Goal: Task Accomplishment & Management: Use online tool/utility

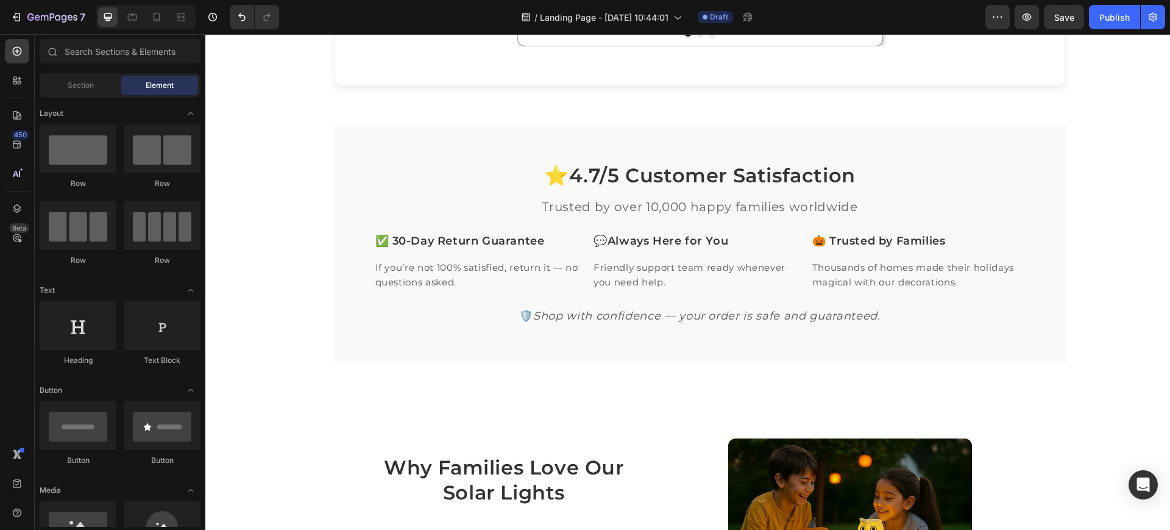
scroll to position [686, 0]
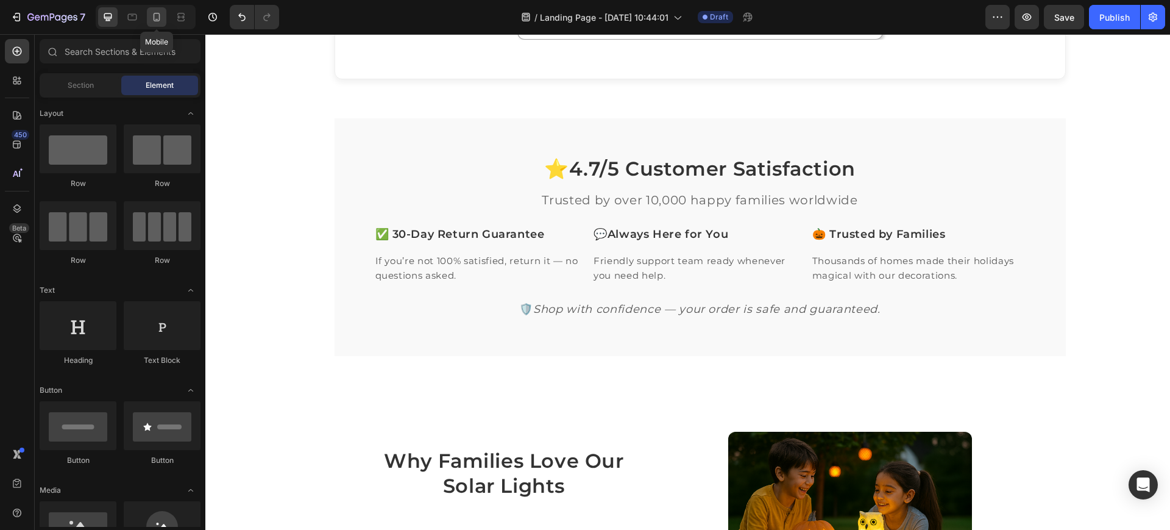
click at [160, 21] on icon at bounding box center [157, 17] width 12 height 12
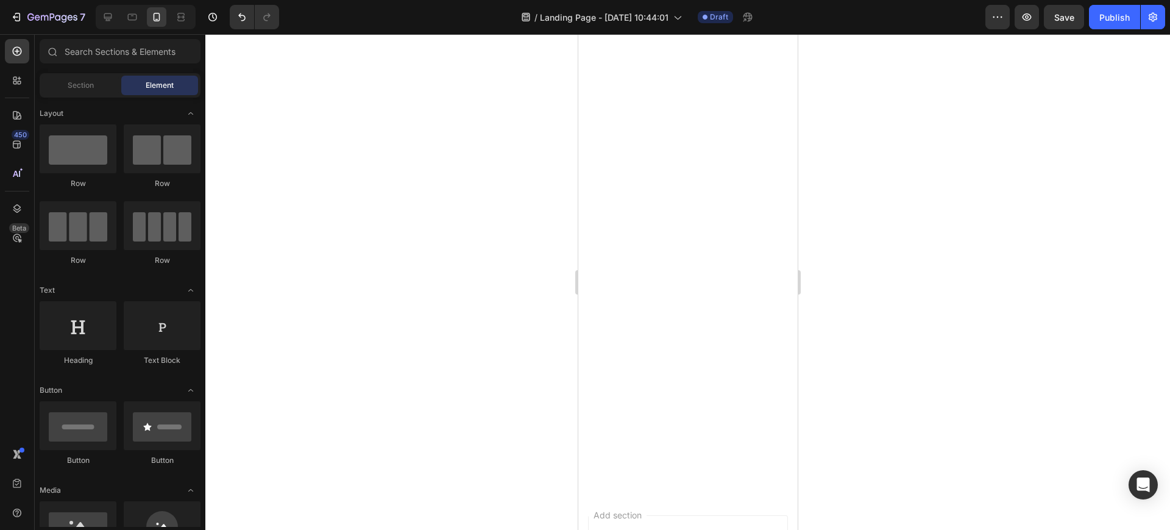
scroll to position [215, 0]
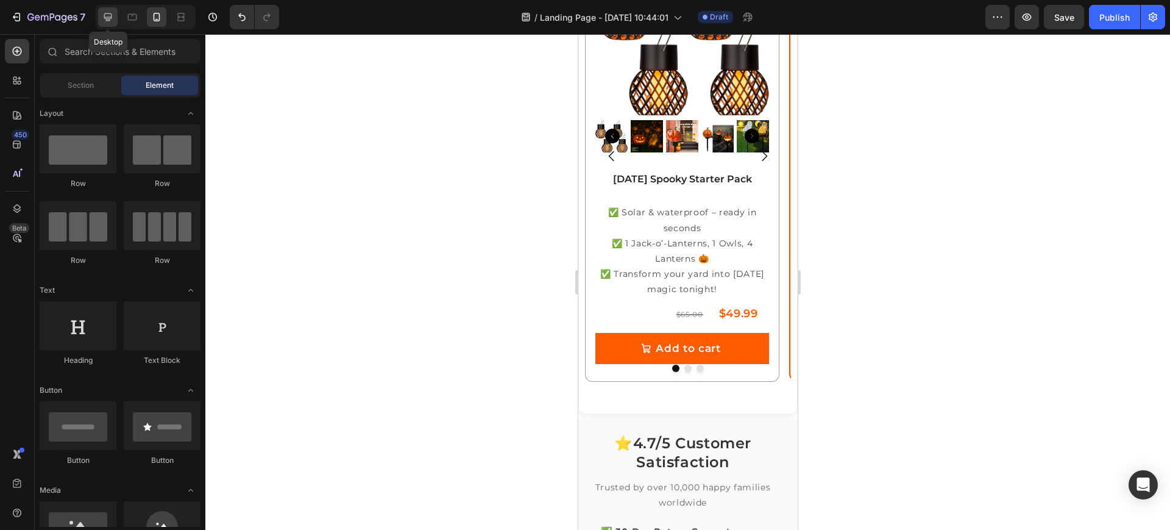
click at [110, 18] on icon at bounding box center [108, 17] width 12 height 12
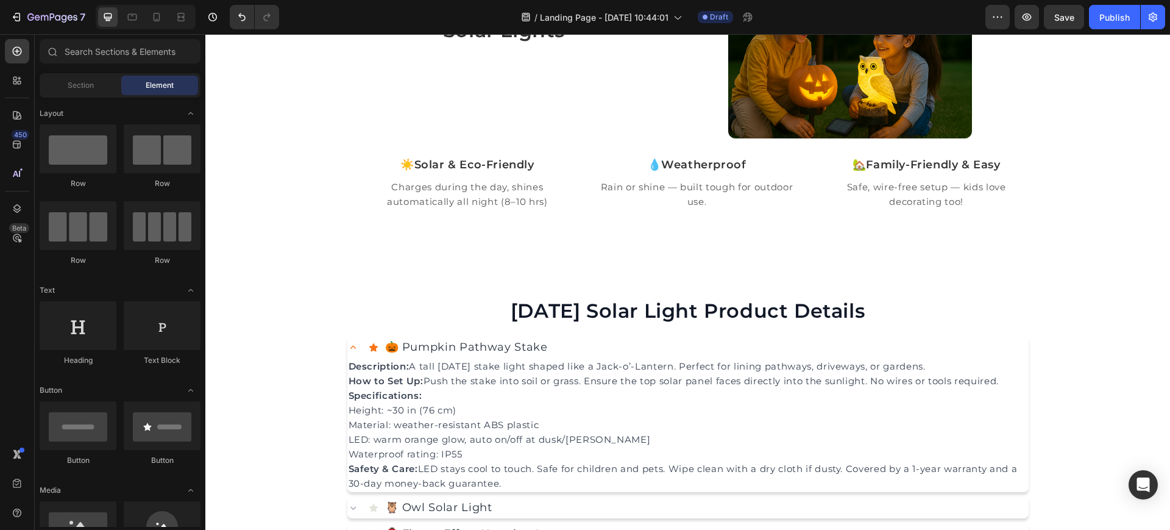
scroll to position [1133, 0]
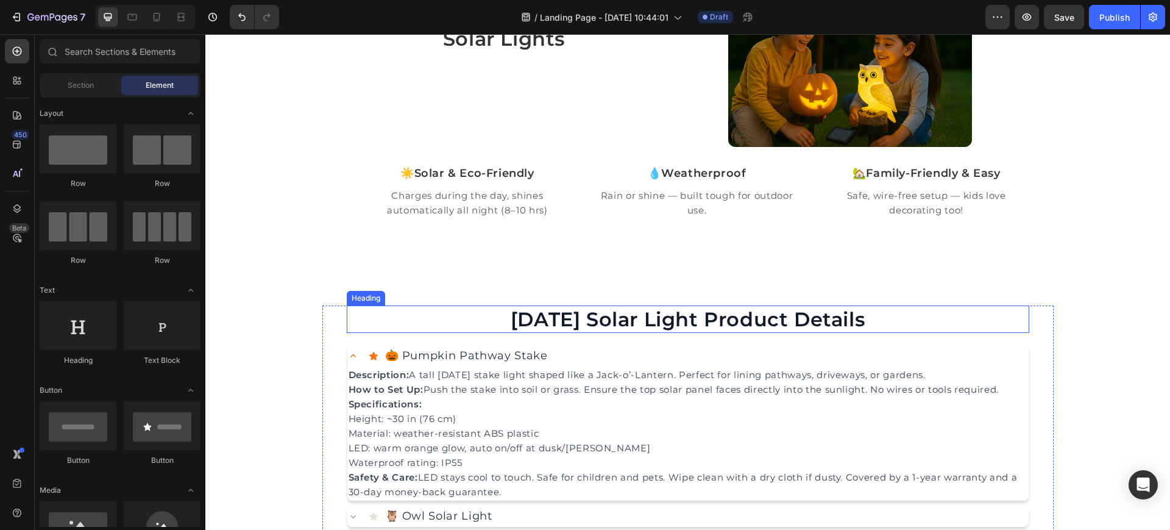
click at [357, 320] on h2 "[DATE] Solar Light Product Details" at bounding box center [688, 319] width 683 height 28
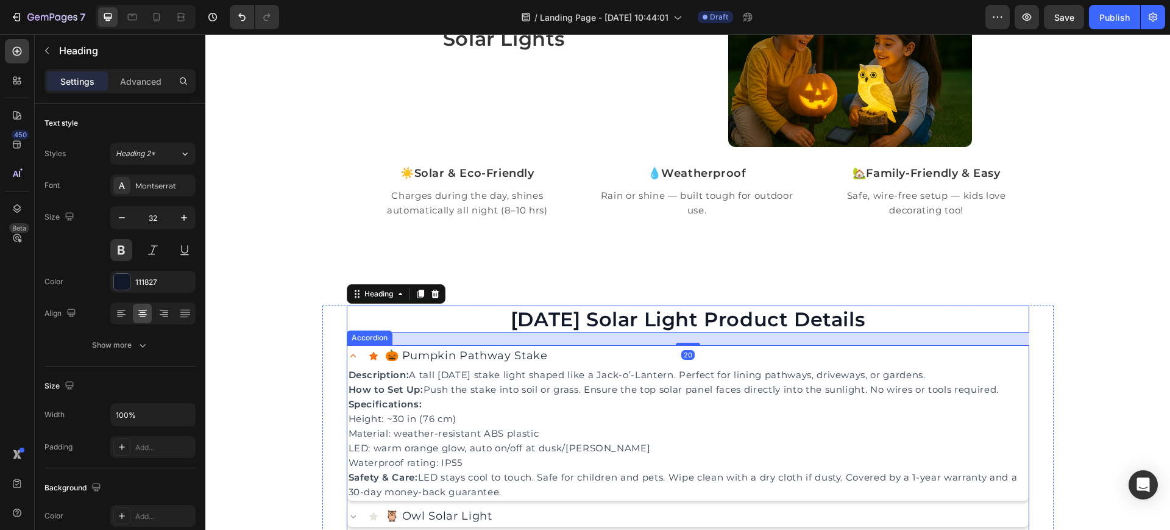
click at [349, 352] on icon at bounding box center [353, 356] width 12 height 12
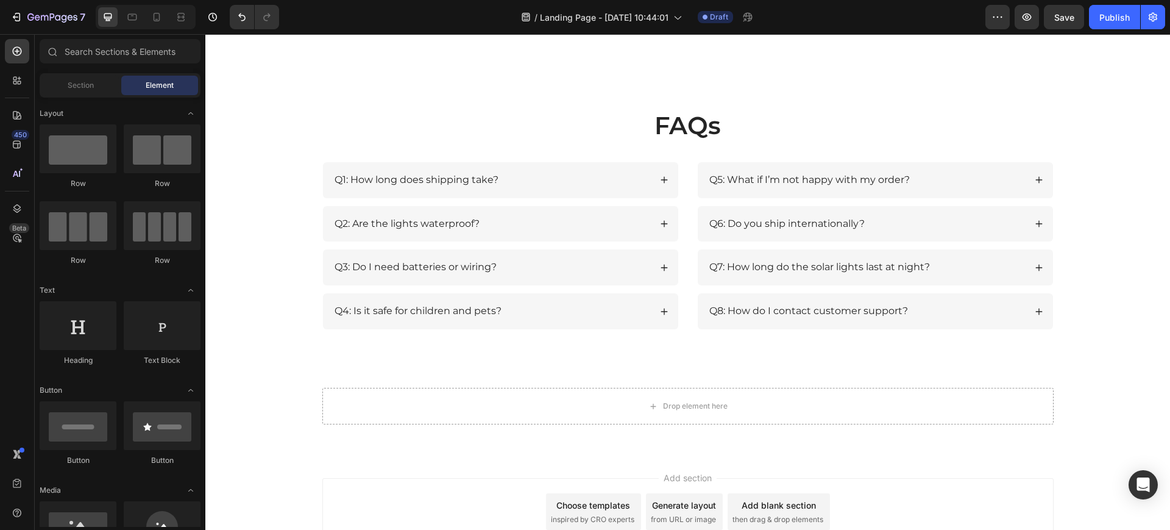
scroll to position [1663, 0]
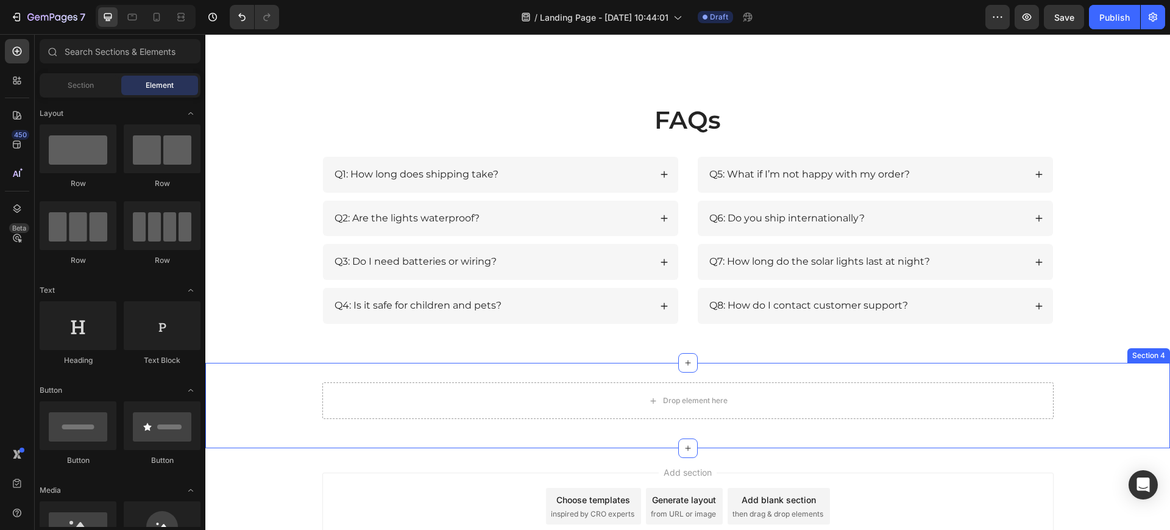
click at [558, 378] on div "Drop element here Row Section 4" at bounding box center [687, 405] width 965 height 85
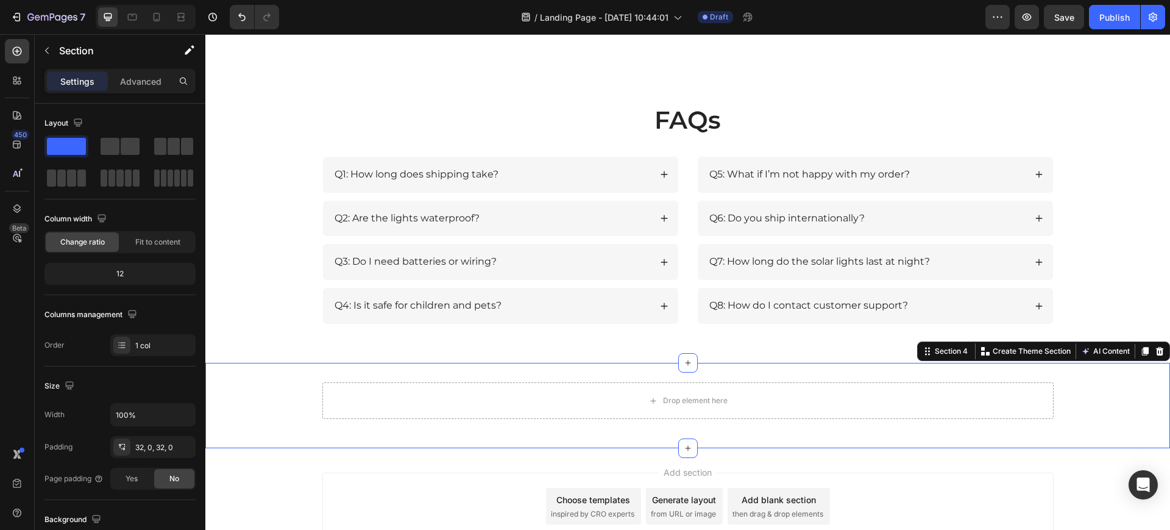
click at [378, 372] on div "Drop element here Row Section 4 You can create reusable sections Create Theme S…" at bounding box center [687, 405] width 965 height 85
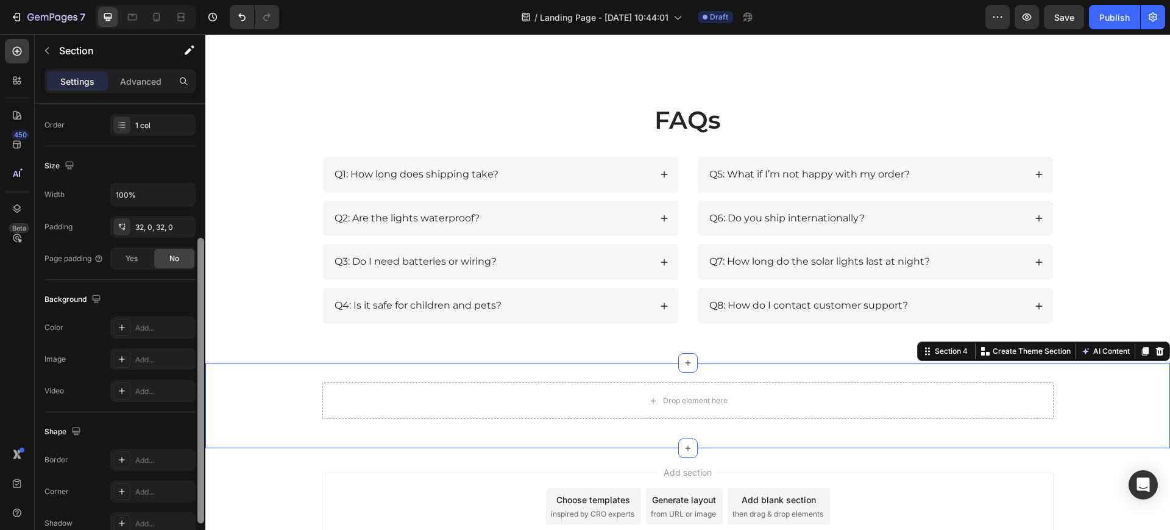
scroll to position [219, 0]
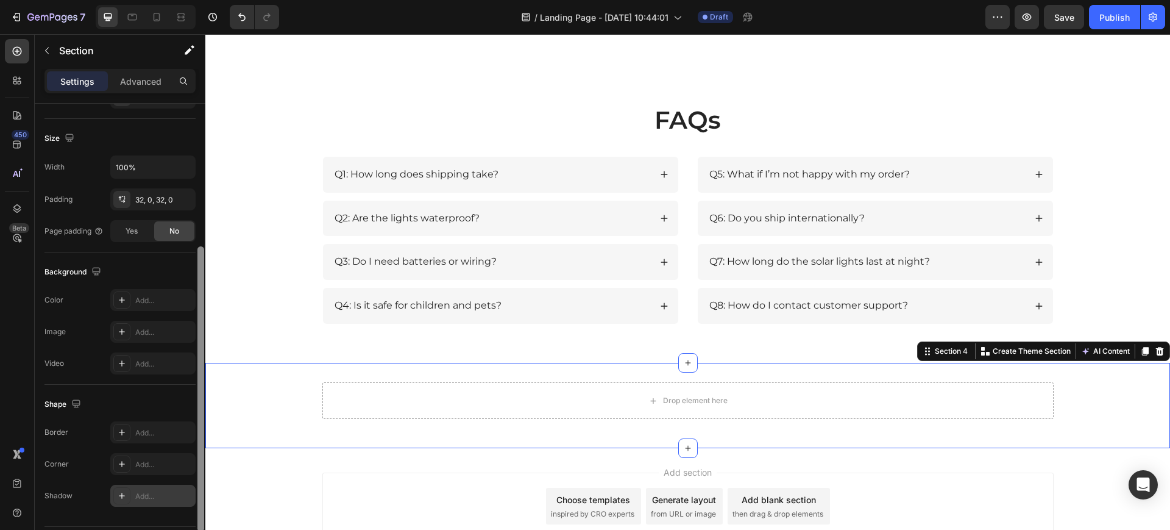
drag, startPoint x: 199, startPoint y: 343, endPoint x: 192, endPoint y: 498, distance: 155.0
click at [192, 498] on div "Layout Column width Change ratio Fit to content 12 Columns management Order 1 c…" at bounding box center [120, 334] width 171 height 461
click at [137, 302] on div "Add..." at bounding box center [163, 299] width 57 height 11
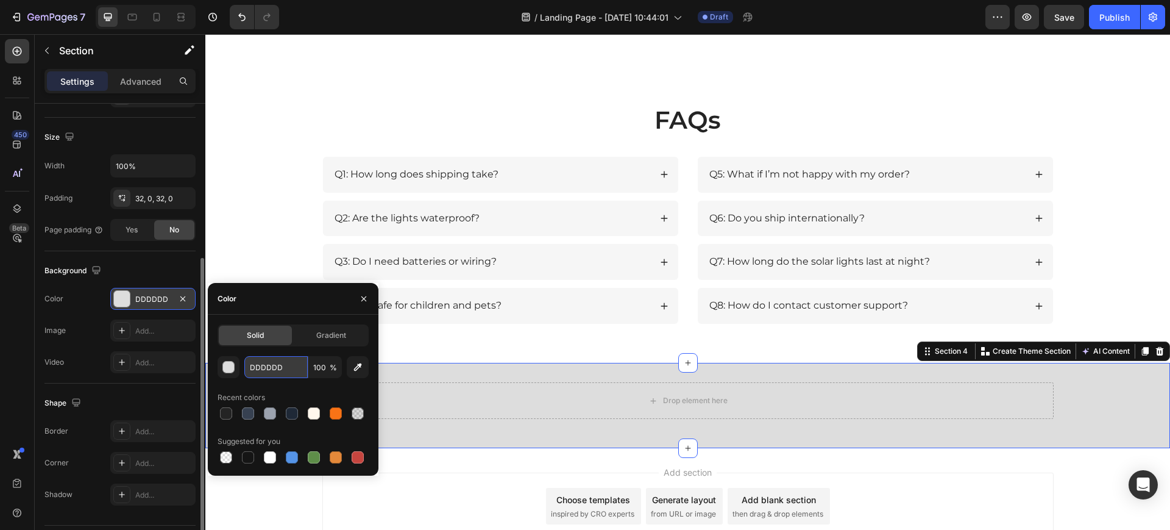
click at [262, 365] on input "DDDDDD" at bounding box center [275, 367] width 63 height 22
paste input "#1B1B1B"
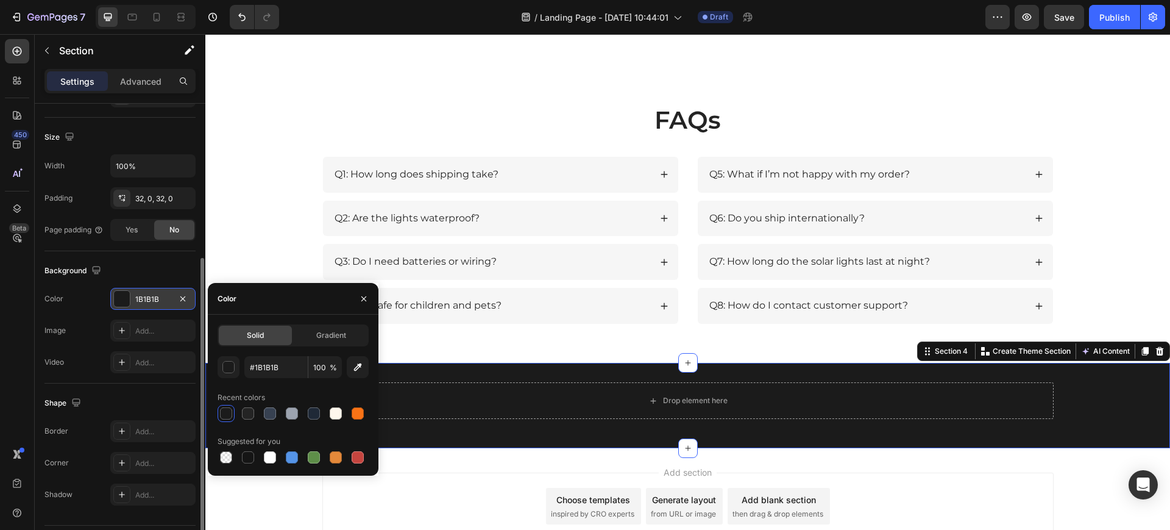
type input "1B1B1B"
click at [138, 458] on div "Add..." at bounding box center [163, 463] width 57 height 11
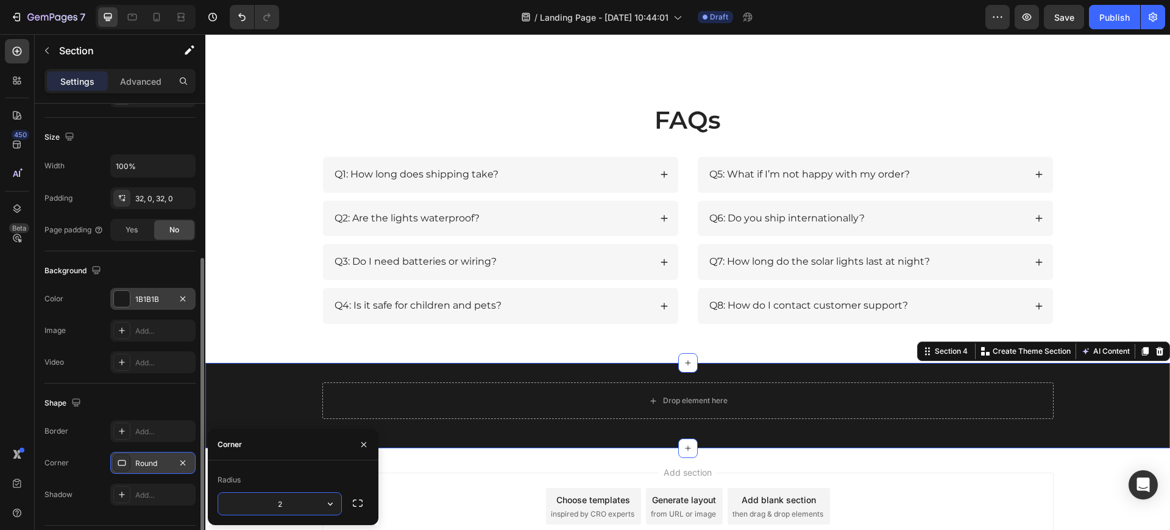
type input "20"
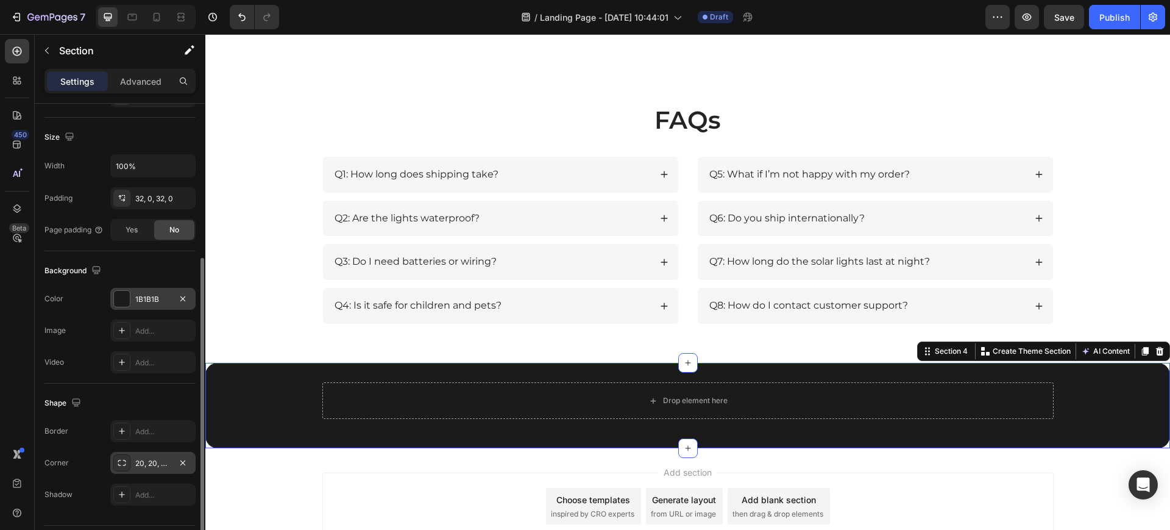
click at [196, 481] on div "Layout Column width Change ratio Fit to content 12 Columns management Order 1 c…" at bounding box center [120, 227] width 171 height 744
click at [270, 460] on div "Add section Choose templates inspired by CRO experts Generate layout from URL o…" at bounding box center [687, 523] width 965 height 150
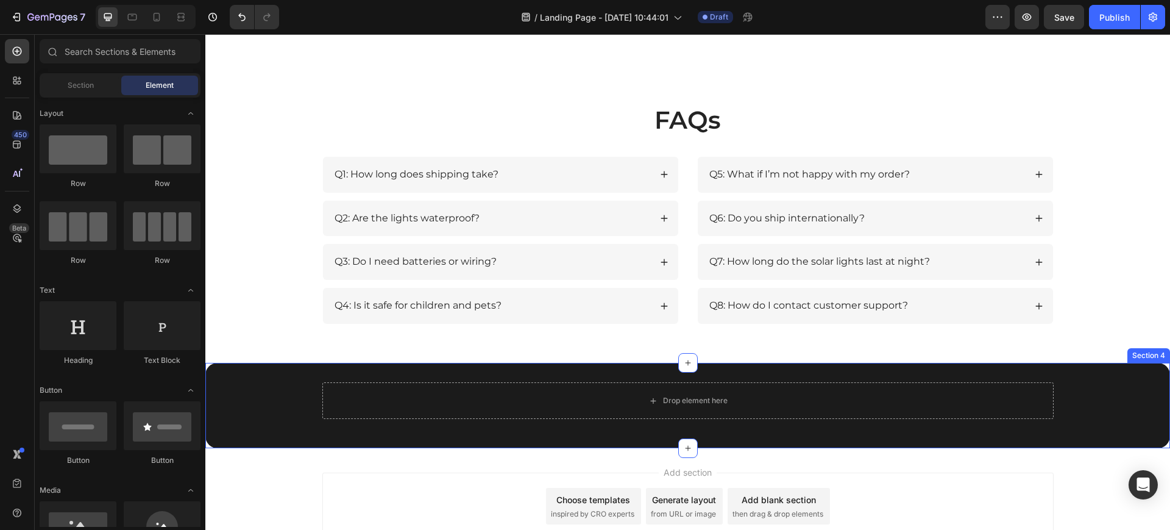
click at [246, 374] on div "Drop element here Row Section 4" at bounding box center [687, 405] width 965 height 85
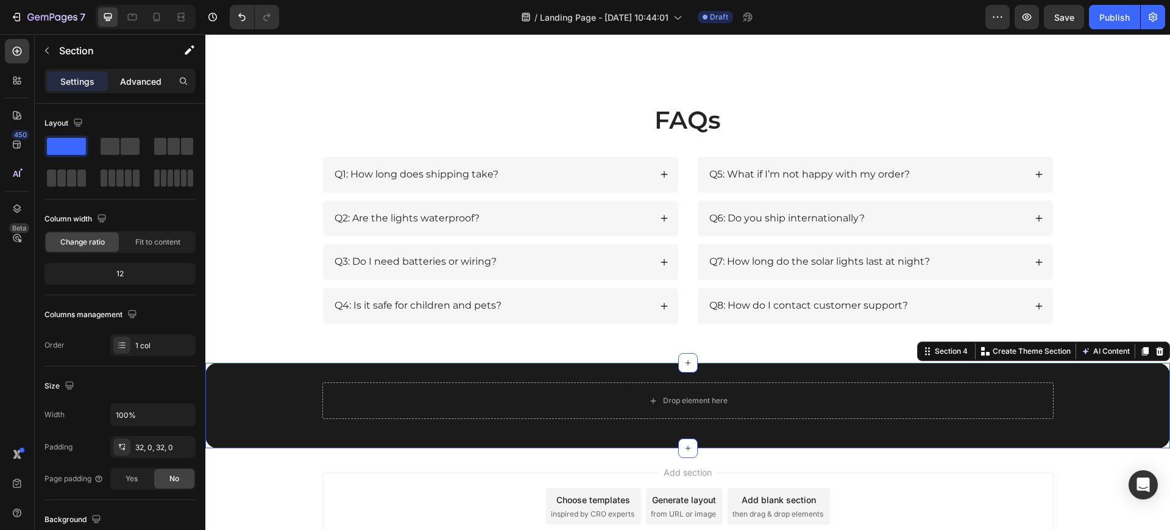
click at [146, 84] on p "Advanced" at bounding box center [140, 81] width 41 height 13
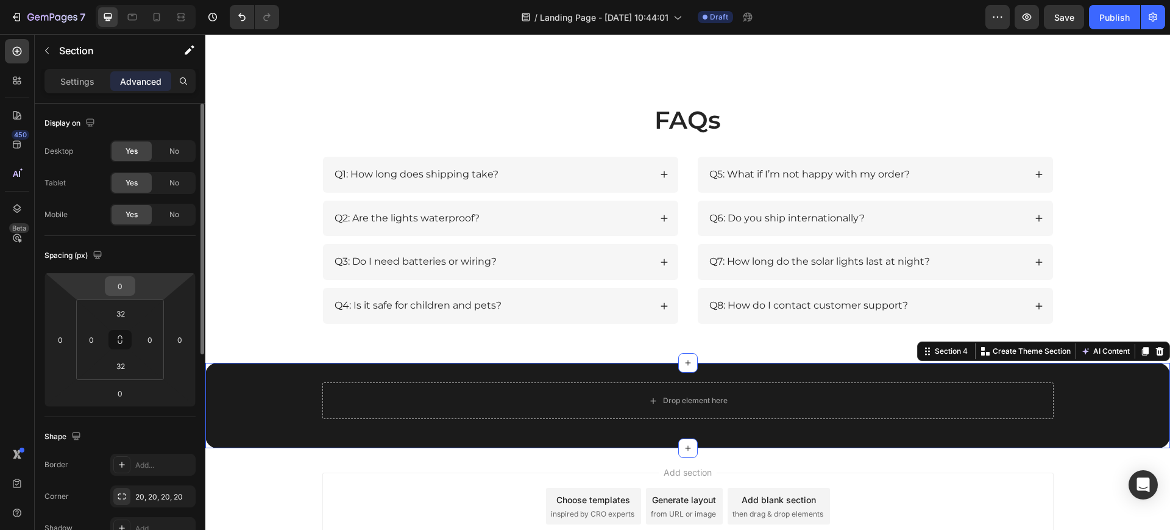
click at [129, 286] on input "0" at bounding box center [120, 286] width 24 height 18
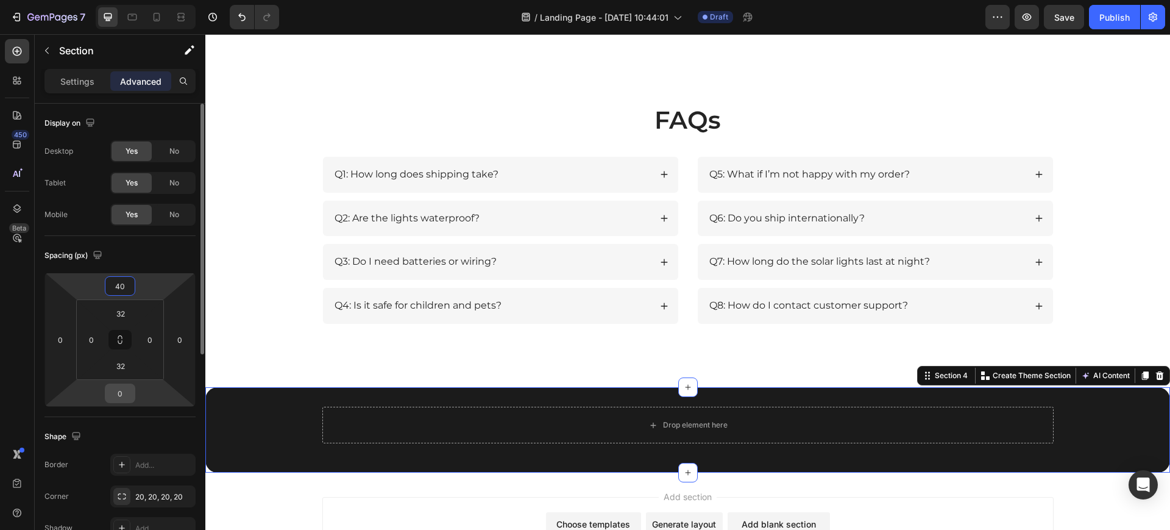
type input "40"
click at [122, 393] on input "0" at bounding box center [120, 393] width 24 height 18
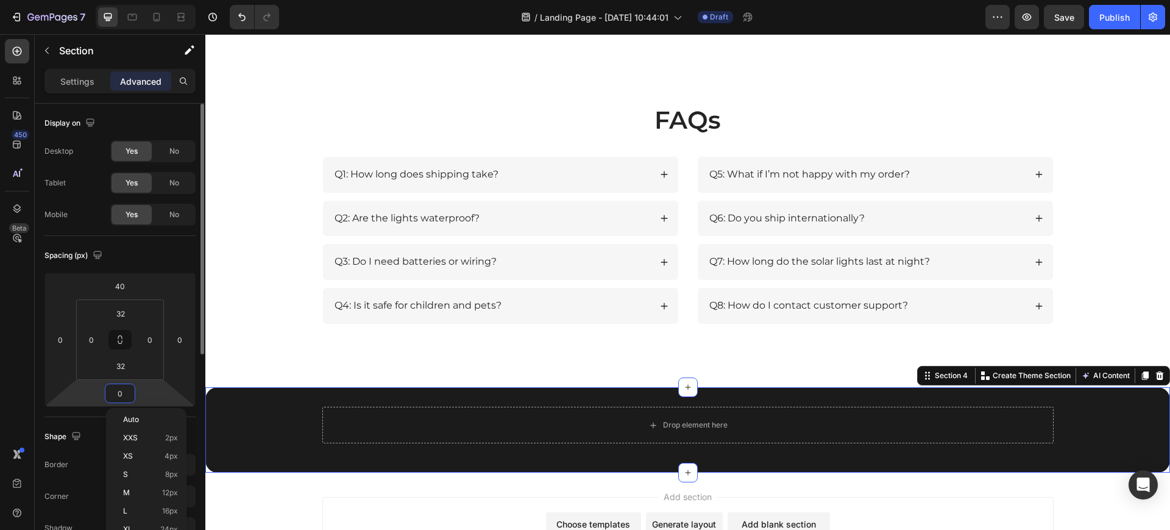
type input "4"
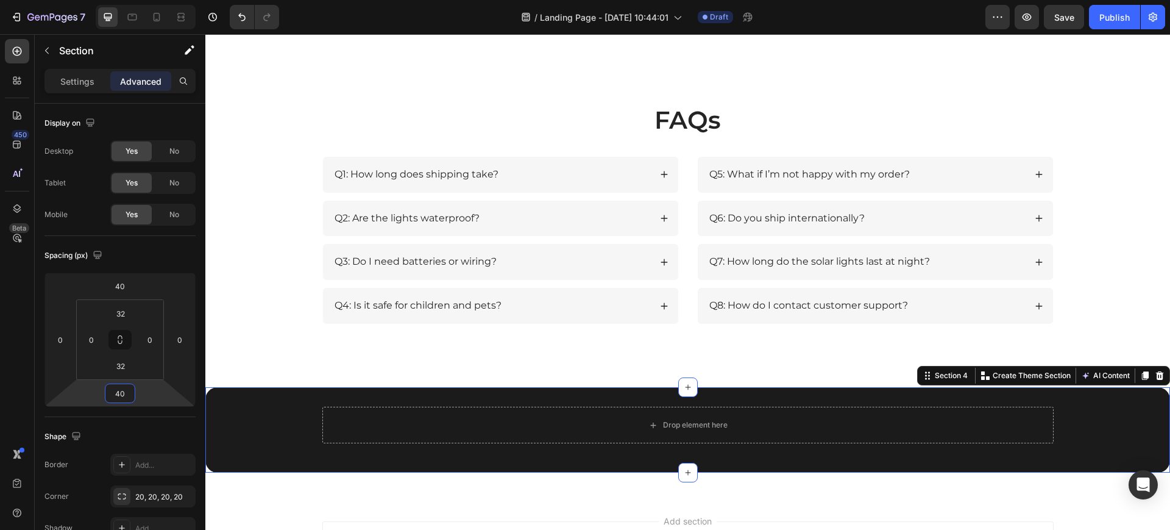
type input "40"
click at [121, 314] on input "32" at bounding box center [120, 313] width 24 height 18
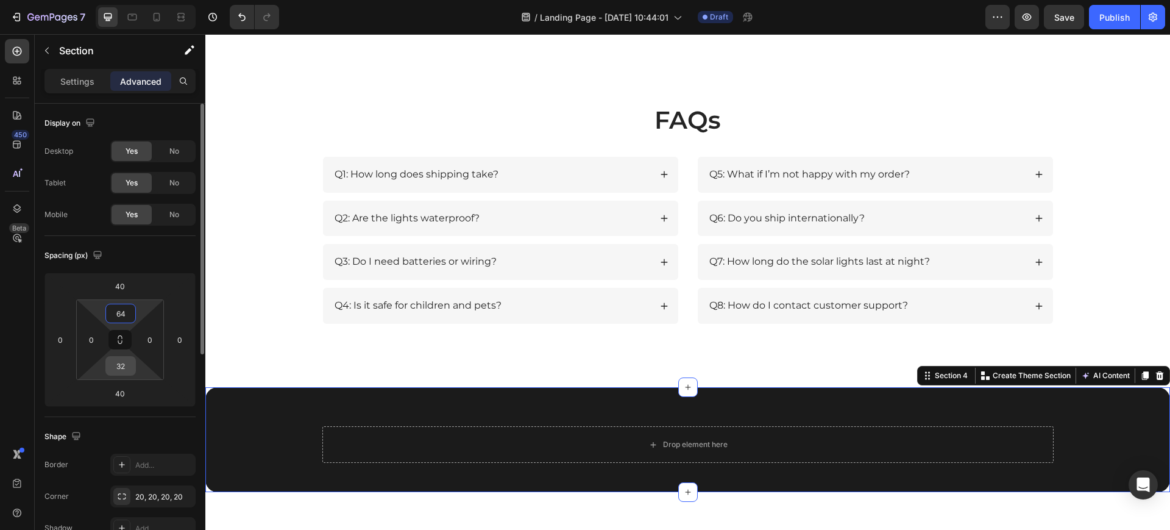
type input "64"
click at [131, 357] on input "32" at bounding box center [120, 366] width 24 height 18
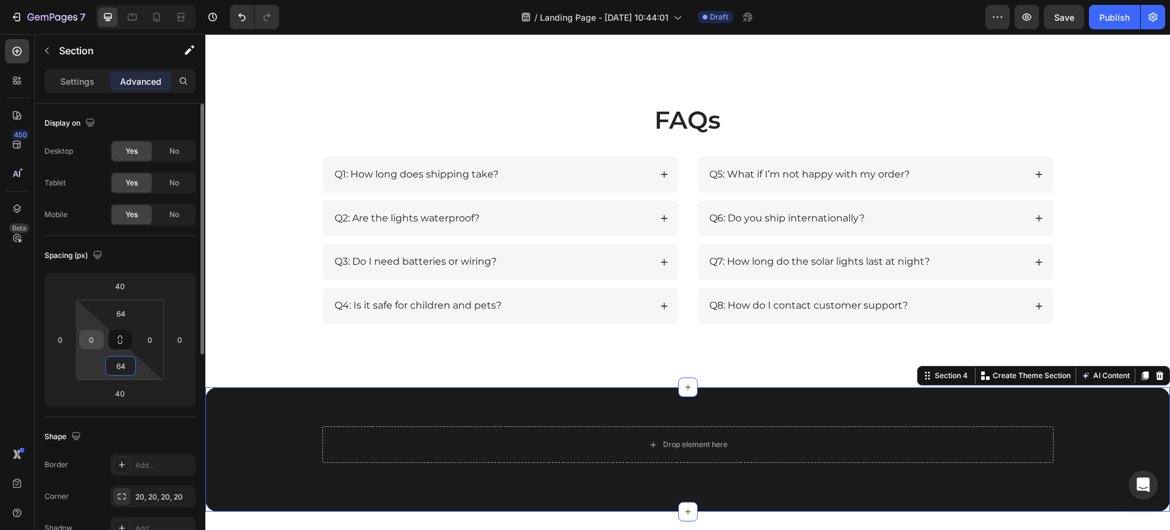
type input "64"
click at [96, 340] on input "0" at bounding box center [91, 339] width 18 height 18
type input "48"
click at [151, 342] on input "0" at bounding box center [150, 339] width 18 height 18
type input "48"
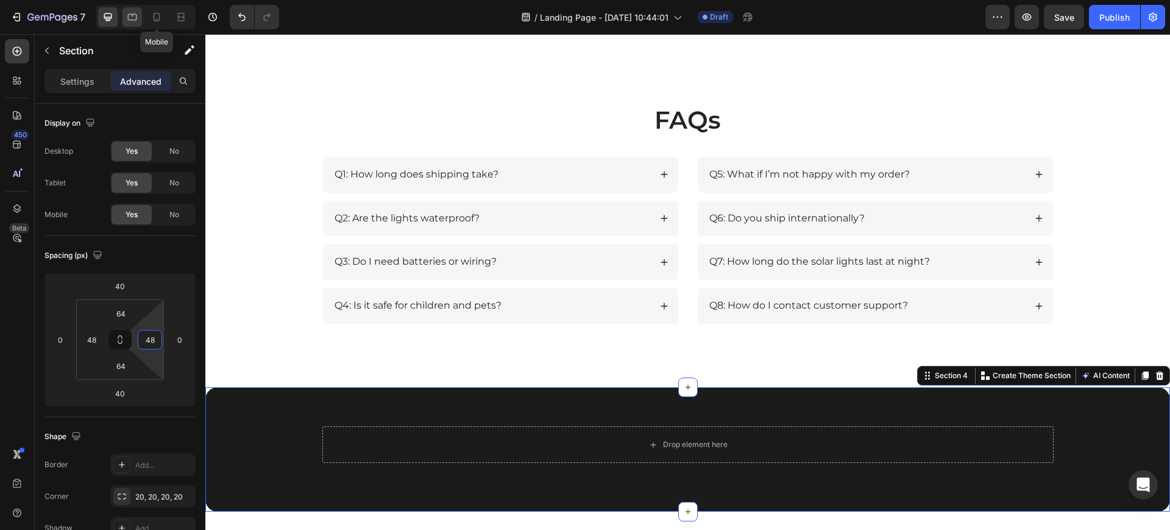
click at [135, 20] on icon at bounding box center [132, 17] width 9 height 7
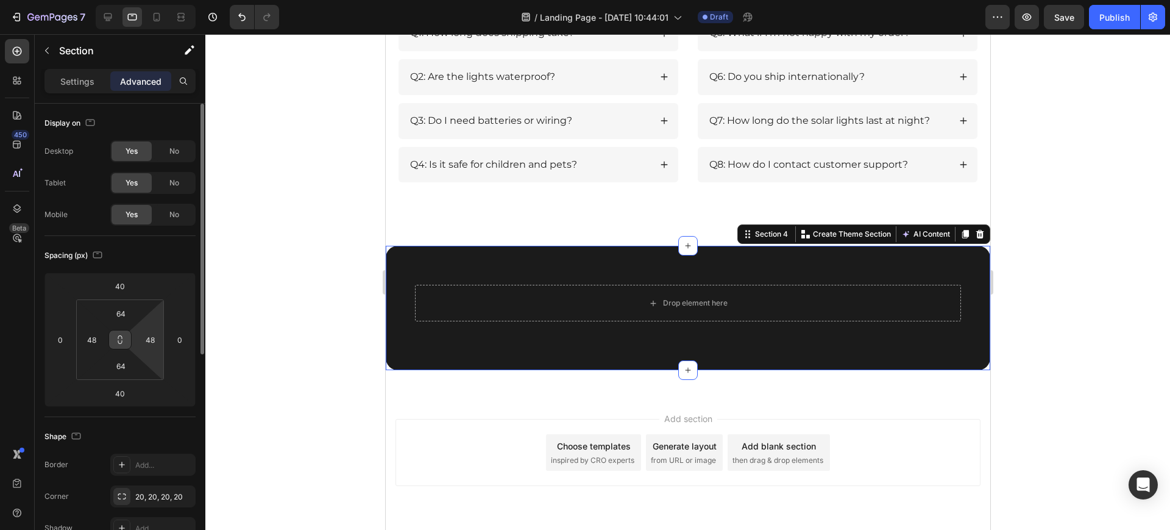
scroll to position [1897, 0]
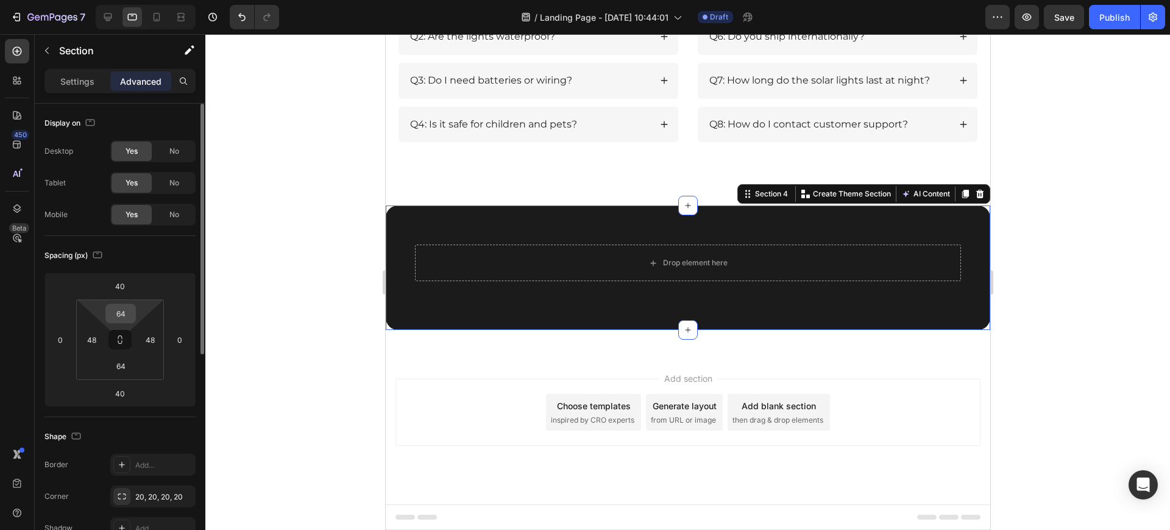
click at [123, 313] on input "64" at bounding box center [120, 313] width 24 height 18
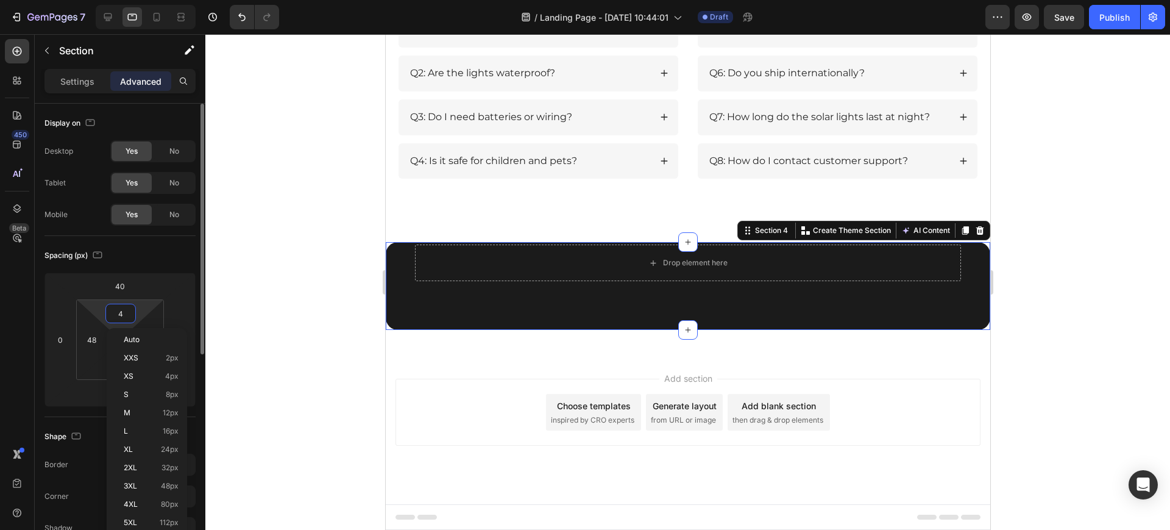
scroll to position [1888, 0]
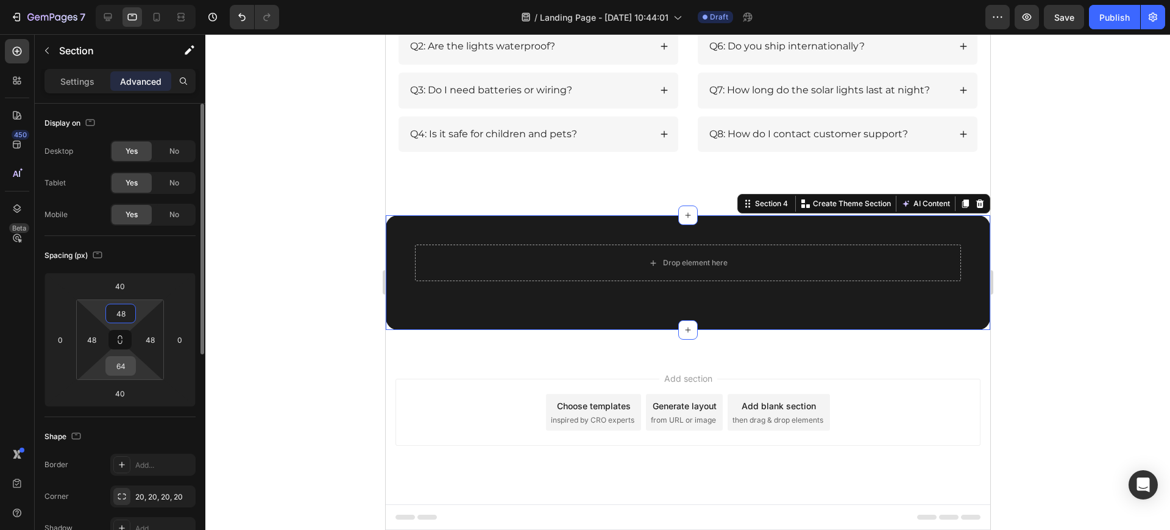
type input "48"
click at [126, 360] on input "64" at bounding box center [120, 366] width 24 height 18
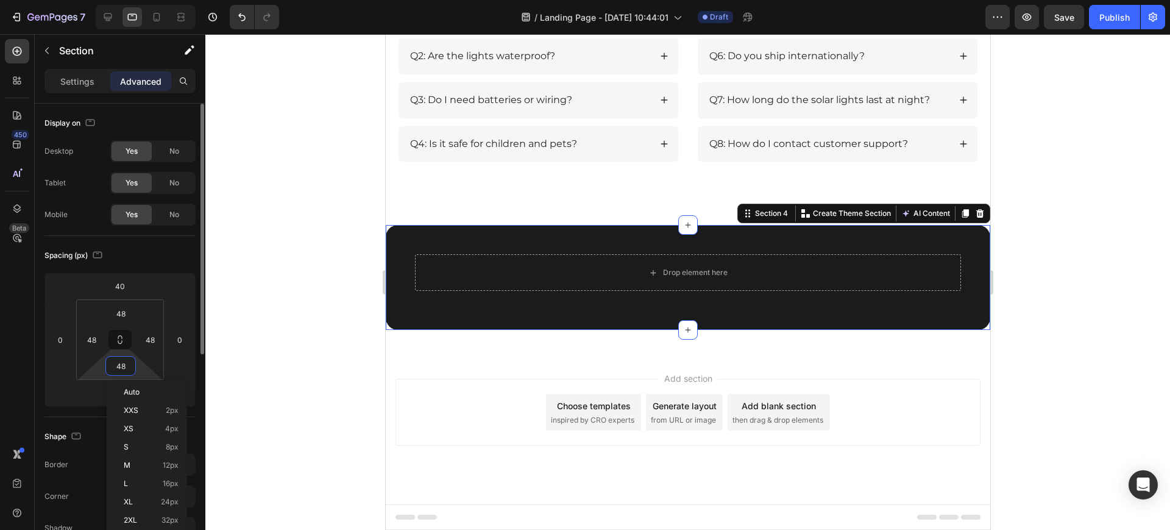
scroll to position [1878, 0]
type input "48"
click at [94, 341] on input "48" at bounding box center [91, 339] width 18 height 18
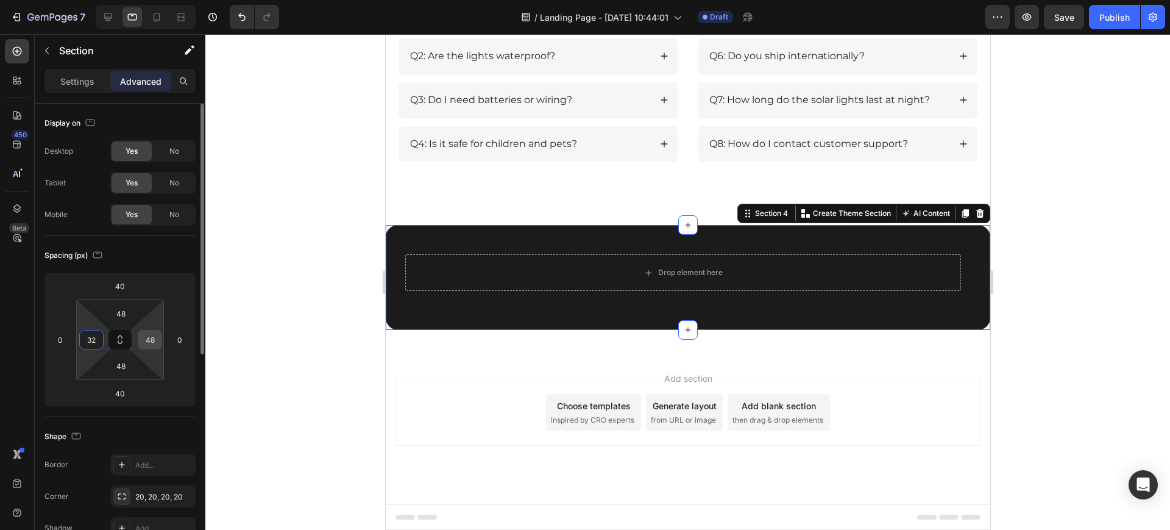
type input "32"
click at [147, 342] on input "48" at bounding box center [150, 339] width 18 height 18
type input "32"
click at [157, 13] on icon at bounding box center [157, 17] width 12 height 12
type input "40"
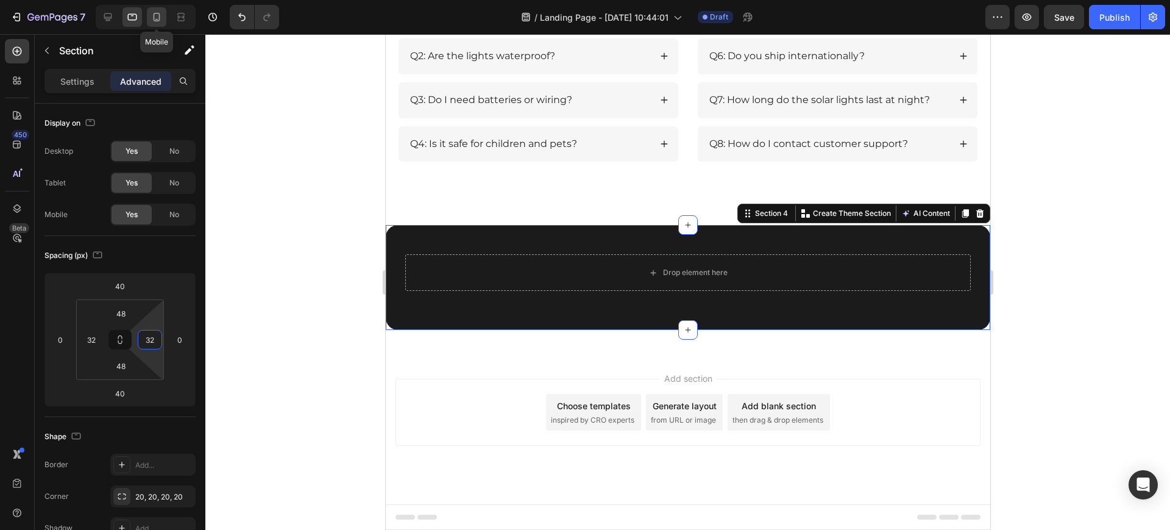
type input "24"
type input "40"
type input "24"
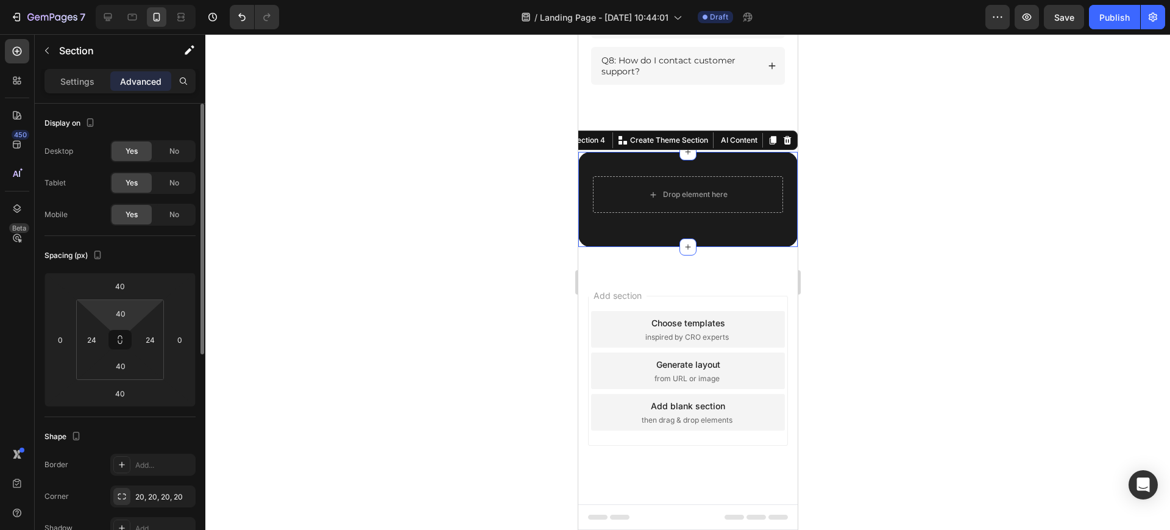
scroll to position [2038, 0]
click at [132, 16] on icon at bounding box center [132, 17] width 12 height 12
type input "48"
type input "32"
type input "48"
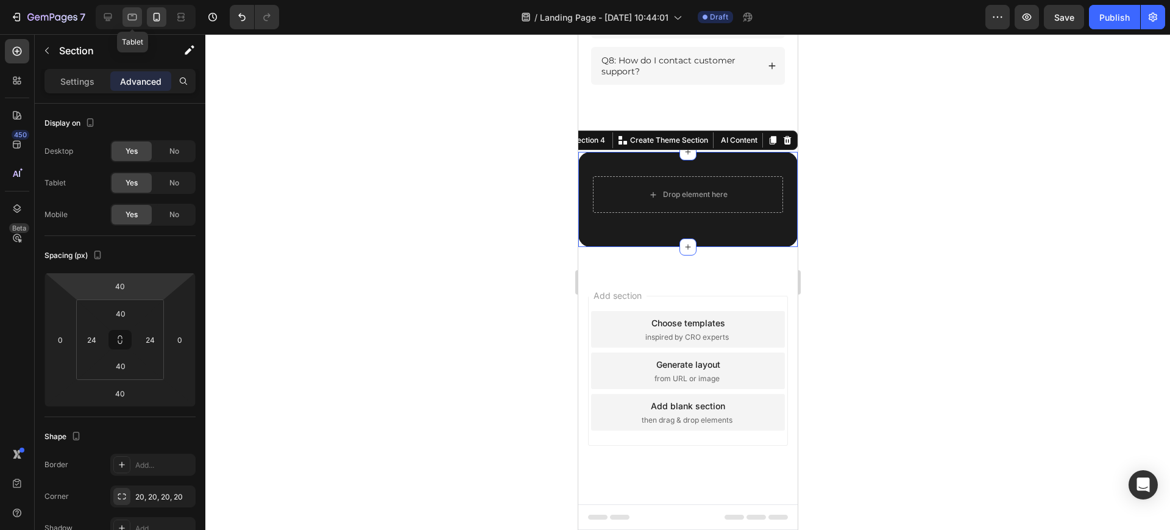
type input "32"
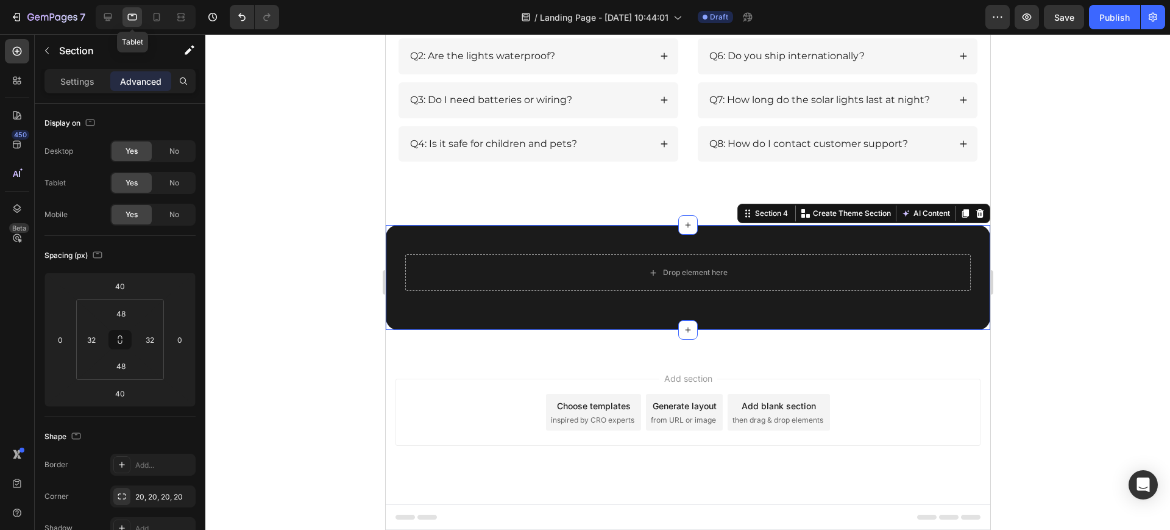
scroll to position [1878, 0]
click at [155, 17] on icon at bounding box center [157, 17] width 12 height 12
type input "40"
type input "24"
type input "40"
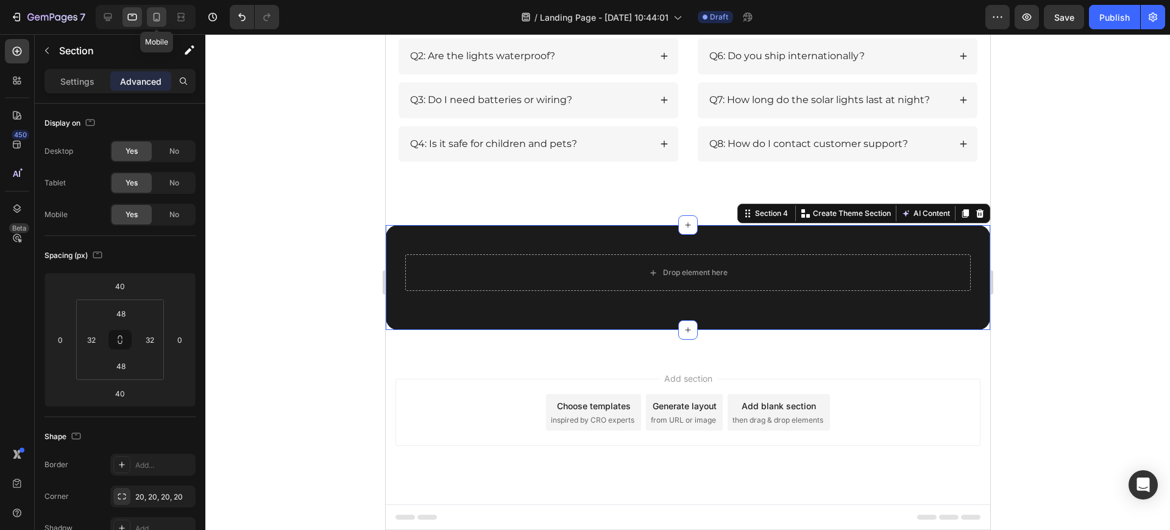
type input "24"
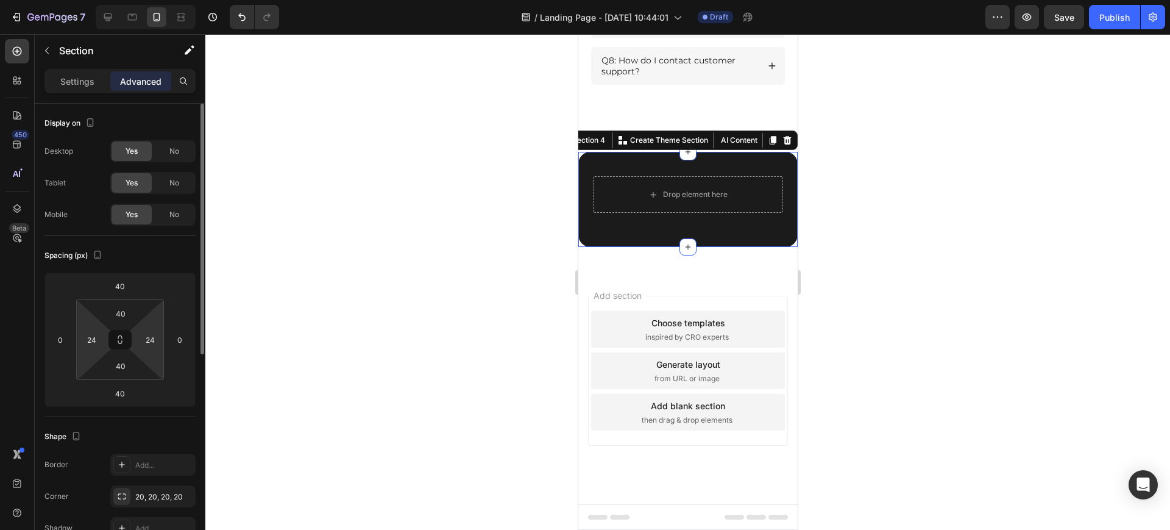
scroll to position [2038, 0]
click at [96, 339] on input "24" at bounding box center [91, 339] width 18 height 18
type input "20"
click at [154, 344] on input "24" at bounding box center [150, 339] width 18 height 18
type input "20"
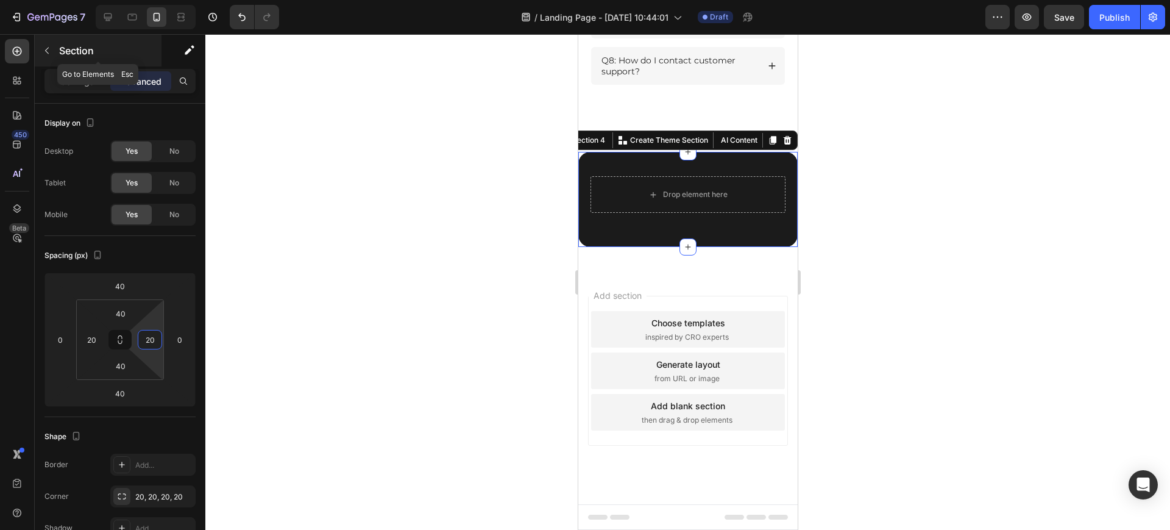
click at [49, 40] on div "Section" at bounding box center [98, 51] width 127 height 32
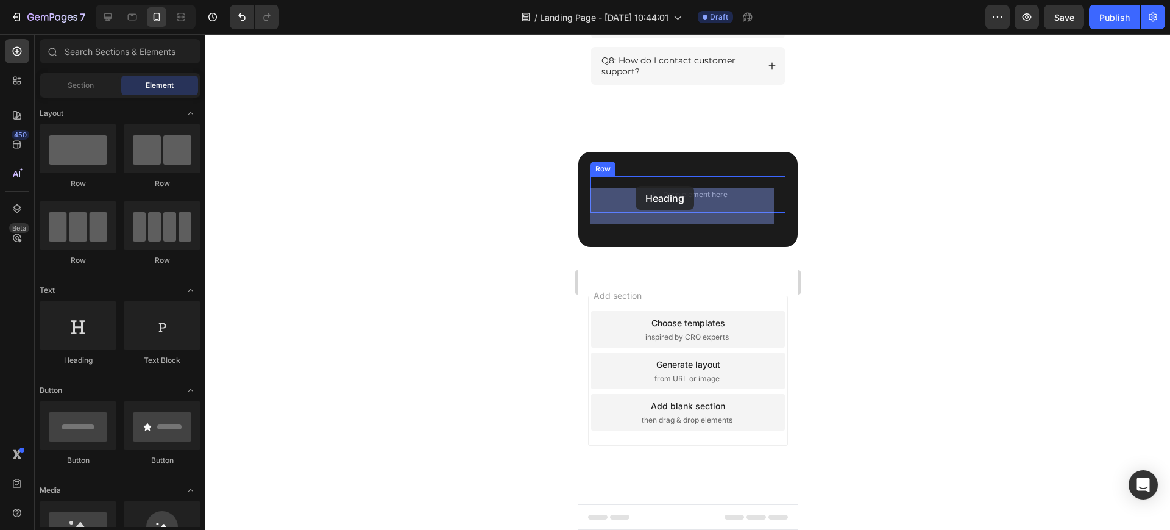
drag, startPoint x: 656, startPoint y: 361, endPoint x: 635, endPoint y: 186, distance: 176.8
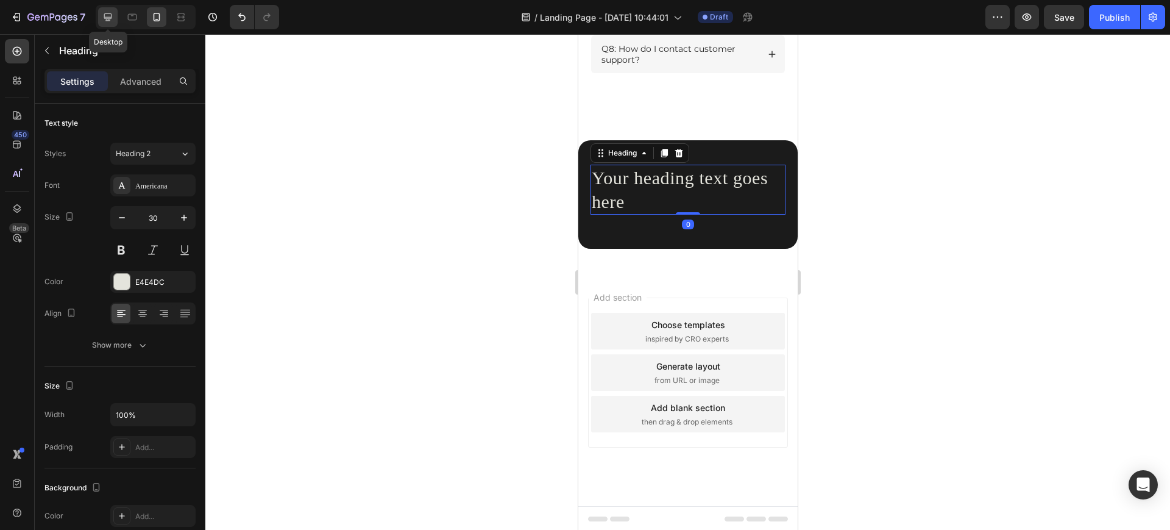
click at [108, 20] on icon at bounding box center [108, 17] width 8 height 8
type input "40"
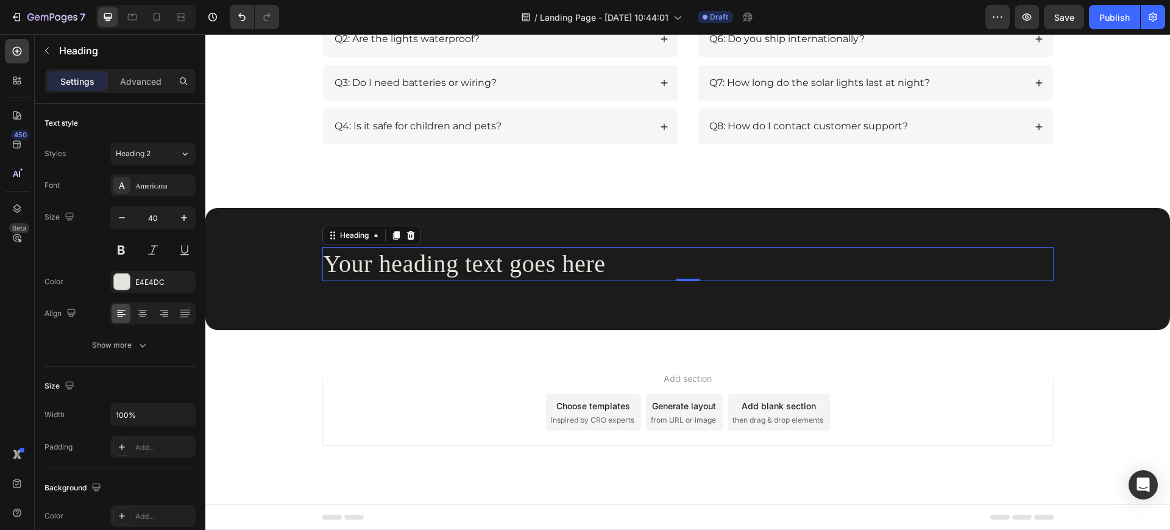
click at [554, 271] on h2 "Your heading text goes here" at bounding box center [687, 264] width 731 height 34
click at [593, 272] on p "Your heading text goes here" at bounding box center [688, 264] width 729 height 32
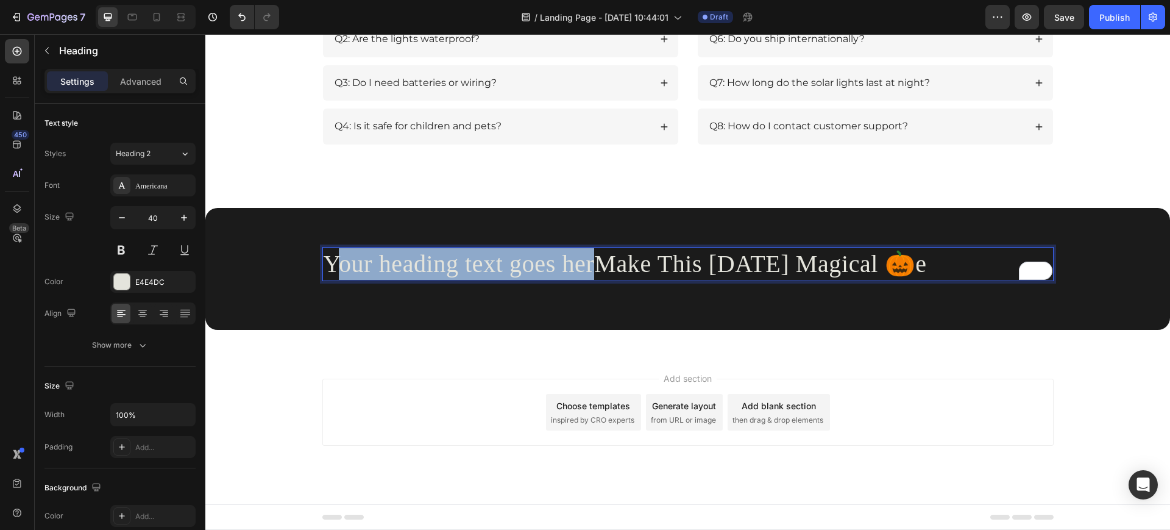
drag, startPoint x: 589, startPoint y: 265, endPoint x: 330, endPoint y: 263, distance: 258.4
click at [330, 263] on p "Your heading text goes herMake This [DATE] Magical 🎃e" at bounding box center [688, 264] width 729 height 32
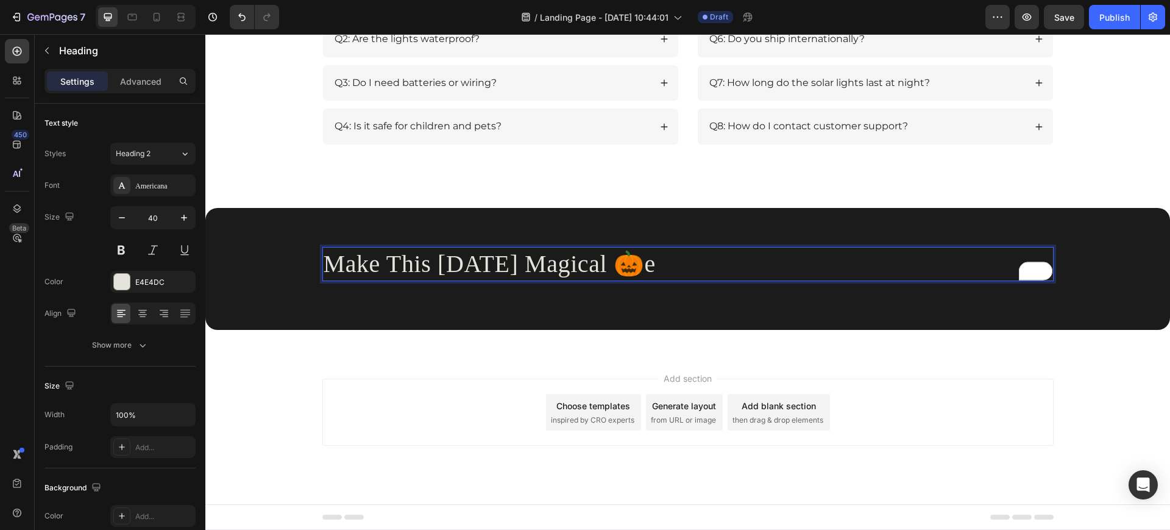
click at [709, 258] on p "Make This [DATE] Magical 🎃e" at bounding box center [688, 264] width 729 height 32
drag, startPoint x: 672, startPoint y: 263, endPoint x: 322, endPoint y: 266, distance: 349.3
click at [324, 266] on p "Make This [DATE] Magical 🎃" at bounding box center [688, 264] width 729 height 32
click at [169, 190] on div "Americana" at bounding box center [163, 185] width 57 height 11
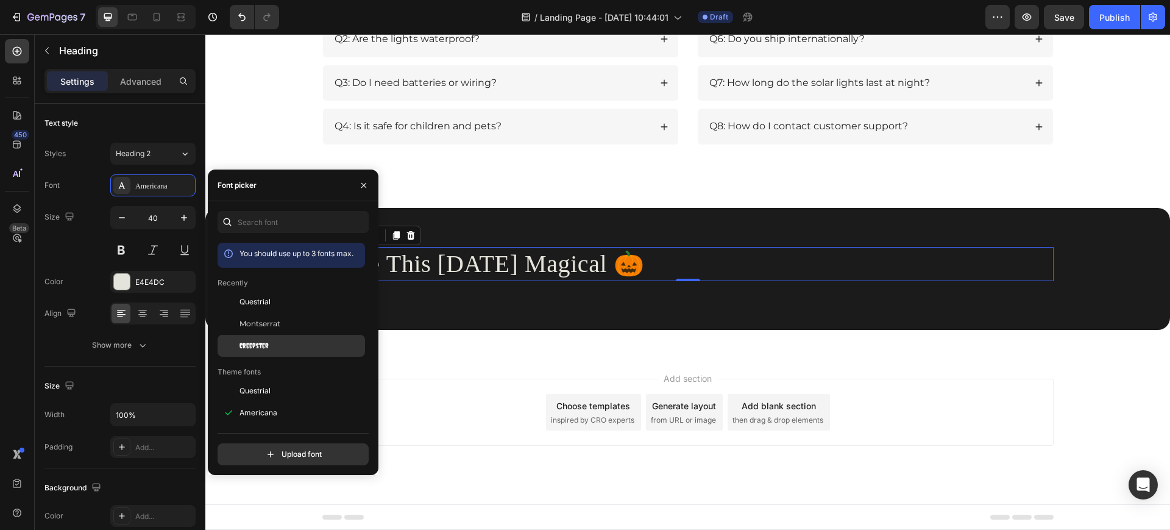
click at [284, 346] on div "Creepster" at bounding box center [301, 345] width 123 height 11
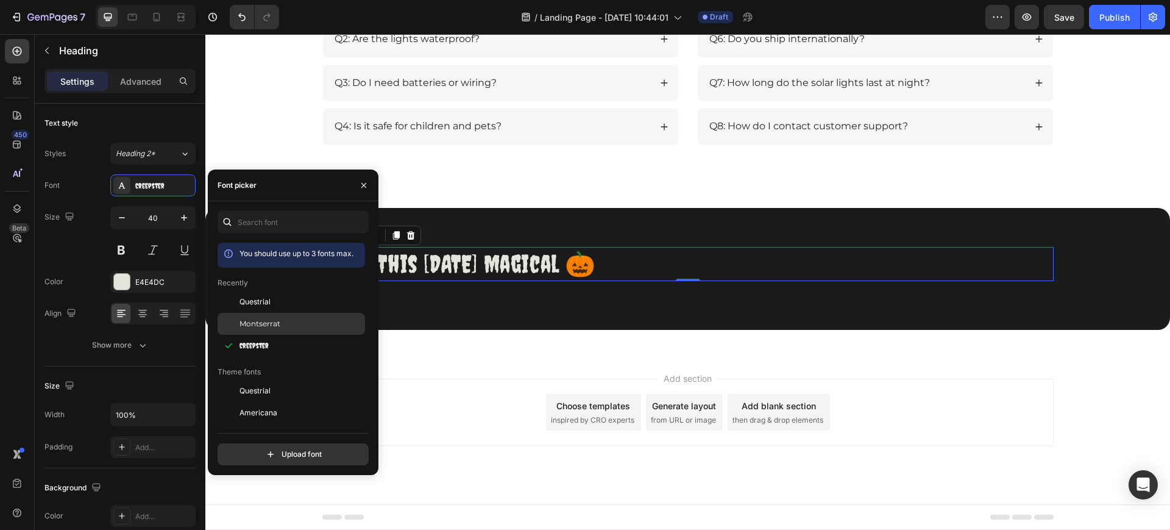
click at [271, 321] on span "Montserrat" at bounding box center [260, 323] width 41 height 11
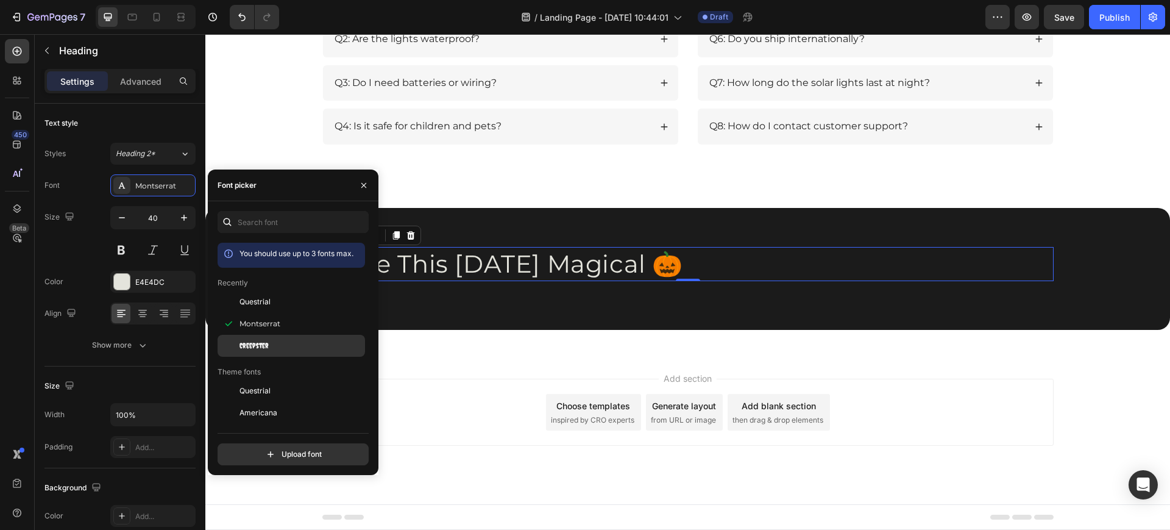
click at [268, 516] on div "Creepster" at bounding box center [292, 527] width 148 height 22
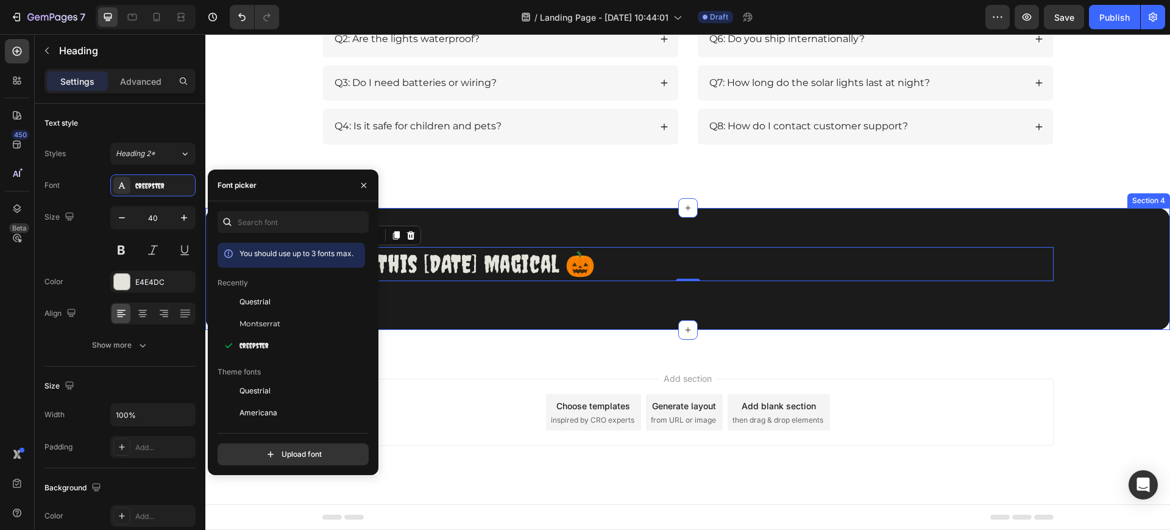
click at [485, 285] on div "Make This [DATE] Magical 🎃 Heading 0 Row" at bounding box center [688, 269] width 906 height 44
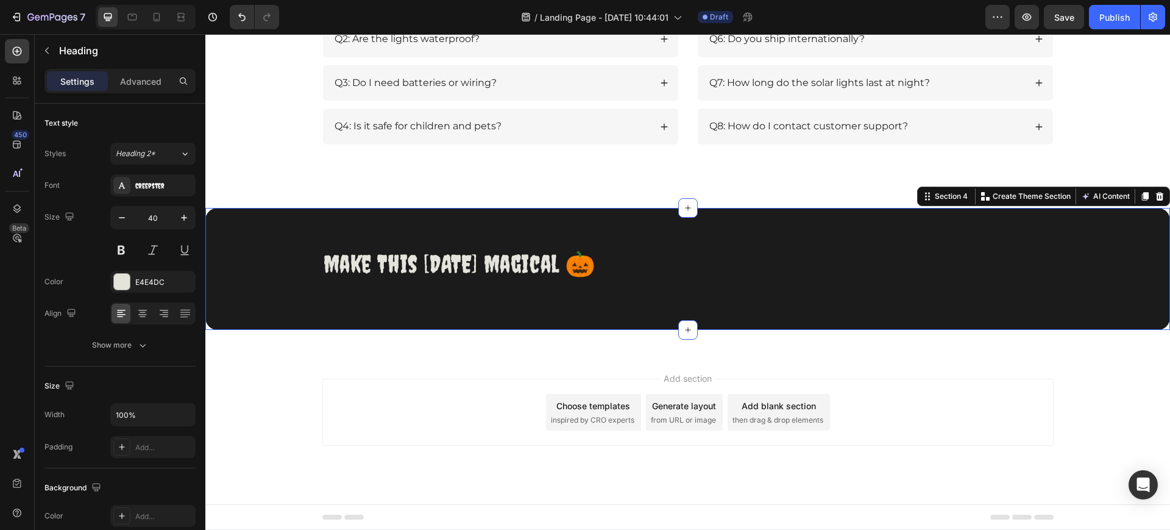
click at [452, 279] on p "Make This [DATE] Magical 🎃" at bounding box center [688, 264] width 729 height 32
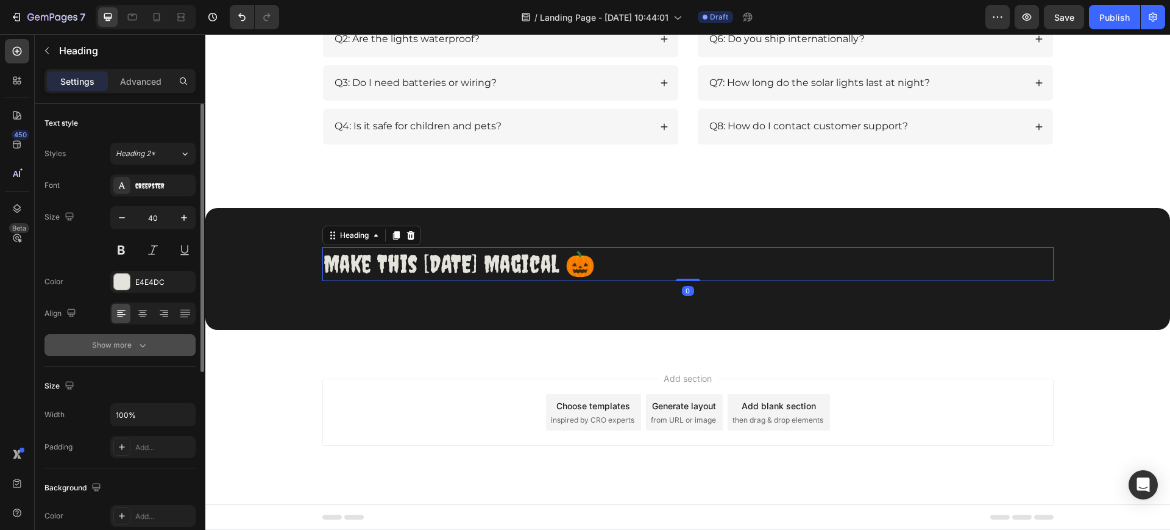
click at [126, 347] on div "Show more" at bounding box center [120, 345] width 57 height 12
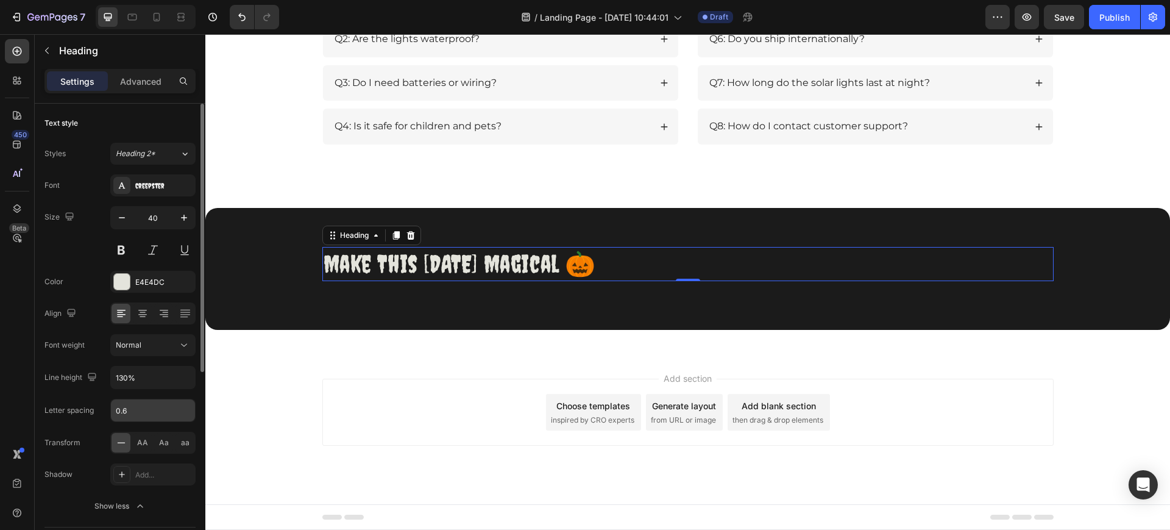
click at [138, 413] on input "0.6" at bounding box center [153, 410] width 84 height 22
type input "0"
type input "1"
type input "2"
type input "1.3"
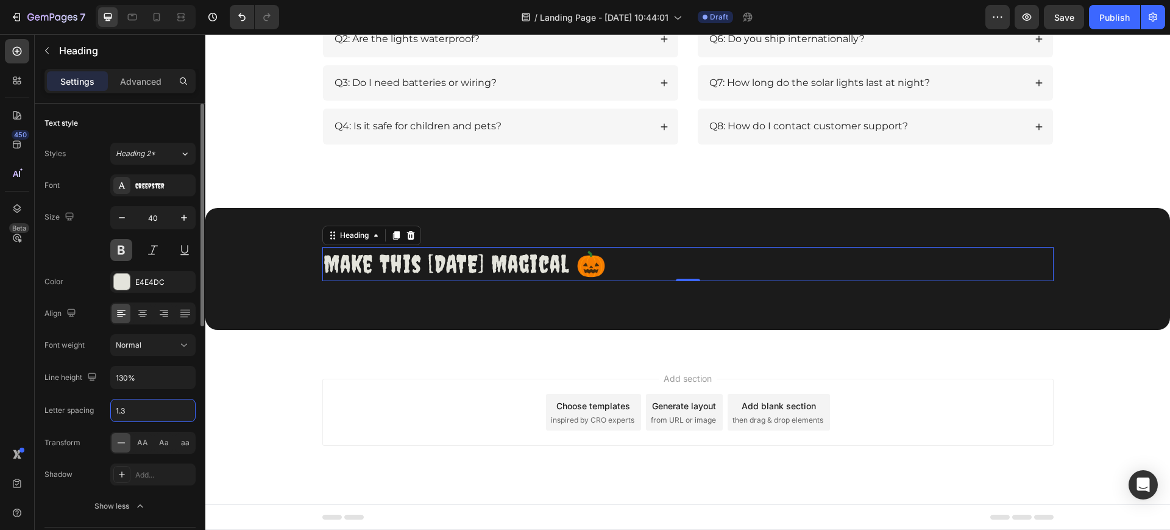
click at [129, 253] on button at bounding box center [121, 250] width 22 height 22
click at [138, 313] on icon at bounding box center [143, 313] width 12 height 12
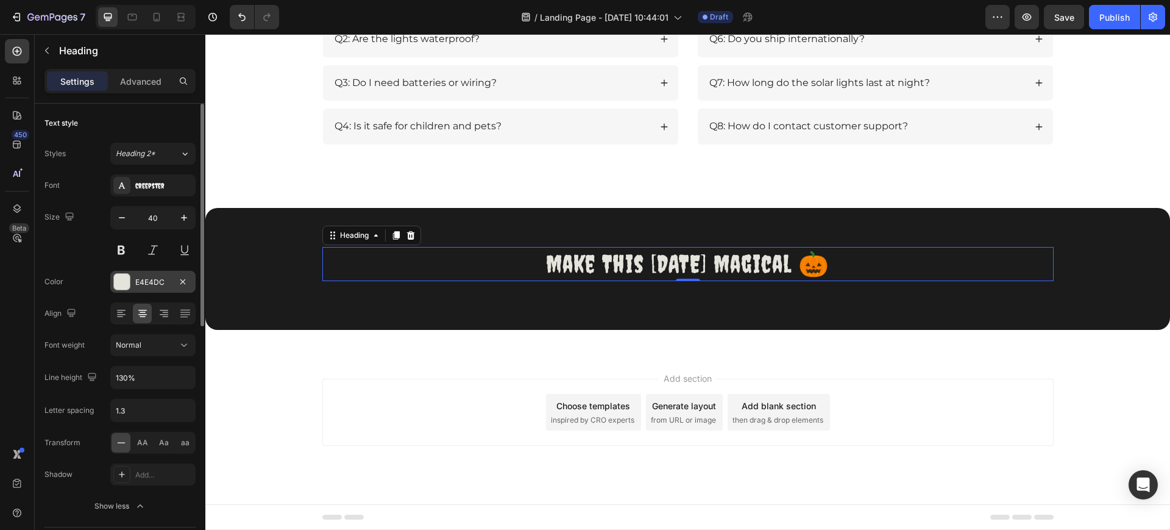
click at [146, 285] on div "E4E4DC" at bounding box center [152, 282] width 35 height 11
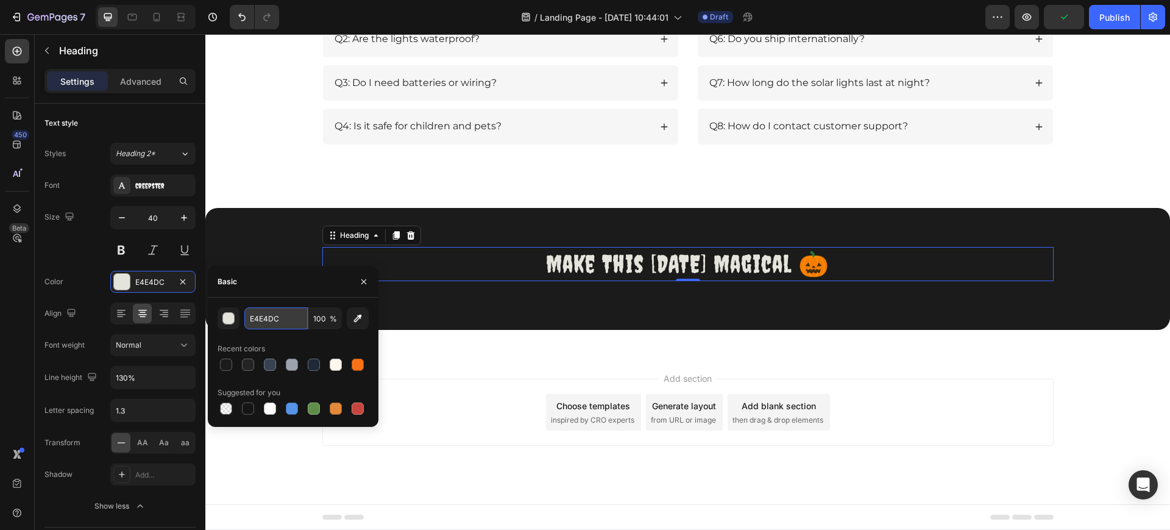
click at [248, 322] on input "E4E4DC" at bounding box center [275, 318] width 63 height 22
paste input "#FFFFFF"
click at [363, 346] on div "Recent colors" at bounding box center [293, 349] width 151 height 20
type input "FFFFFF"
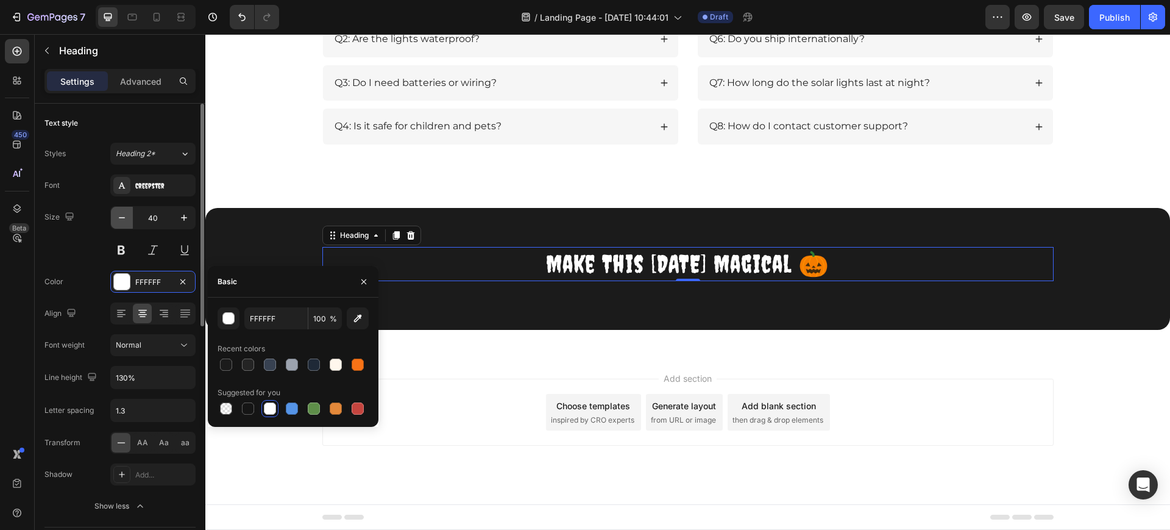
click at [120, 221] on icon "button" at bounding box center [122, 218] width 12 height 12
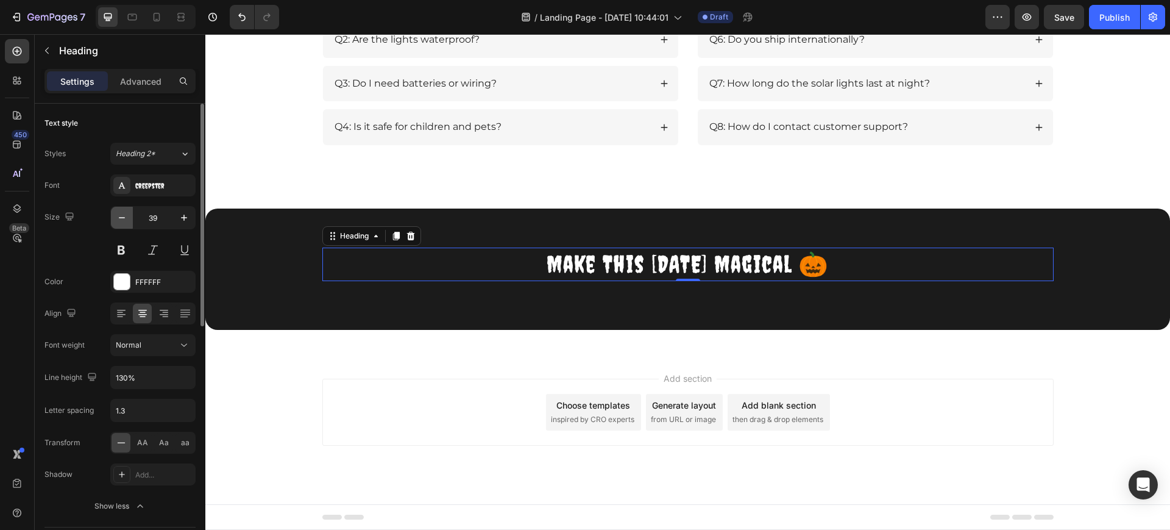
click at [120, 221] on icon "button" at bounding box center [122, 218] width 12 height 12
click at [130, 17] on icon at bounding box center [132, 17] width 12 height 12
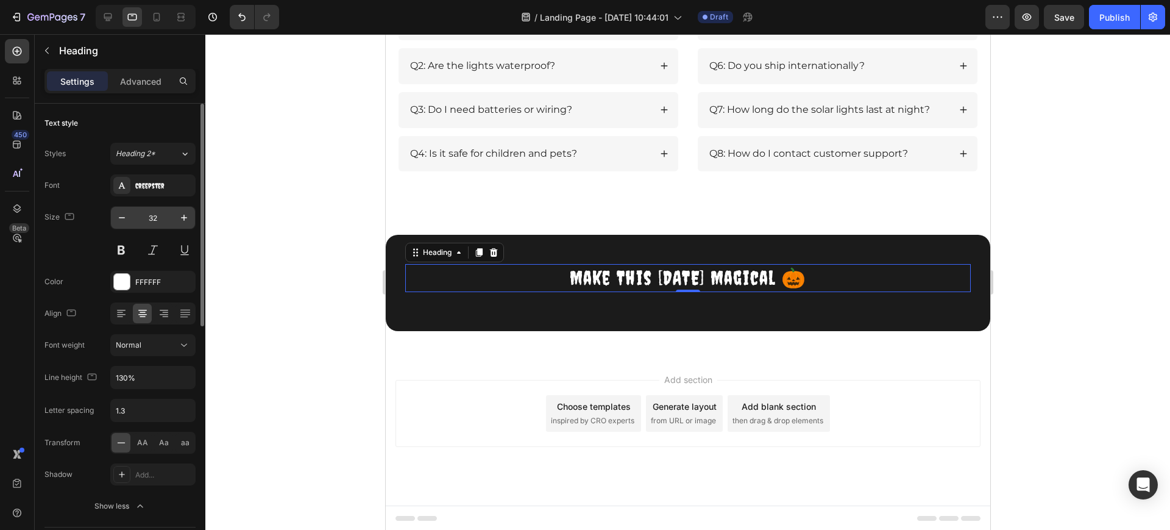
scroll to position [1869, 0]
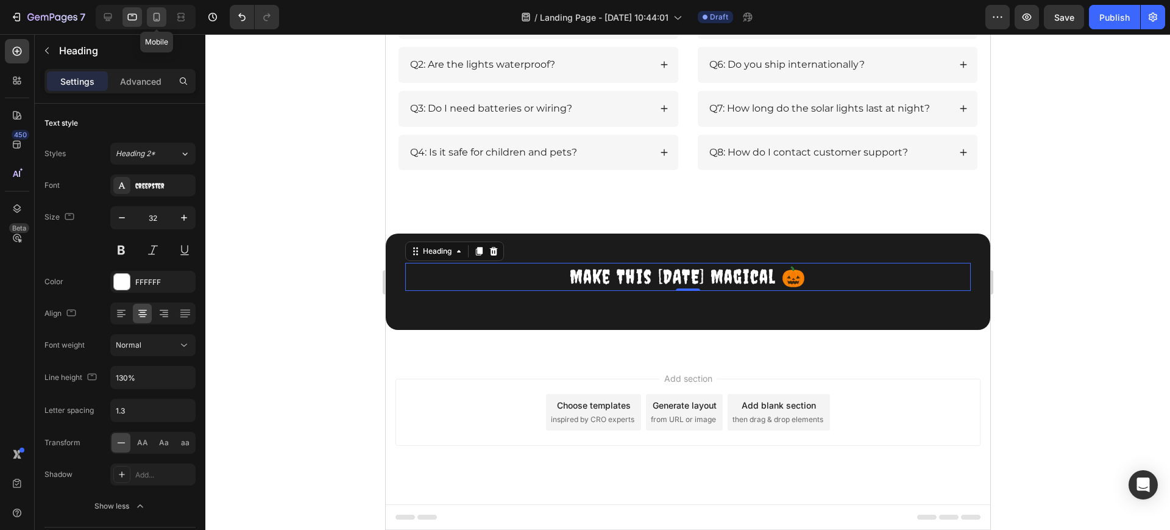
click at [162, 18] on icon at bounding box center [157, 17] width 12 height 12
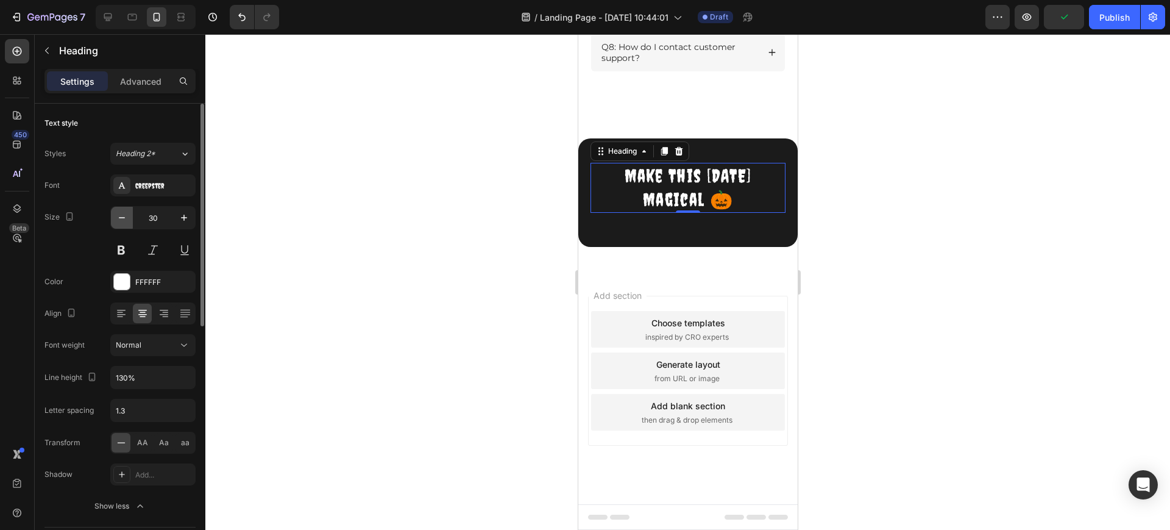
click at [124, 221] on icon "button" at bounding box center [122, 218] width 12 height 12
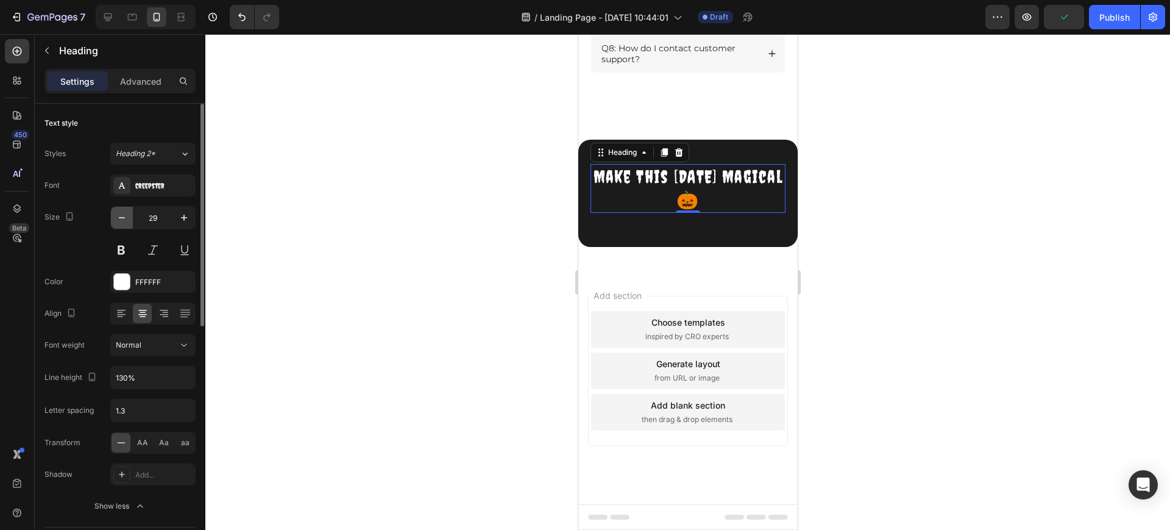
click at [124, 221] on icon "button" at bounding box center [122, 218] width 12 height 12
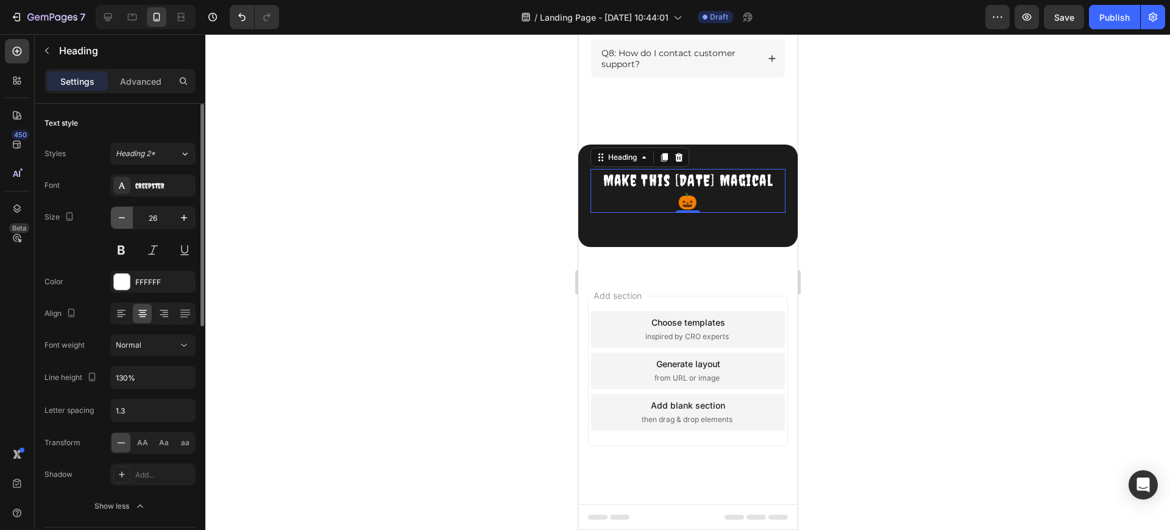
scroll to position [2044, 0]
click at [179, 177] on div "Creepster" at bounding box center [152, 185] width 85 height 22
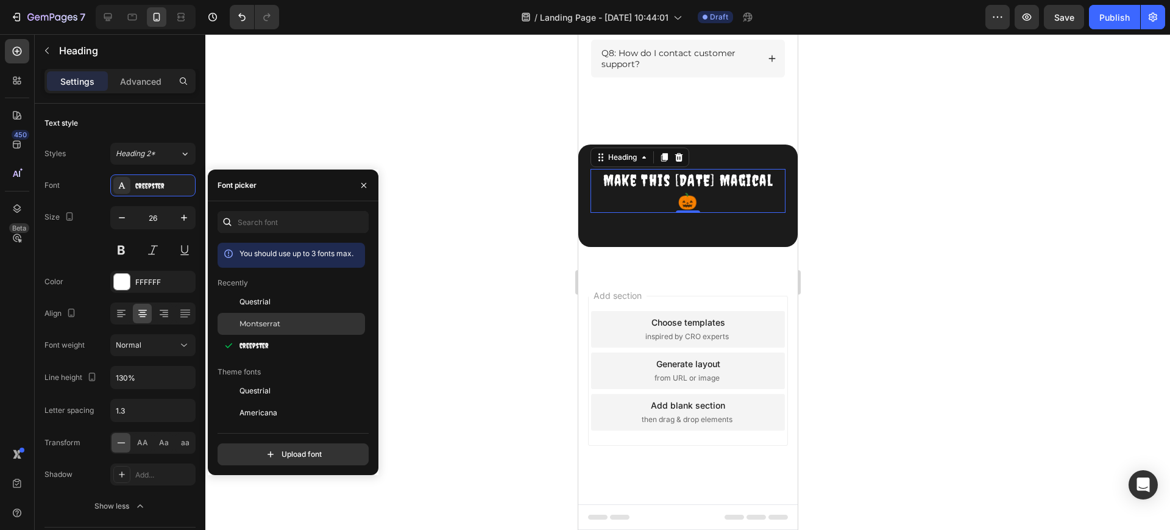
click at [259, 327] on span "Montserrat" at bounding box center [260, 323] width 41 height 11
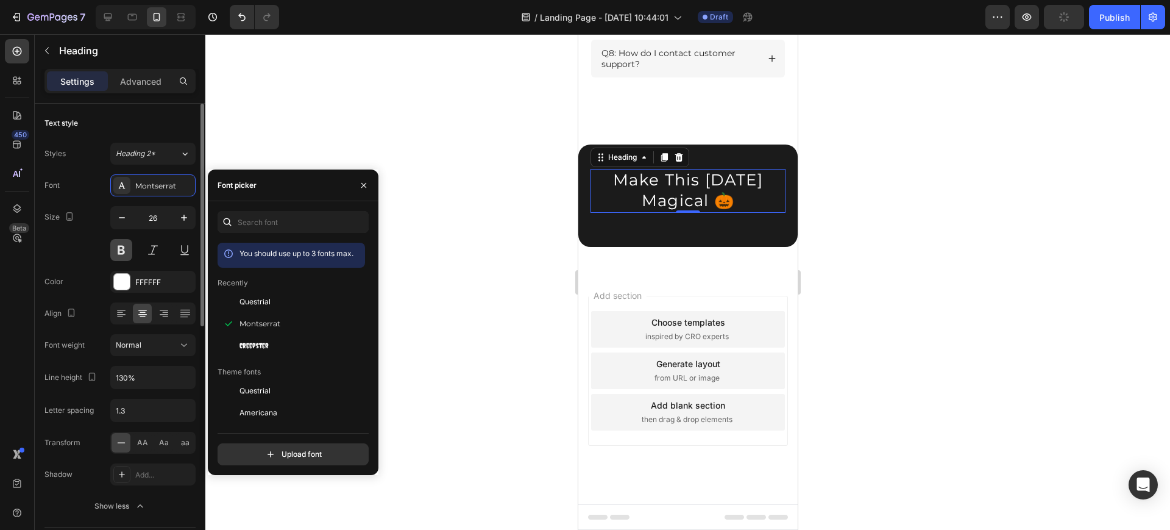
click at [118, 250] on button at bounding box center [121, 250] width 22 height 22
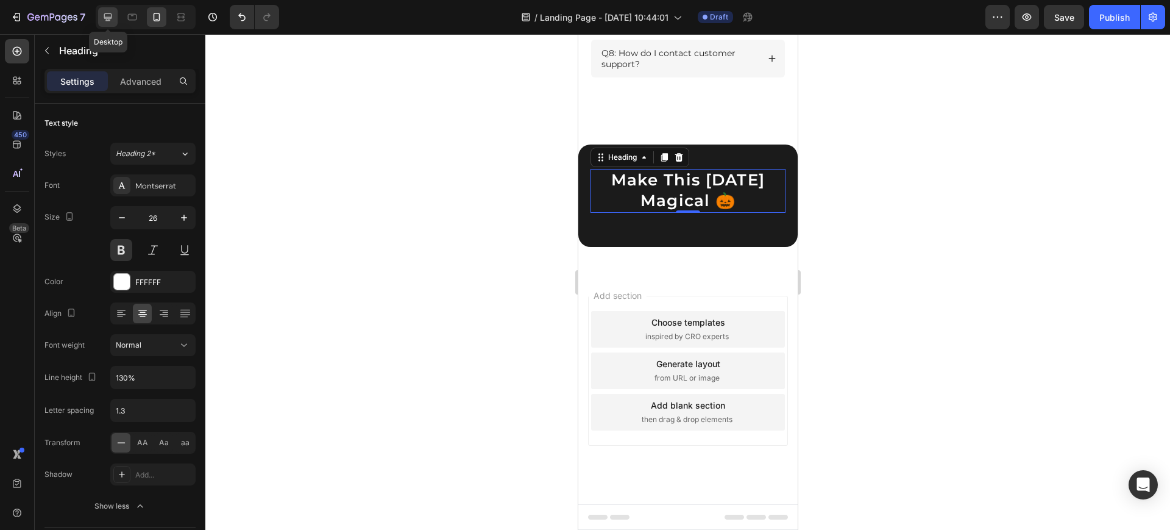
click at [99, 20] on div at bounding box center [108, 17] width 20 height 20
type input "38"
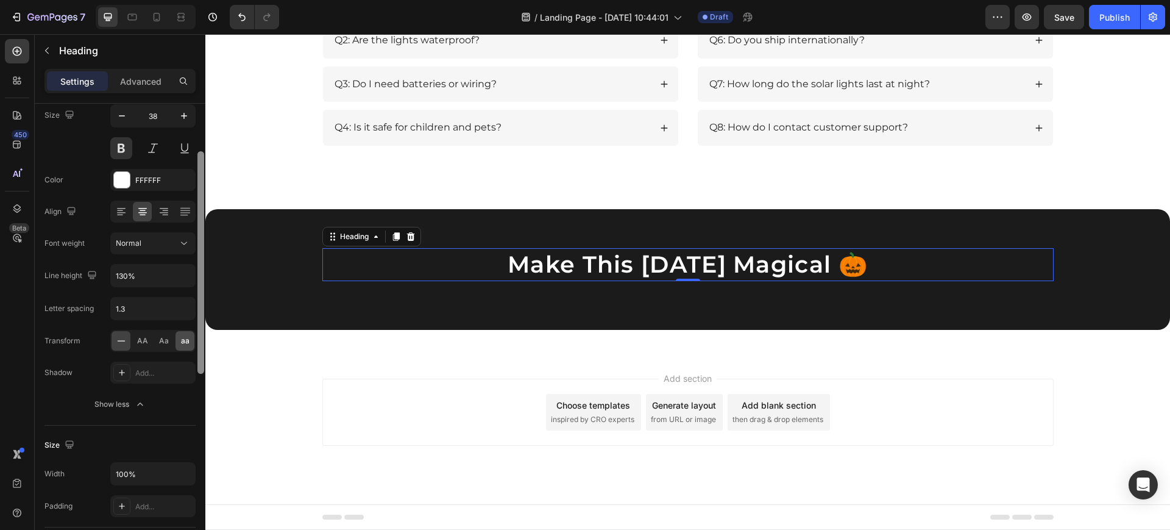
scroll to position [105, 0]
drag, startPoint x: 198, startPoint y: 290, endPoint x: 190, endPoint y: 341, distance: 51.9
click at [190, 341] on div "Text style Styles Heading 2* Font Montserrat Size 38 Color FFFFFF Align Font we…" at bounding box center [120, 334] width 171 height 461
click at [136, 271] on input "130%" at bounding box center [153, 272] width 84 height 22
click at [181, 275] on icon "button" at bounding box center [184, 272] width 12 height 12
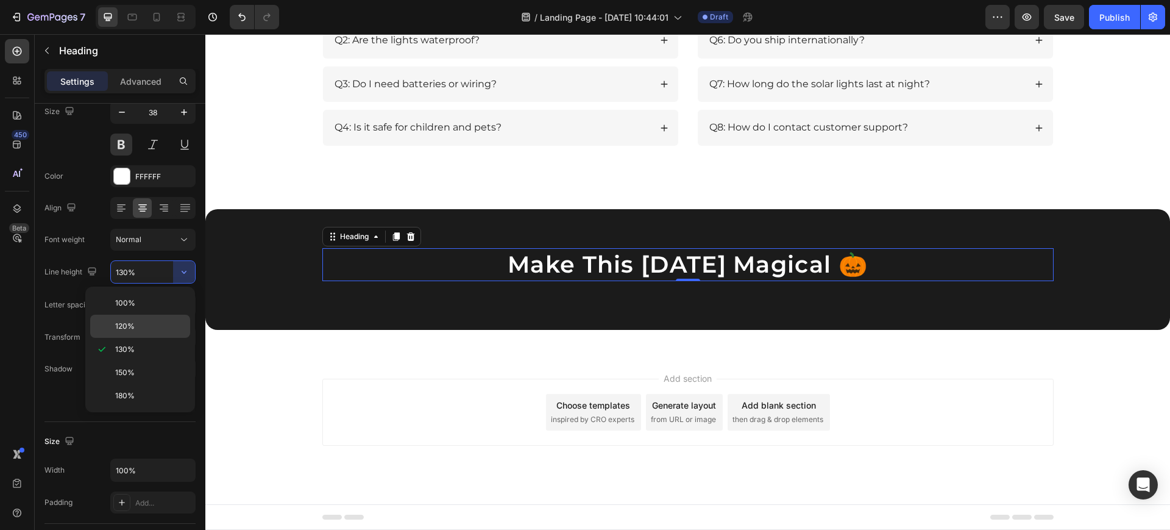
click at [121, 325] on span "120%" at bounding box center [125, 326] width 20 height 11
type input "120%"
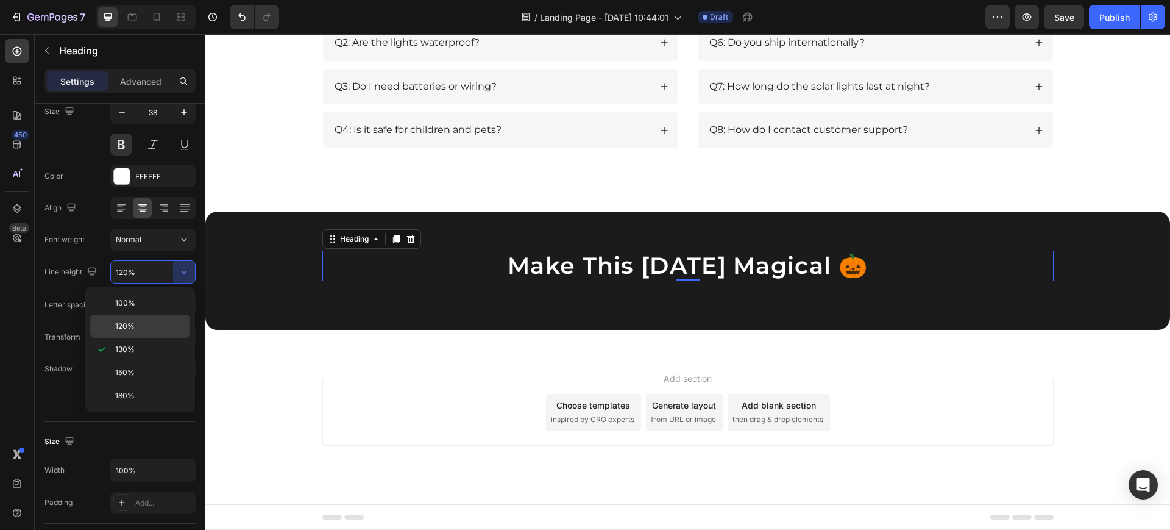
scroll to position [1866, 0]
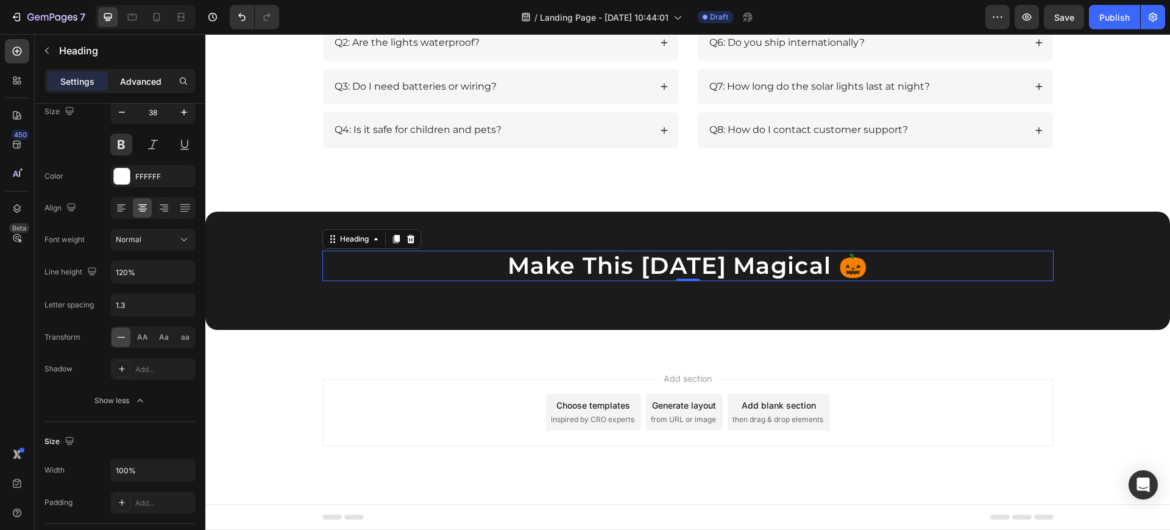
click at [143, 85] on p "Advanced" at bounding box center [140, 81] width 41 height 13
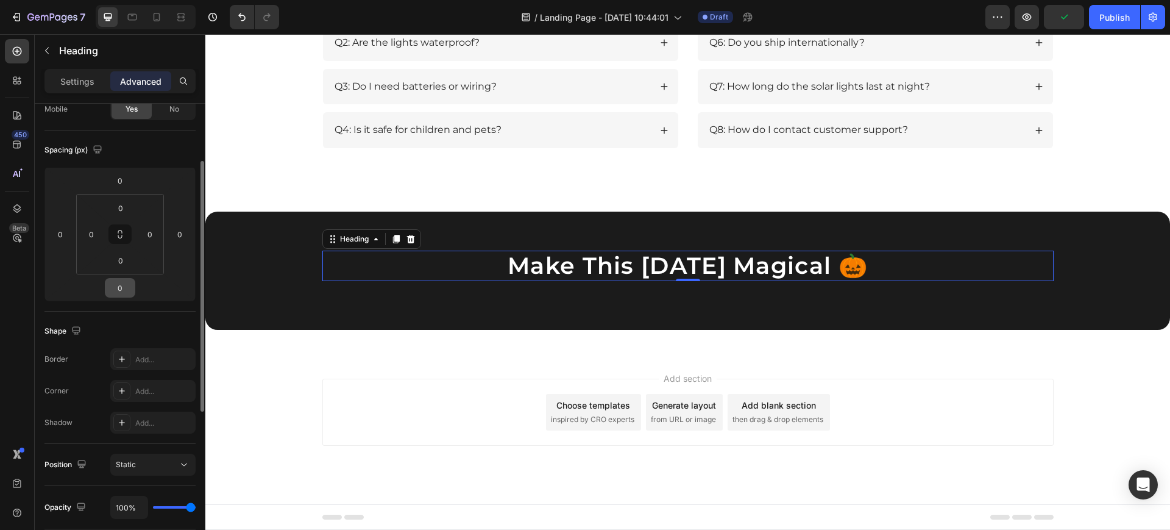
click at [118, 287] on input "0" at bounding box center [120, 288] width 24 height 18
type input "12"
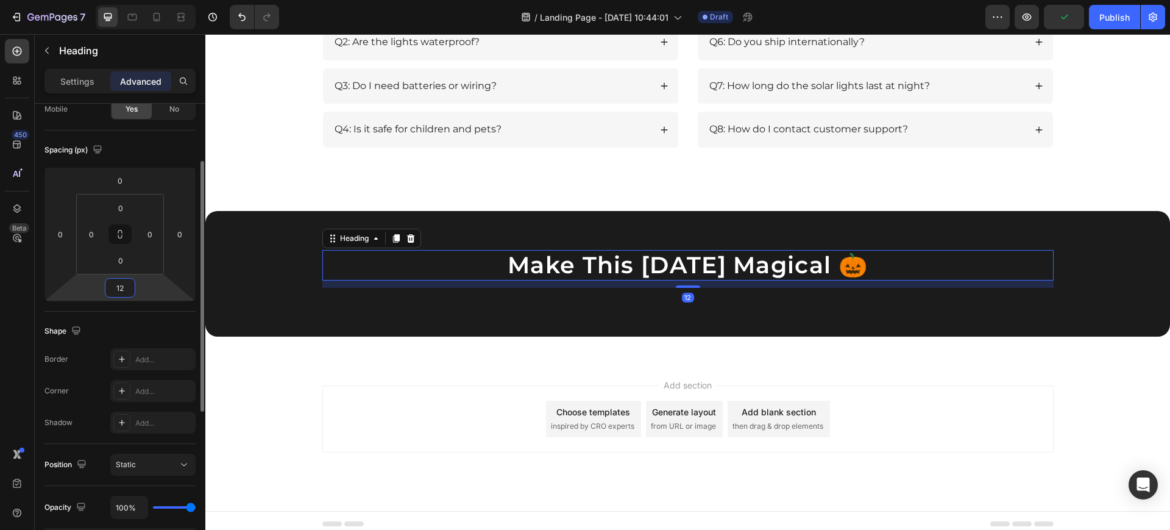
scroll to position [1868, 0]
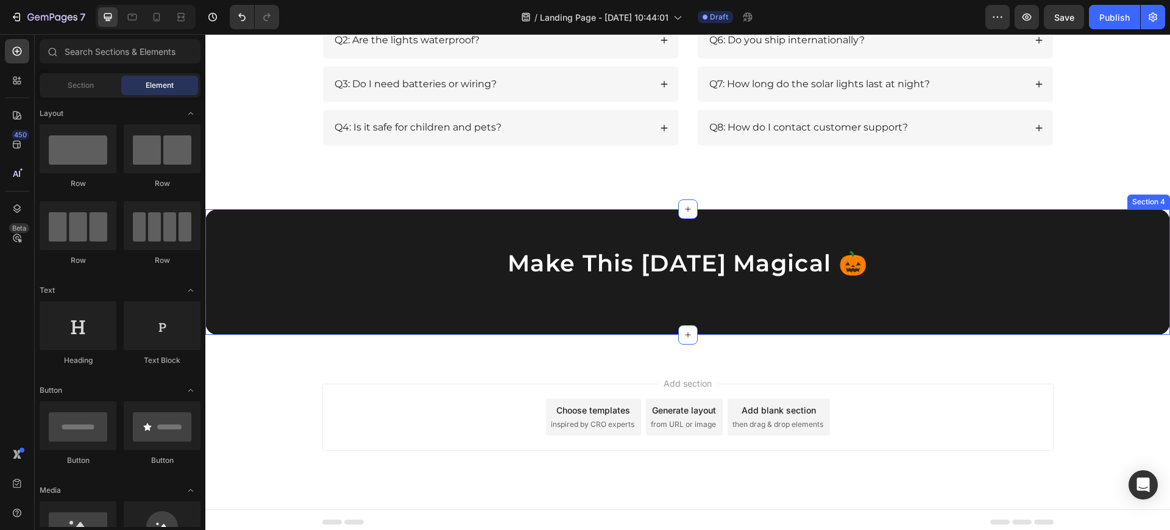
click at [306, 216] on div "Make This [DATE] Magical 🎃 Heading Row Section 4" at bounding box center [687, 272] width 965 height 126
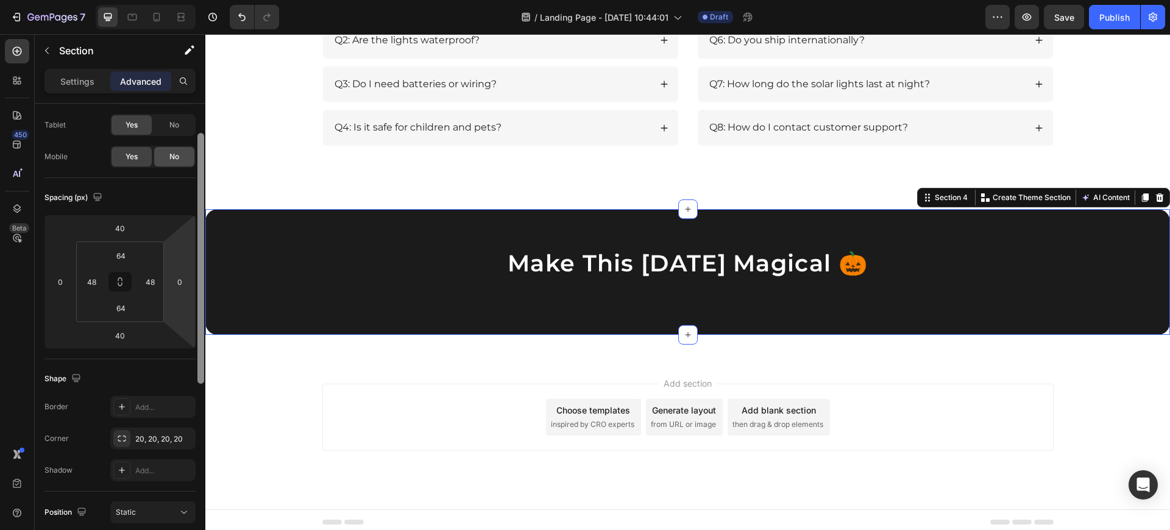
scroll to position [0, 0]
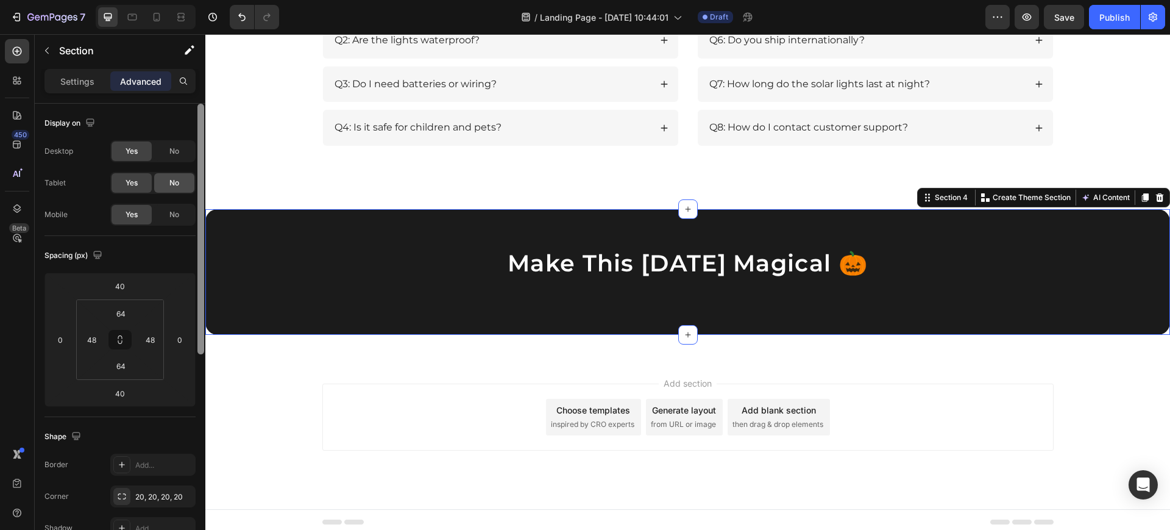
drag, startPoint x: 201, startPoint y: 242, endPoint x: 178, endPoint y: 178, distance: 67.9
click at [178, 178] on div "Display on Desktop Yes No Tablet Yes No Mobile Yes No Spacing (px) 40 0 40 0 64…" at bounding box center [120, 334] width 171 height 461
click at [67, 79] on p "Settings" at bounding box center [77, 81] width 34 height 13
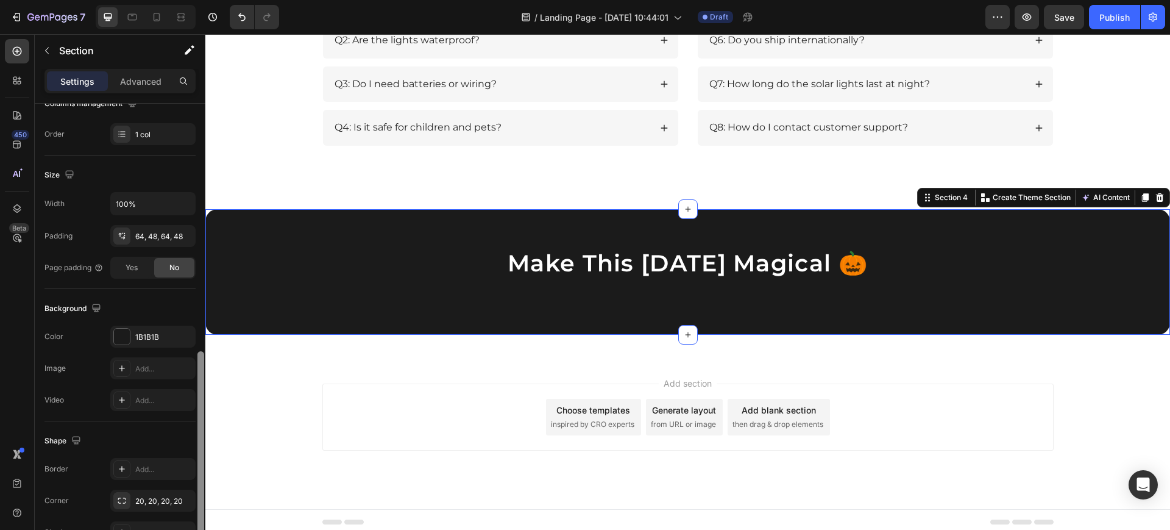
scroll to position [283, 0]
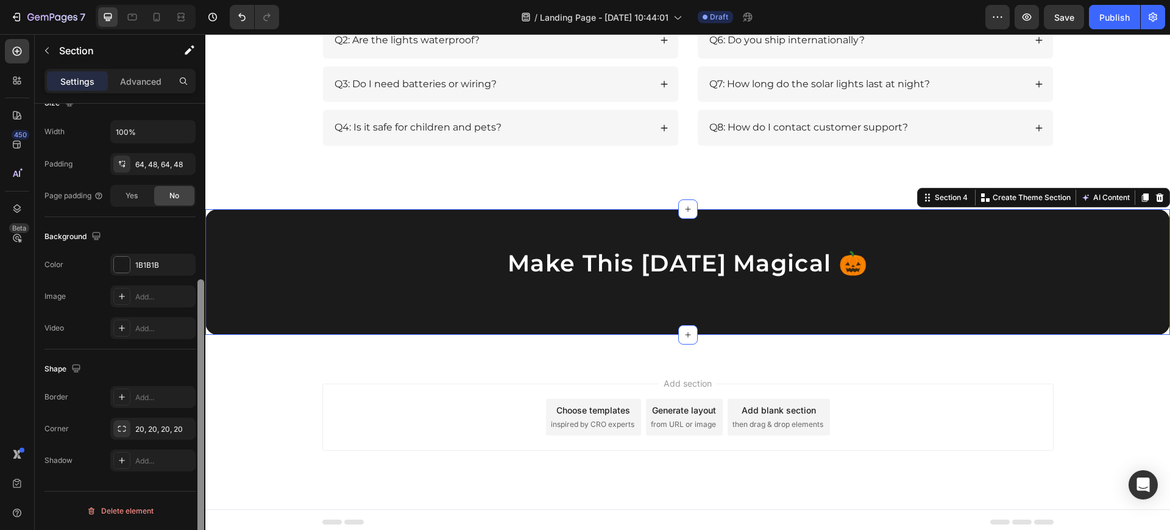
drag, startPoint x: 198, startPoint y: 197, endPoint x: 197, endPoint y: 408, distance: 211.5
click at [197, 408] on div at bounding box center [200, 334] width 9 height 461
click at [151, 271] on div "1B1B1B" at bounding box center [152, 265] width 85 height 22
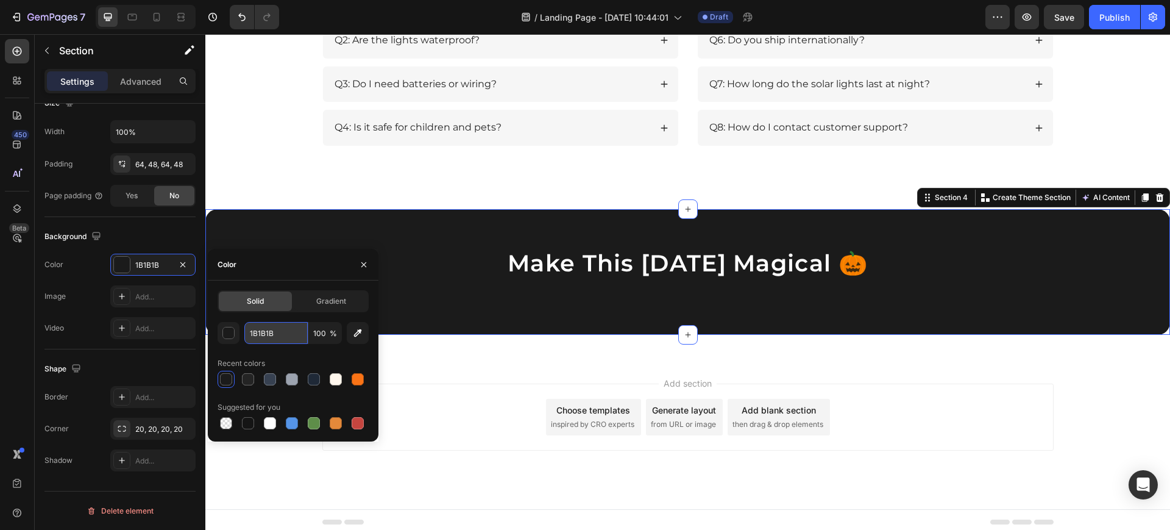
click at [264, 333] on input "1B1B1B" at bounding box center [275, 333] width 63 height 22
paste input "#FFF7F0"
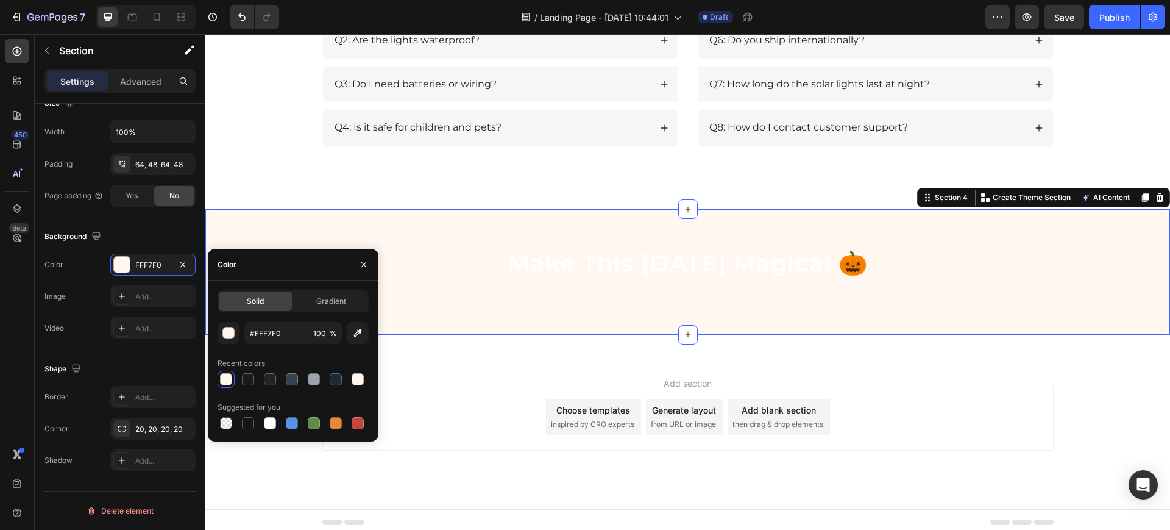
type input "FFF7F0"
click at [147, 433] on div "20, 20, 20, 20" at bounding box center [152, 429] width 35 height 11
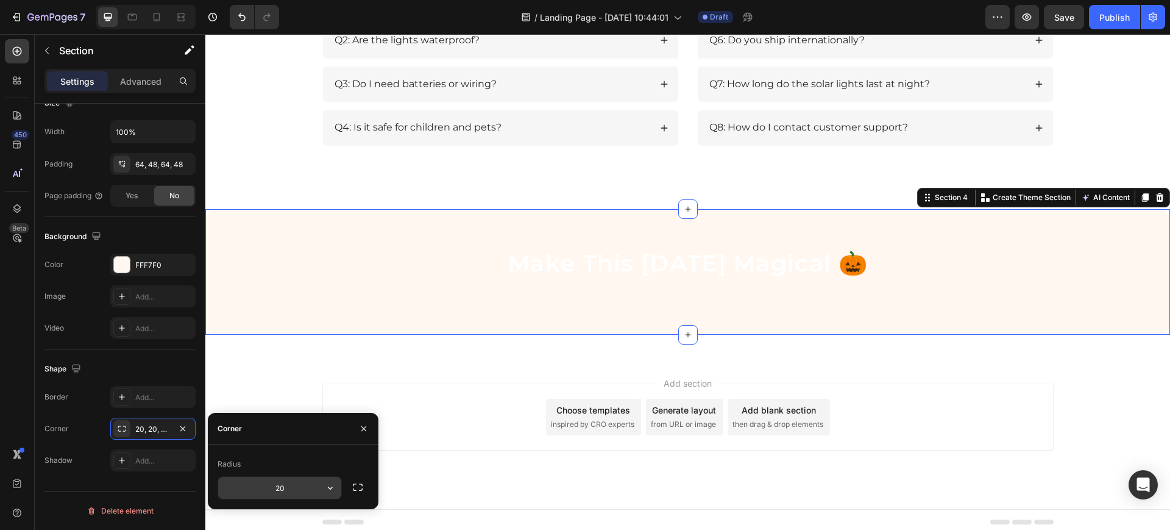
click at [282, 482] on input "20" at bounding box center [279, 488] width 123 height 22
type input "16"
click at [145, 80] on p "Advanced" at bounding box center [140, 81] width 41 height 13
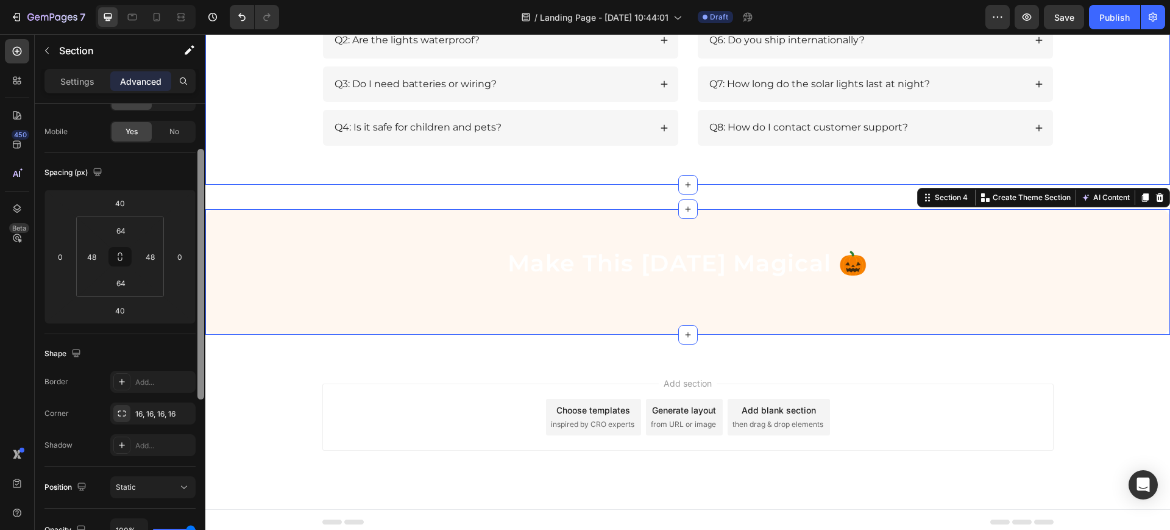
drag, startPoint x: 407, startPoint y: 315, endPoint x: 206, endPoint y: 159, distance: 253.7
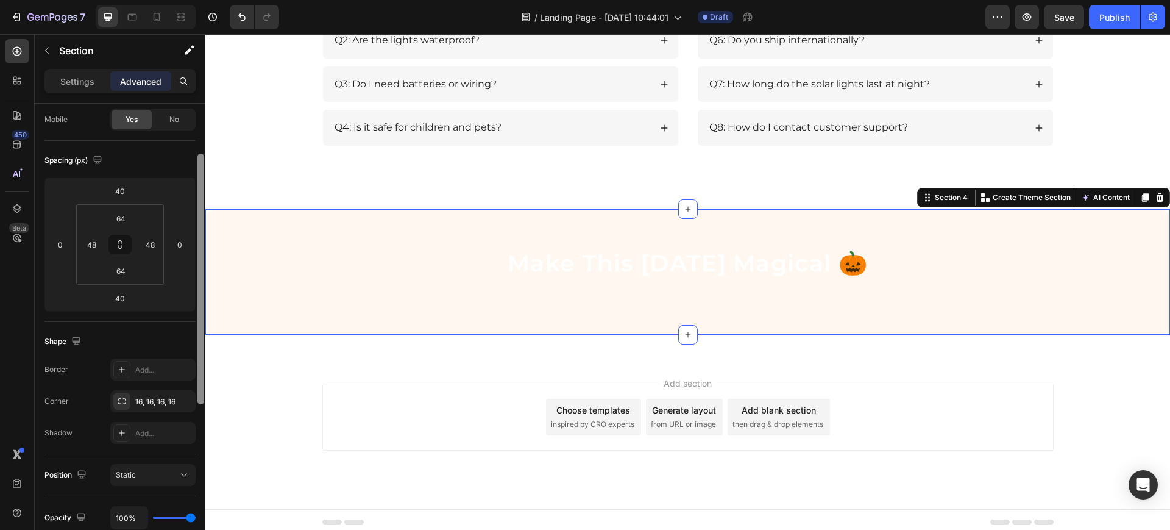
scroll to position [94, 0]
click at [0, 0] on div "Spacing (px) 40 0 40 0 64 48 64 48" at bounding box center [0, 0] width 0 height 0
click at [124, 188] on input "40" at bounding box center [120, 192] width 24 height 18
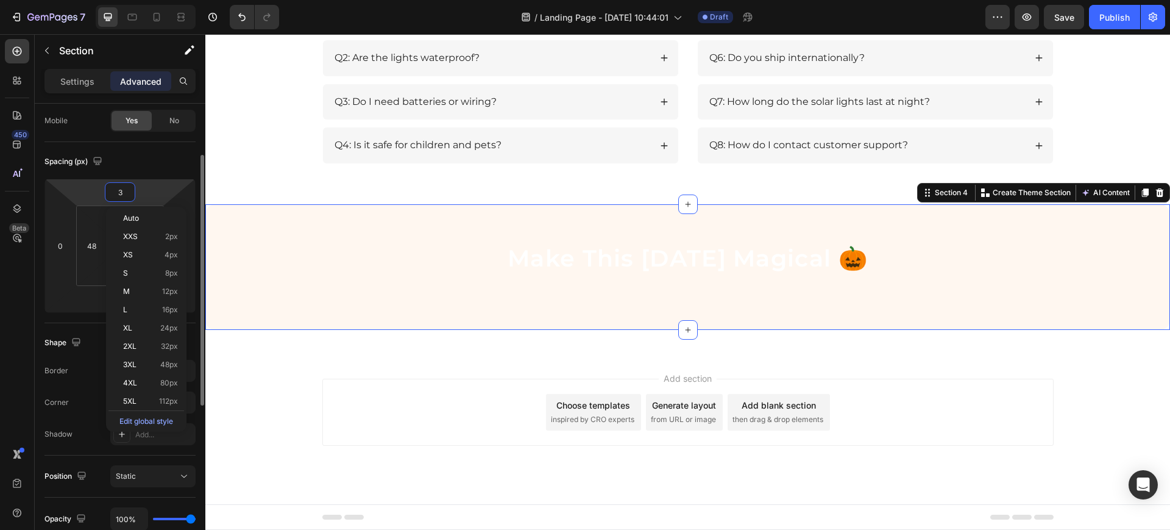
scroll to position [1867, 0]
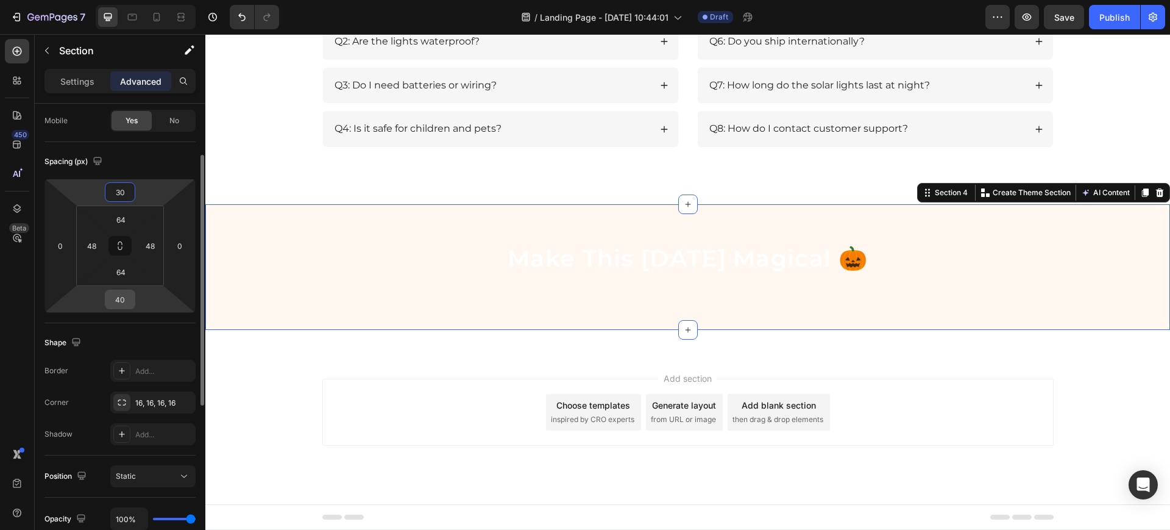
type input "30"
click at [128, 300] on input "40" at bounding box center [120, 299] width 24 height 18
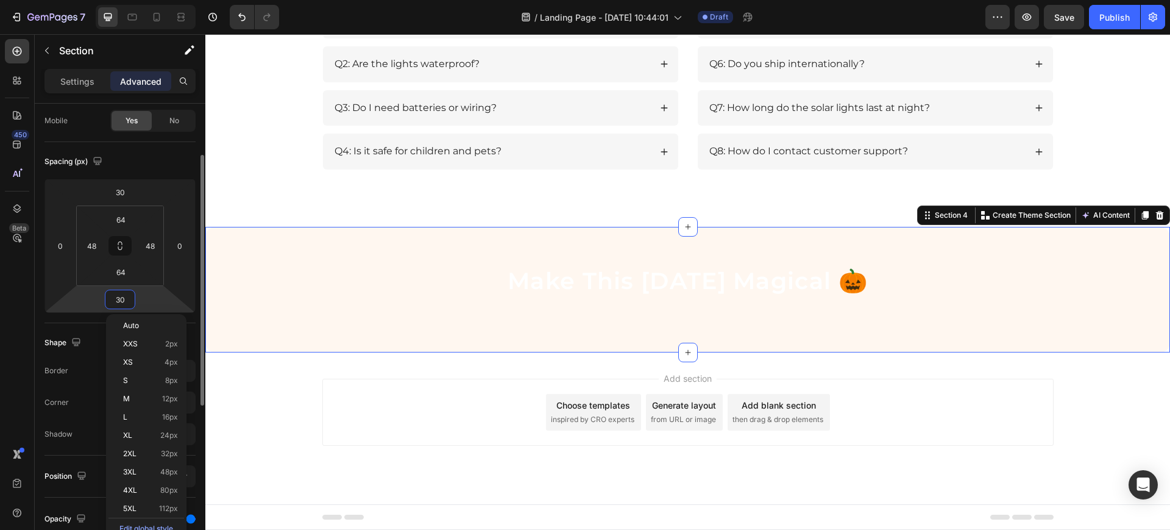
scroll to position [1861, 0]
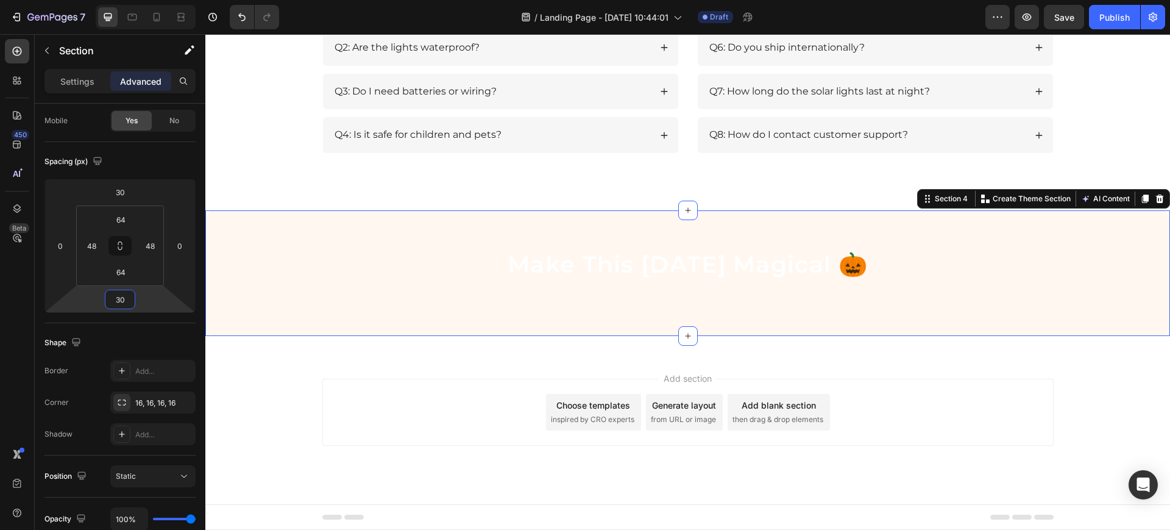
type input "30"
click at [123, 193] on input "30" at bounding box center [120, 192] width 24 height 18
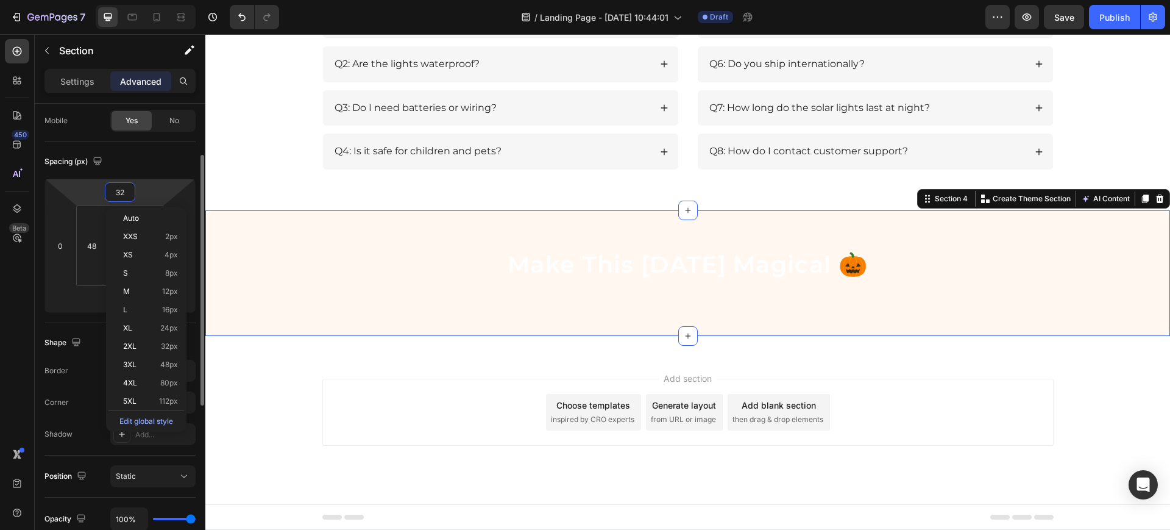
scroll to position [1862, 0]
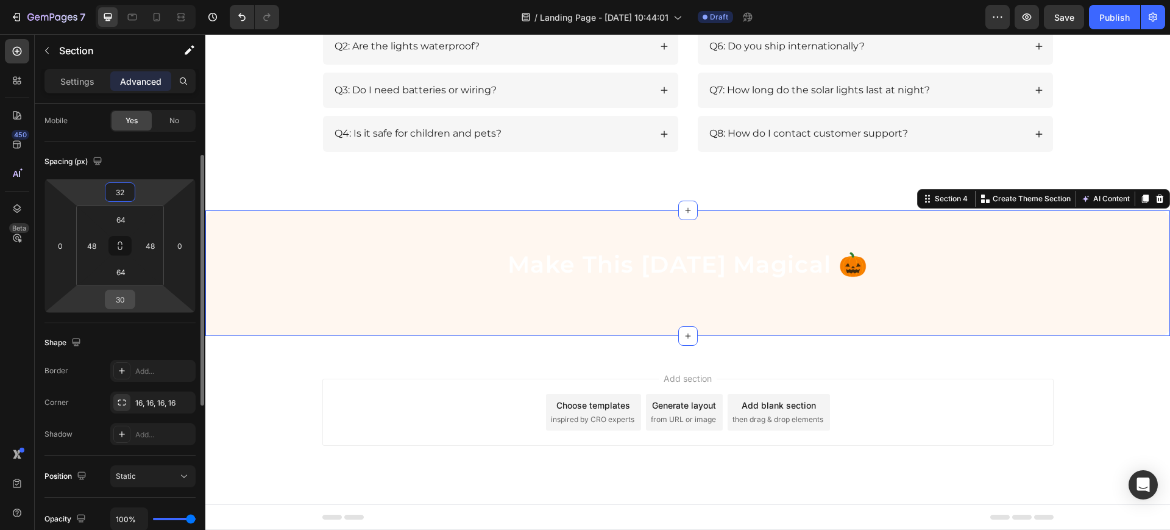
type input "32"
click at [123, 304] on input "30" at bounding box center [120, 299] width 24 height 18
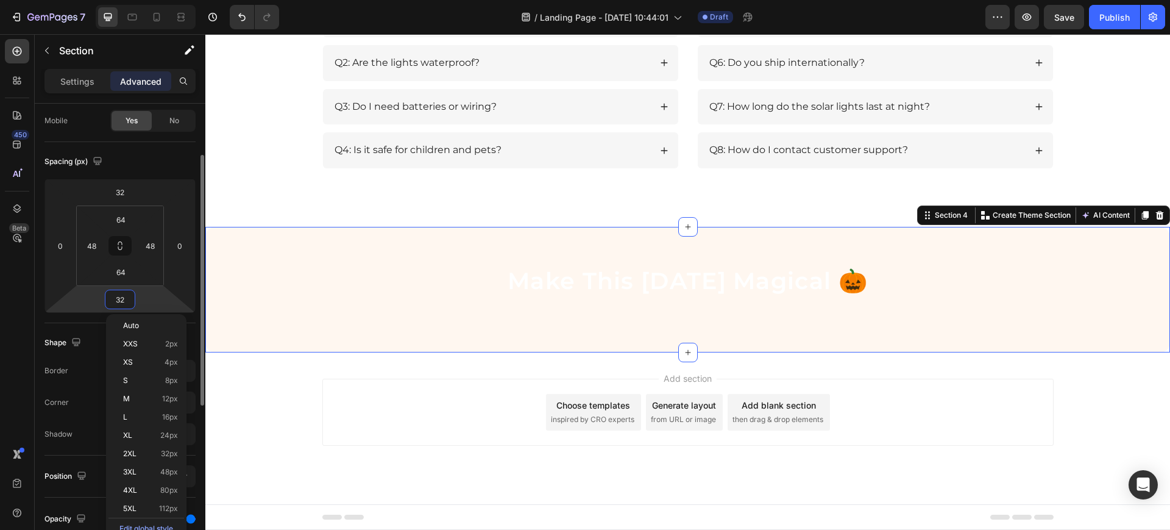
scroll to position [1863, 0]
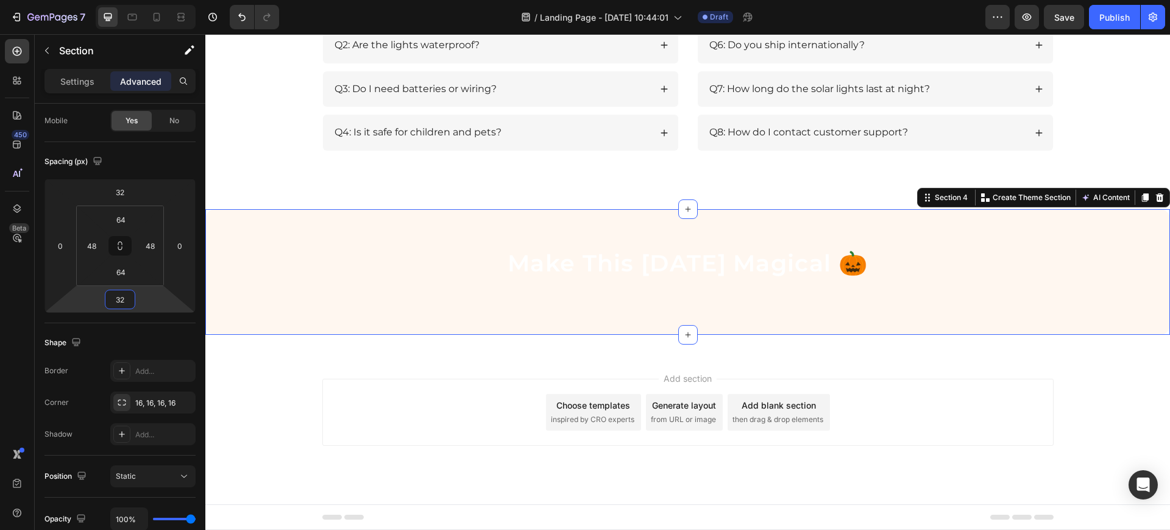
type input "32"
click at [123, 222] on input "64" at bounding box center [120, 219] width 24 height 18
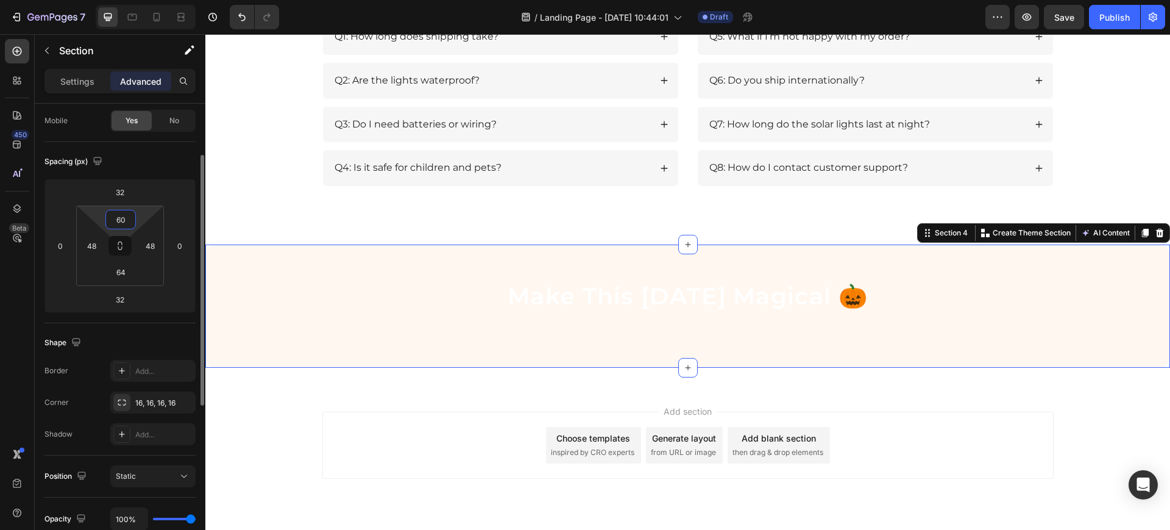
scroll to position [1861, 0]
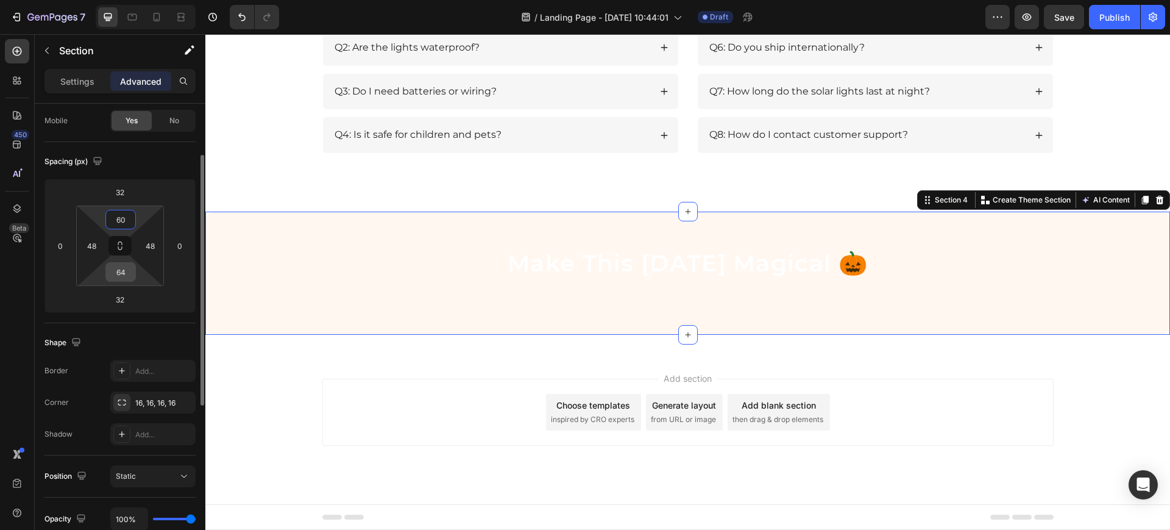
type input "60"
click at [129, 270] on input "64" at bounding box center [120, 272] width 24 height 18
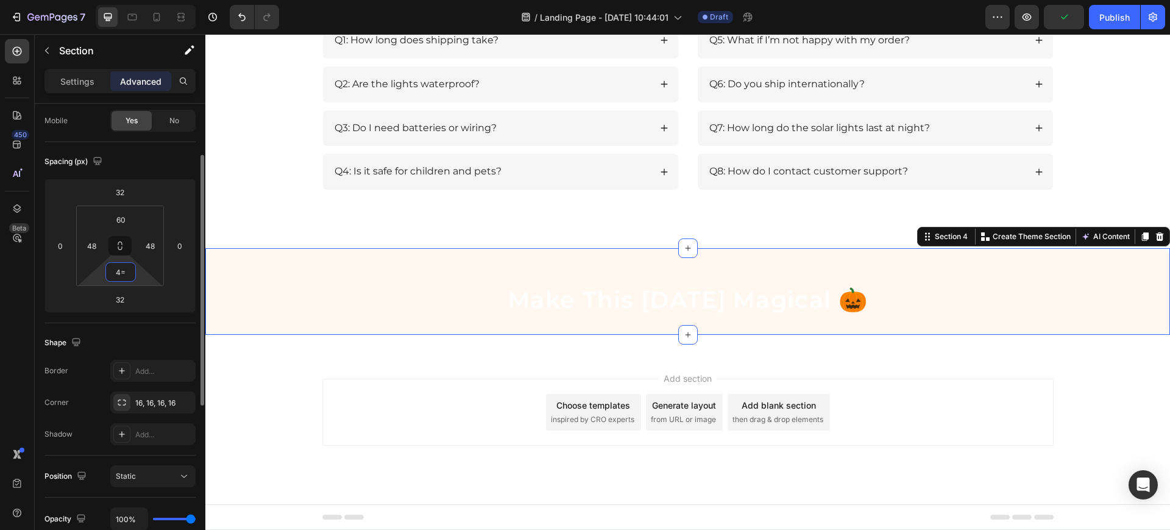
type input "4"
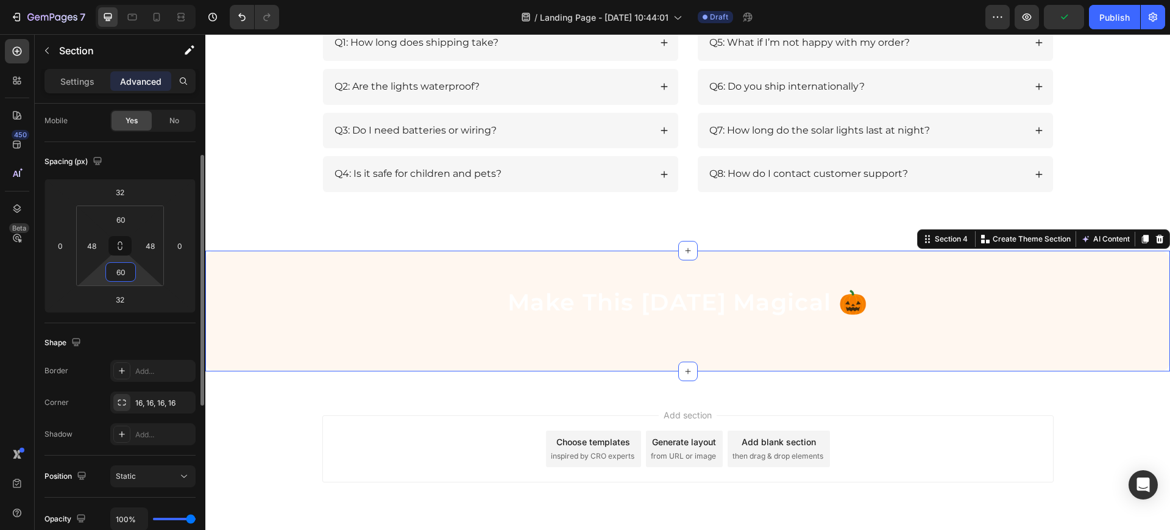
scroll to position [1858, 0]
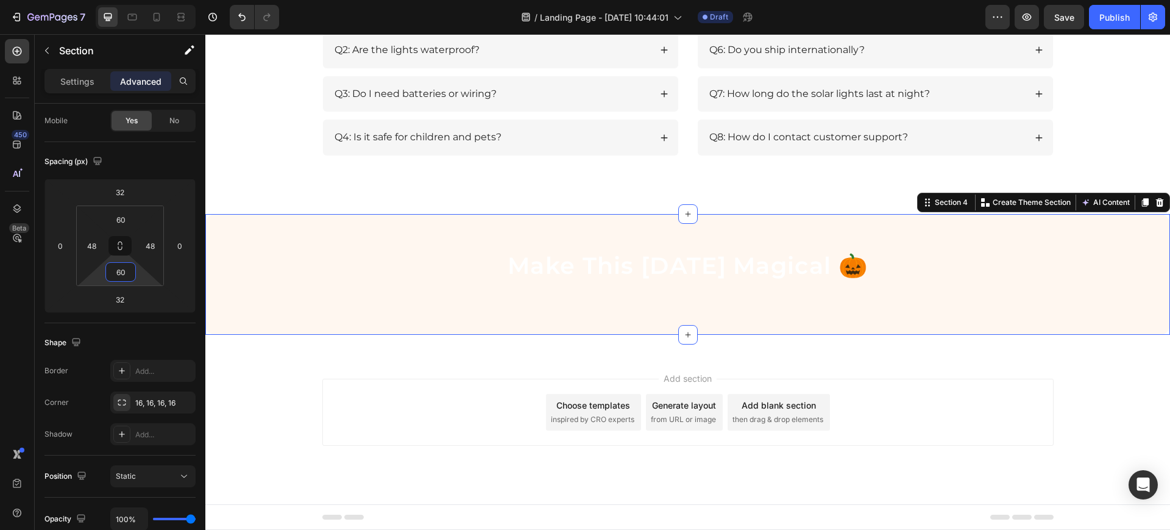
type input "60"
click at [132, 20] on icon at bounding box center [132, 17] width 9 height 7
type input "40"
type input "48"
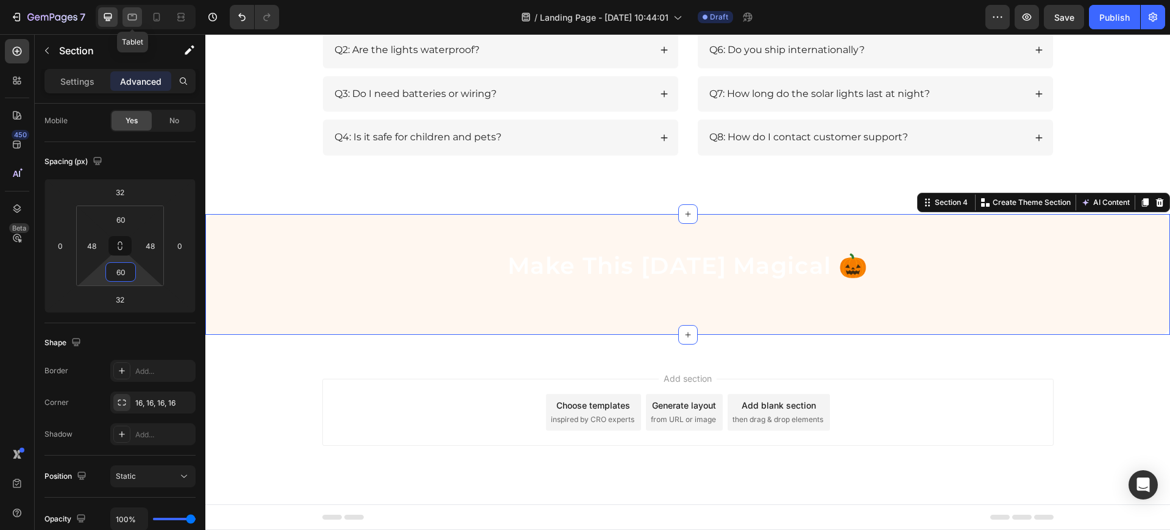
type input "32"
type input "48"
type input "32"
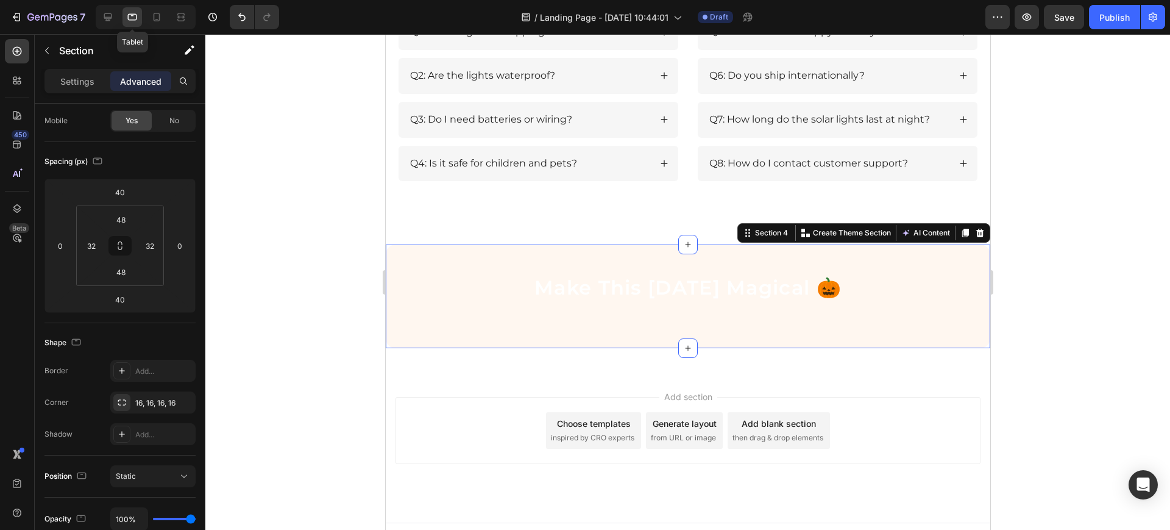
scroll to position [1877, 0]
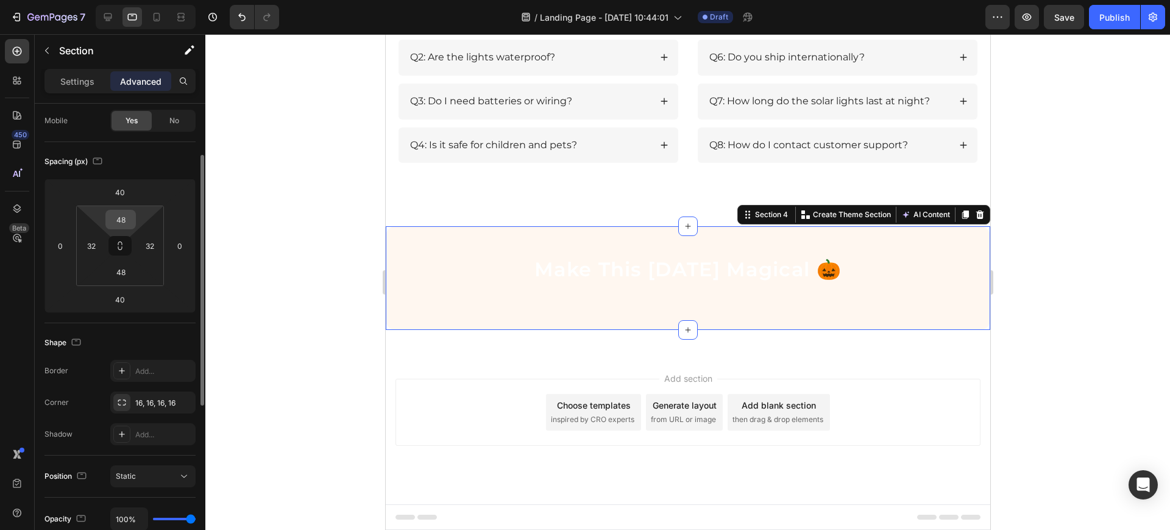
click at [120, 221] on input "48" at bounding box center [120, 219] width 24 height 18
type input "4"
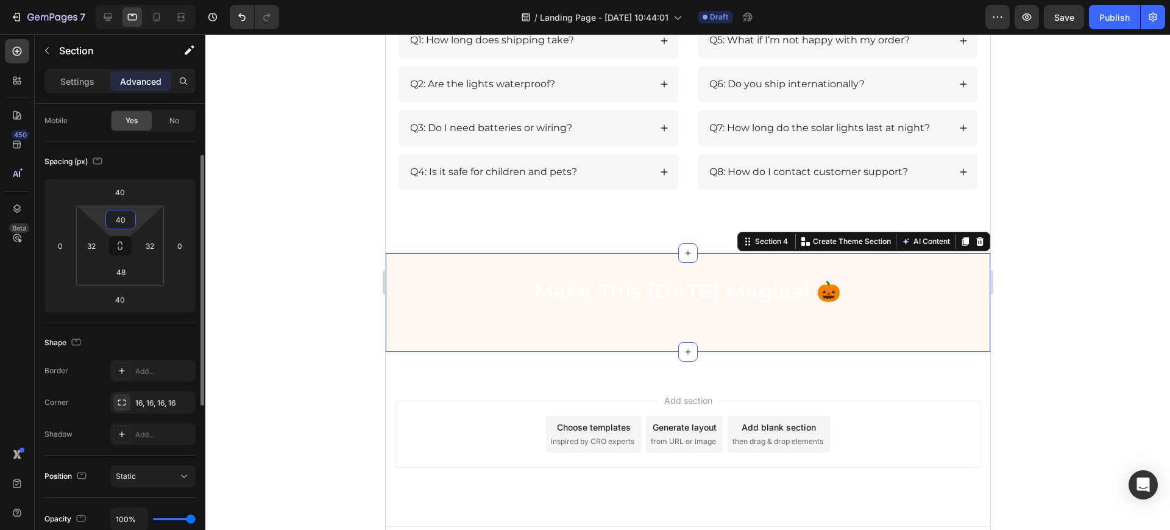
scroll to position [1872, 0]
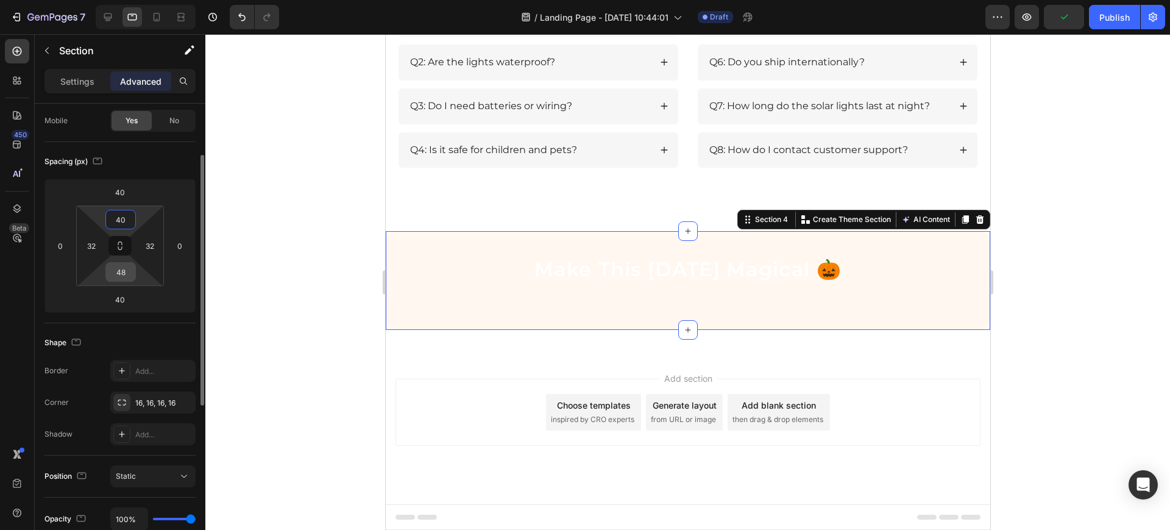
type input "40"
click at [126, 271] on input "48" at bounding box center [120, 272] width 24 height 18
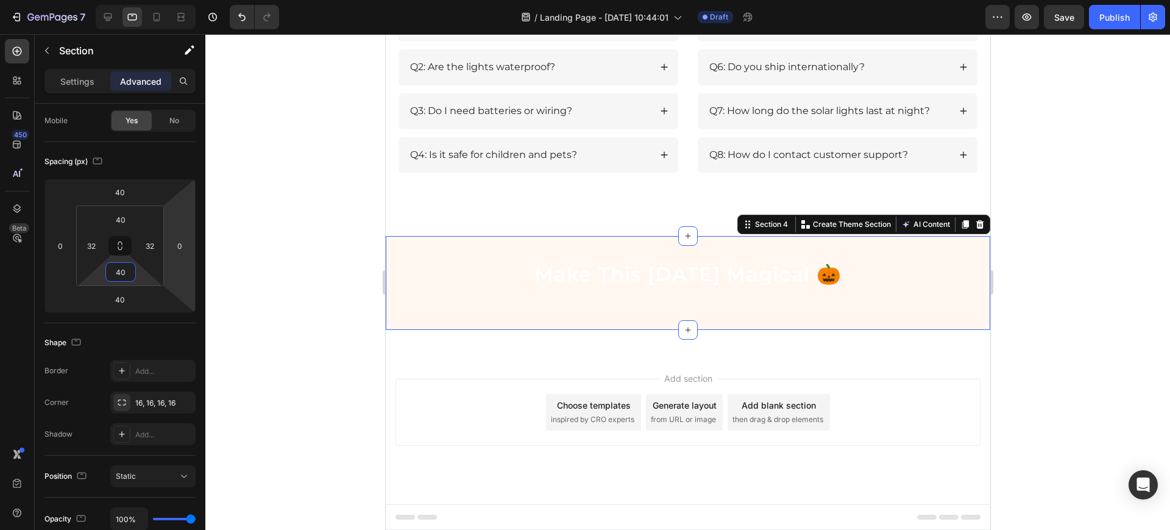
type input "40"
click at [152, 13] on icon at bounding box center [157, 17] width 12 height 12
type input "20"
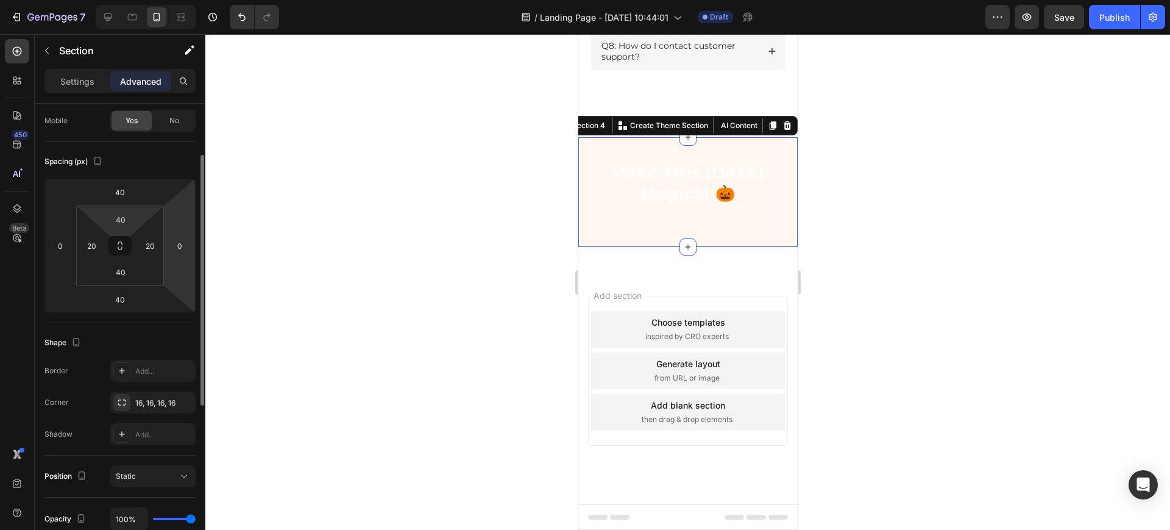
scroll to position [2072, 0]
click at [123, 219] on input "40" at bounding box center [120, 219] width 24 height 18
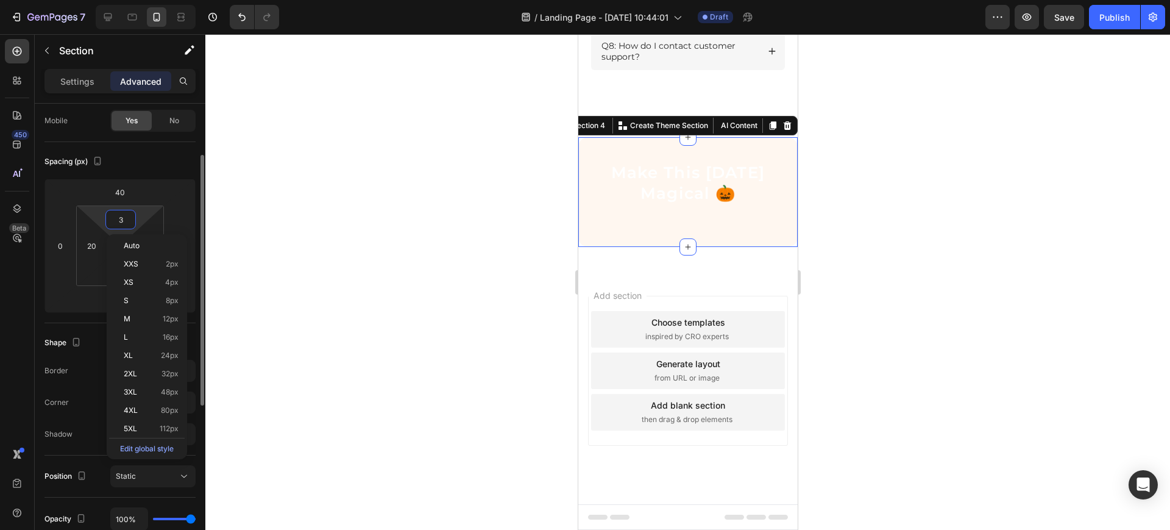
scroll to position [2068, 0]
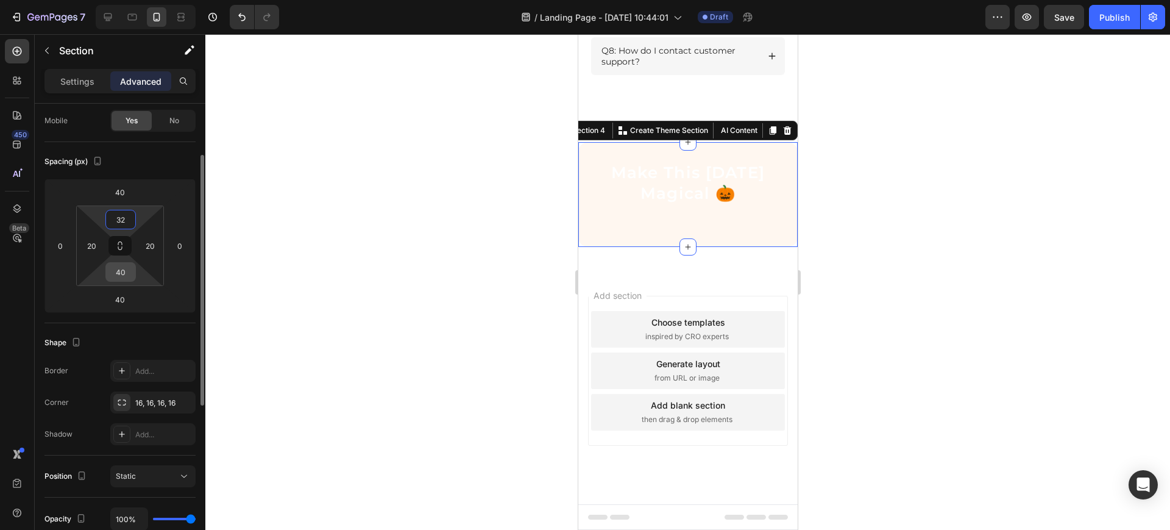
type input "32"
click at [125, 275] on input "40" at bounding box center [120, 272] width 24 height 18
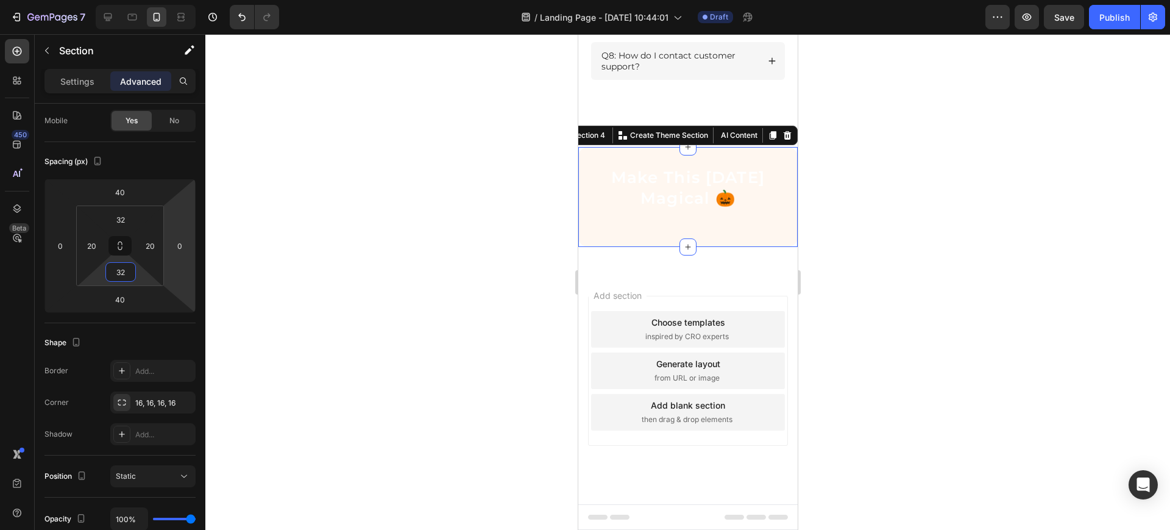
type input "32"
click at [103, 12] on icon at bounding box center [108, 17] width 12 height 12
type input "32"
type input "60"
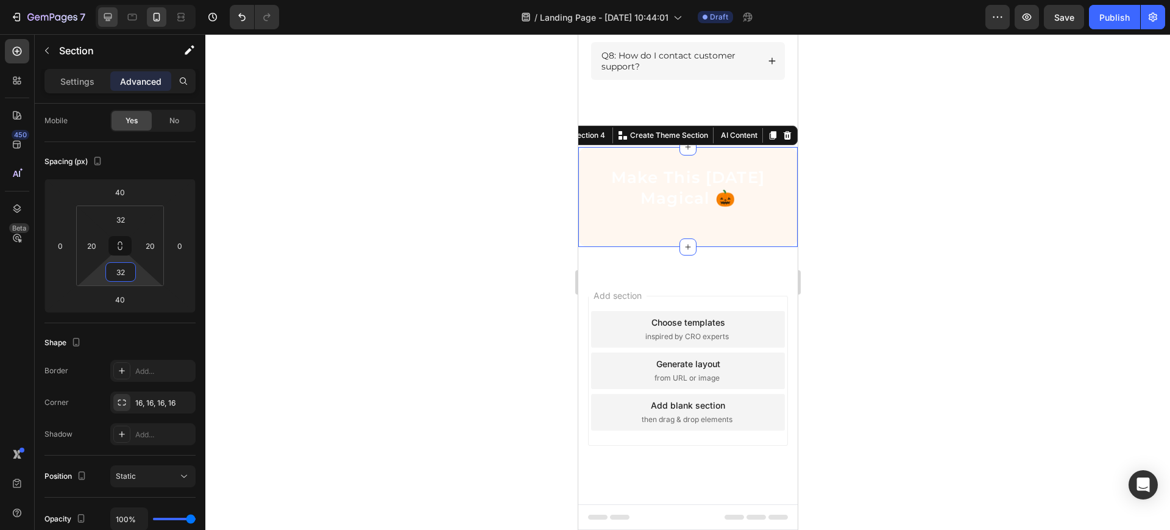
type input "48"
type input "60"
type input "48"
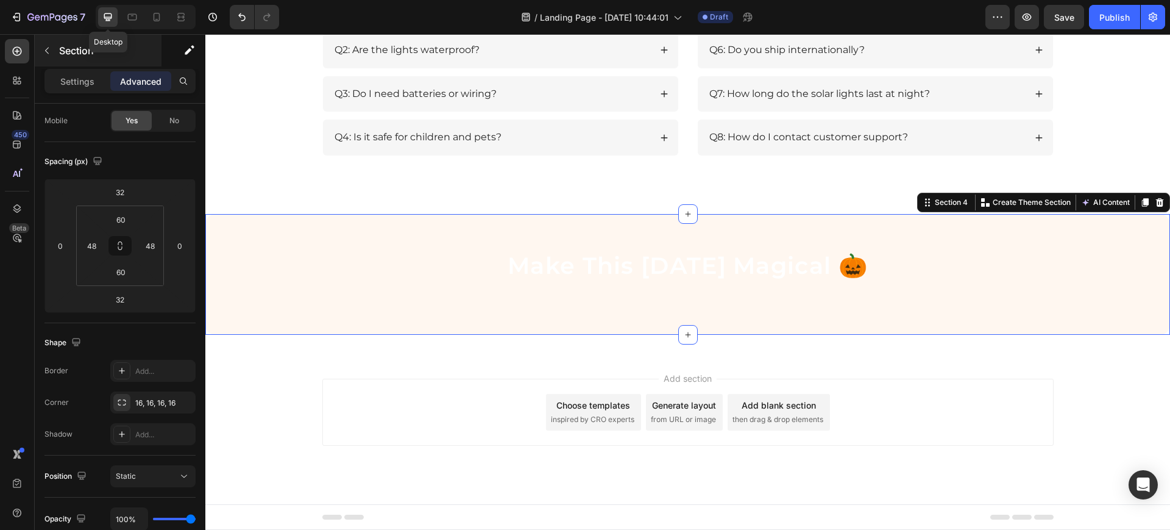
scroll to position [1858, 0]
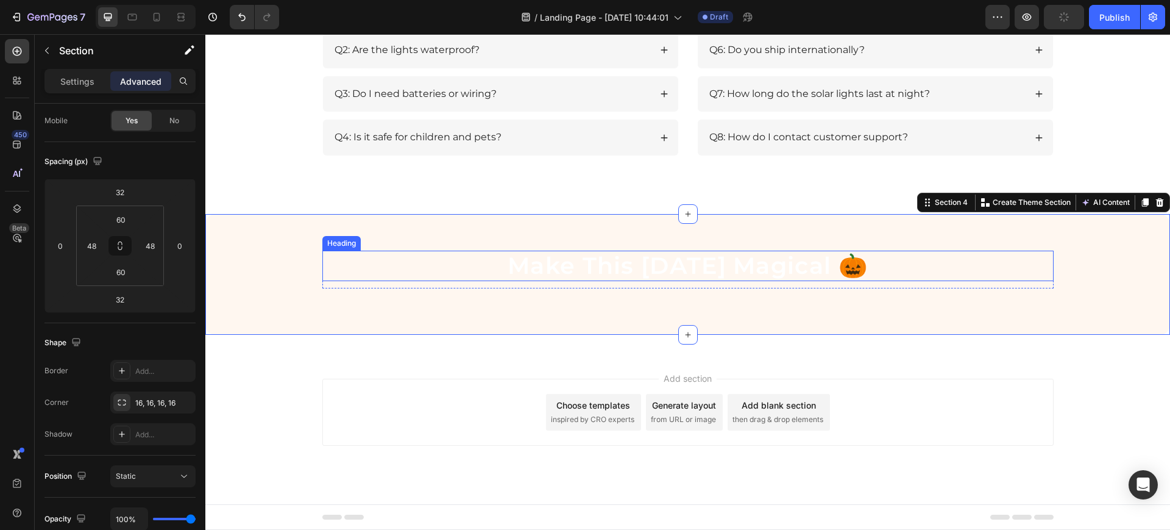
click at [561, 262] on p "Make This [DATE] Magical 🎃" at bounding box center [688, 266] width 729 height 28
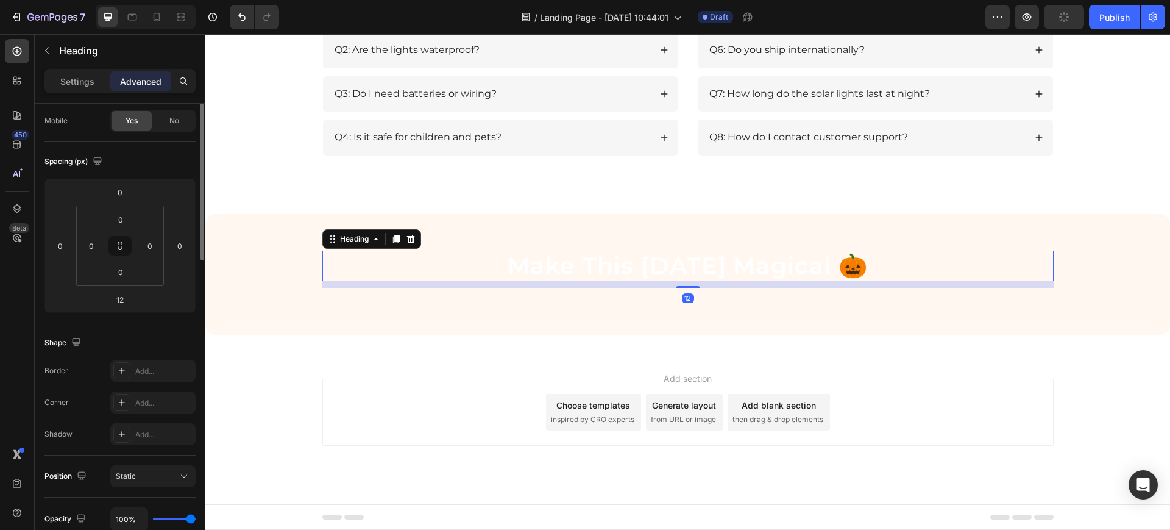
scroll to position [0, 0]
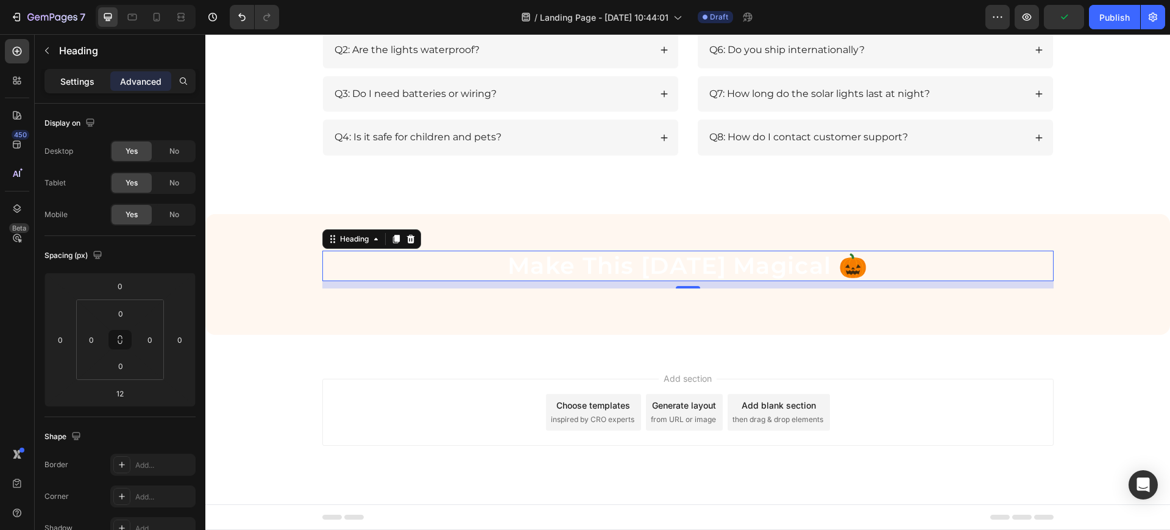
click at [76, 85] on p "Settings" at bounding box center [77, 81] width 34 height 13
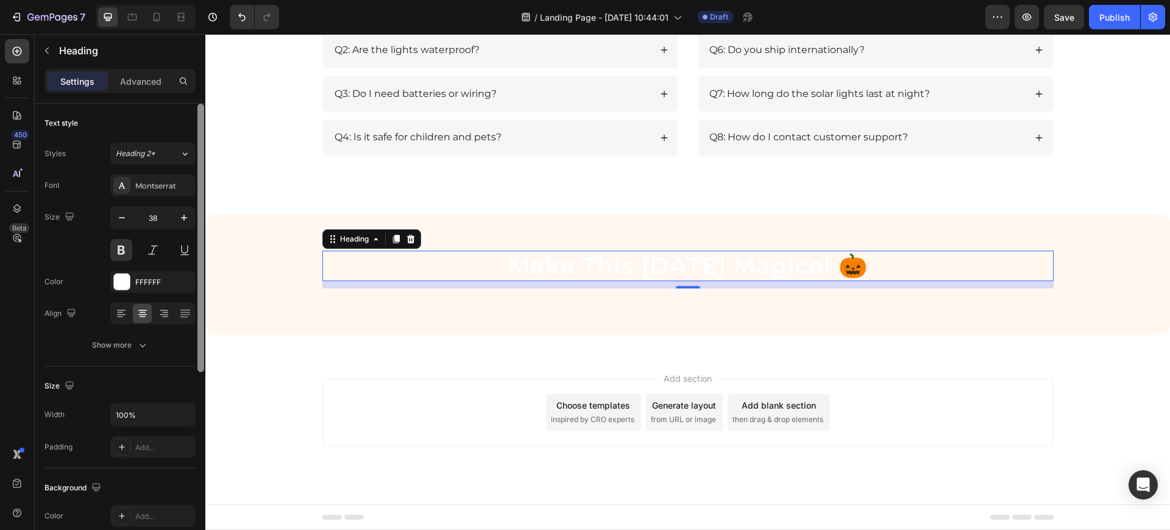
drag, startPoint x: 201, startPoint y: 220, endPoint x: 185, endPoint y: 165, distance: 57.9
click at [185, 165] on div "Text style Styles Heading 2* Font Montserrat Size 38 Color FFFFFF Align Show mo…" at bounding box center [120, 334] width 171 height 461
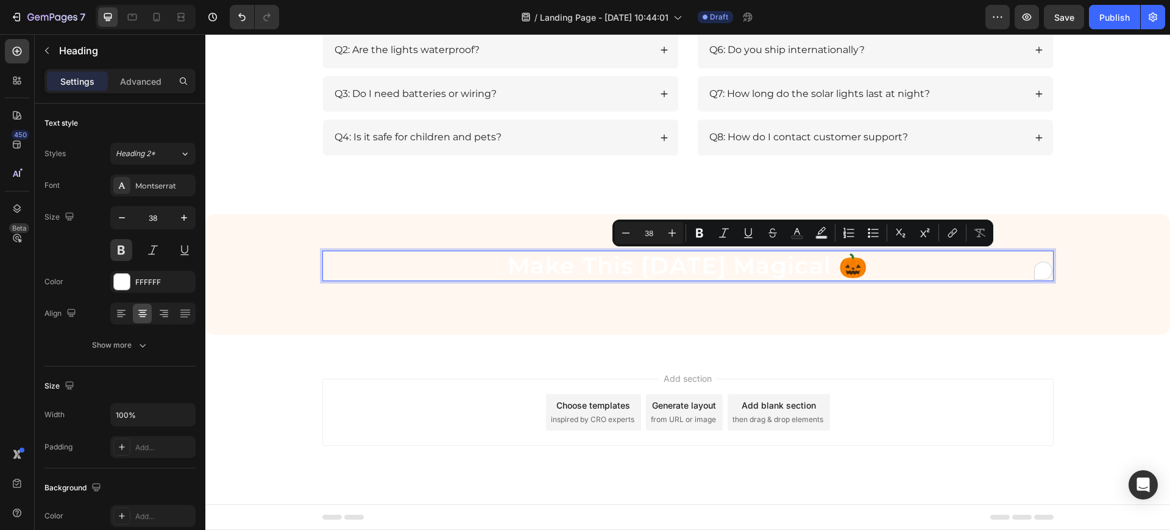
click at [912, 270] on p "Make This [DATE] Magical 🎃" at bounding box center [688, 266] width 729 height 28
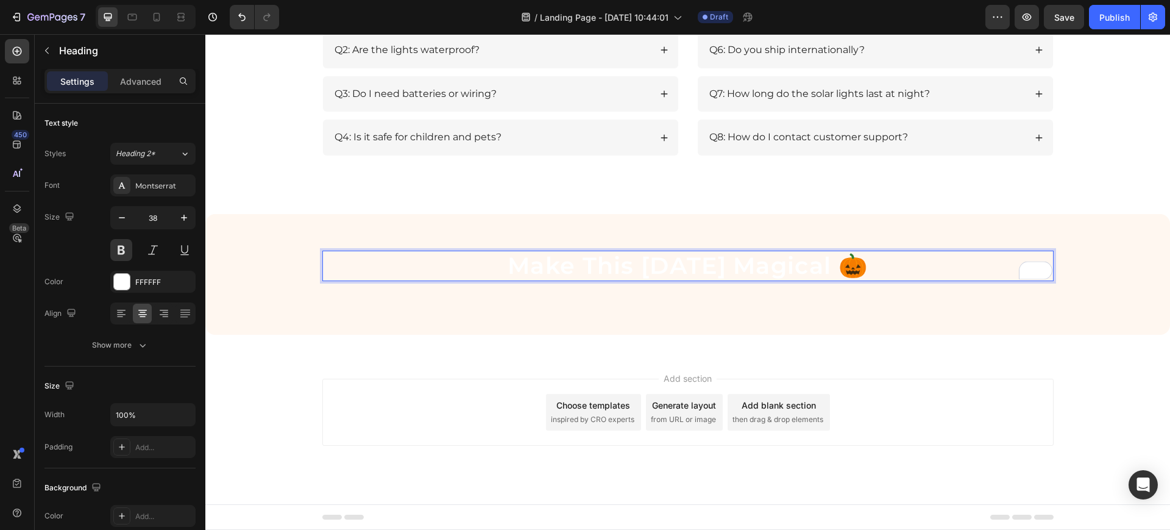
drag, startPoint x: 912, startPoint y: 270, endPoint x: 478, endPoint y: 261, distance: 434.1
click at [478, 261] on p "Make This [DATE] Magical 🎃" at bounding box center [688, 266] width 729 height 28
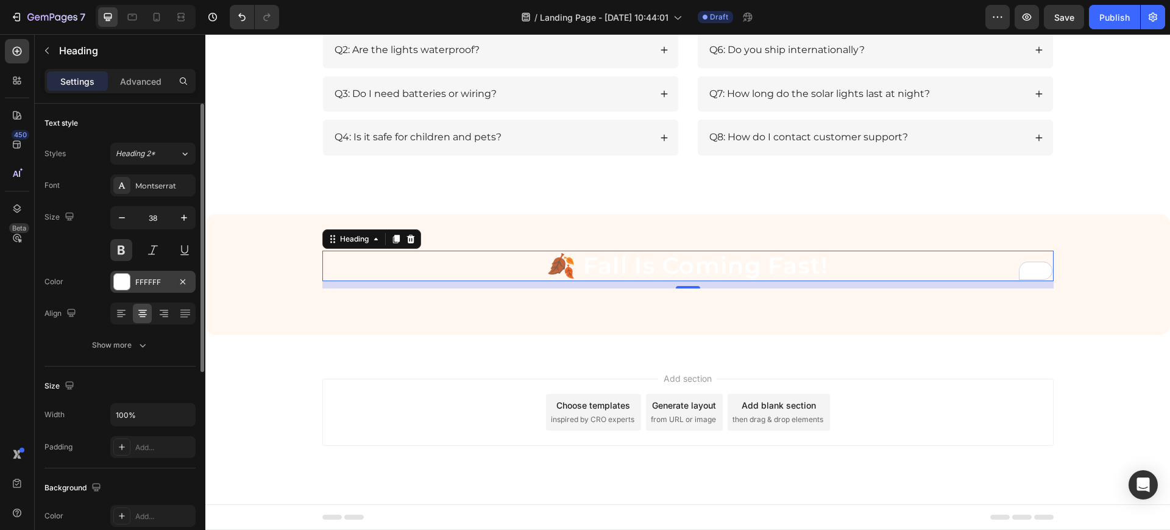
click at [161, 285] on div "FFFFFF" at bounding box center [152, 282] width 35 height 11
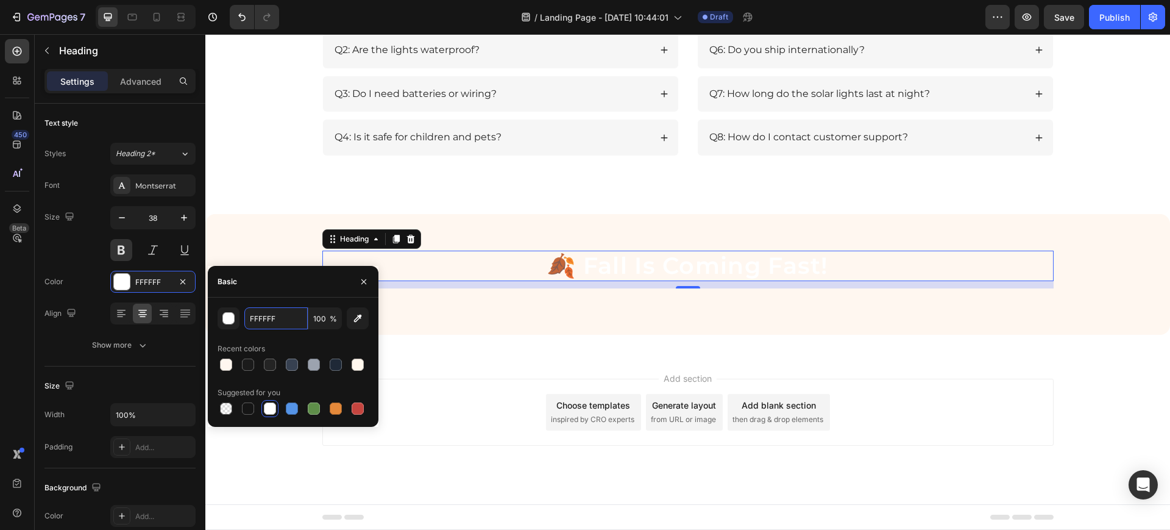
click at [244, 314] on input "FFFFFF" at bounding box center [275, 318] width 63 height 22
paste input "#222222"
type input "#222222"
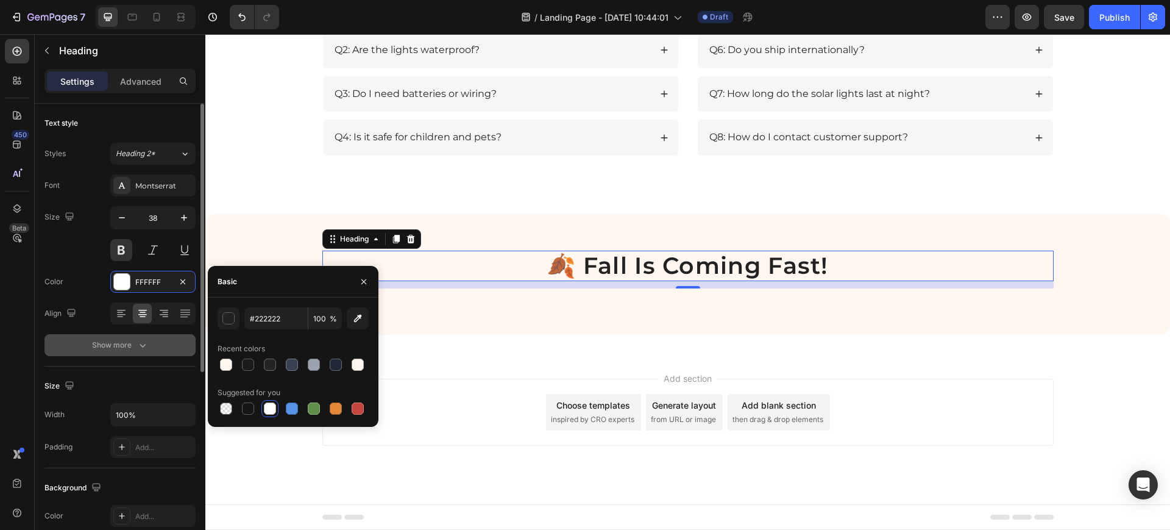
click at [138, 348] on icon "button" at bounding box center [143, 345] width 12 height 12
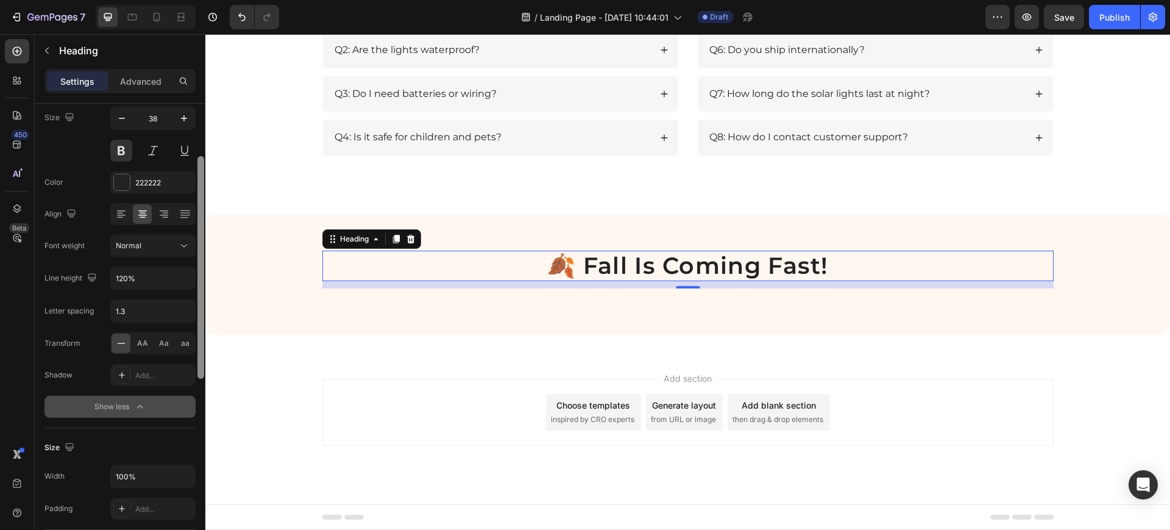
scroll to position [102, 0]
drag, startPoint x: 201, startPoint y: 349, endPoint x: 196, endPoint y: 409, distance: 59.9
click at [196, 409] on div "Text style Styles Heading 2* Font Montserrat Size 38 Color 222222 Align Font we…" at bounding box center [120, 334] width 171 height 461
click at [168, 249] on button "Normal" at bounding box center [152, 243] width 85 height 22
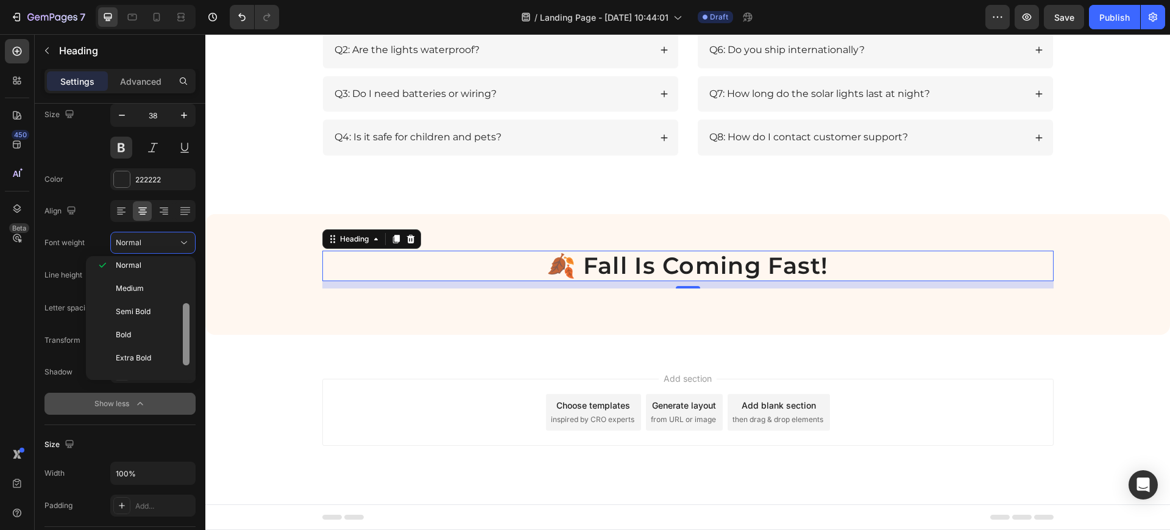
scroll to position [80, 0]
drag, startPoint x: 183, startPoint y: 299, endPoint x: 183, endPoint y: 343, distance: 43.9
click at [183, 343] on div at bounding box center [186, 331] width 7 height 62
click at [144, 366] on div "Extra Bold" at bounding box center [138, 377] width 95 height 23
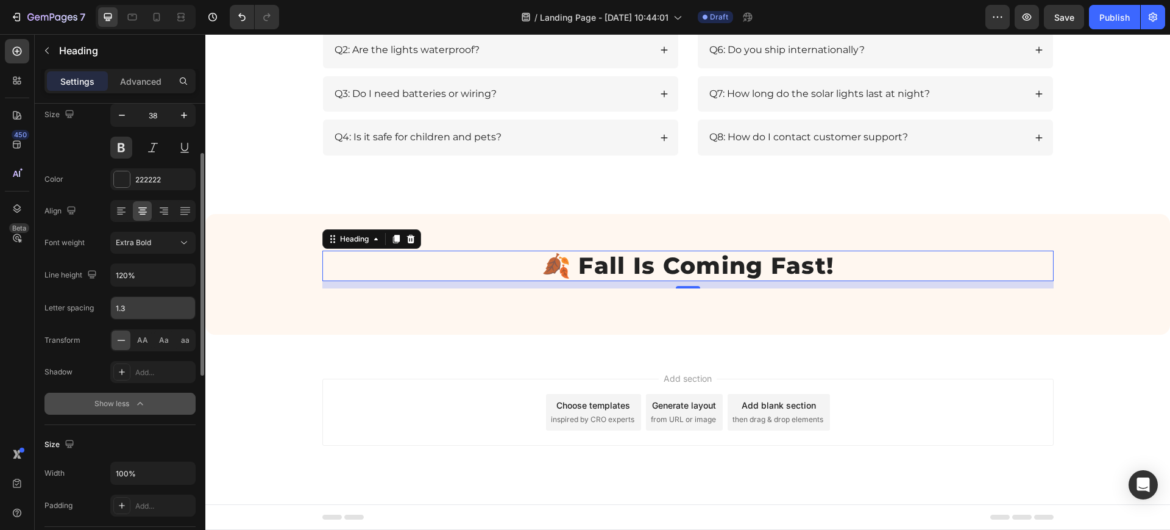
click at [142, 300] on input "1.3" at bounding box center [153, 308] width 84 height 22
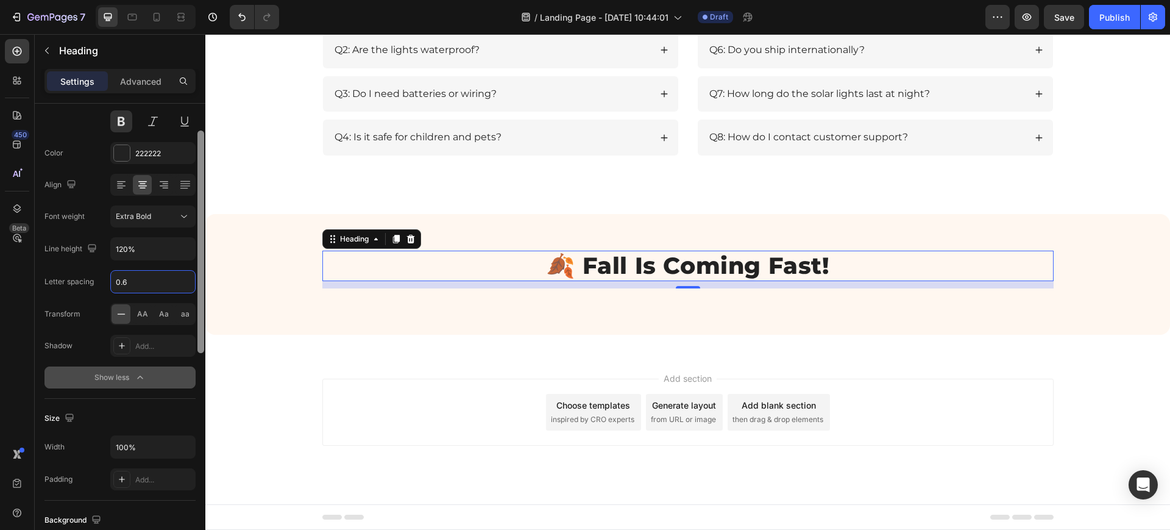
scroll to position [149, 0]
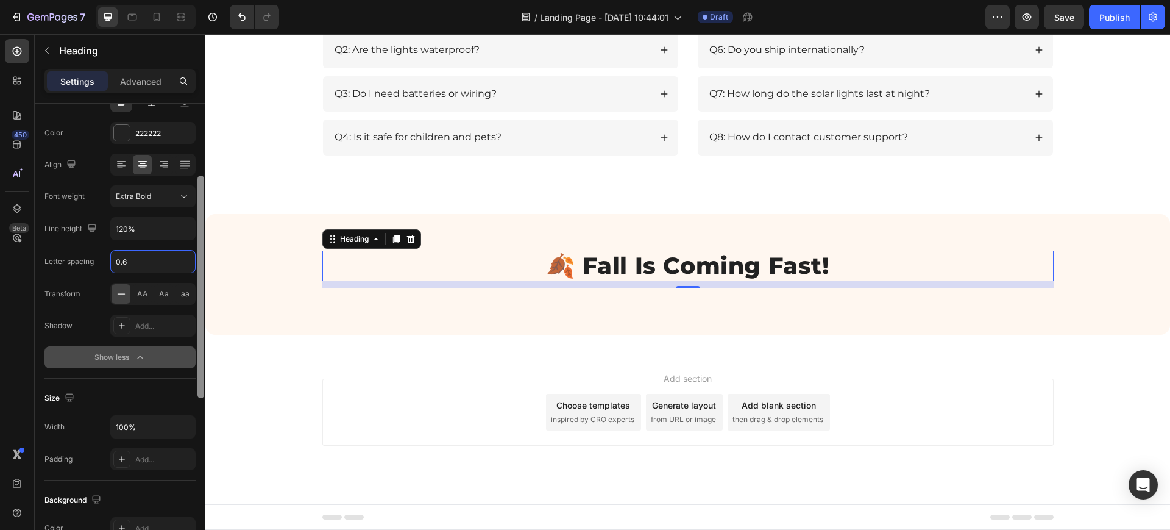
drag, startPoint x: 201, startPoint y: 243, endPoint x: 200, endPoint y: 266, distance: 23.2
click at [200, 266] on div at bounding box center [200, 287] width 7 height 222
type input "0.6"
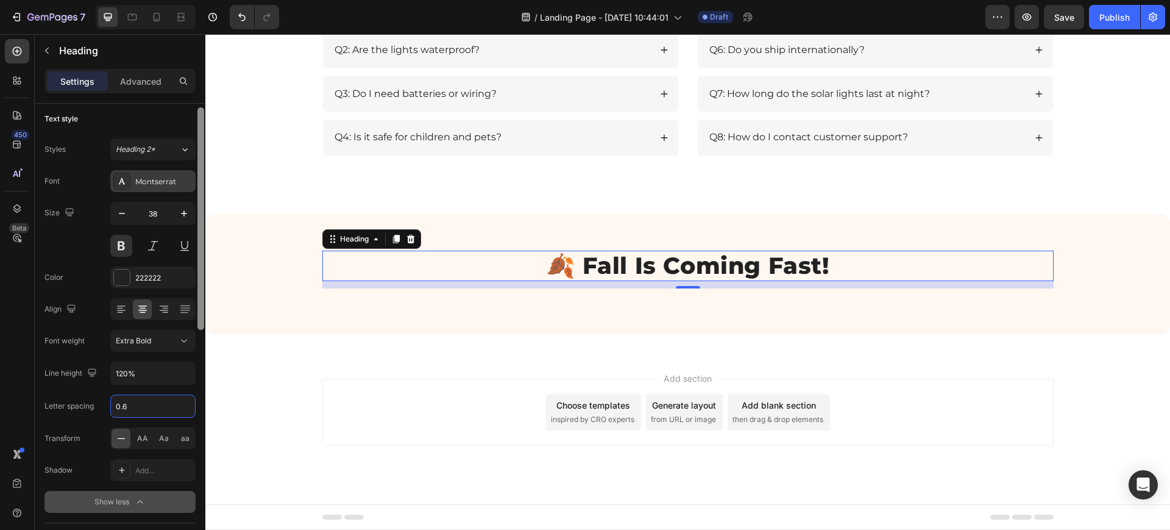
scroll to position [5, 0]
drag, startPoint x: 200, startPoint y: 258, endPoint x: 188, endPoint y: 188, distance: 70.5
click at [188, 188] on div "Text style Styles Heading 2* Font Montserrat Size 38 Color 222222 Align Font we…" at bounding box center [120, 334] width 171 height 461
click at [132, 14] on icon at bounding box center [132, 17] width 9 height 7
type input "32"
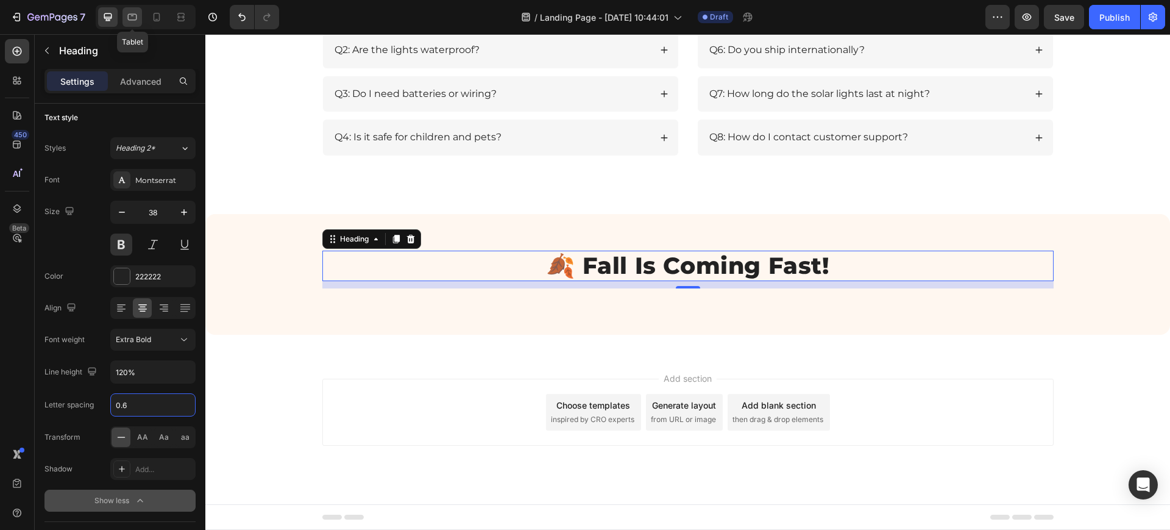
type input "130%"
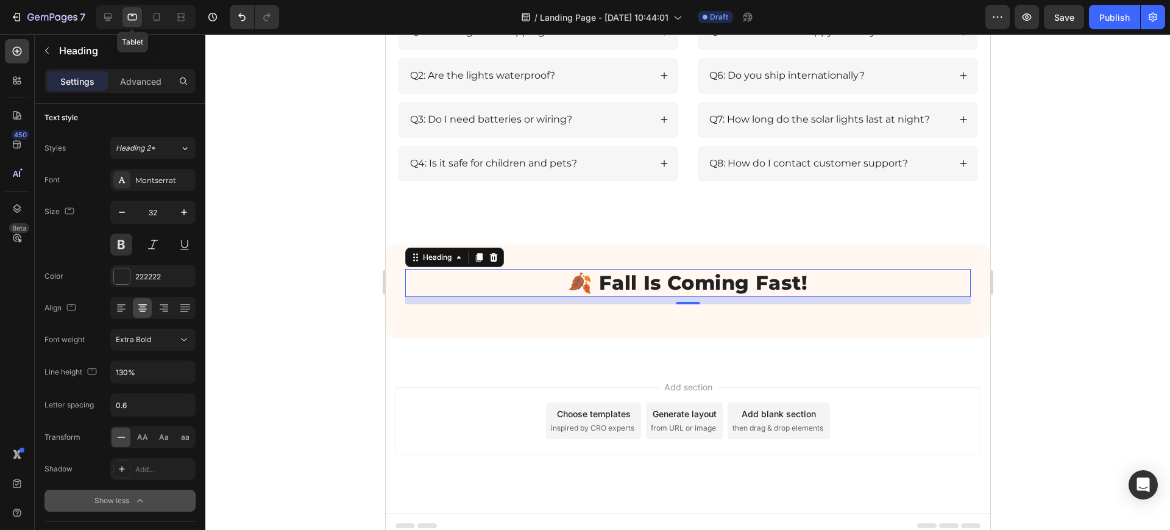
scroll to position [1867, 0]
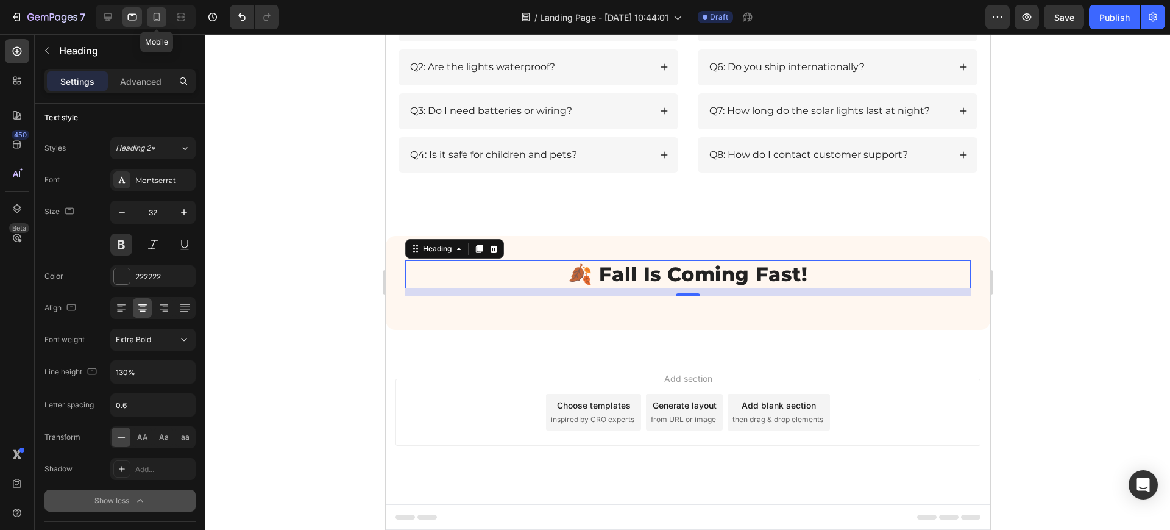
click at [148, 18] on div at bounding box center [157, 17] width 20 height 20
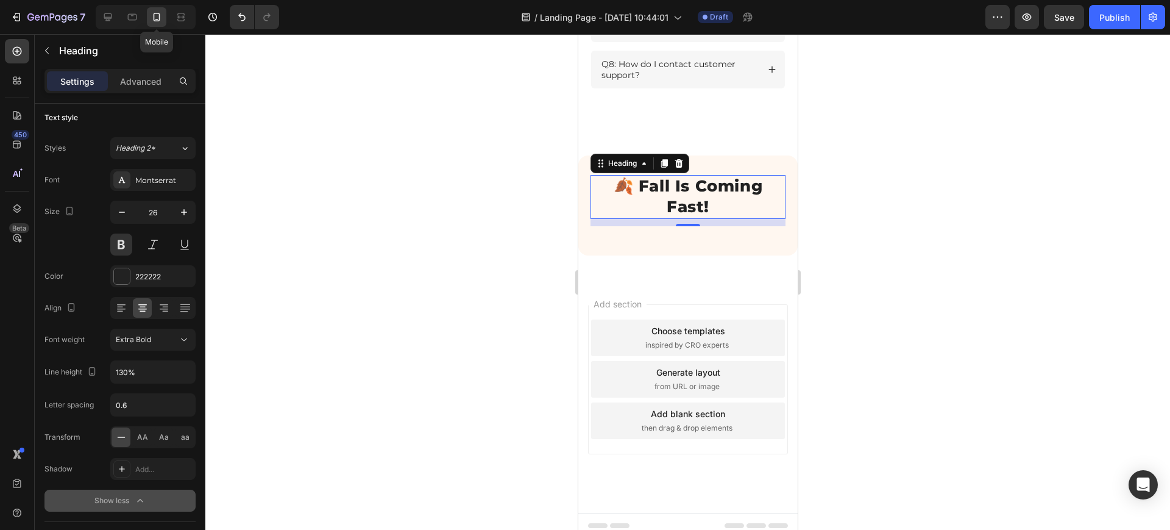
scroll to position [2042, 0]
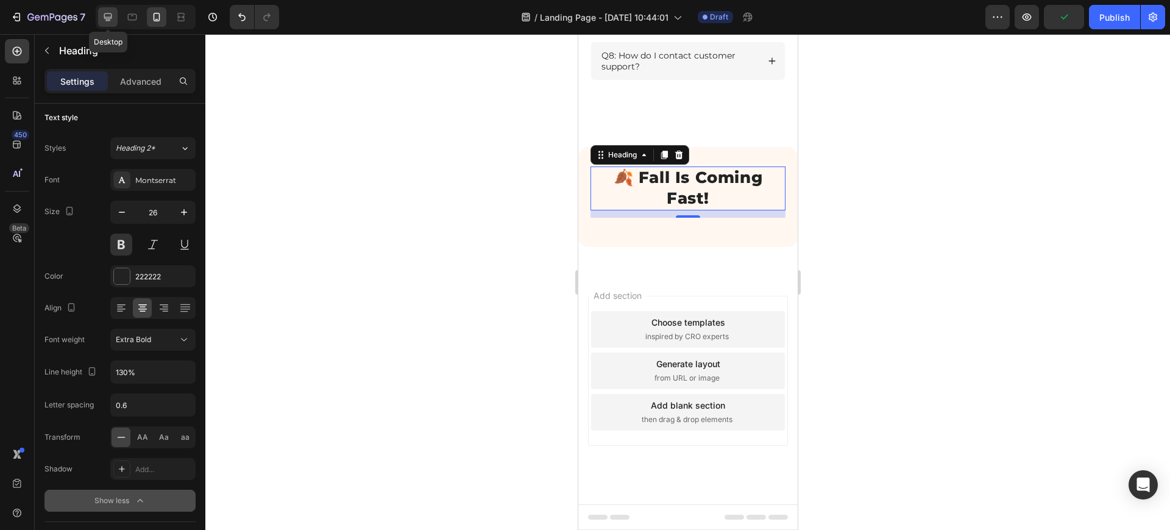
click at [107, 14] on icon at bounding box center [108, 17] width 12 height 12
type input "38"
type input "120%"
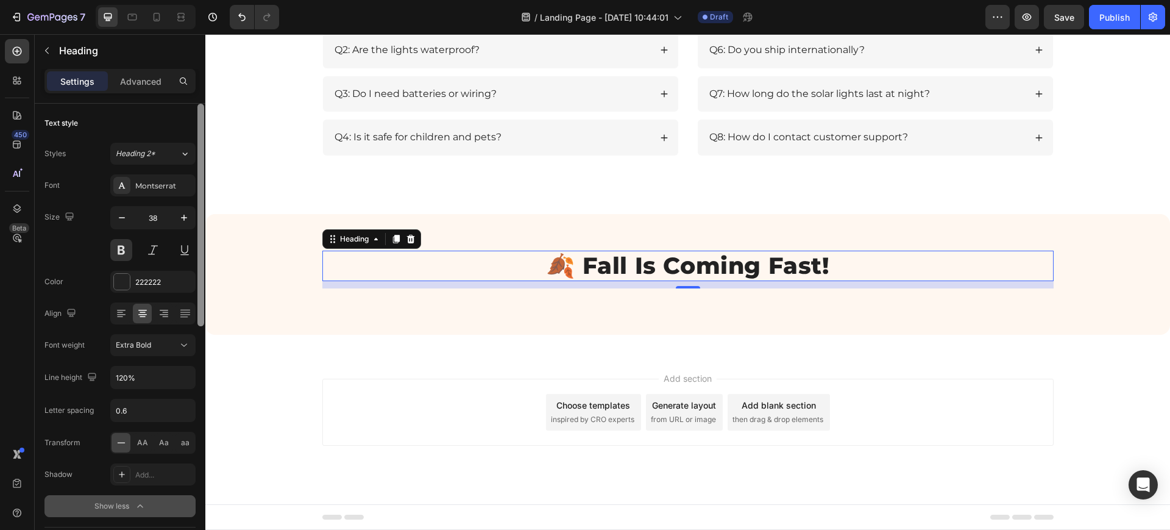
drag, startPoint x: 200, startPoint y: 280, endPoint x: 195, endPoint y: 197, distance: 83.6
click at [195, 197] on div "Text style Styles Heading 2* Font Montserrat Size 38 Color 222222 Align Font we…" at bounding box center [120, 334] width 171 height 461
click at [144, 77] on p "Advanced" at bounding box center [140, 81] width 41 height 13
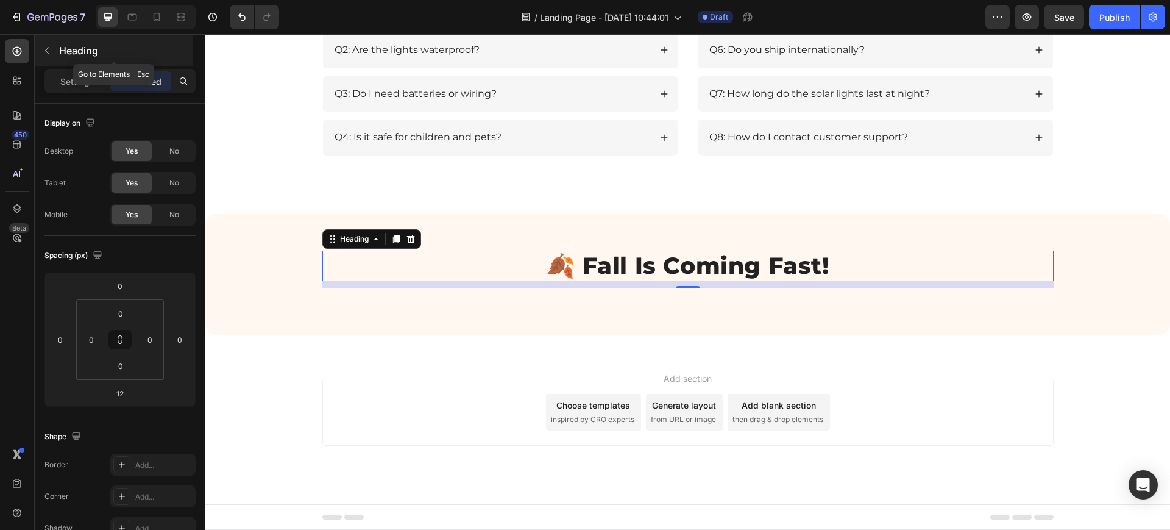
click at [46, 43] on button "button" at bounding box center [47, 51] width 20 height 20
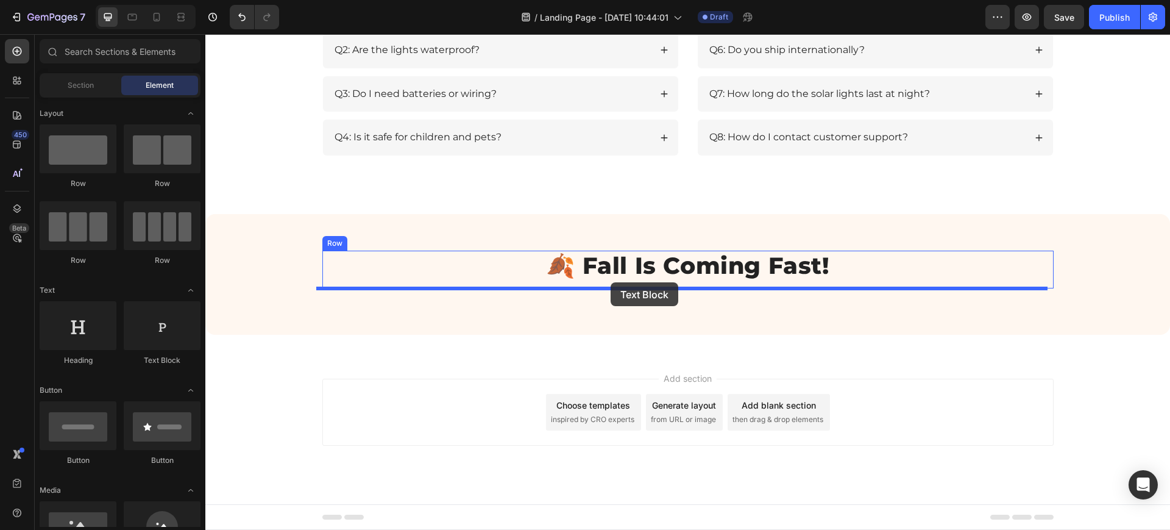
drag, startPoint x: 371, startPoint y: 346, endPoint x: 611, endPoint y: 284, distance: 247.3
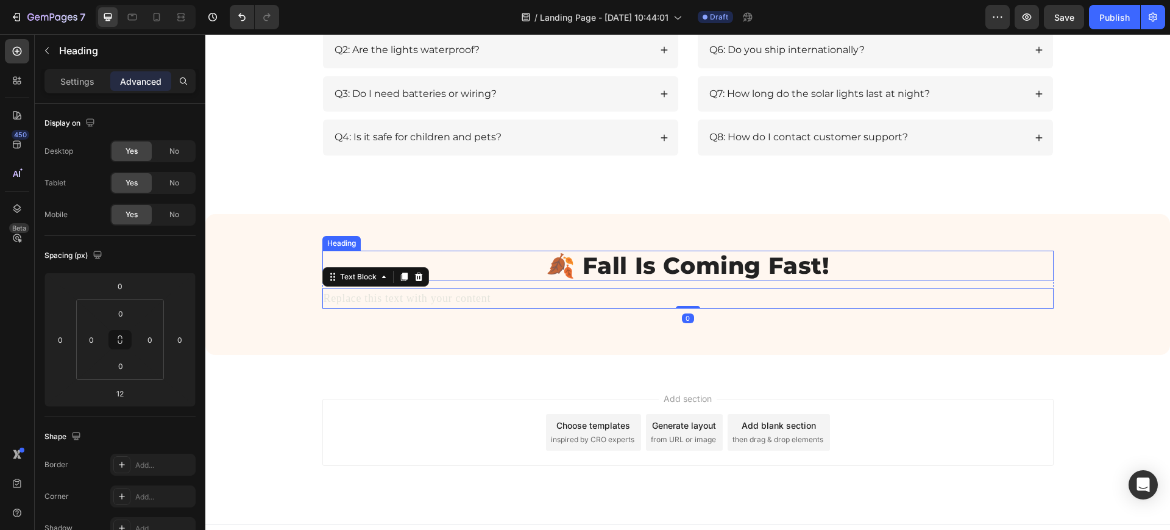
click at [604, 265] on p "🍂 Fall Is Coming Fast!" at bounding box center [688, 266] width 729 height 28
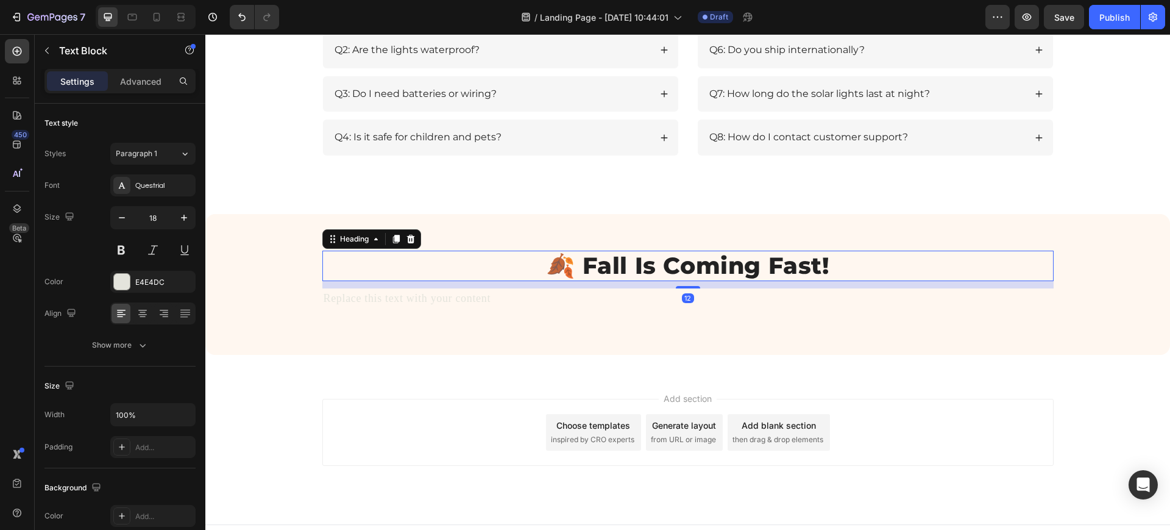
click at [525, 297] on div "Replace this text with your content" at bounding box center [687, 298] width 731 height 20
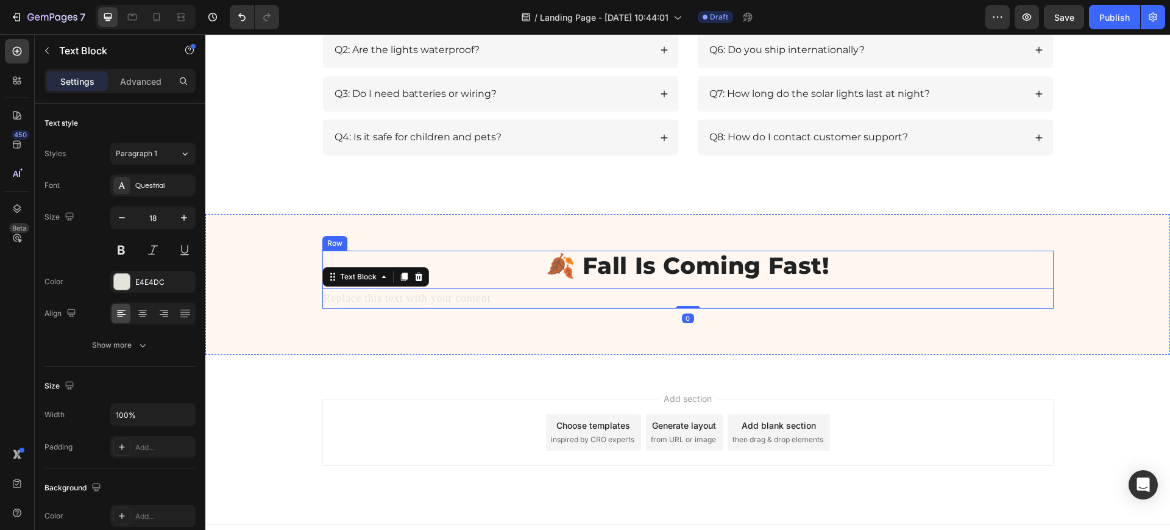
click at [501, 286] on div "🍂 Fall Is Coming Fast! Heading Replace this text with your content Text Block 0" at bounding box center [687, 279] width 731 height 57
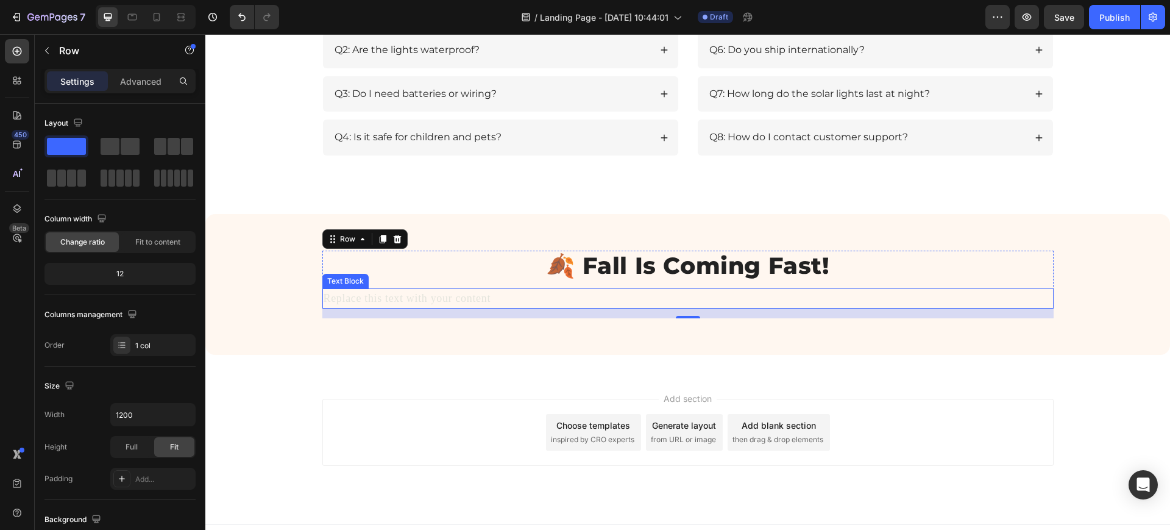
click at [496, 297] on div "Replace this text with your content" at bounding box center [687, 298] width 731 height 20
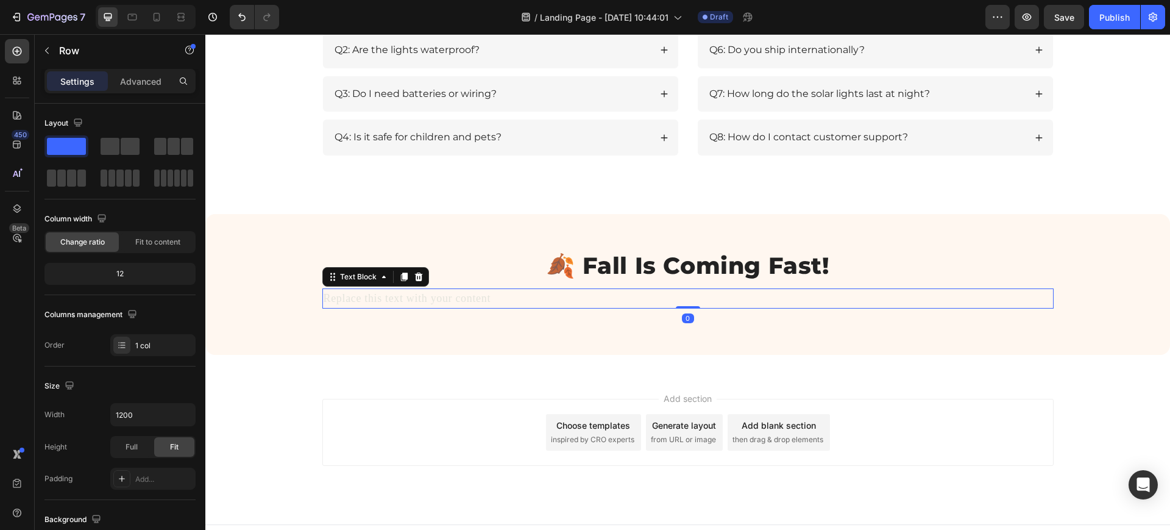
click at [496, 297] on div "Replace this text with your content" at bounding box center [687, 298] width 731 height 20
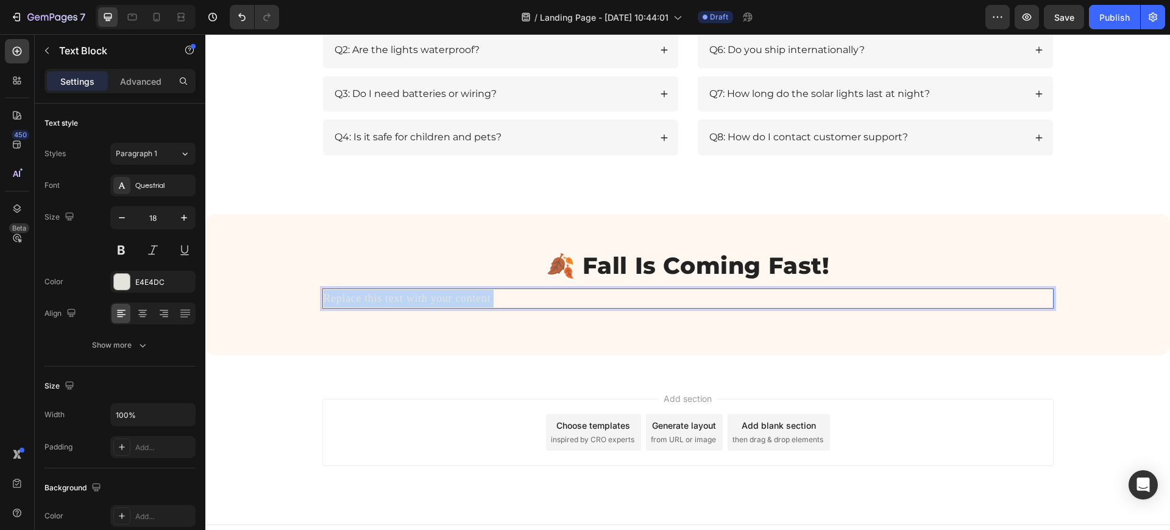
drag, startPoint x: 501, startPoint y: 298, endPoint x: 336, endPoint y: 290, distance: 165.4
click at [336, 290] on p "Replace this text with your content" at bounding box center [688, 299] width 729 height 18
click at [474, 294] on p "Replace this text with your content" at bounding box center [688, 299] width 729 height 18
click at [504, 299] on p "Replace this text with your content" at bounding box center [688, 299] width 729 height 18
click at [486, 301] on p "Replace this text with your contentGet your home [DATE]-ready and kick off the …" at bounding box center [688, 299] width 729 height 18
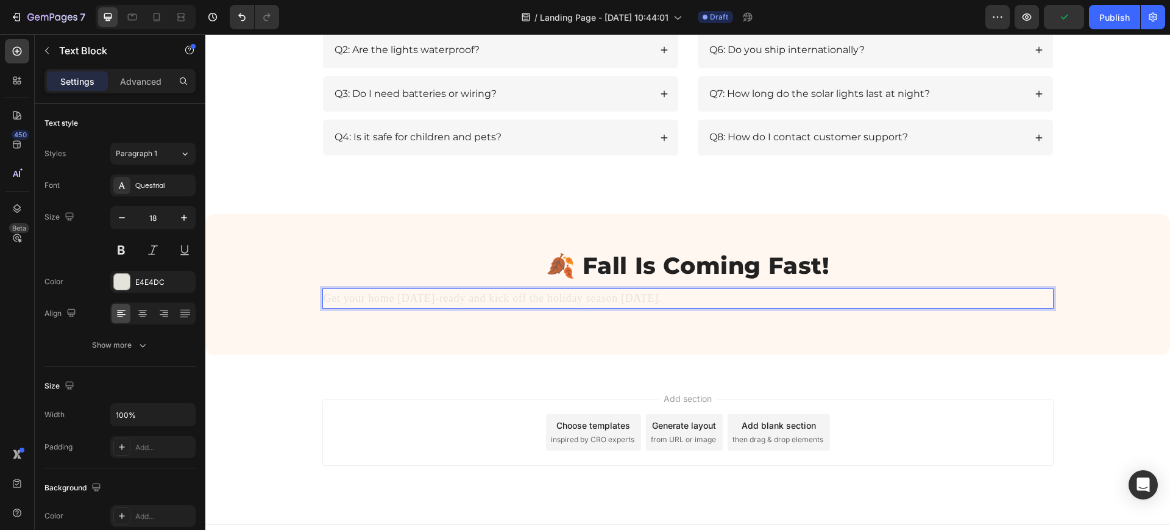
click at [421, 268] on p "🍂 Fall Is Coming Fast!" at bounding box center [688, 266] width 729 height 28
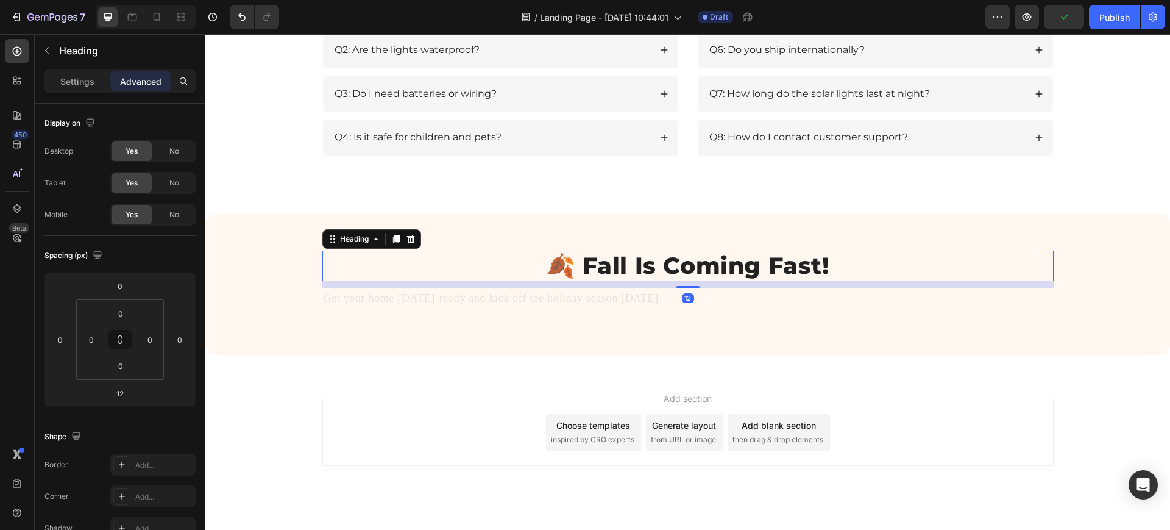
click at [390, 296] on p "Get your home [DATE]-ready and kick off the holiday season [DATE]." at bounding box center [688, 299] width 729 height 18
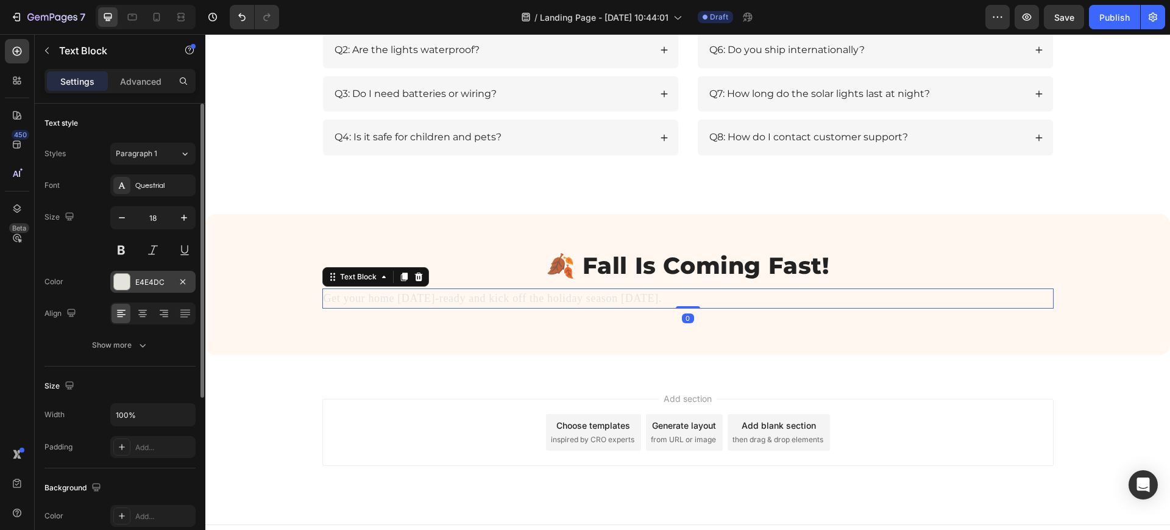
click at [167, 281] on div "E4E4DC" at bounding box center [152, 282] width 35 height 11
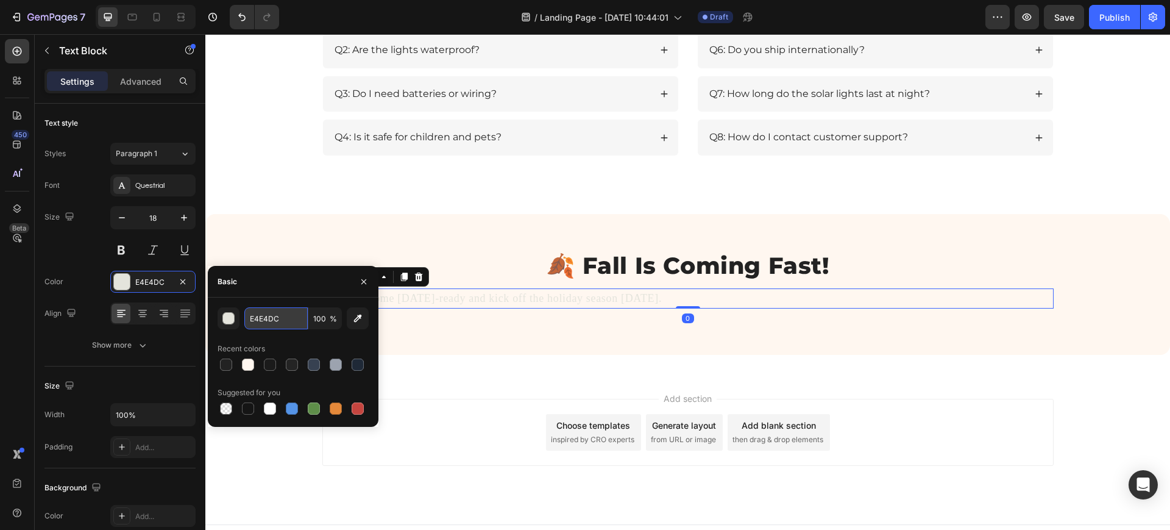
click at [265, 310] on input "E4E4DC" at bounding box center [275, 318] width 63 height 22
paste input "#444444"
type input "#444444"
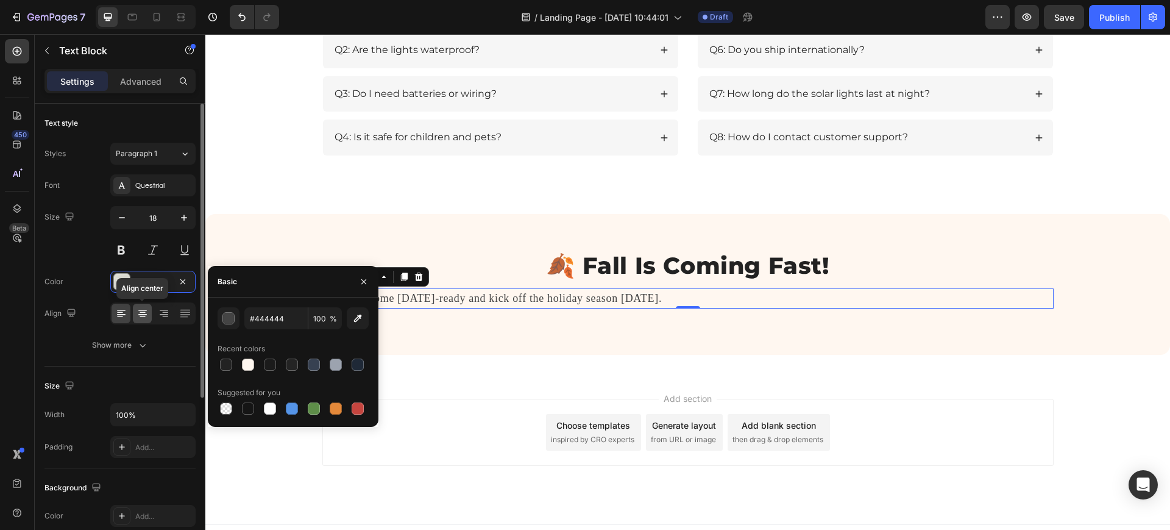
click at [141, 313] on icon at bounding box center [143, 313] width 12 height 12
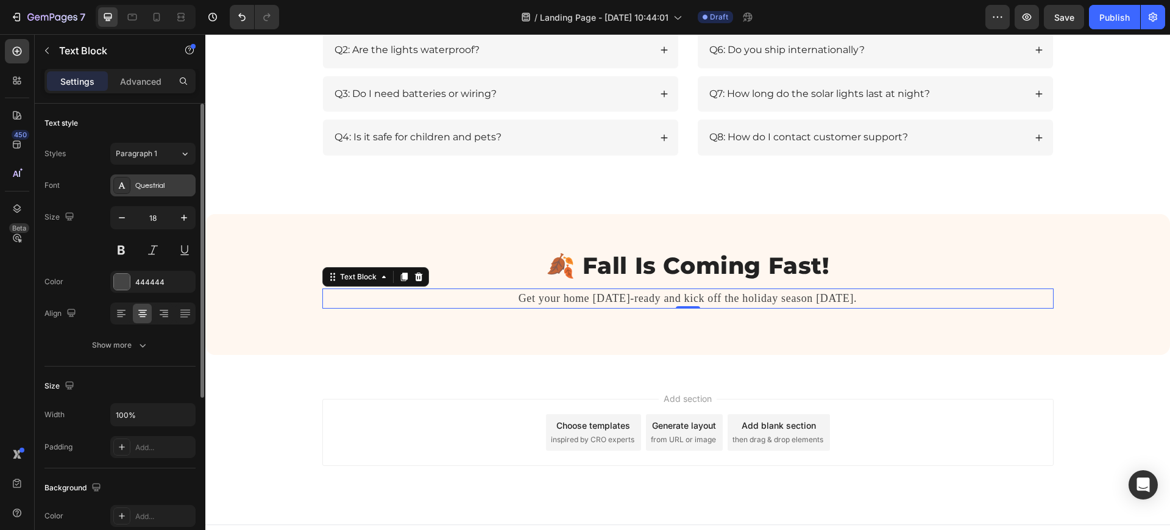
click at [175, 191] on div "Questrial" at bounding box center [152, 185] width 85 height 22
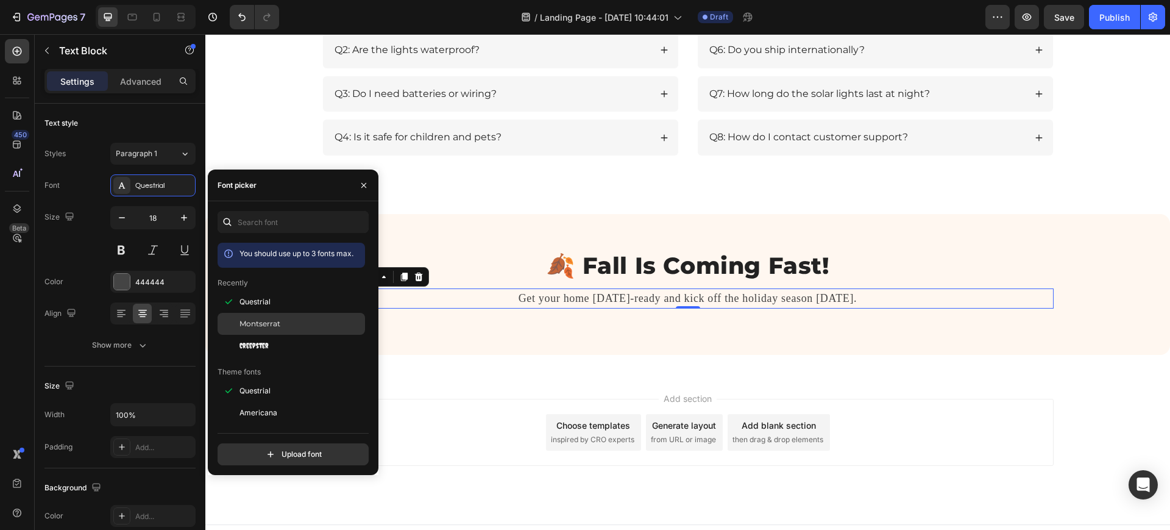
click at [274, 324] on span "Montserrat" at bounding box center [260, 323] width 41 height 11
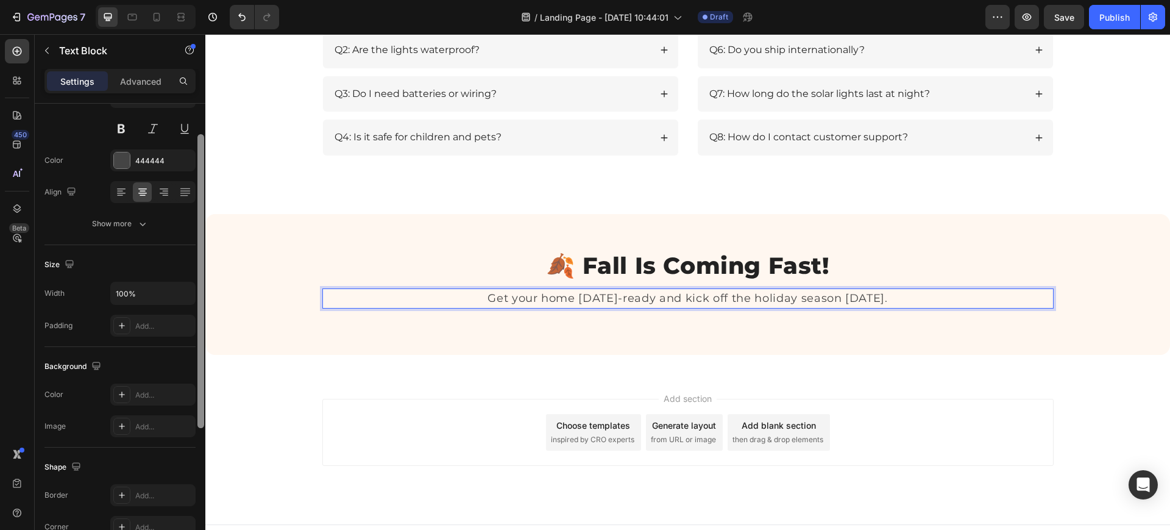
drag, startPoint x: 200, startPoint y: 232, endPoint x: 205, endPoint y: 310, distance: 78.2
click at [205, 310] on div at bounding box center [200, 305] width 9 height 461
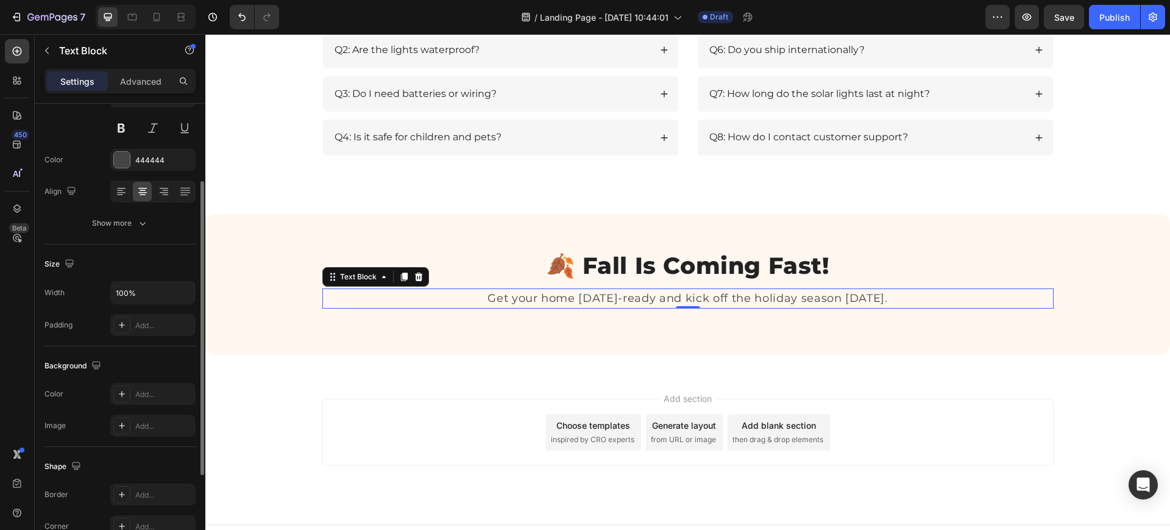
click at [146, 280] on div "Size Width 100% Padding Add..." at bounding box center [119, 295] width 151 height 102
click at [141, 286] on input "100%" at bounding box center [153, 293] width 84 height 22
click at [185, 290] on icon "button" at bounding box center [184, 292] width 12 height 12
click at [160, 291] on input "100%" at bounding box center [153, 293] width 84 height 22
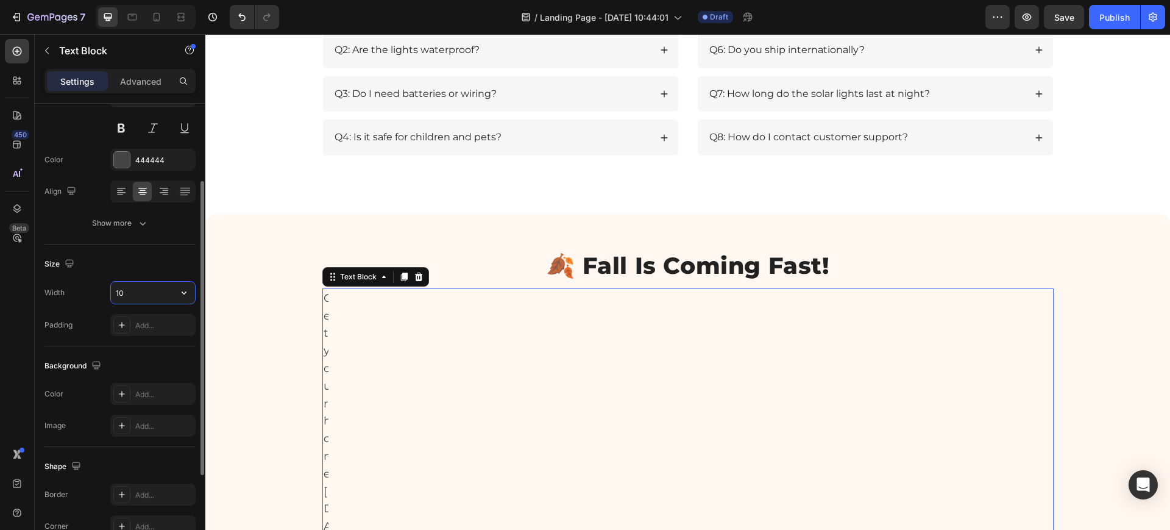
type input "1"
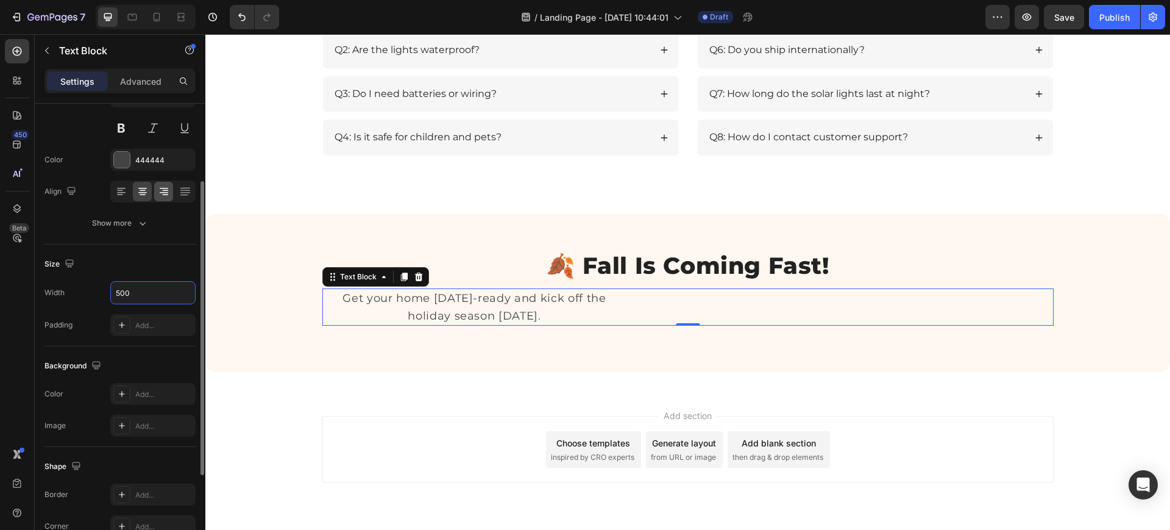
type input "500"
click at [158, 193] on icon at bounding box center [164, 191] width 12 height 12
click at [148, 190] on icon at bounding box center [143, 191] width 12 height 12
click at [651, 299] on div "Get your home [DATE]-ready and kick off the holiday season [DATE]." at bounding box center [687, 307] width 731 height 38
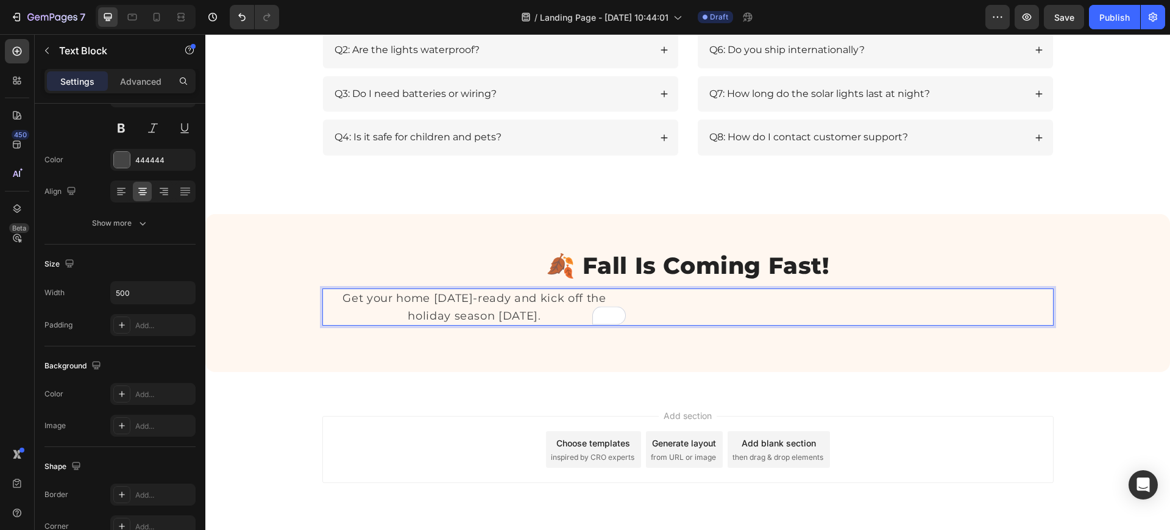
click at [619, 307] on span at bounding box center [617, 314] width 17 height 22
click at [608, 301] on p "Get your home [DATE]-ready and kick off the holiday season [DATE]." at bounding box center [475, 307] width 302 height 35
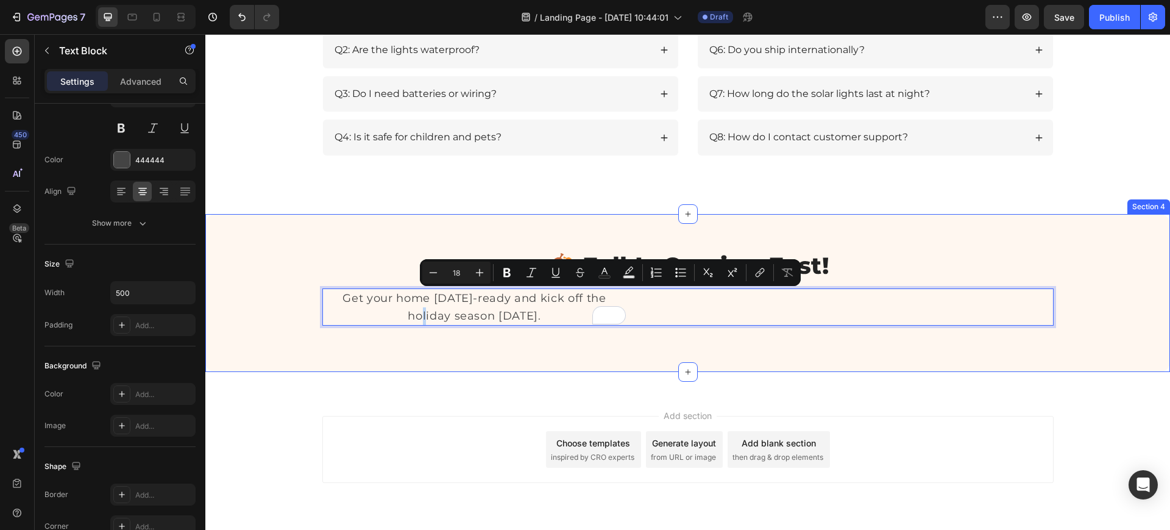
click at [464, 368] on div "🍂 Fall Is Coming Fast! Heading Get your home [DATE]-ready and kick off the holi…" at bounding box center [687, 293] width 965 height 158
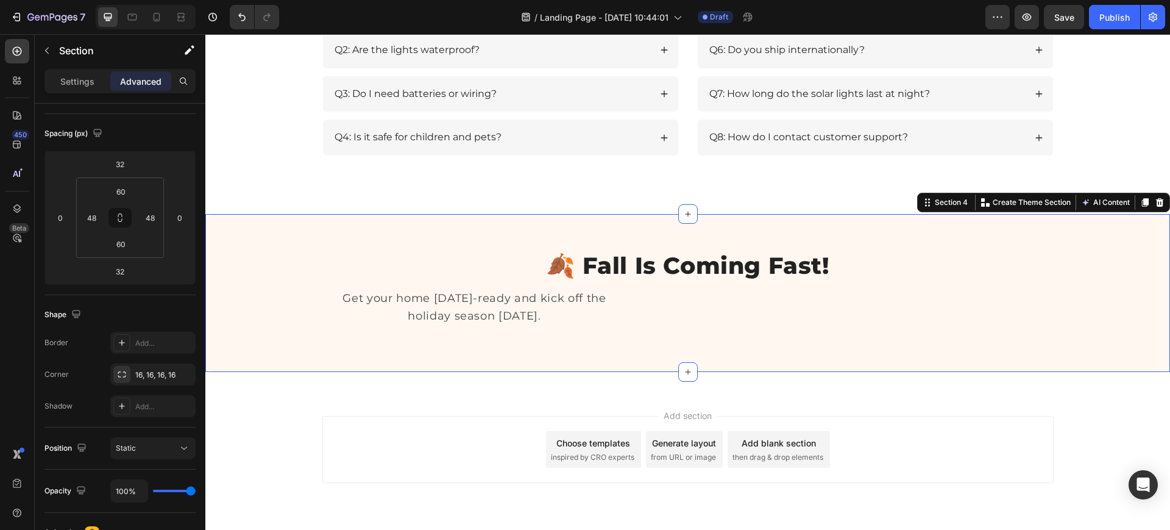
scroll to position [0, 0]
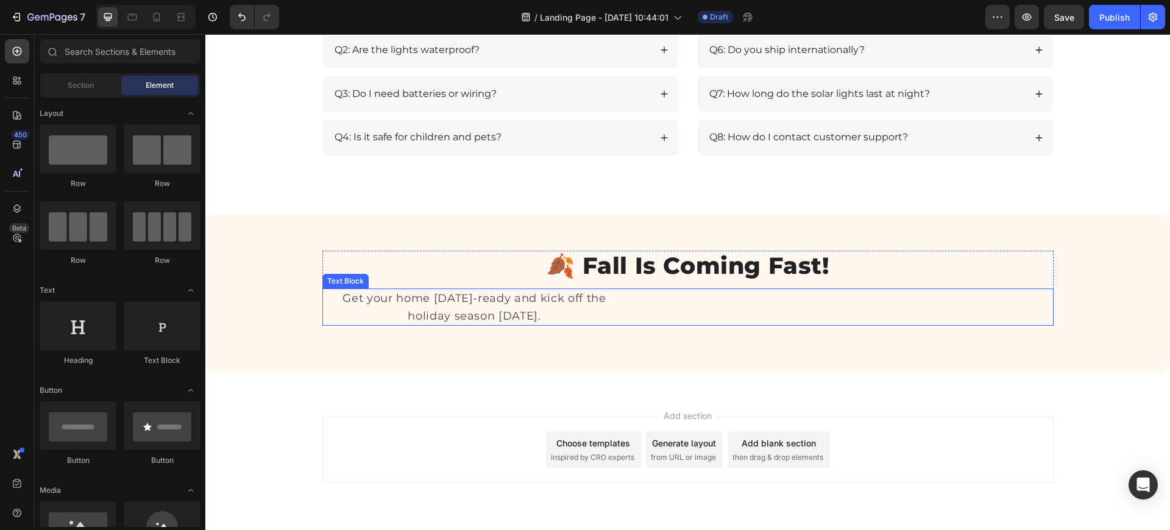
click at [443, 307] on p "Get your home [DATE]-ready and kick off the holiday season [DATE]." at bounding box center [475, 307] width 302 height 35
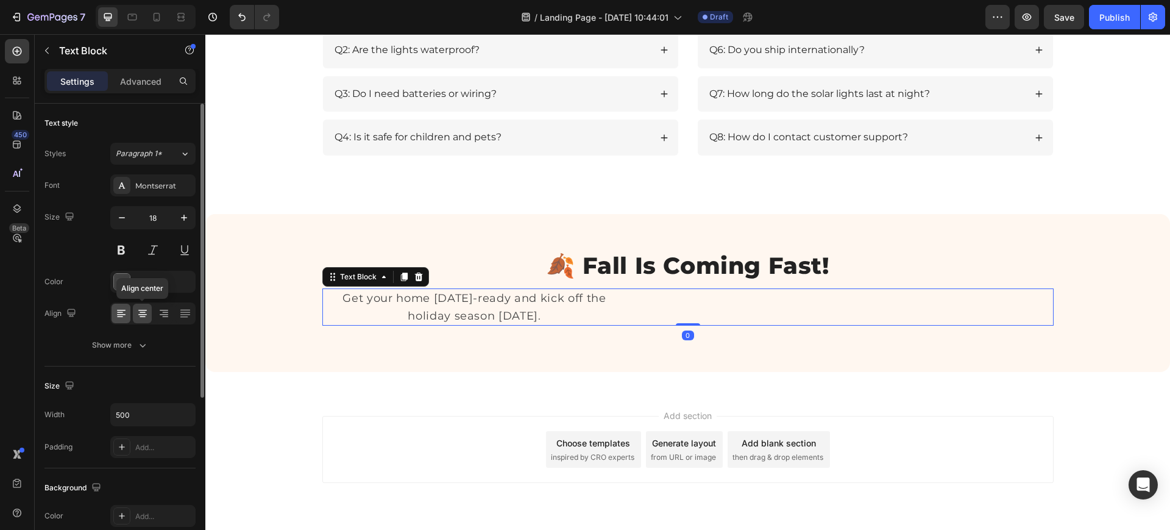
click at [119, 312] on icon at bounding box center [120, 312] width 6 height 1
click at [164, 315] on icon at bounding box center [164, 313] width 12 height 12
click at [638, 308] on div "Get your home [DATE]-ready and kick off the holiday season [DATE]." at bounding box center [687, 307] width 731 height 38
click at [818, 302] on div "Get your home [DATE]-ready and kick off the holiday season [DATE]." at bounding box center [687, 307] width 731 height 38
click at [502, 308] on p "Get your home [DATE]-ready and kick off the holiday season [DATE]." at bounding box center [475, 307] width 302 height 35
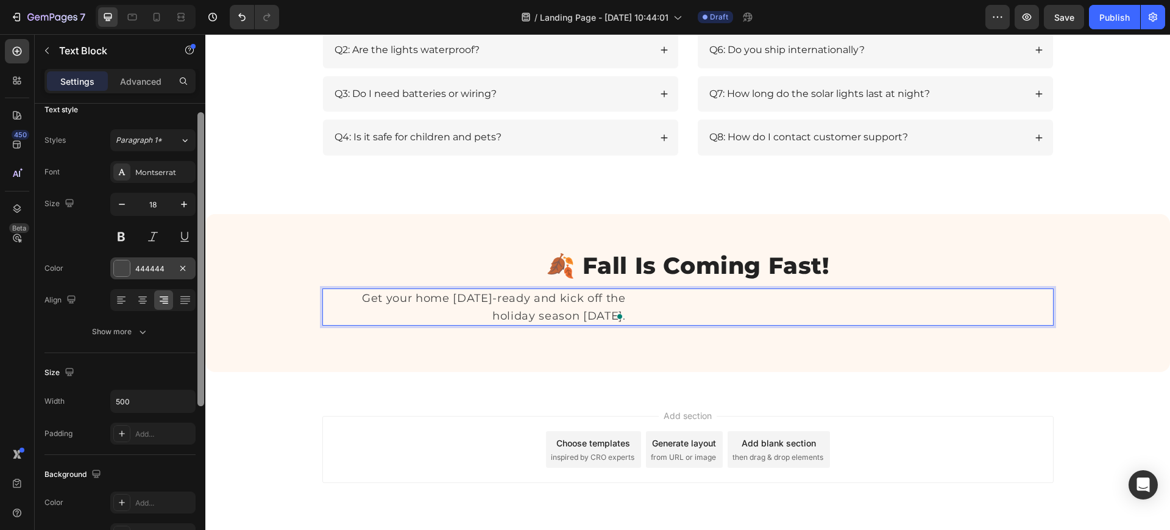
scroll to position [261, 0]
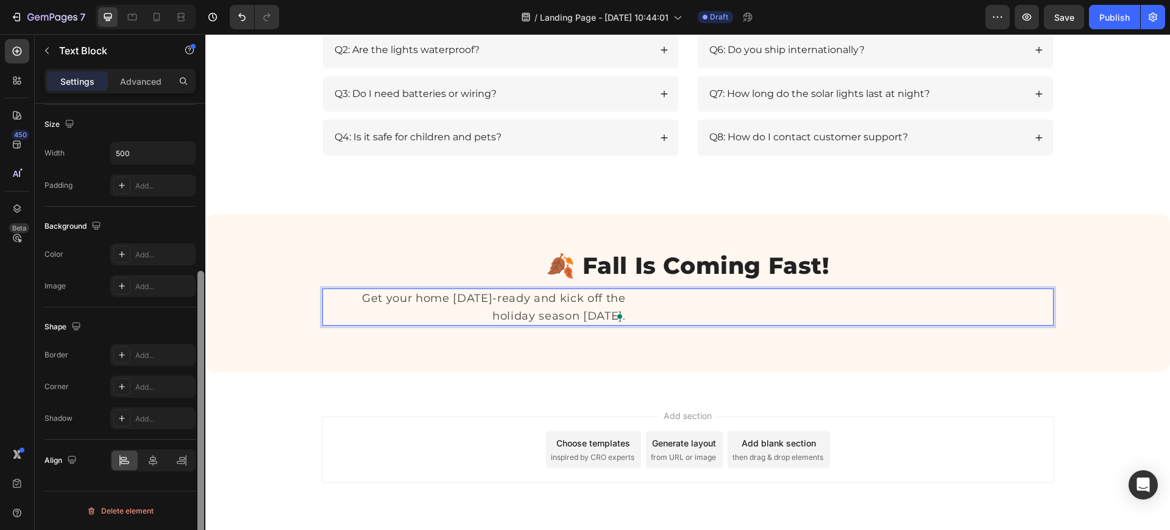
drag, startPoint x: 202, startPoint y: 261, endPoint x: 197, endPoint y: 502, distance: 240.8
click at [197, 502] on div at bounding box center [200, 418] width 7 height 294
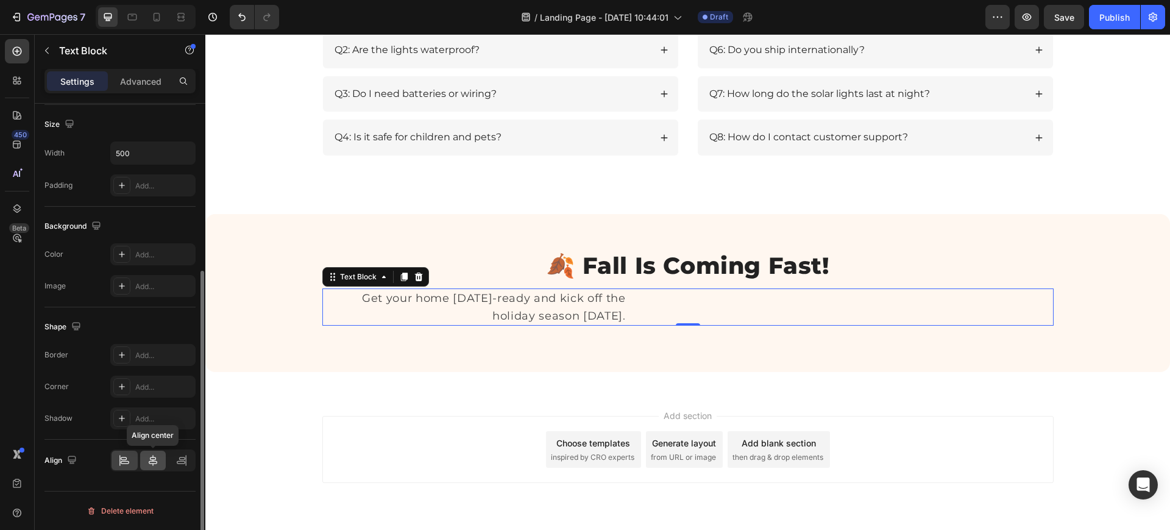
click at [152, 461] on icon at bounding box center [153, 460] width 9 height 11
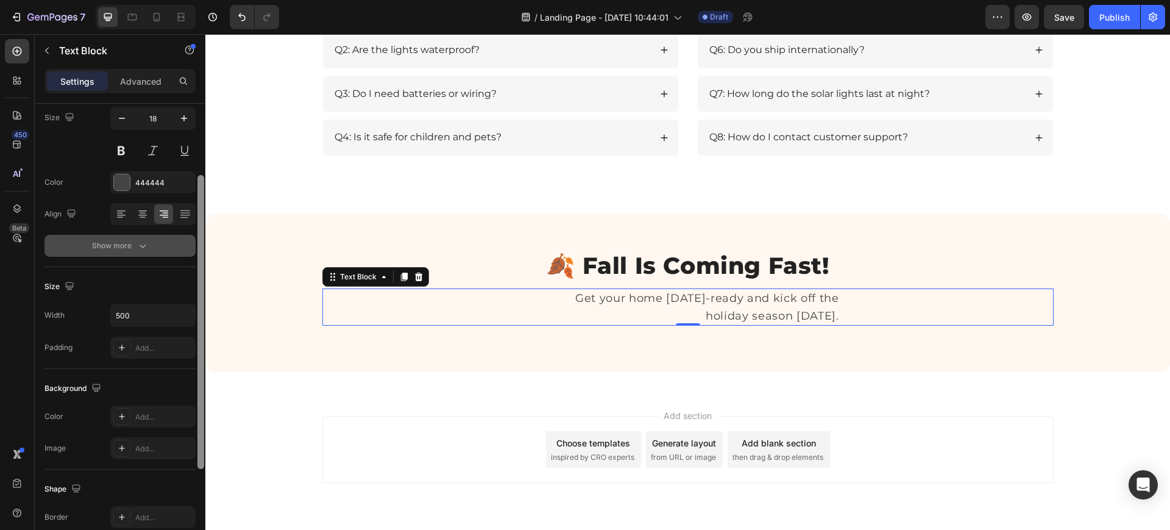
scroll to position [94, 0]
drag, startPoint x: 201, startPoint y: 345, endPoint x: 190, endPoint y: 238, distance: 107.2
click at [190, 238] on div "Text style Styles Paragraph 1* Font Montserrat Size 18 Color 444444 Align Show …" at bounding box center [120, 334] width 171 height 461
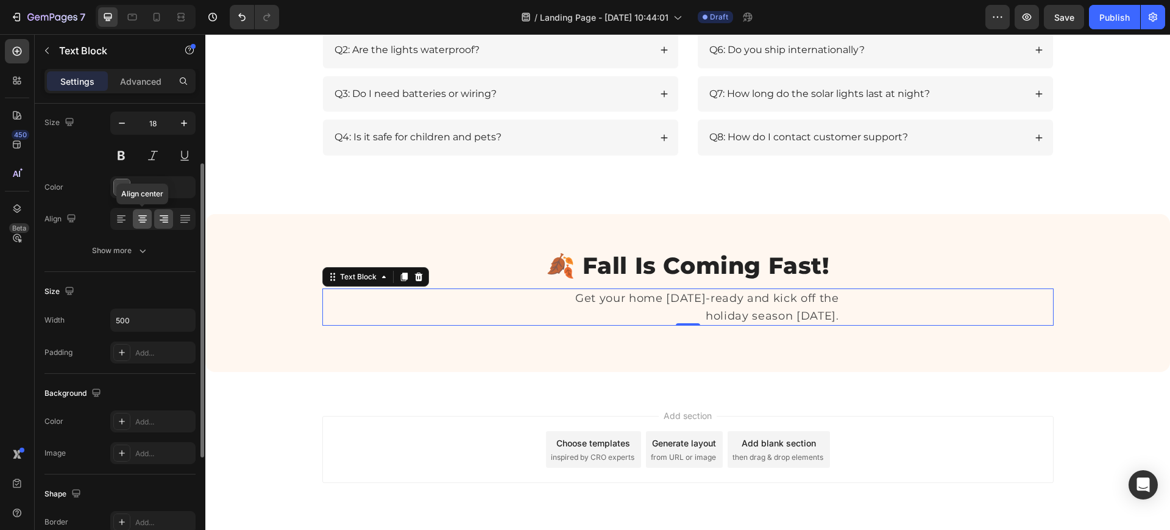
click at [141, 218] on icon at bounding box center [143, 219] width 12 height 12
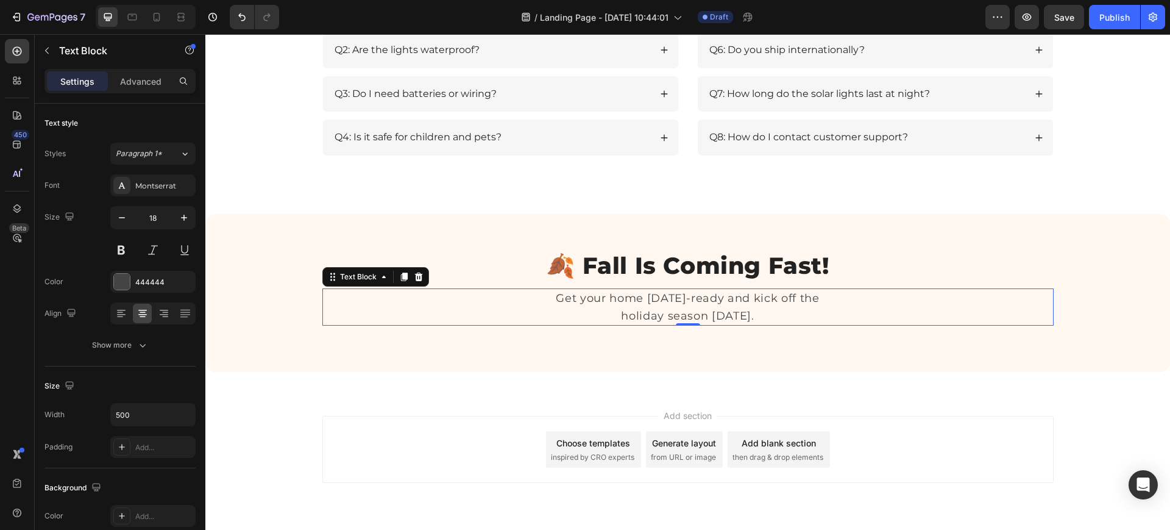
scroll to position [94, 0]
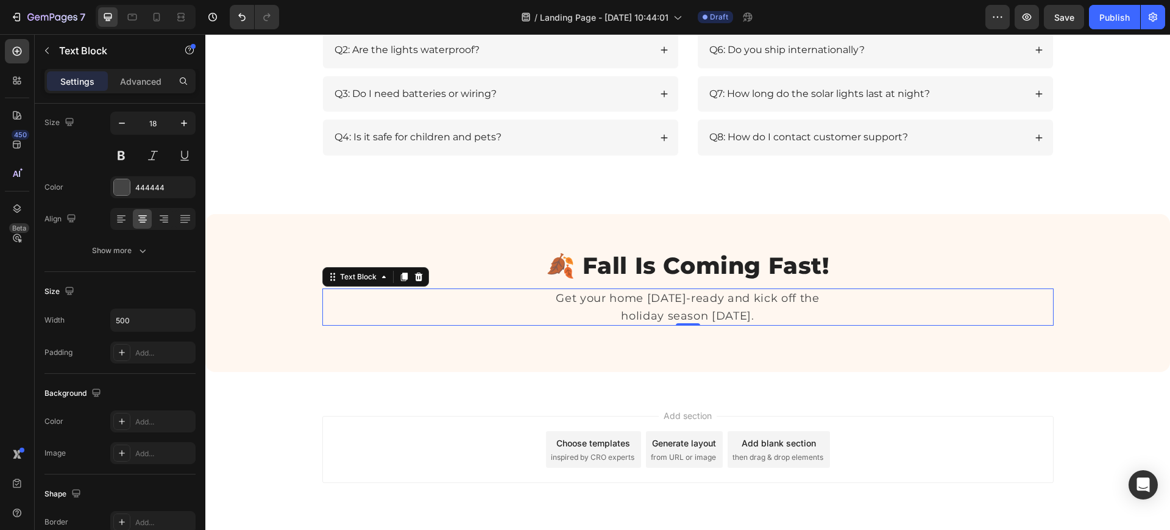
click at [493, 308] on div "Get your home [DATE]-ready and kick off the holiday season [DATE]." at bounding box center [687, 307] width 731 height 38
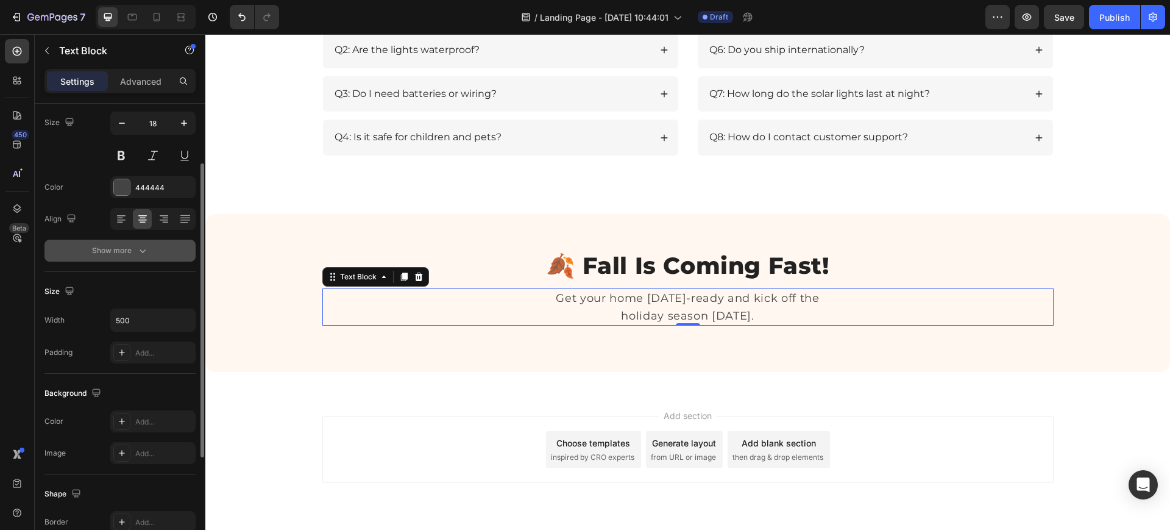
click at [139, 241] on button "Show more" at bounding box center [119, 251] width 151 height 22
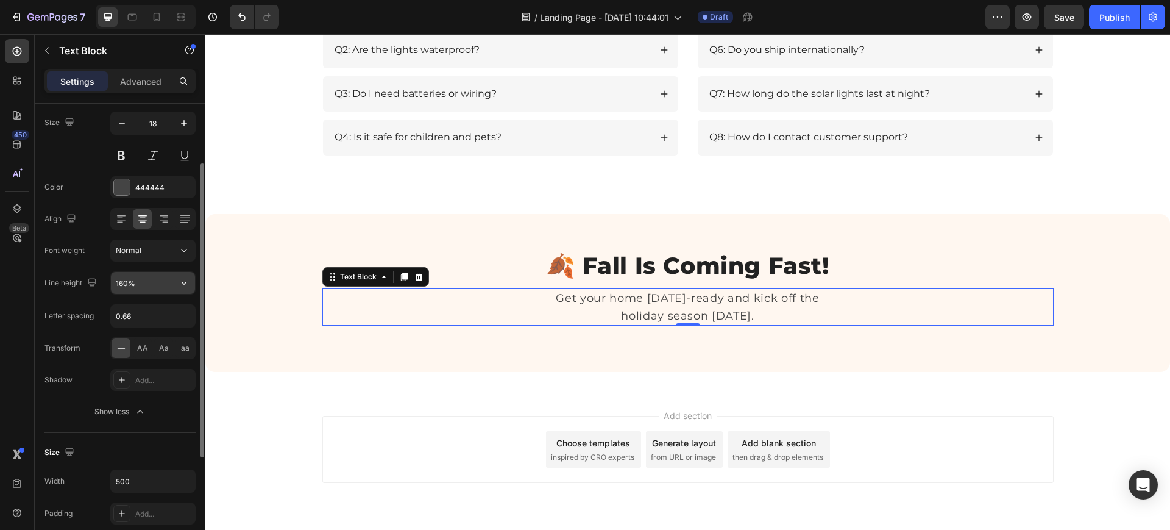
click at [186, 284] on icon "button" at bounding box center [184, 283] width 12 height 12
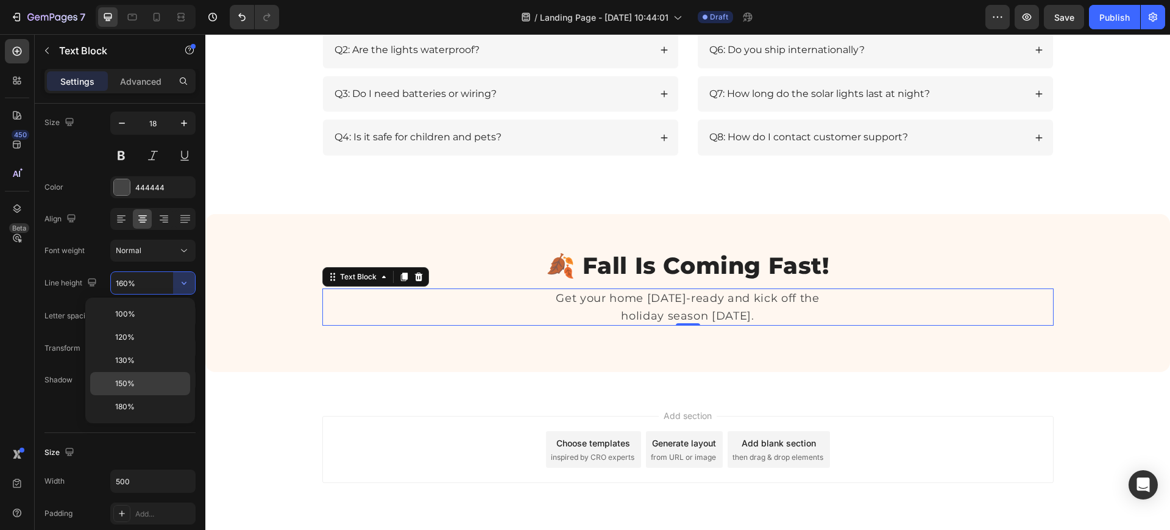
click at [134, 385] on span "150%" at bounding box center [125, 383] width 20 height 11
type input "150%"
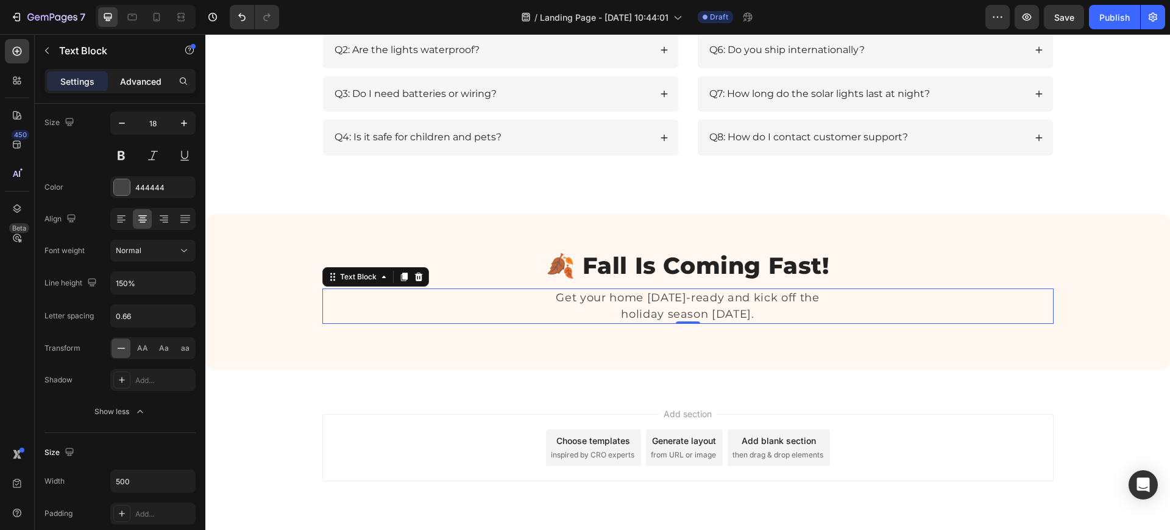
click at [150, 83] on p "Advanced" at bounding box center [140, 81] width 41 height 13
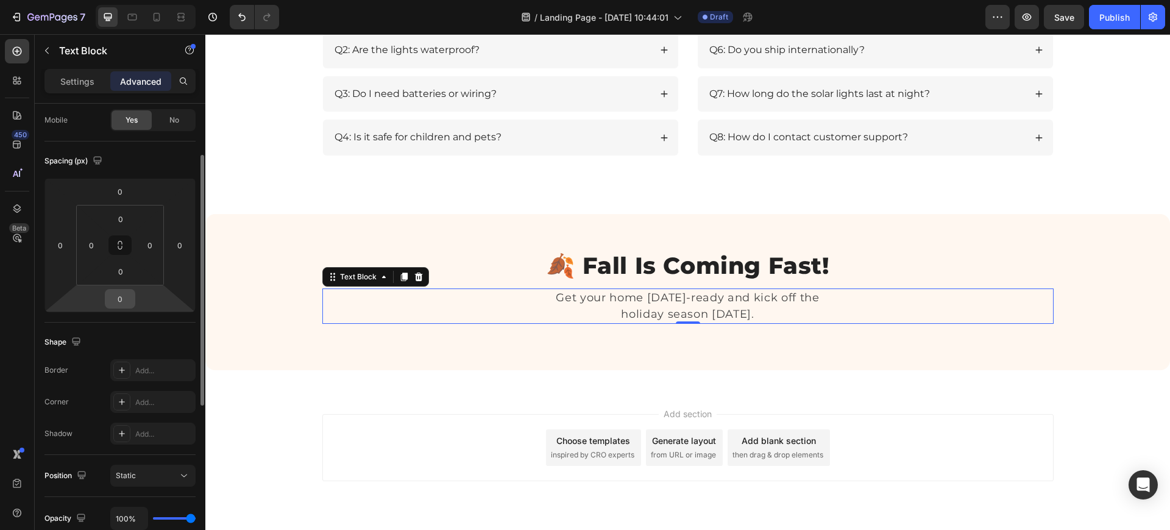
click at [135, 299] on div "0" at bounding box center [120, 299] width 30 height 20
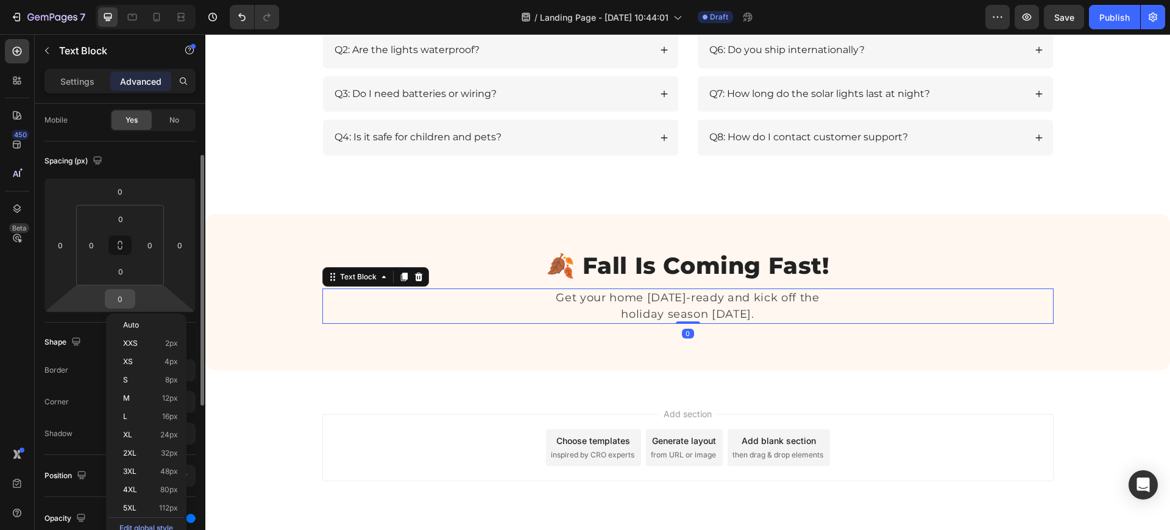
click at [123, 301] on input "0" at bounding box center [120, 299] width 24 height 18
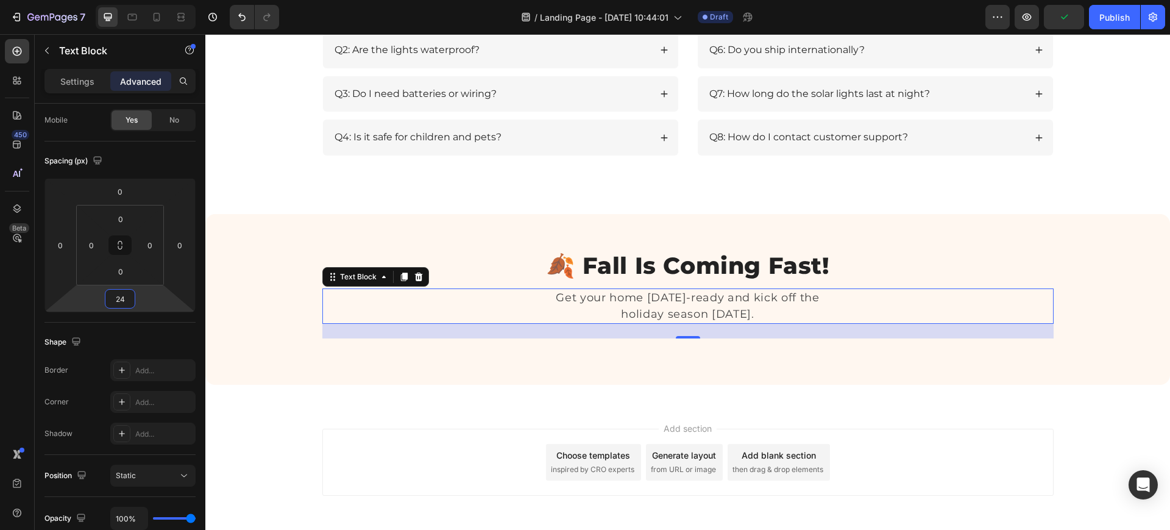
type input "24"
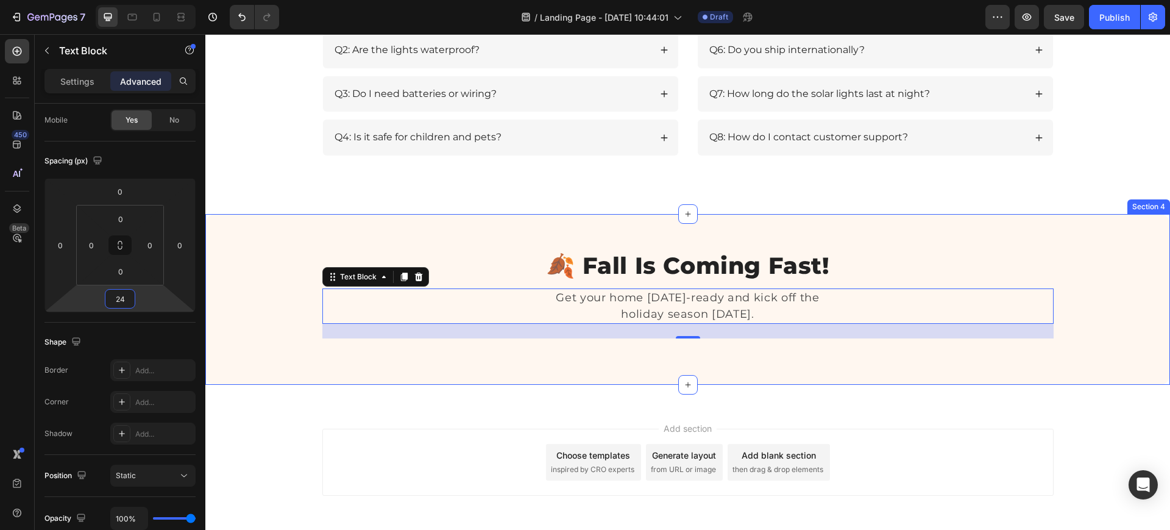
click at [639, 351] on div "🍂 Fall Is Coming Fast! Heading Get your home Halloween-ready and kick off the h…" at bounding box center [687, 299] width 965 height 171
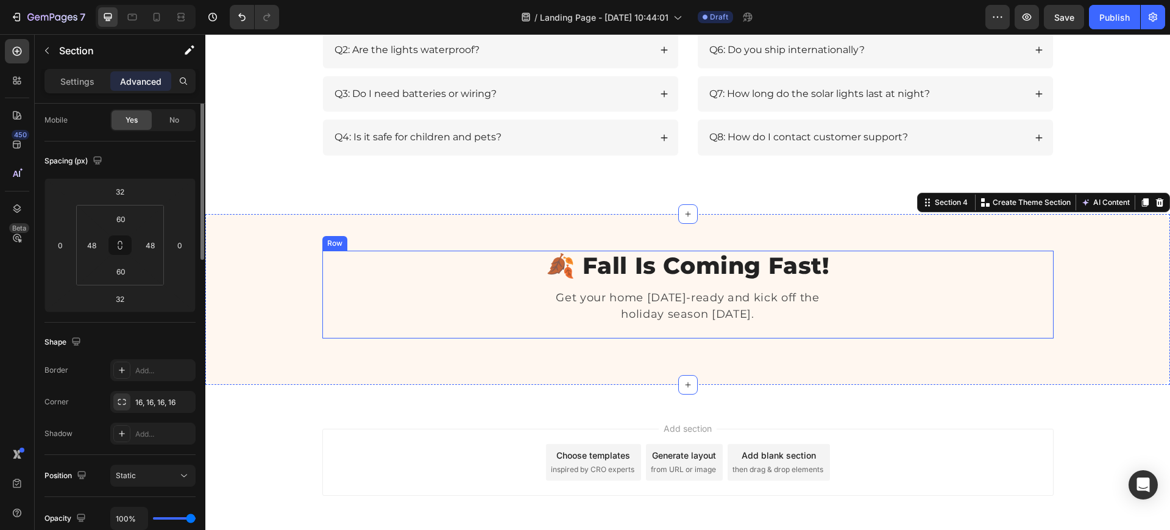
scroll to position [0, 0]
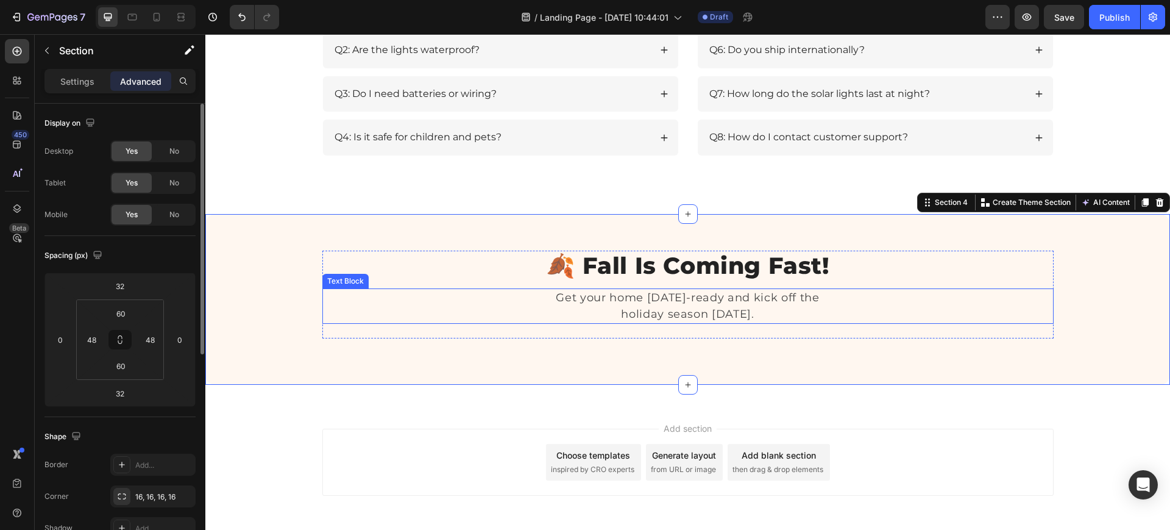
click at [627, 312] on p "Get your home [DATE]-ready and kick off the holiday season [DATE]." at bounding box center [688, 306] width 302 height 33
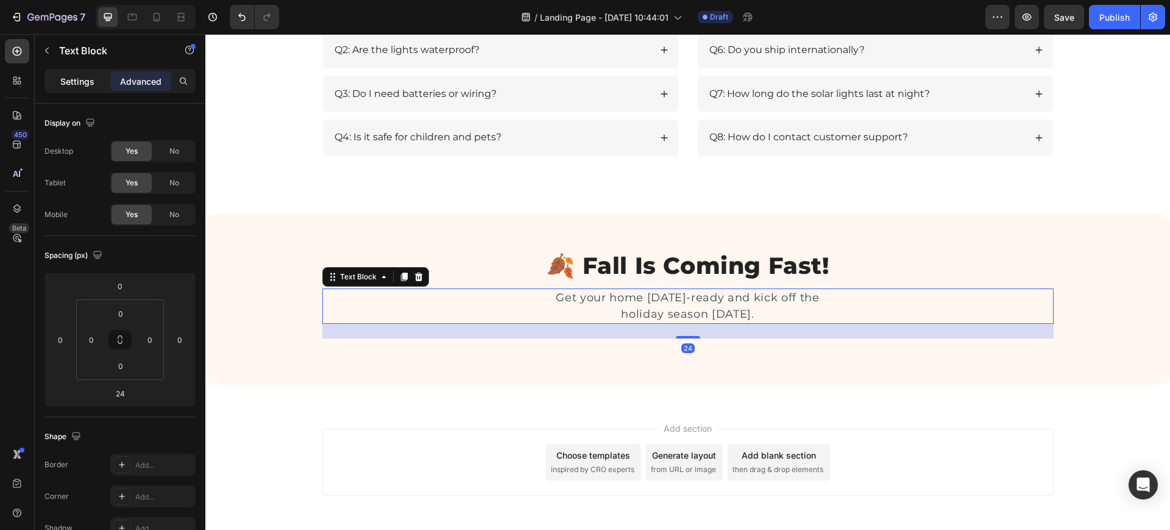
click at [69, 83] on p "Settings" at bounding box center [77, 81] width 34 height 13
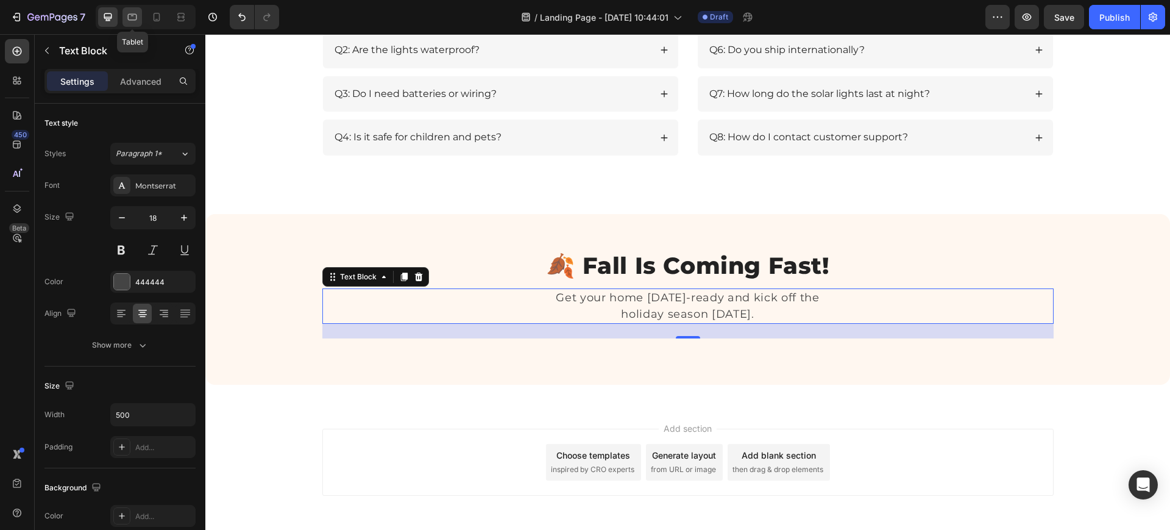
click at [131, 21] on icon at bounding box center [132, 17] width 12 height 12
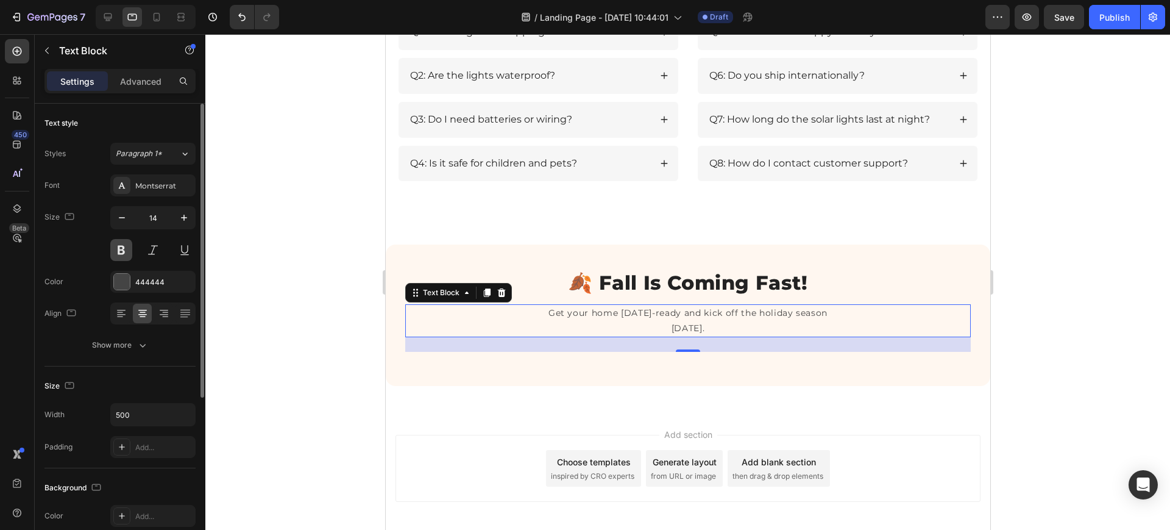
scroll to position [1915, 0]
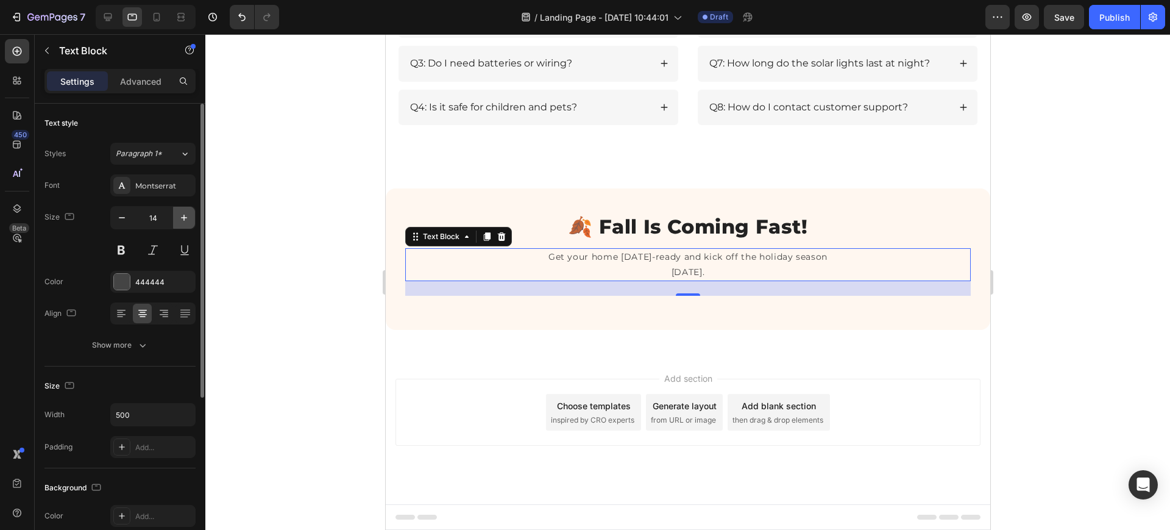
click at [178, 219] on icon "button" at bounding box center [184, 218] width 12 height 12
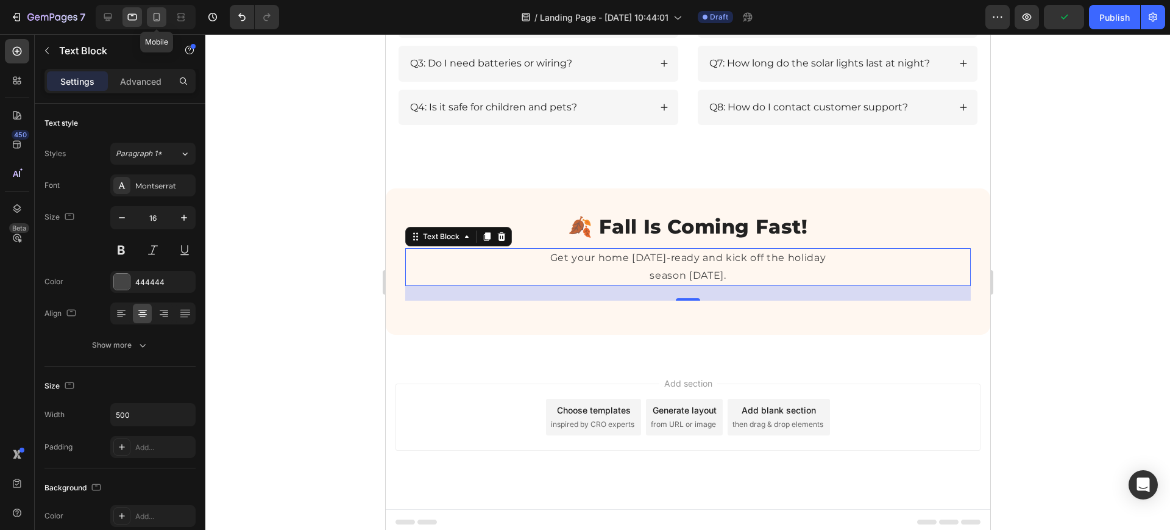
click at [154, 21] on icon at bounding box center [157, 17] width 12 height 12
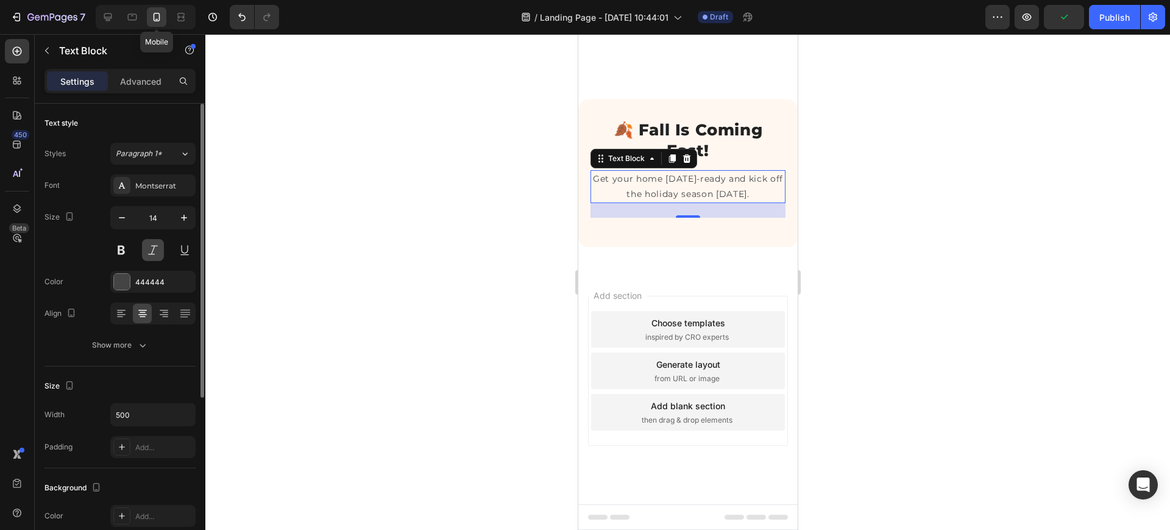
scroll to position [2090, 0]
click at [180, 222] on icon "button" at bounding box center [184, 218] width 12 height 12
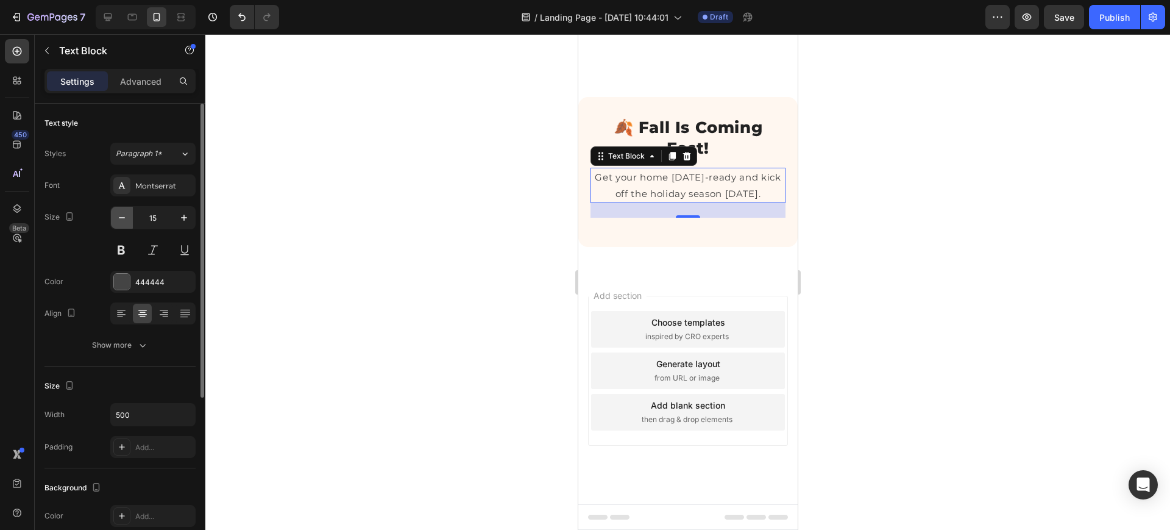
click at [121, 219] on icon "button" at bounding box center [122, 218] width 12 height 12
type input "14"
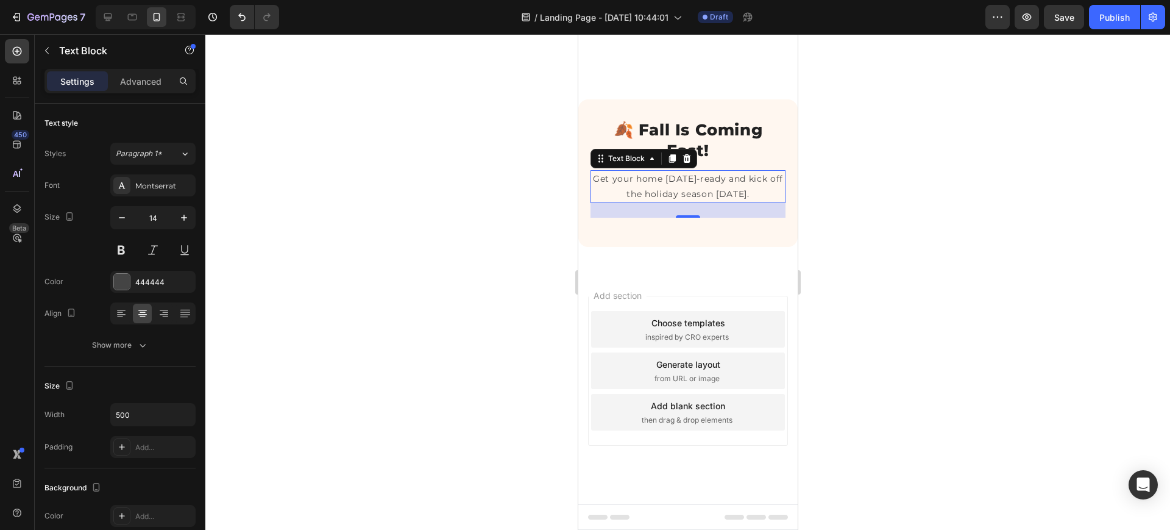
click at [763, 288] on div "Add section Choose templates inspired by CRO experts Generate layout from URL o…" at bounding box center [687, 387] width 219 height 233
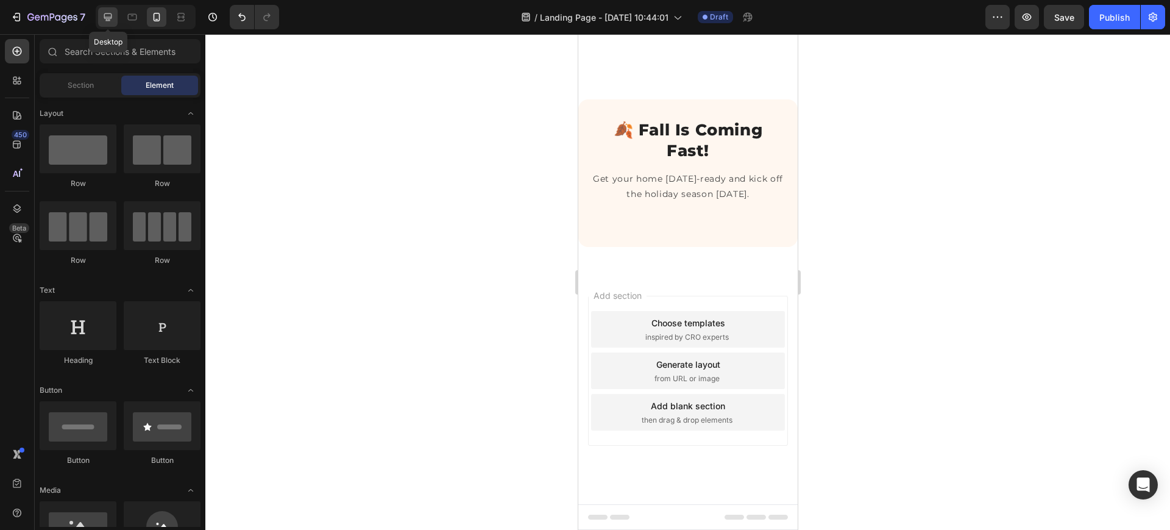
click at [108, 12] on icon at bounding box center [108, 17] width 12 height 12
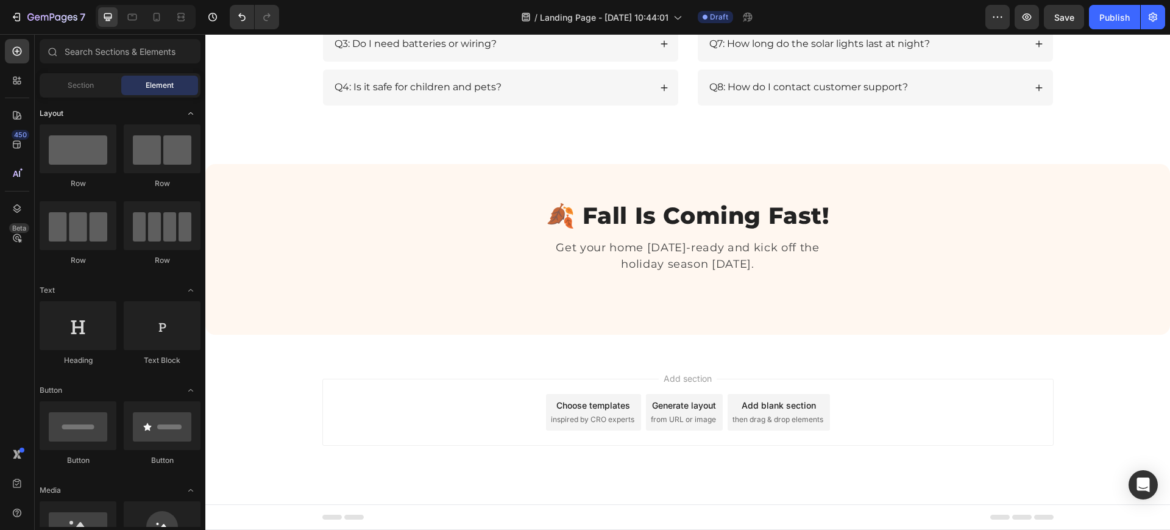
click at [194, 112] on icon "Toggle open" at bounding box center [191, 113] width 10 height 10
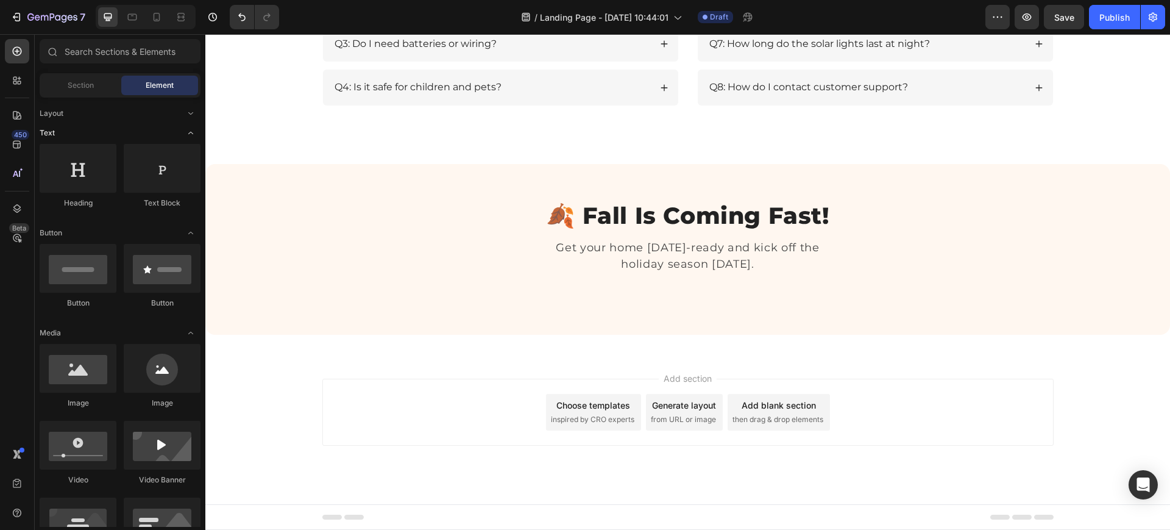
click at [186, 129] on icon "Toggle open" at bounding box center [191, 133] width 10 height 10
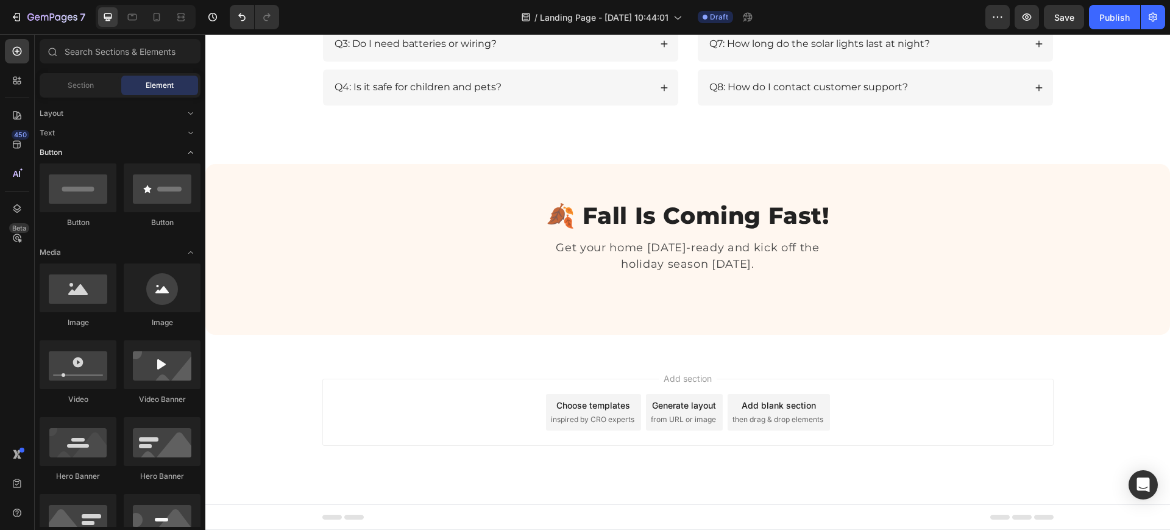
click at [190, 252] on icon "Toggle open" at bounding box center [190, 252] width 5 height 2
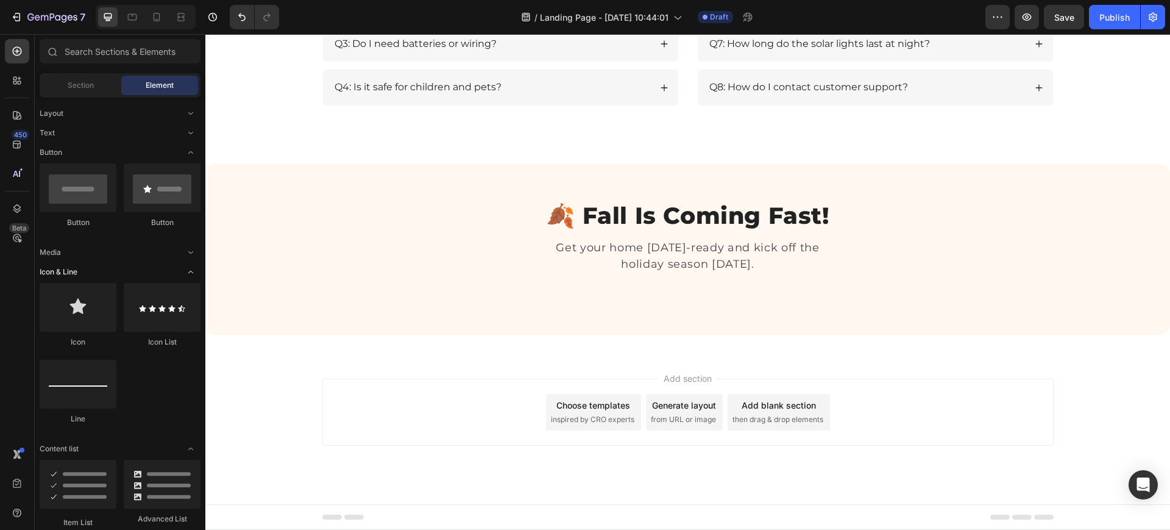
click at [189, 271] on icon "Toggle open" at bounding box center [191, 272] width 10 height 10
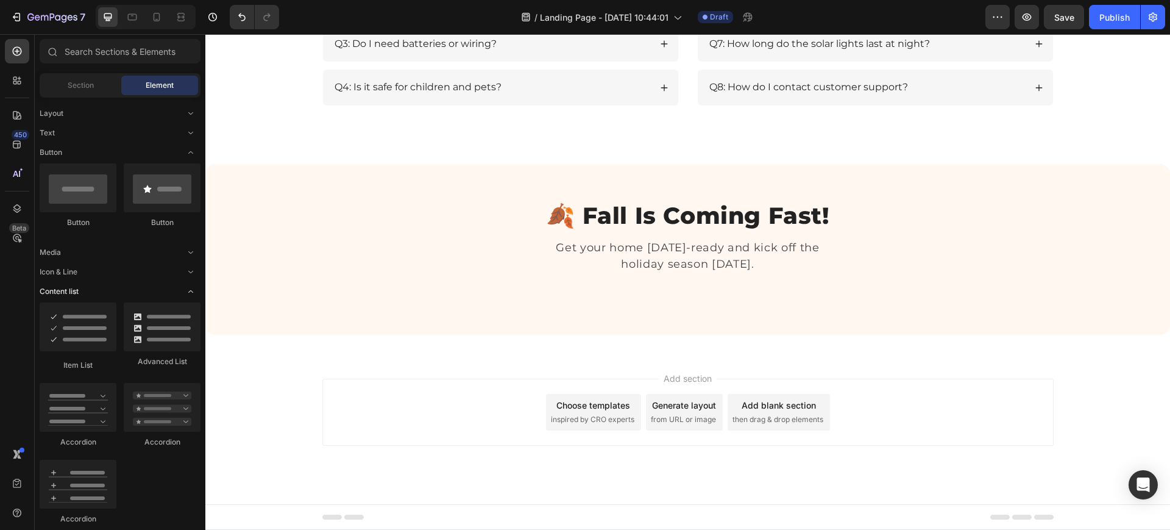
click at [185, 297] on span "Toggle open" at bounding box center [191, 292] width 20 height 20
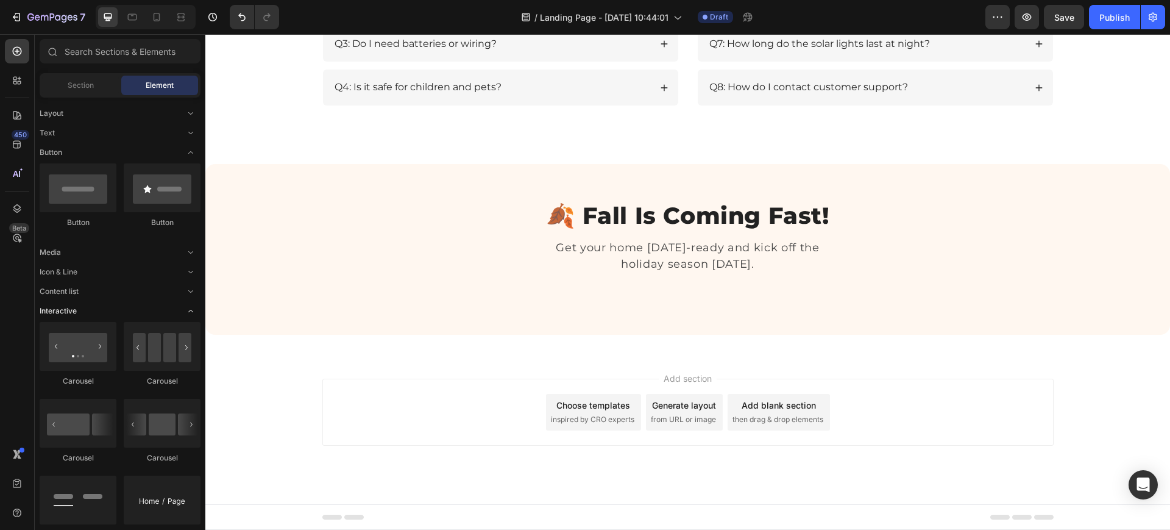
click at [190, 310] on icon "Toggle open" at bounding box center [190, 311] width 5 height 2
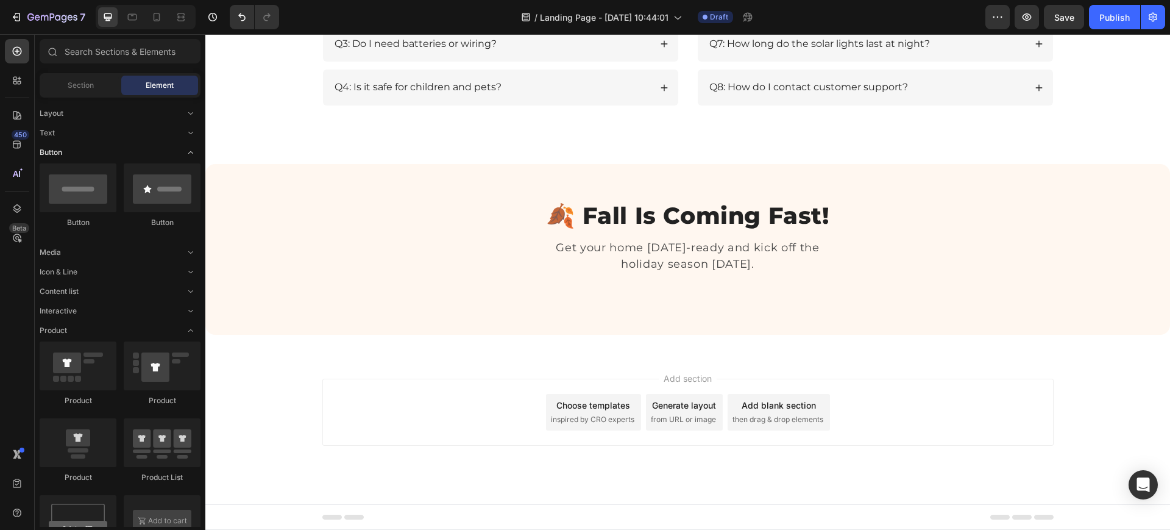
click at [190, 154] on icon "Toggle open" at bounding box center [191, 153] width 10 height 10
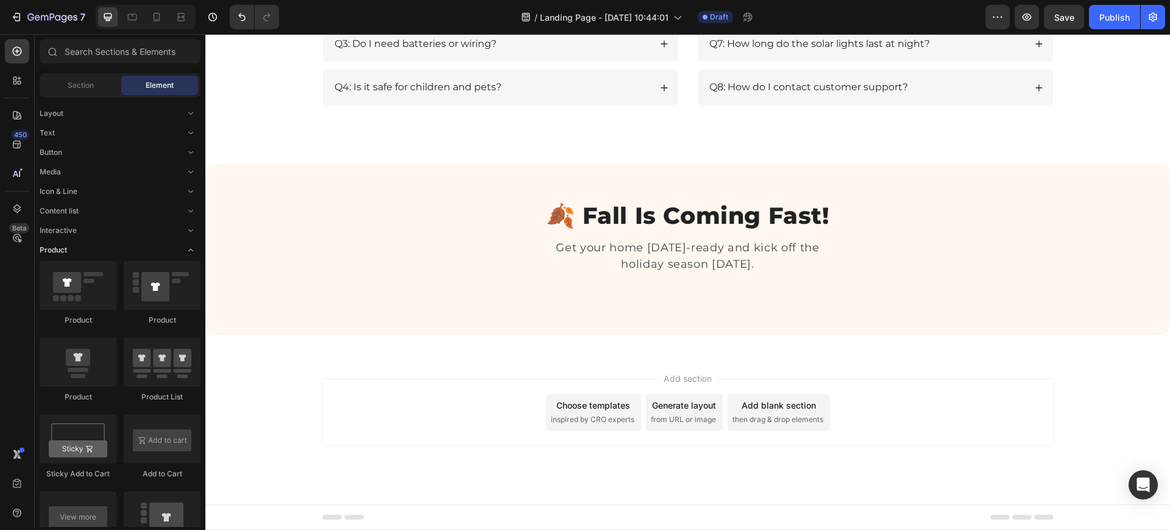
click at [177, 249] on div "Product" at bounding box center [120, 250] width 161 height 12
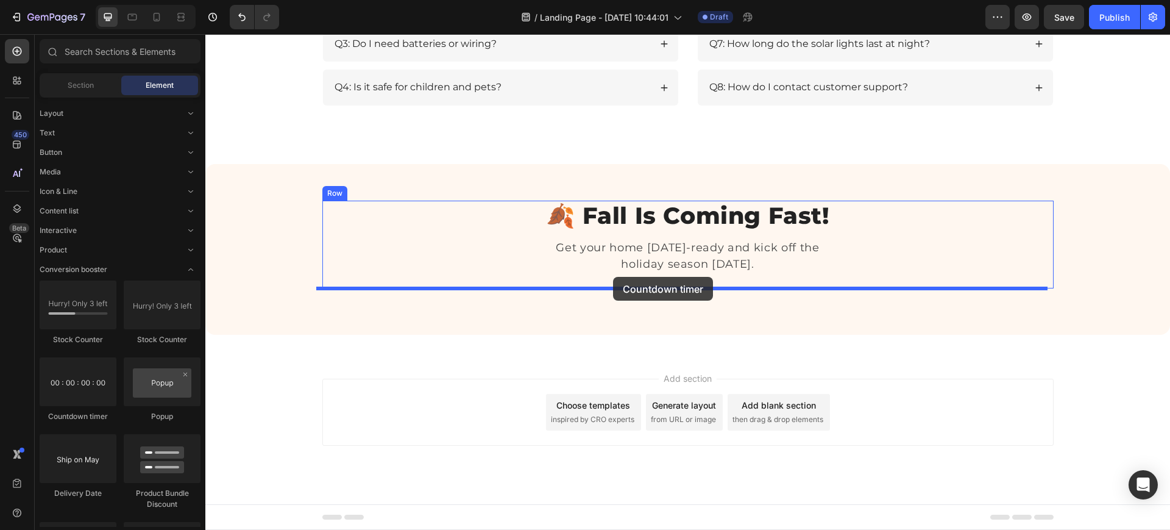
drag, startPoint x: 293, startPoint y: 419, endPoint x: 613, endPoint y: 277, distance: 350.9
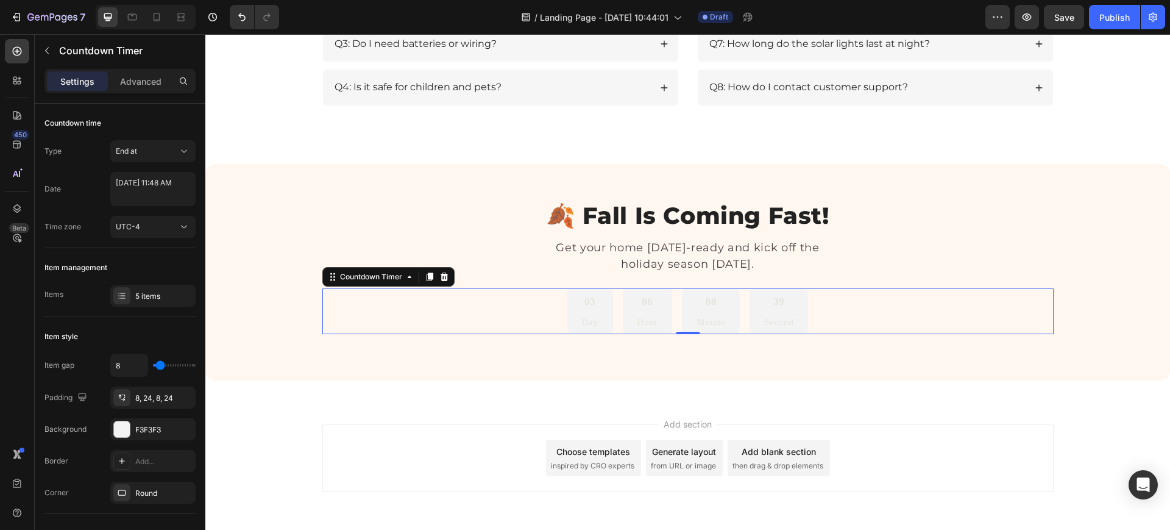
click at [546, 312] on div "03 Day 06 Hour 08 Minute 39 Second" at bounding box center [687, 311] width 731 height 46
click at [149, 185] on textarea "August 29 2025 11:48 AM" at bounding box center [152, 189] width 85 height 34
select select "11"
select select "48"
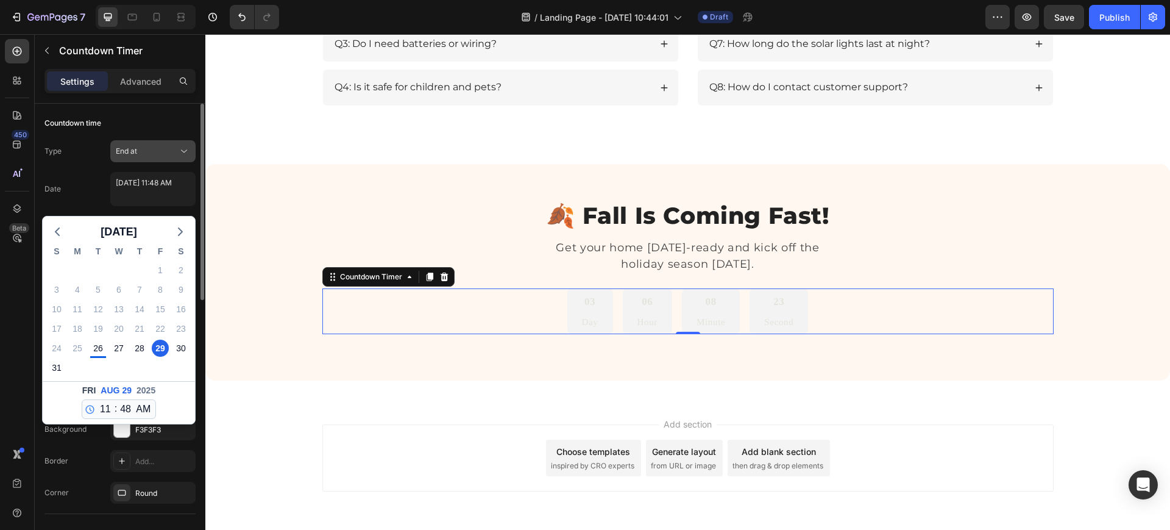
click at [180, 152] on icon at bounding box center [184, 151] width 12 height 12
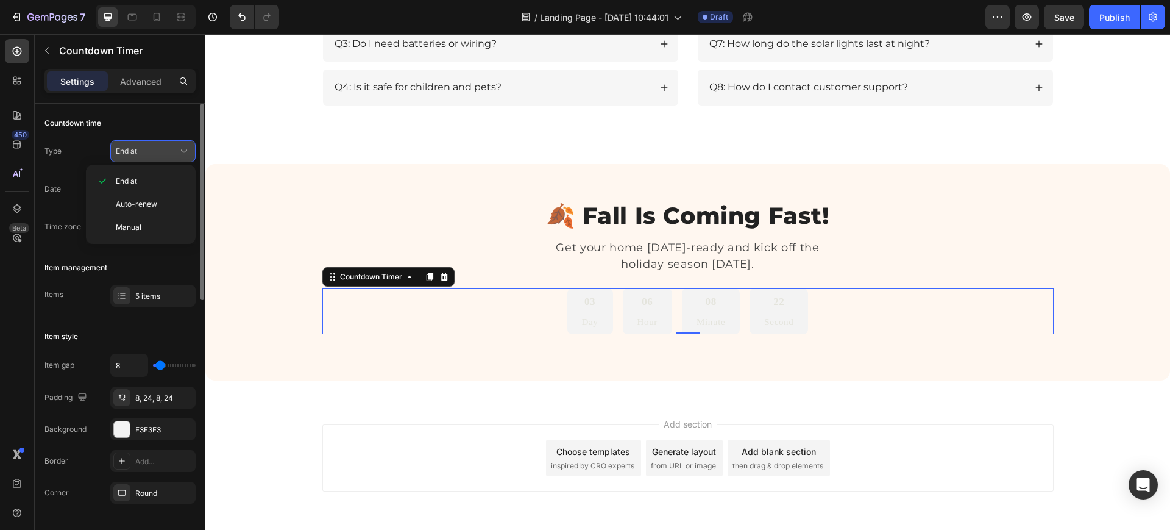
click at [180, 152] on icon at bounding box center [184, 151] width 12 height 12
click at [127, 179] on span "End at" at bounding box center [126, 181] width 21 height 11
click at [139, 194] on textarea "August 29 2025 11:48 AM" at bounding box center [152, 189] width 85 height 34
select select "11"
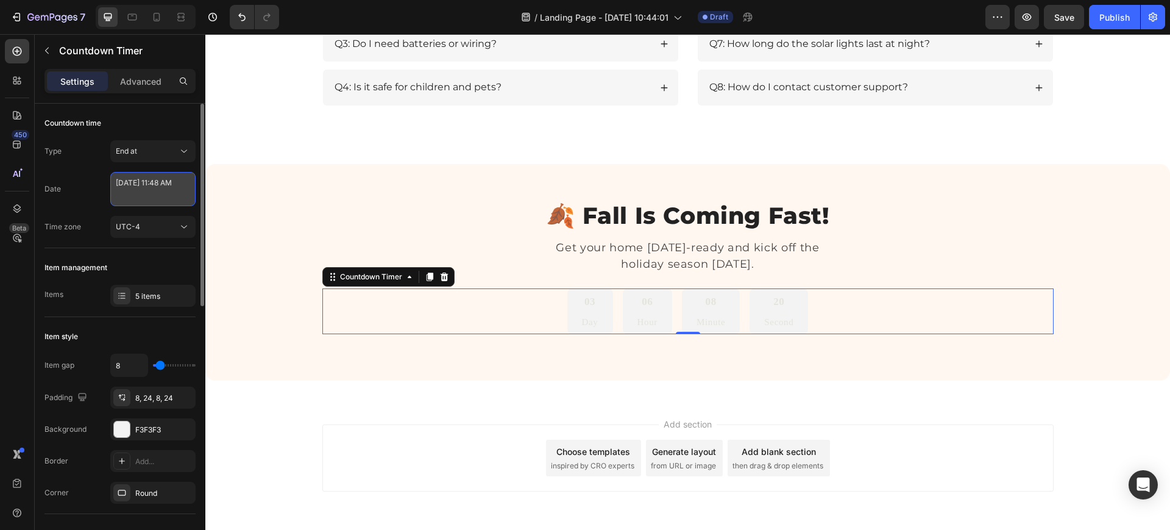
select select "48"
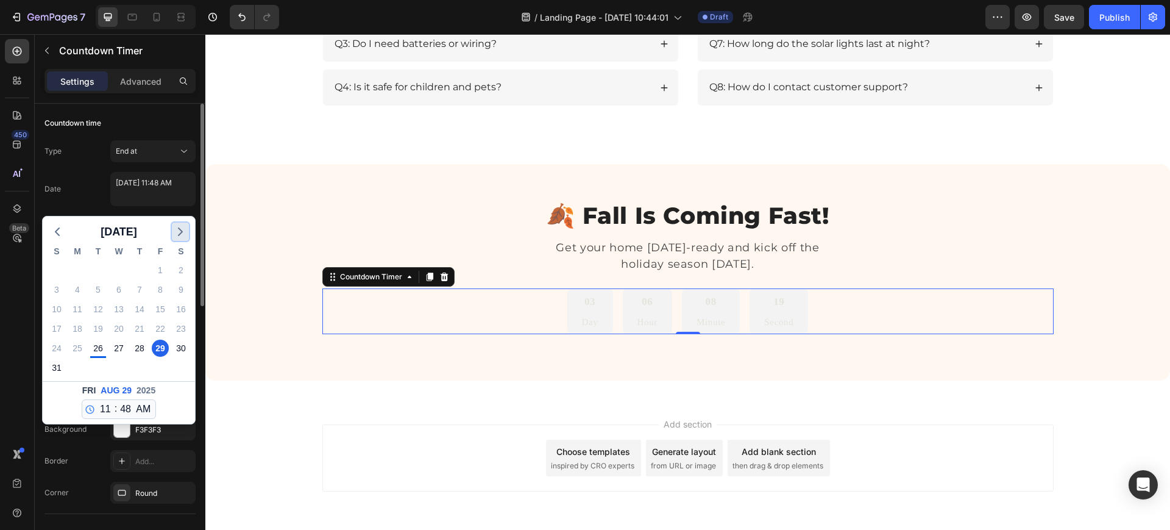
click at [177, 228] on icon "button" at bounding box center [180, 231] width 15 height 15
click at [73, 327] on div "22" at bounding box center [77, 328] width 17 height 17
type textarea "September 22 2025 11:48 AM"
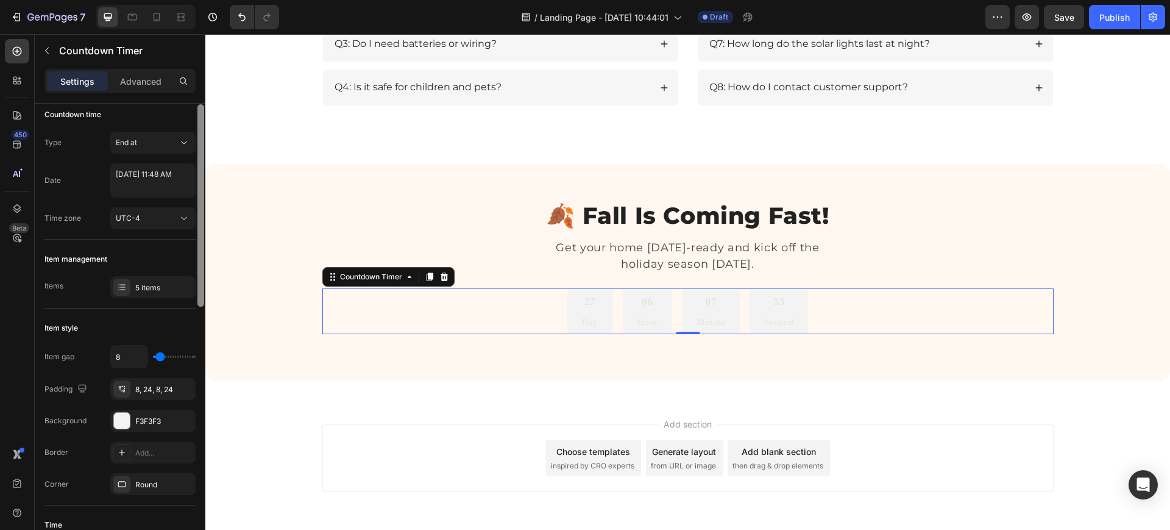
scroll to position [0, 0]
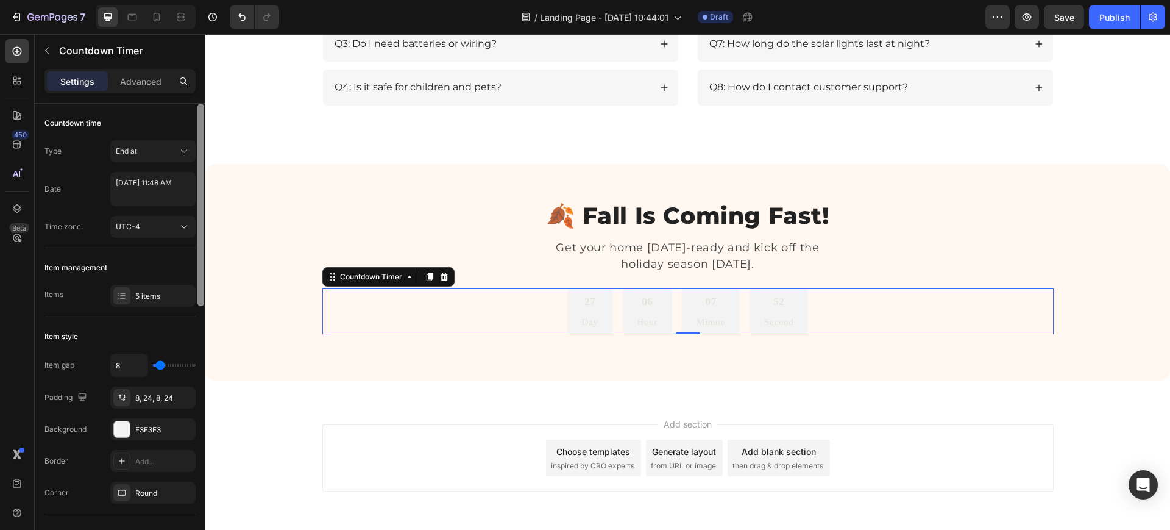
drag, startPoint x: 199, startPoint y: 257, endPoint x: 196, endPoint y: 246, distance: 10.8
click at [196, 246] on div at bounding box center [200, 334] width 9 height 461
click at [138, 305] on div "5 items" at bounding box center [152, 296] width 85 height 22
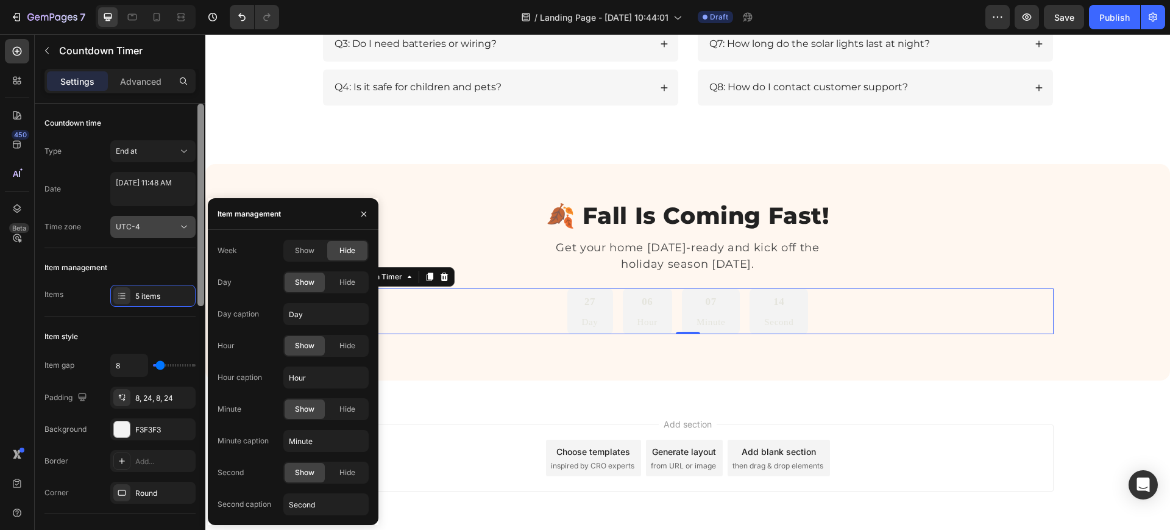
drag, startPoint x: 202, startPoint y: 276, endPoint x: 193, endPoint y: 224, distance: 52.5
click at [193, 224] on div "Countdown time Type End at Date September 22 2025 11:48 AM Time zone UTC-4 Item…" at bounding box center [120, 334] width 171 height 461
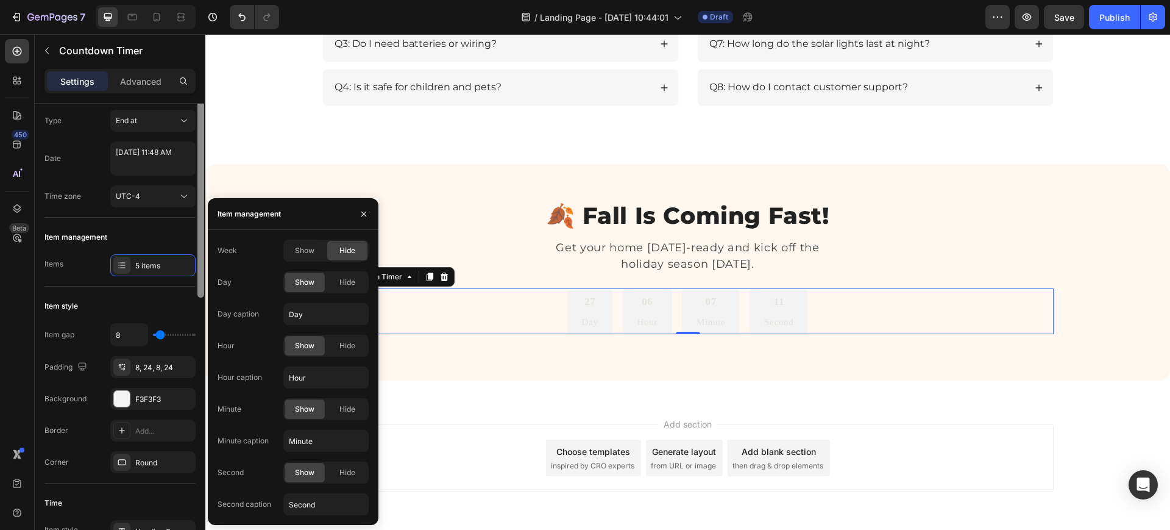
drag, startPoint x: 202, startPoint y: 165, endPoint x: 197, endPoint y: 179, distance: 15.4
click at [197, 179] on div at bounding box center [200, 318] width 9 height 461
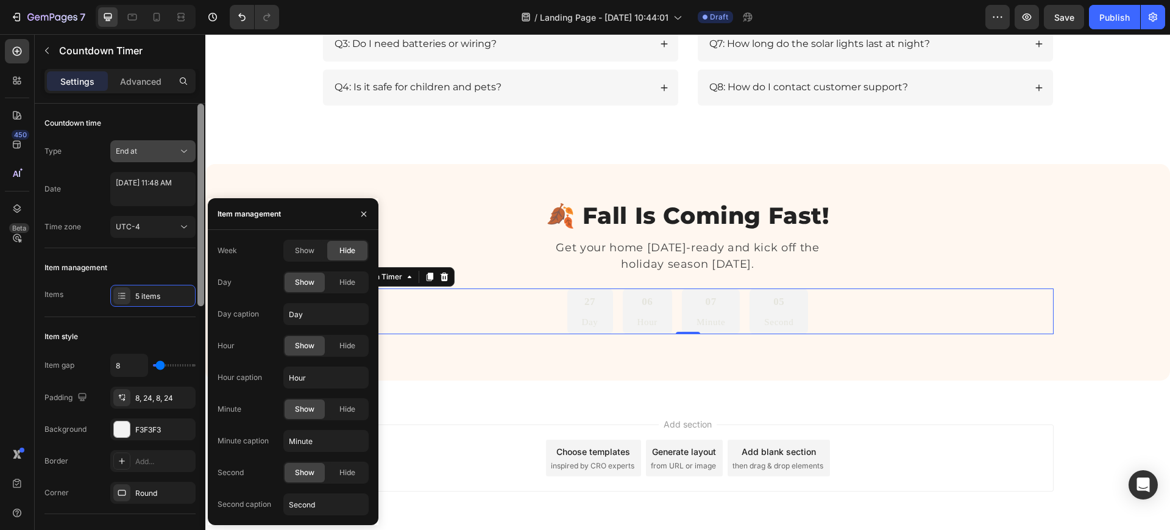
drag, startPoint x: 199, startPoint y: 240, endPoint x: 180, endPoint y: 150, distance: 92.3
click at [180, 150] on div "Countdown time Type End at Date September 22 2025 11:48 AM Time zone UTC-4 Item…" at bounding box center [120, 334] width 171 height 461
click at [140, 82] on p "Advanced" at bounding box center [140, 81] width 41 height 13
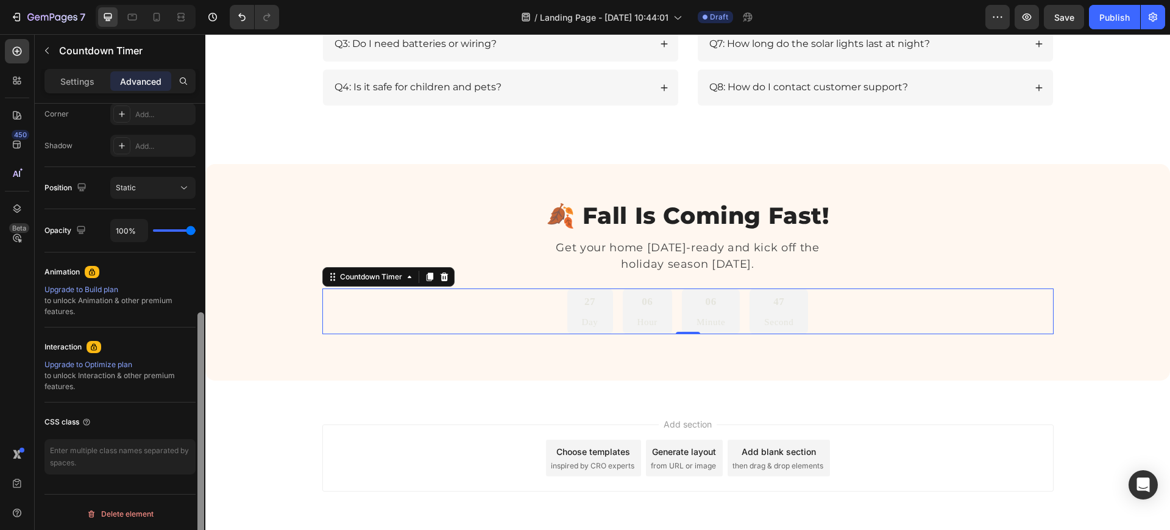
scroll to position [385, 0]
drag, startPoint x: 201, startPoint y: 173, endPoint x: 195, endPoint y: 429, distance: 255.5
click at [195, 429] on div "Display on Desktop Yes No Tablet Yes No Mobile Yes No Spacing (px) 0 0 0 0 0 0 …" at bounding box center [120, 334] width 171 height 461
click at [83, 77] on p "Settings" at bounding box center [77, 81] width 34 height 13
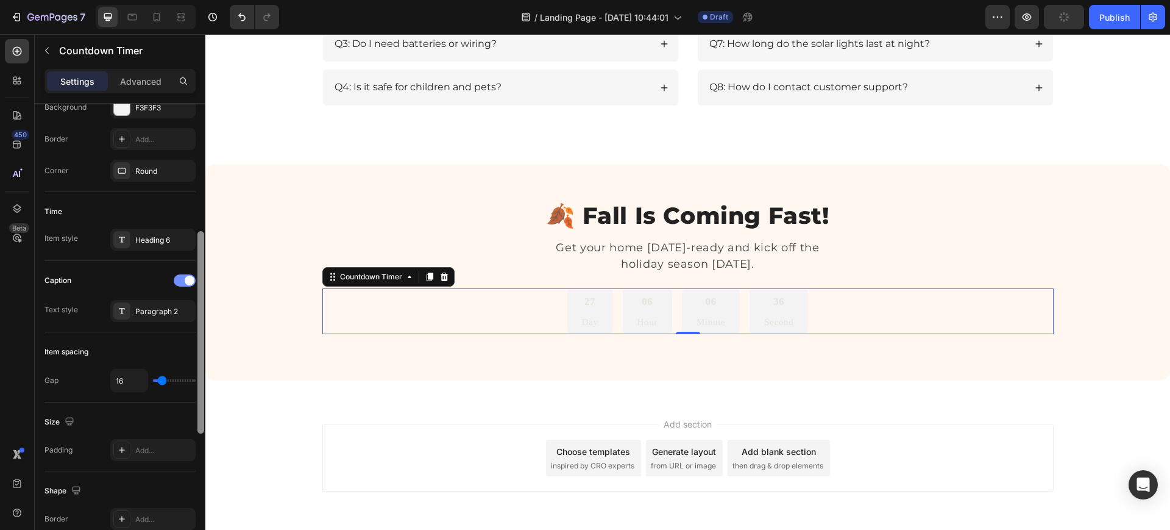
scroll to position [312, 0]
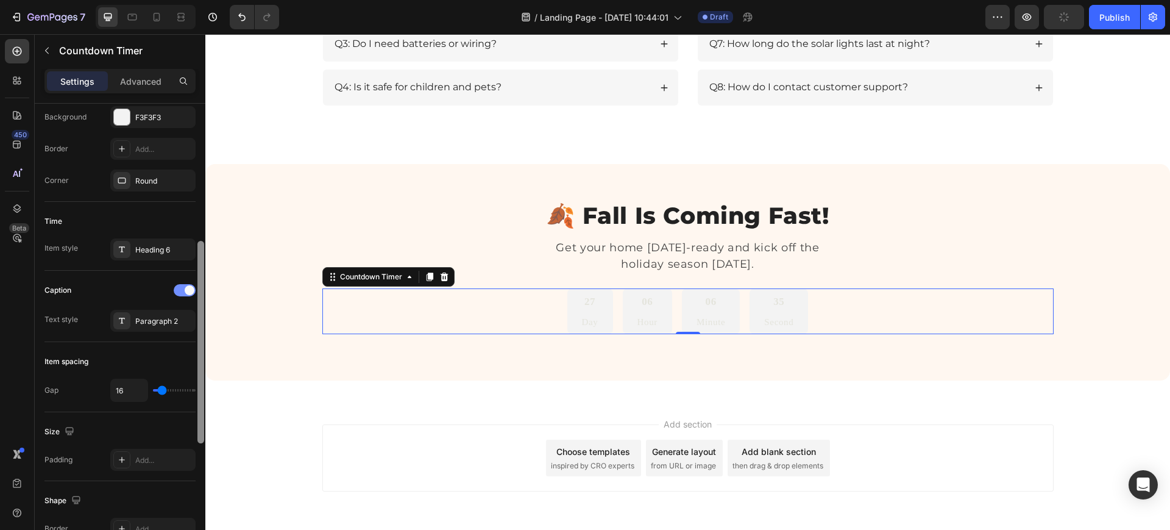
drag, startPoint x: 201, startPoint y: 323, endPoint x: 195, endPoint y: 291, distance: 32.9
click at [195, 291] on div "Countdown time Type End at Date September 22 2025 11:48 AM Time zone UTC-4 Item…" at bounding box center [120, 334] width 171 height 461
click at [155, 319] on div "Paragraph 2" at bounding box center [163, 321] width 57 height 11
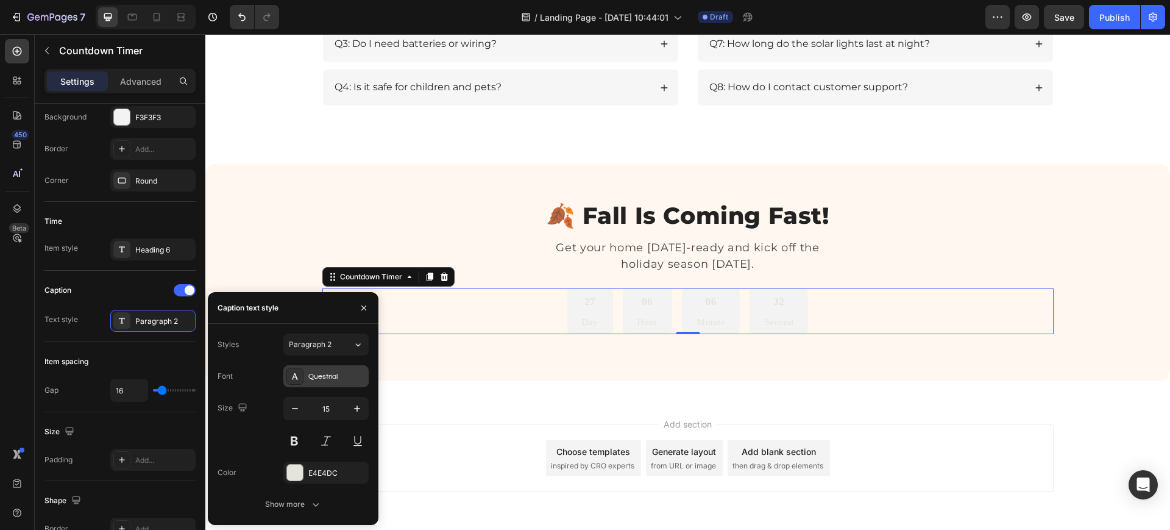
click at [319, 372] on div "Questrial" at bounding box center [336, 376] width 57 height 11
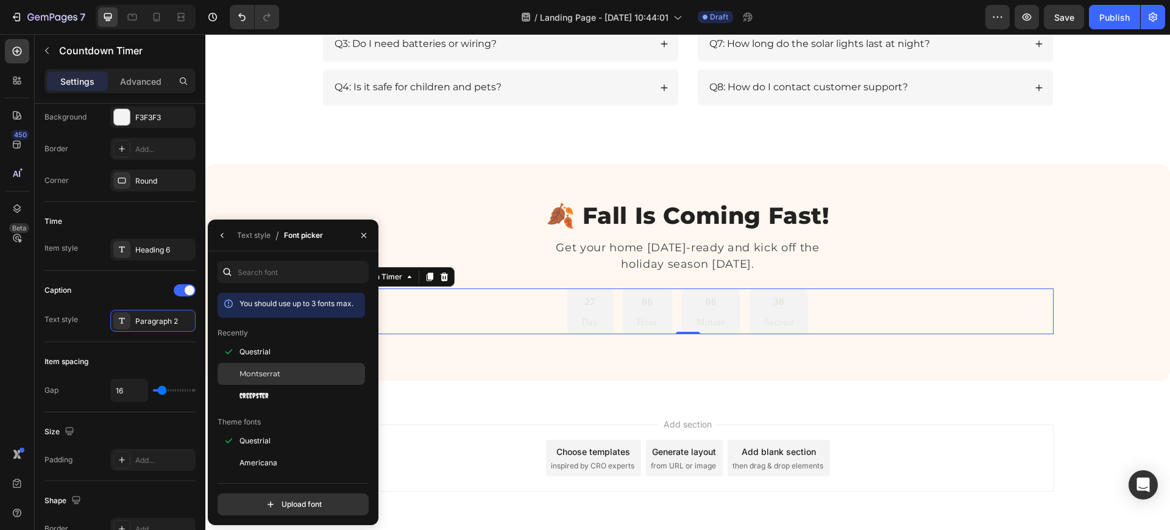
click at [307, 371] on div "Montserrat" at bounding box center [301, 373] width 123 height 11
click at [222, 233] on icon "button" at bounding box center [222, 235] width 2 height 5
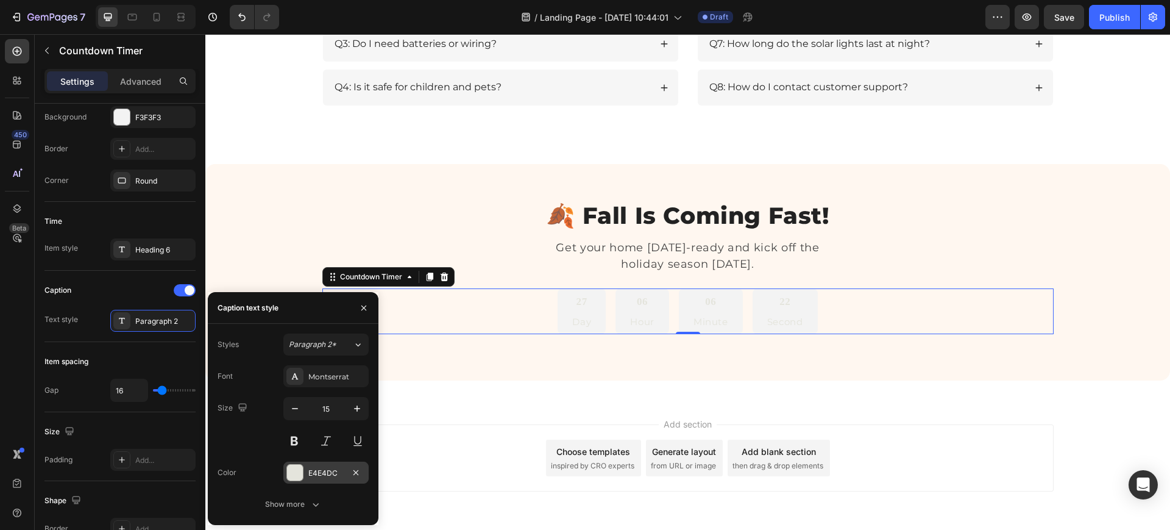
click at [305, 468] on div "E4E4DC" at bounding box center [325, 472] width 85 height 22
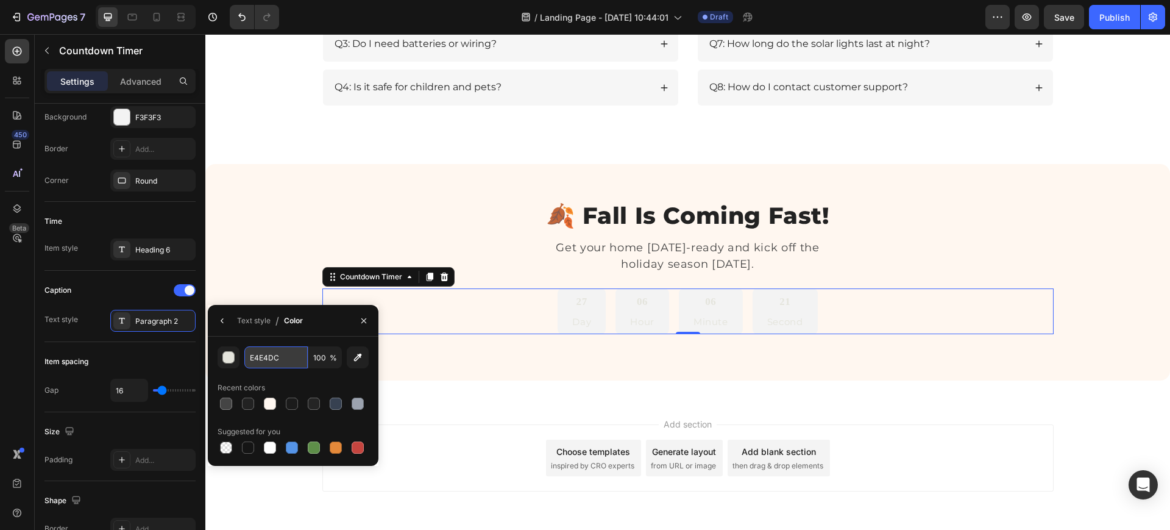
click at [256, 356] on input "E4E4DC" at bounding box center [275, 357] width 63 height 22
paste input "#FF6A00"
paste input "#222222"
type input "#222222"
click at [223, 321] on icon "button" at bounding box center [223, 321] width 10 height 10
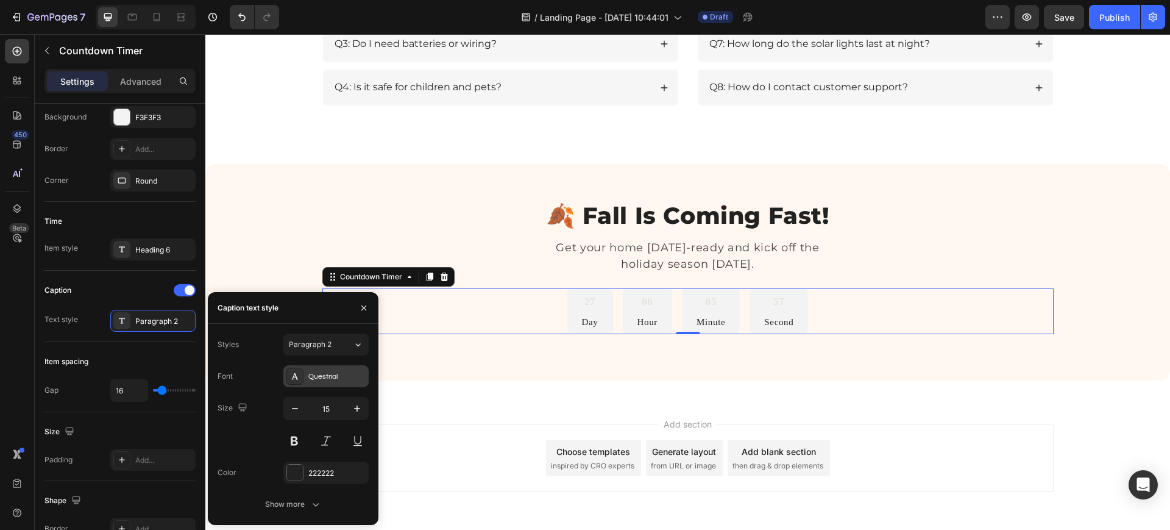
click at [330, 375] on div "Questrial" at bounding box center [336, 376] width 57 height 11
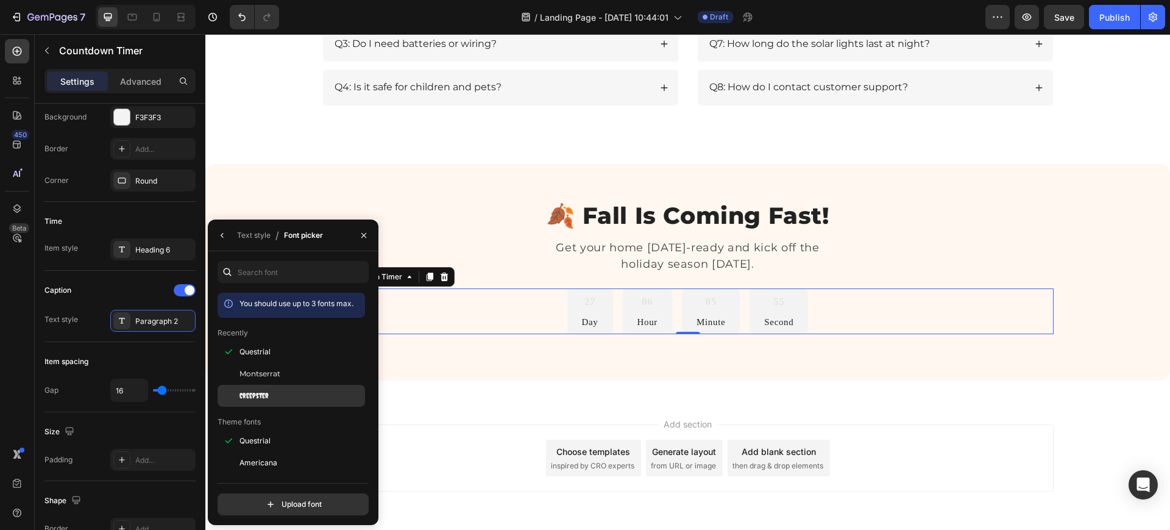
click at [257, 393] on span "Creepster" at bounding box center [254, 395] width 29 height 11
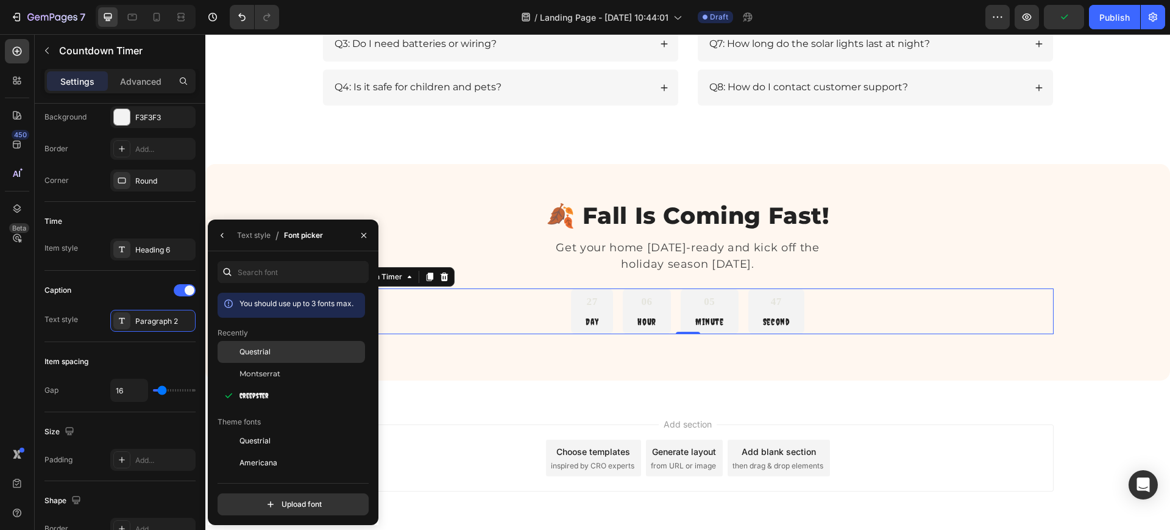
click at [288, 347] on div "Questrial" at bounding box center [301, 351] width 123 height 11
click at [280, 370] on span "Montserrat" at bounding box center [260, 373] width 41 height 11
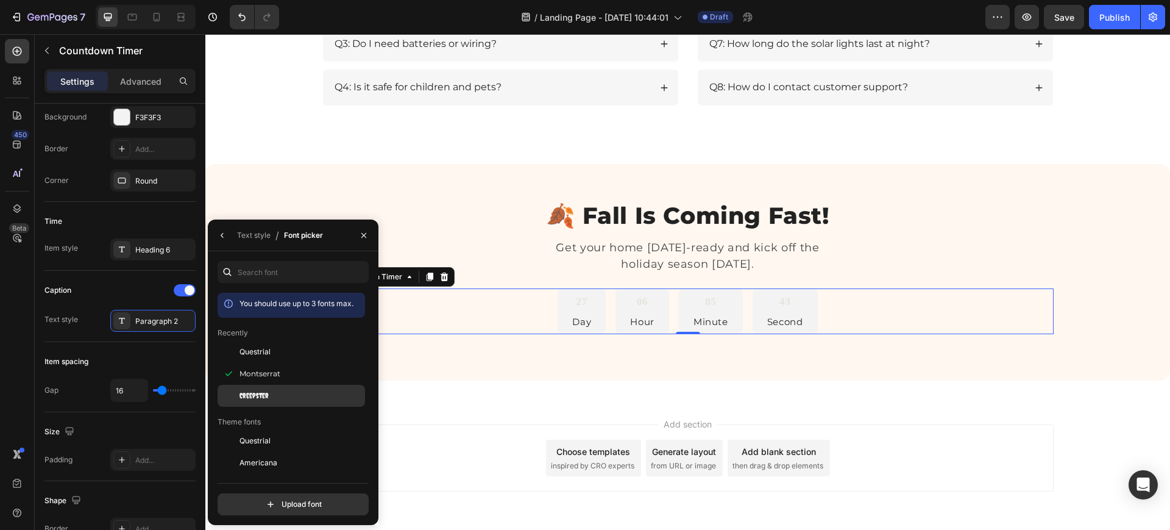
click at [267, 392] on span "Creepster" at bounding box center [254, 395] width 29 height 11
click at [224, 232] on icon "button" at bounding box center [223, 235] width 10 height 10
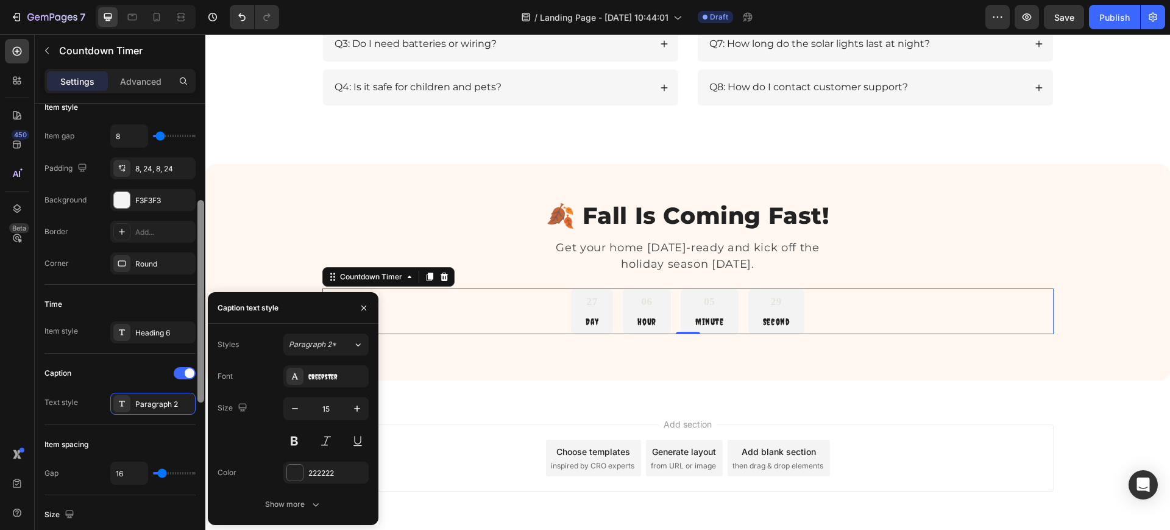
scroll to position [207, 0]
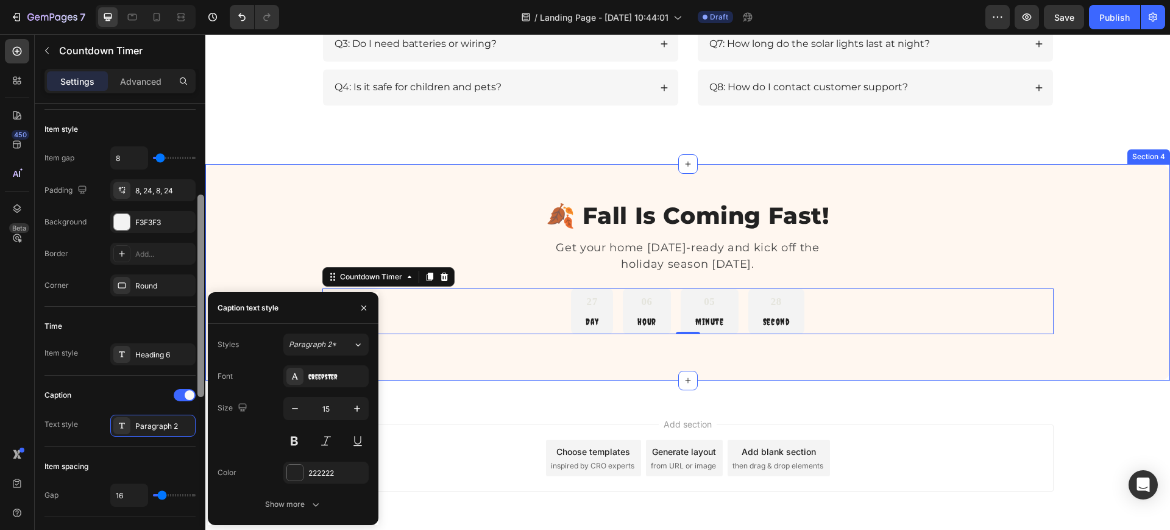
drag, startPoint x: 405, startPoint y: 374, endPoint x: 210, endPoint y: 203, distance: 260.0
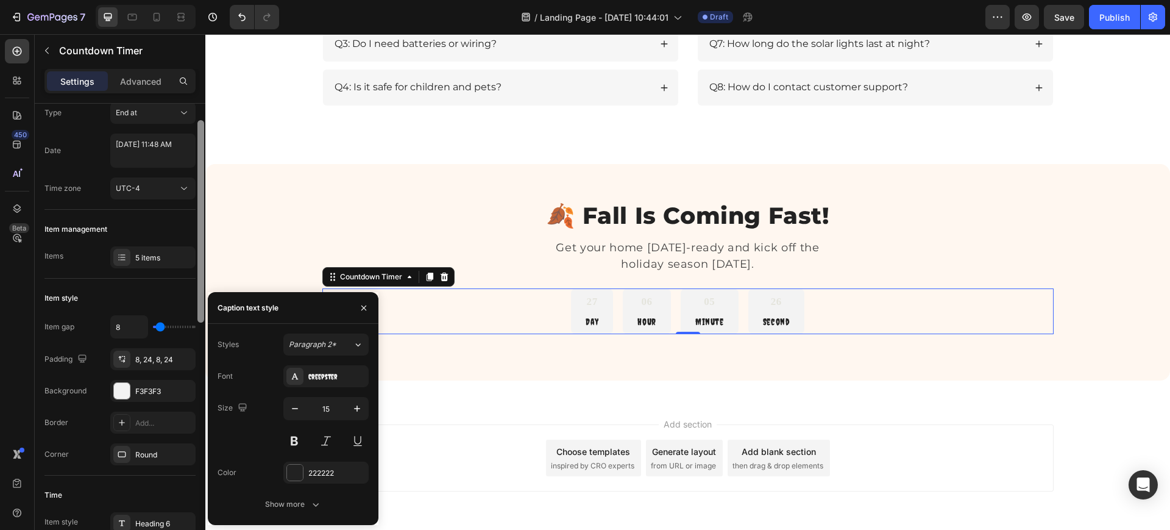
scroll to position [0, 0]
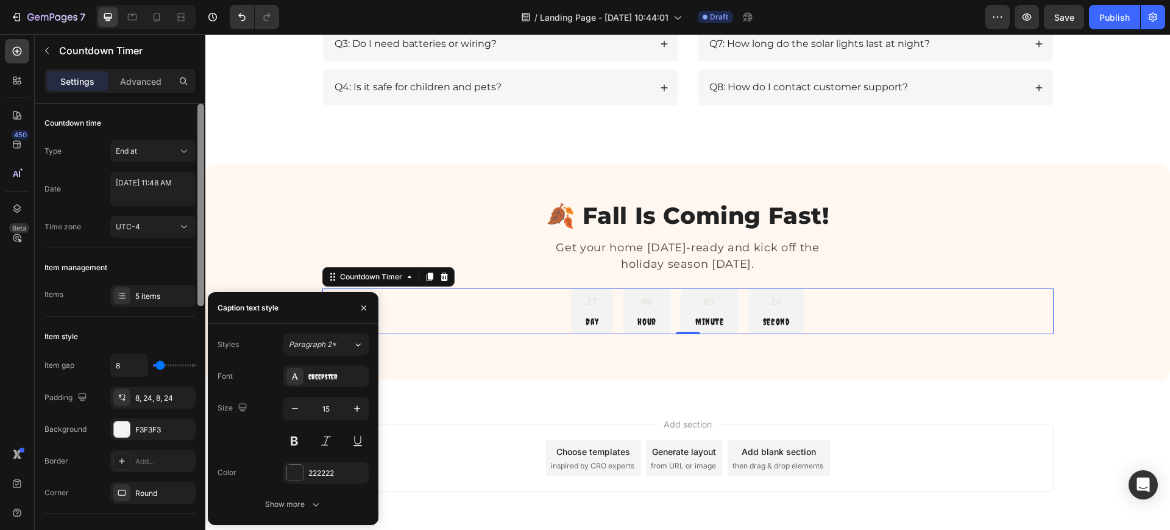
drag, startPoint x: 200, startPoint y: 219, endPoint x: 196, endPoint y: 119, distance: 100.1
click at [196, 119] on div "Countdown time Type End at Date September 22 2025 11:48 AM Time zone UTC-4 Item…" at bounding box center [120, 334] width 171 height 461
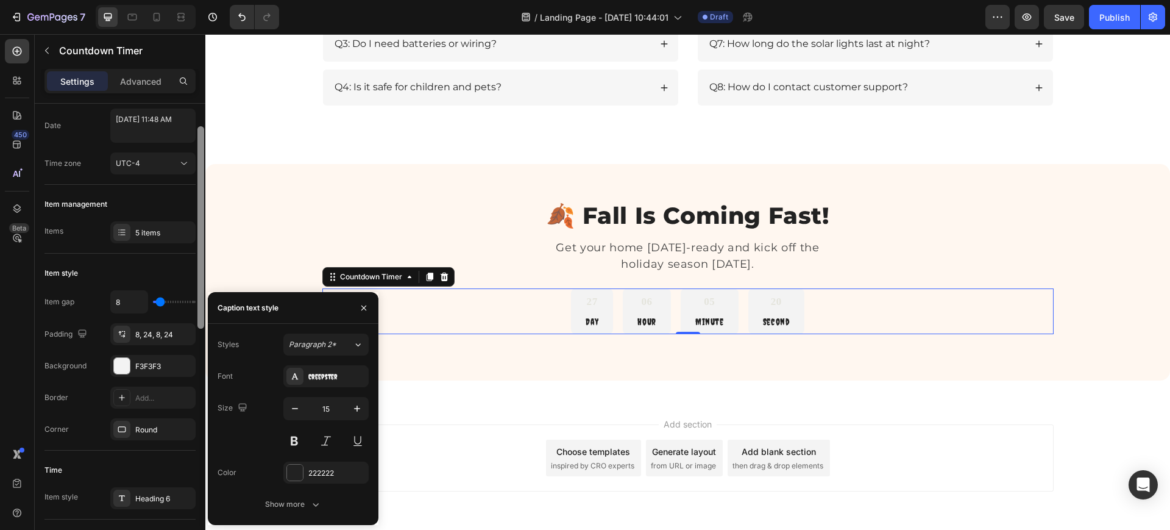
drag, startPoint x: 200, startPoint y: 146, endPoint x: 197, endPoint y: 176, distance: 30.0
click at [197, 176] on div at bounding box center [200, 330] width 9 height 461
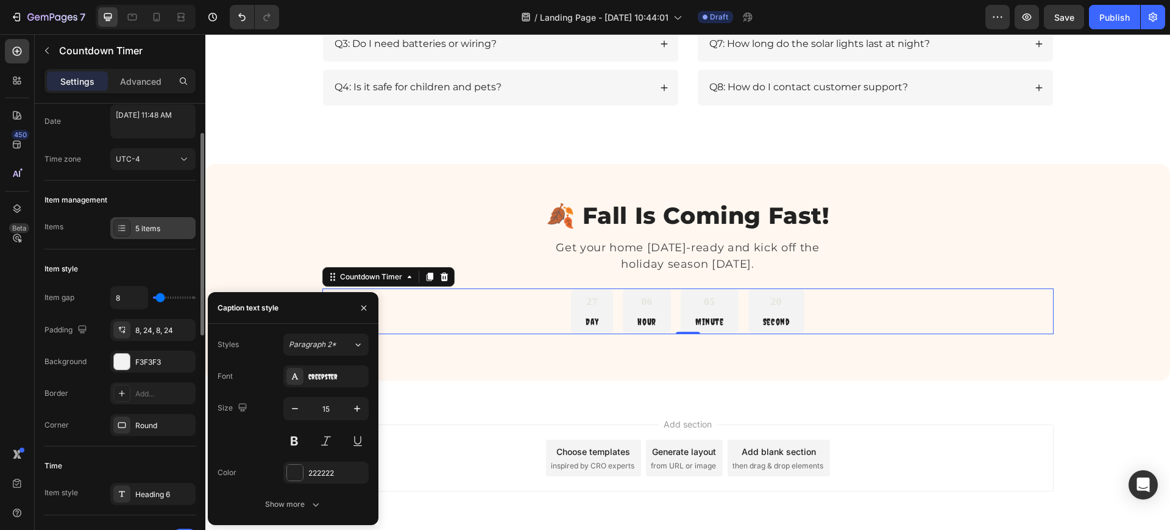
click at [126, 221] on div at bounding box center [121, 227] width 17 height 17
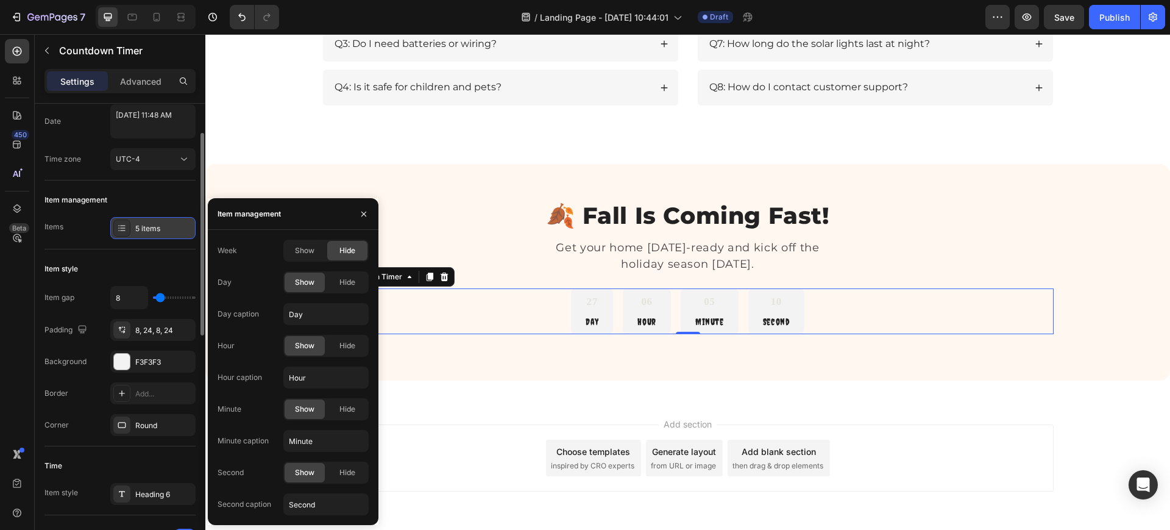
click at [126, 222] on div at bounding box center [121, 227] width 17 height 17
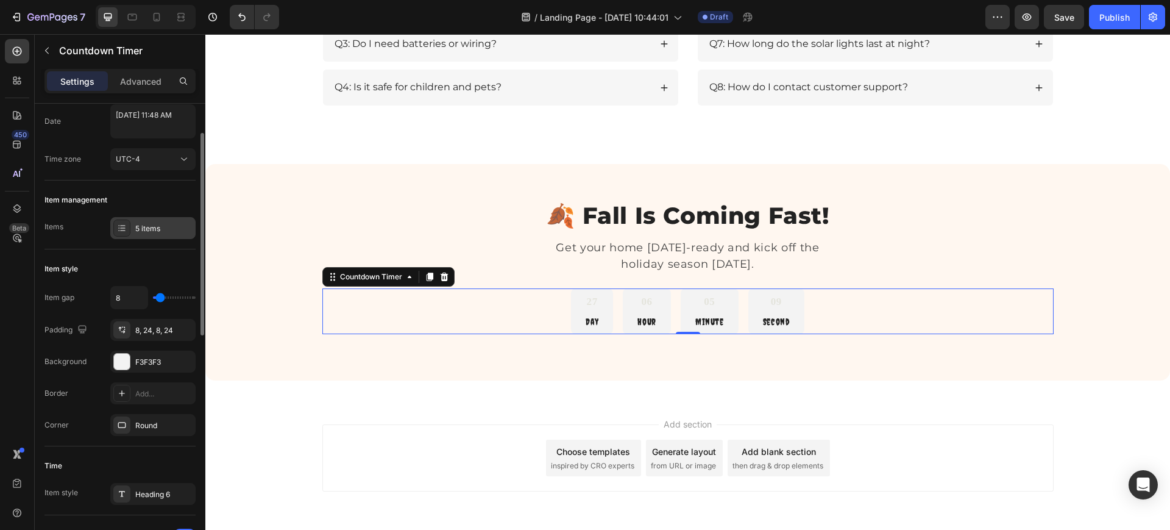
click at [126, 222] on div at bounding box center [121, 227] width 17 height 17
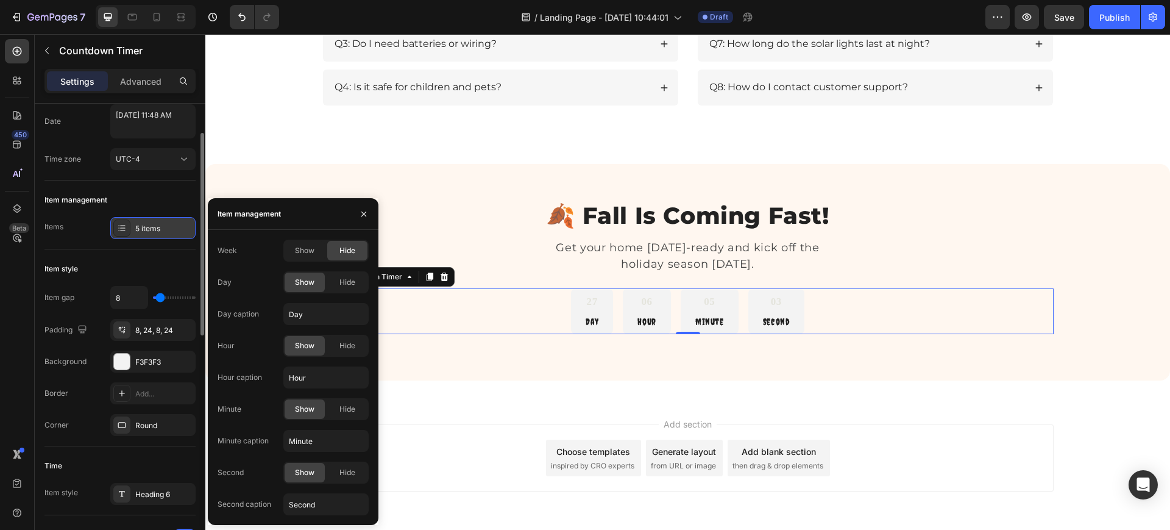
click at [126, 222] on div at bounding box center [121, 227] width 17 height 17
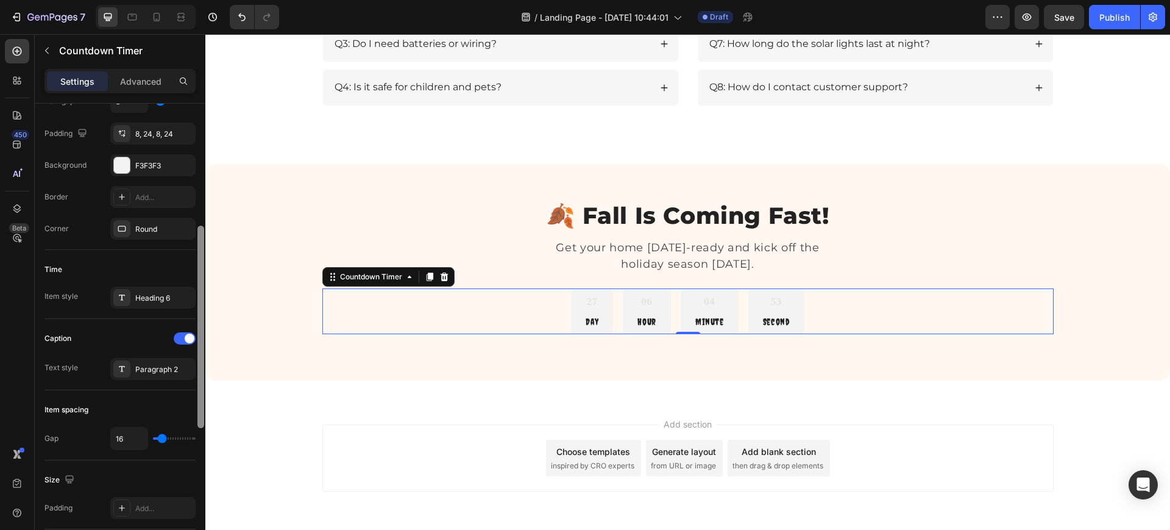
scroll to position [272, 0]
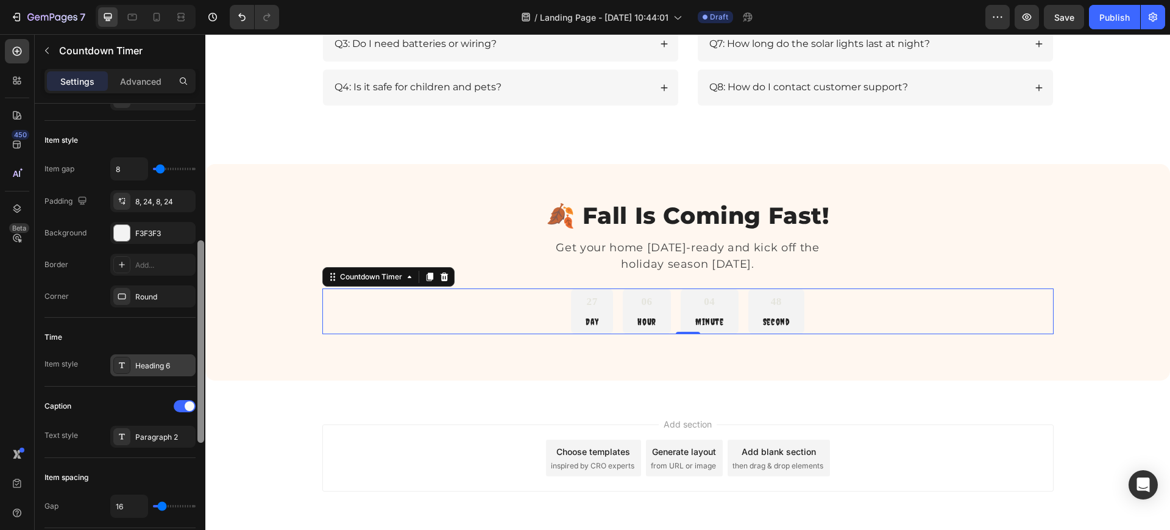
drag, startPoint x: 201, startPoint y: 304, endPoint x: 184, endPoint y: 360, distance: 58.4
click at [184, 360] on div "Countdown time Type End at Date September 22 2025 11:48 AM Time zone UTC-4 Item…" at bounding box center [120, 334] width 171 height 461
click at [151, 358] on div "Heading 6" at bounding box center [152, 366] width 85 height 22
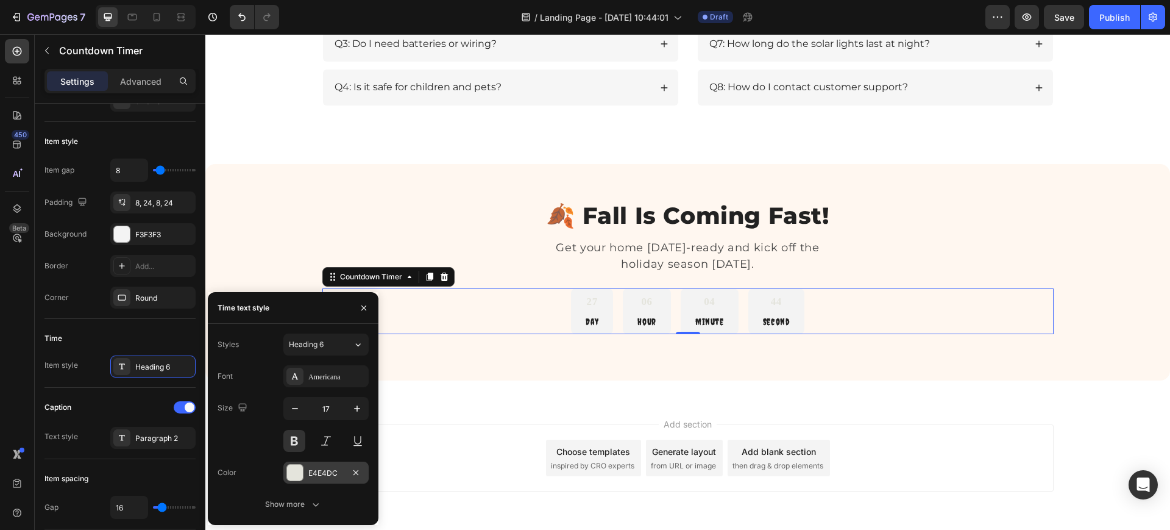
click at [305, 474] on div "E4E4DC" at bounding box center [325, 472] width 85 height 22
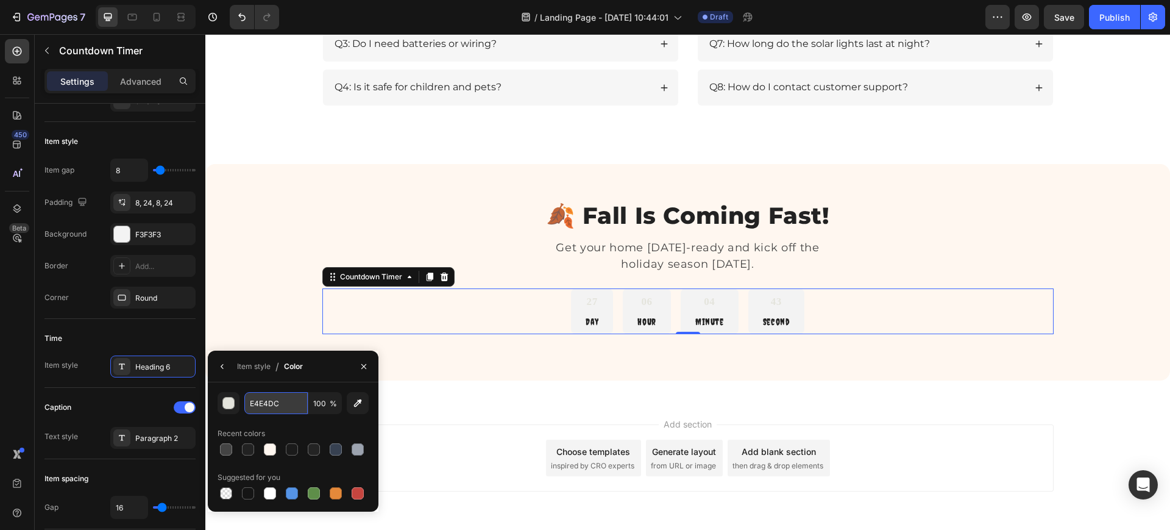
click at [0, 0] on input "E4E4DC" at bounding box center [0, 0] width 0 height 0
paste input "#FF6A00"
type input "#FF6A00"
click at [216, 359] on button "button" at bounding box center [223, 367] width 20 height 20
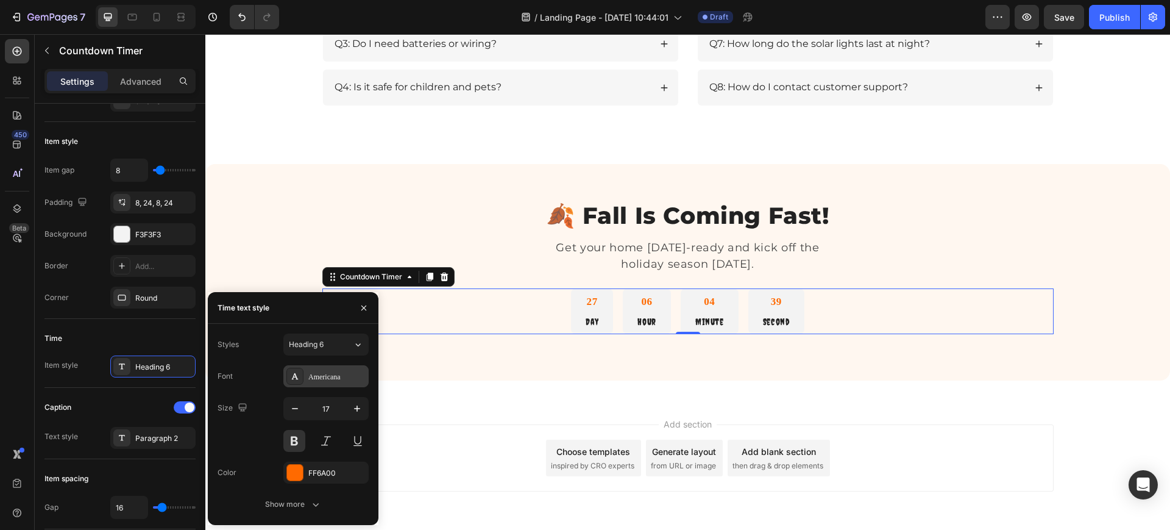
click at [344, 374] on div "Americana" at bounding box center [336, 376] width 57 height 11
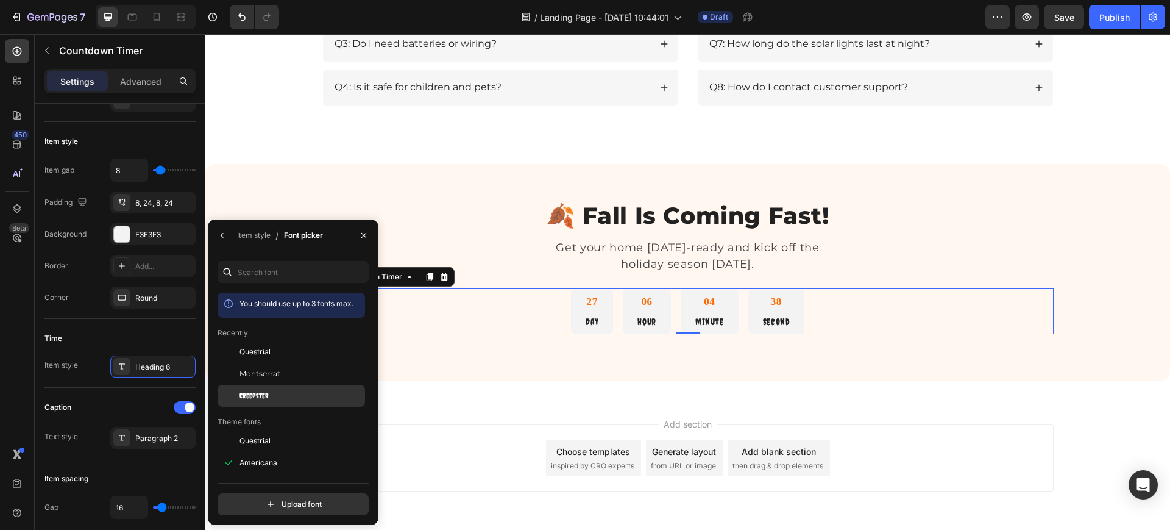
click at [0, 0] on div "Creepster" at bounding box center [0, 0] width 0 height 0
click at [0, 0] on span "Montserrat" at bounding box center [0, 0] width 0 height 0
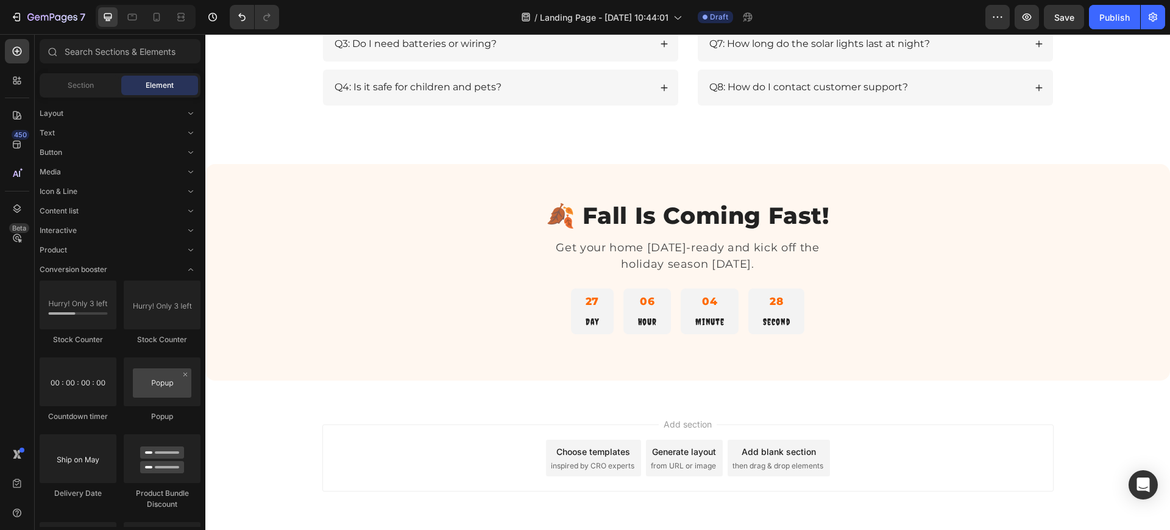
click at [472, 418] on div "Add section Choose templates inspired by CRO experts Generate layout from URL o…" at bounding box center [687, 475] width 965 height 150
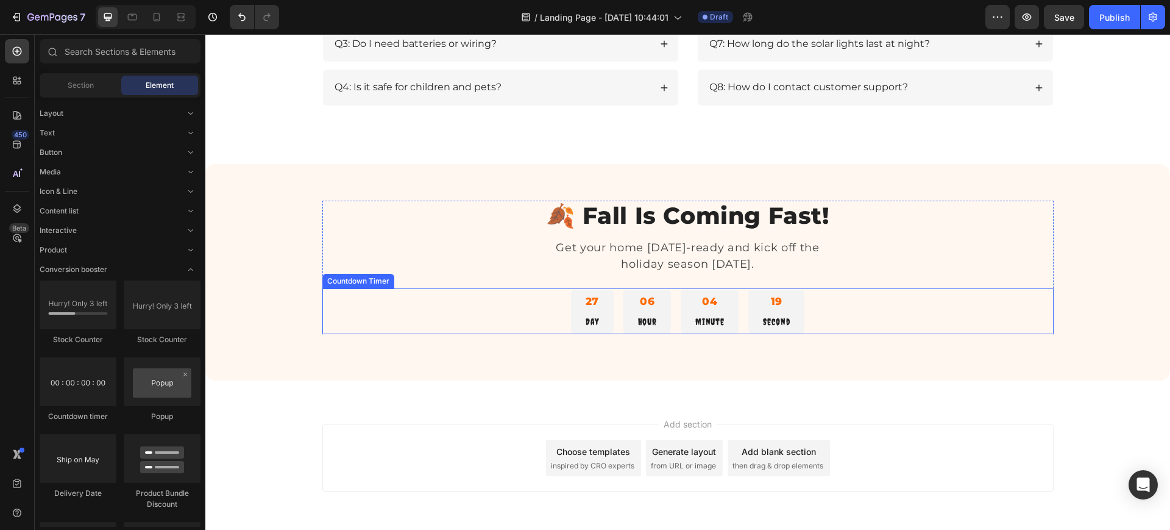
click at [571, 316] on div "27 Day" at bounding box center [592, 311] width 43 height 46
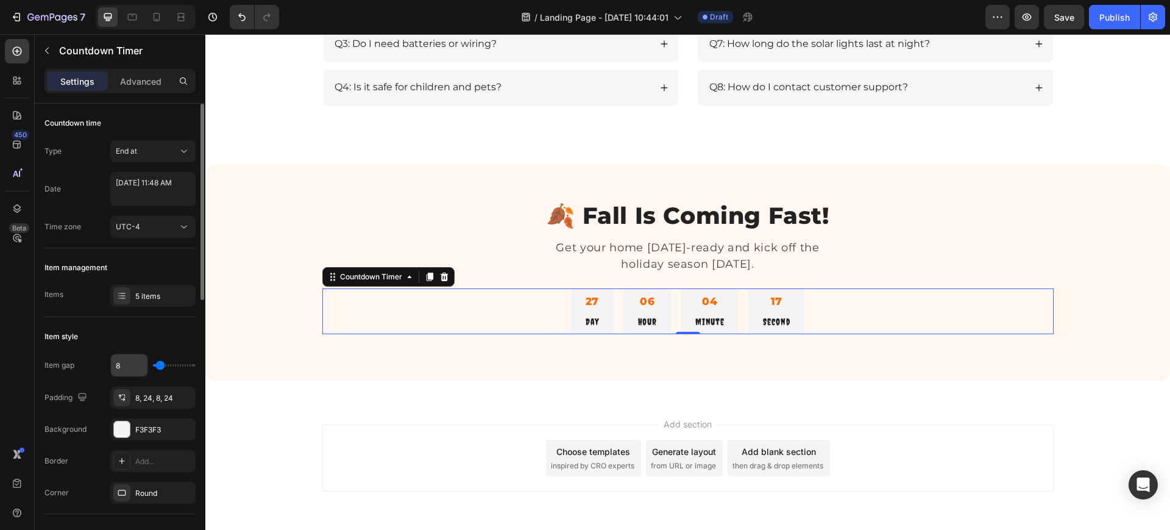
click at [121, 365] on input "8" at bounding box center [129, 365] width 37 height 22
type input "1"
type input "12"
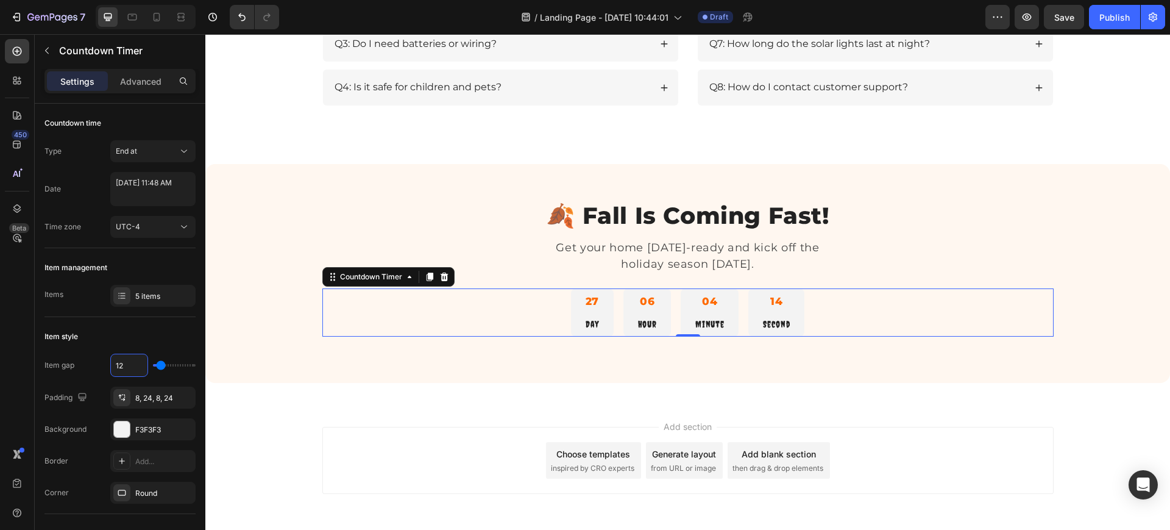
type input "12"
click at [149, 83] on p "Advanced" at bounding box center [140, 81] width 41 height 13
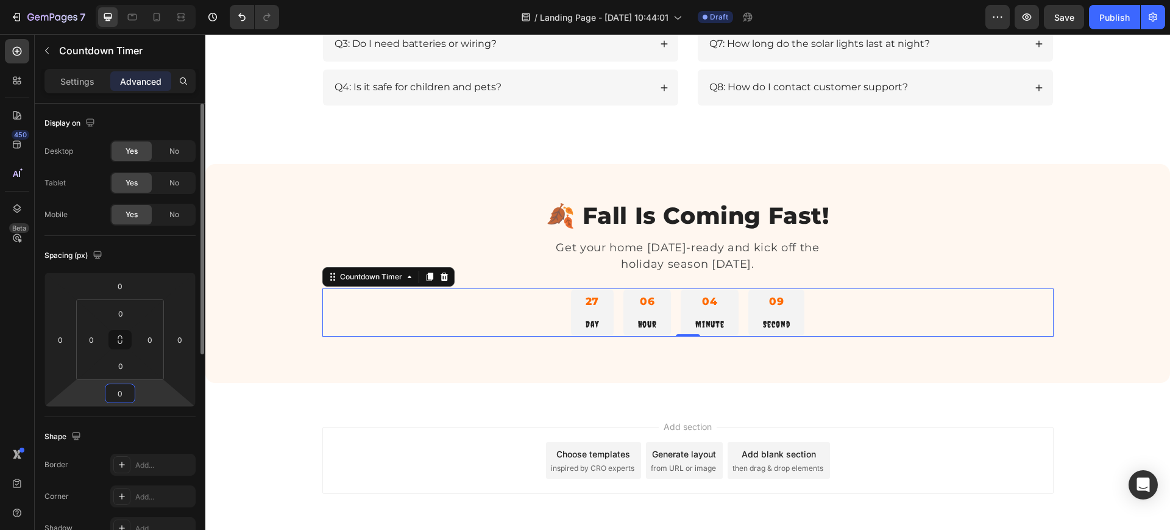
click at [127, 394] on input "0" at bounding box center [120, 393] width 24 height 18
type input "20"
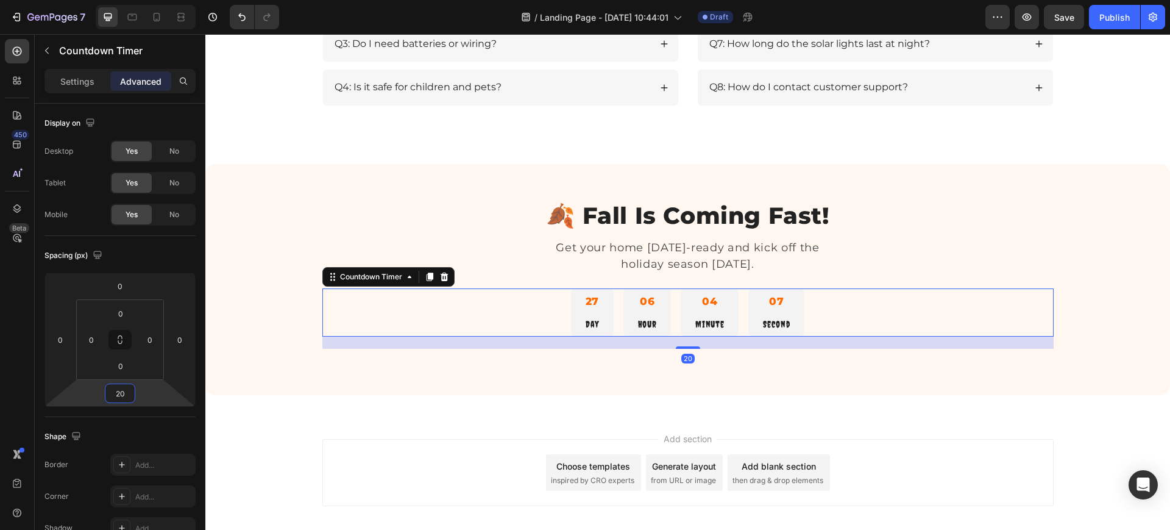
click at [323, 446] on div "Add section Choose templates inspired by CRO experts Generate layout from URL o…" at bounding box center [687, 472] width 731 height 67
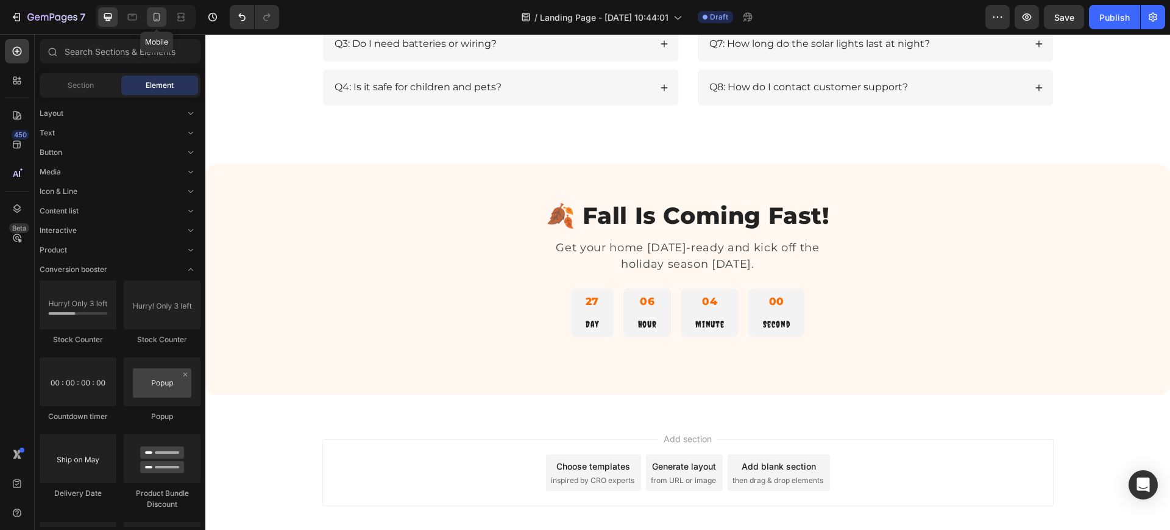
click at [155, 20] on icon at bounding box center [157, 17] width 12 height 12
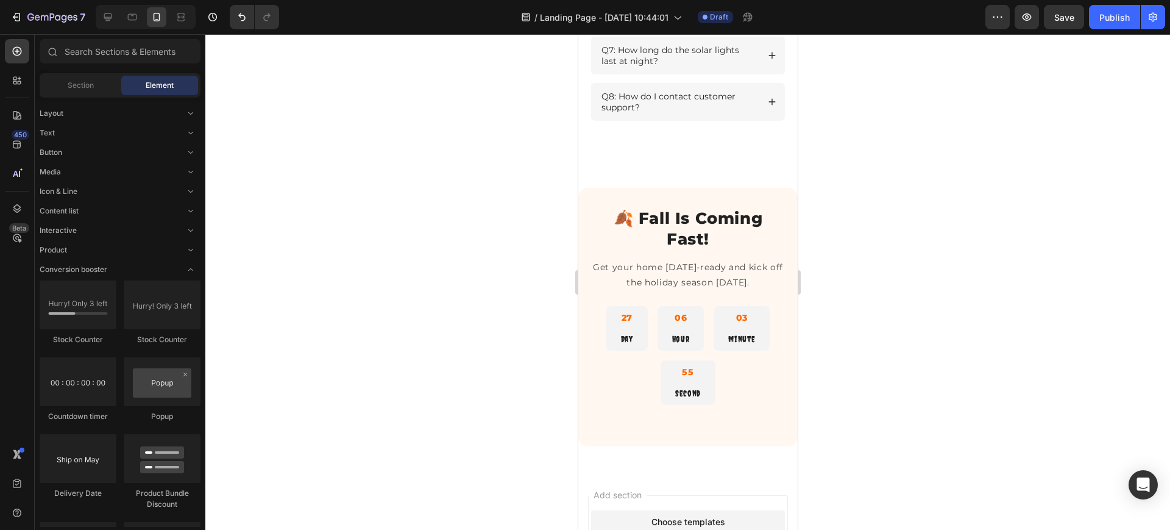
scroll to position [1994, 0]
